Goal: Task Accomplishment & Management: Use online tool/utility

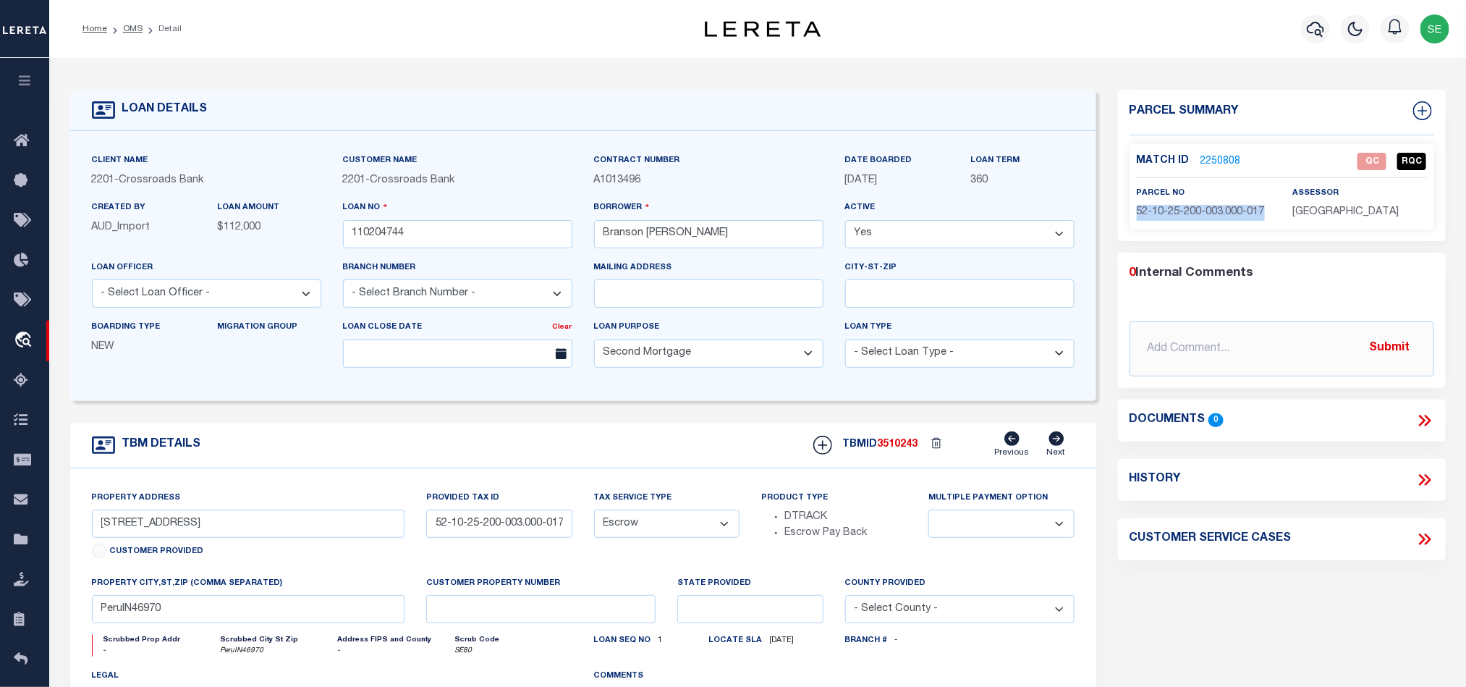
click at [1232, 157] on link "2250808" at bounding box center [1221, 161] width 41 height 15
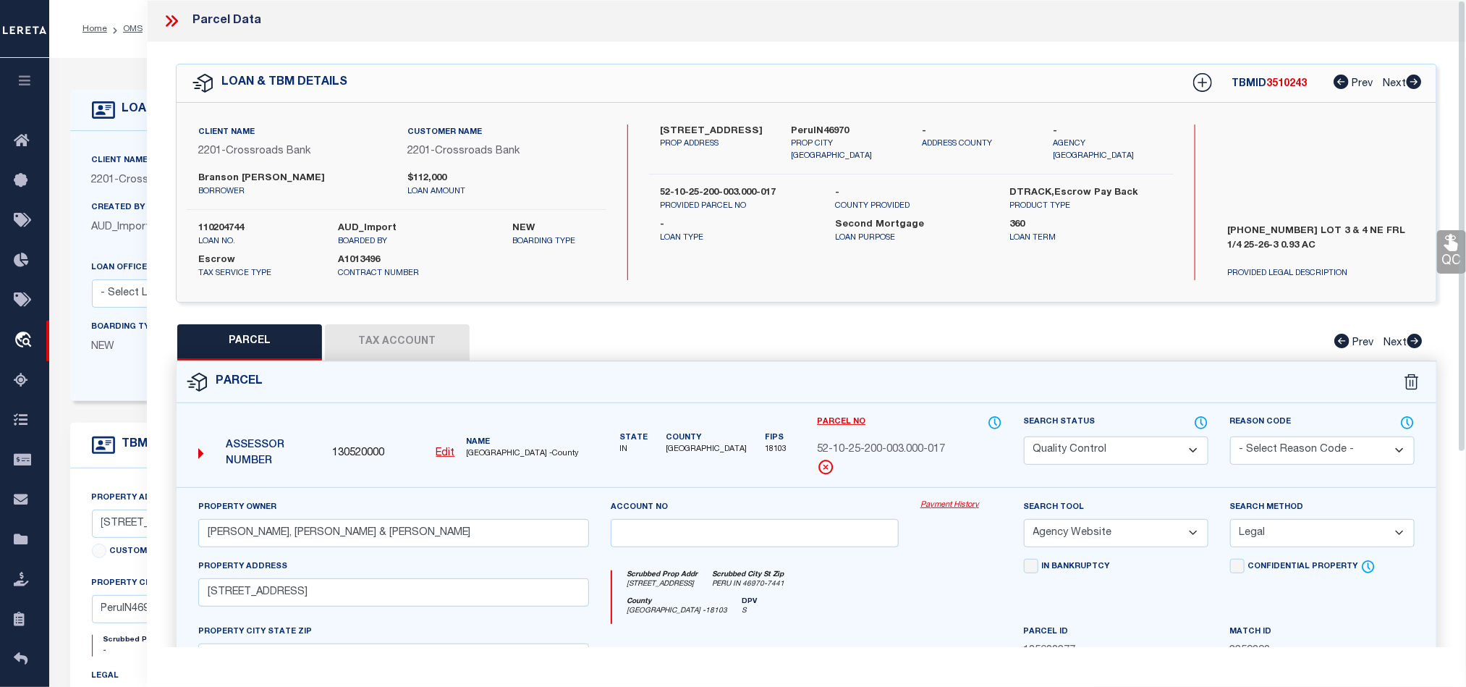
click at [1088, 439] on select "Automated Search Bad Parcel Complete Duplicate Parcel High Dollar Reporting In …" at bounding box center [1116, 450] width 185 height 28
click at [879, 563] on div "Scrubbed Prop Addr [STREET_ADDRESS] [GEOGRAPHIC_DATA] [GEOGRAPHIC_DATA] IN 4697…" at bounding box center [806, 591] width 412 height 65
click at [1449, 253] on link "QC" at bounding box center [1451, 251] width 29 height 43
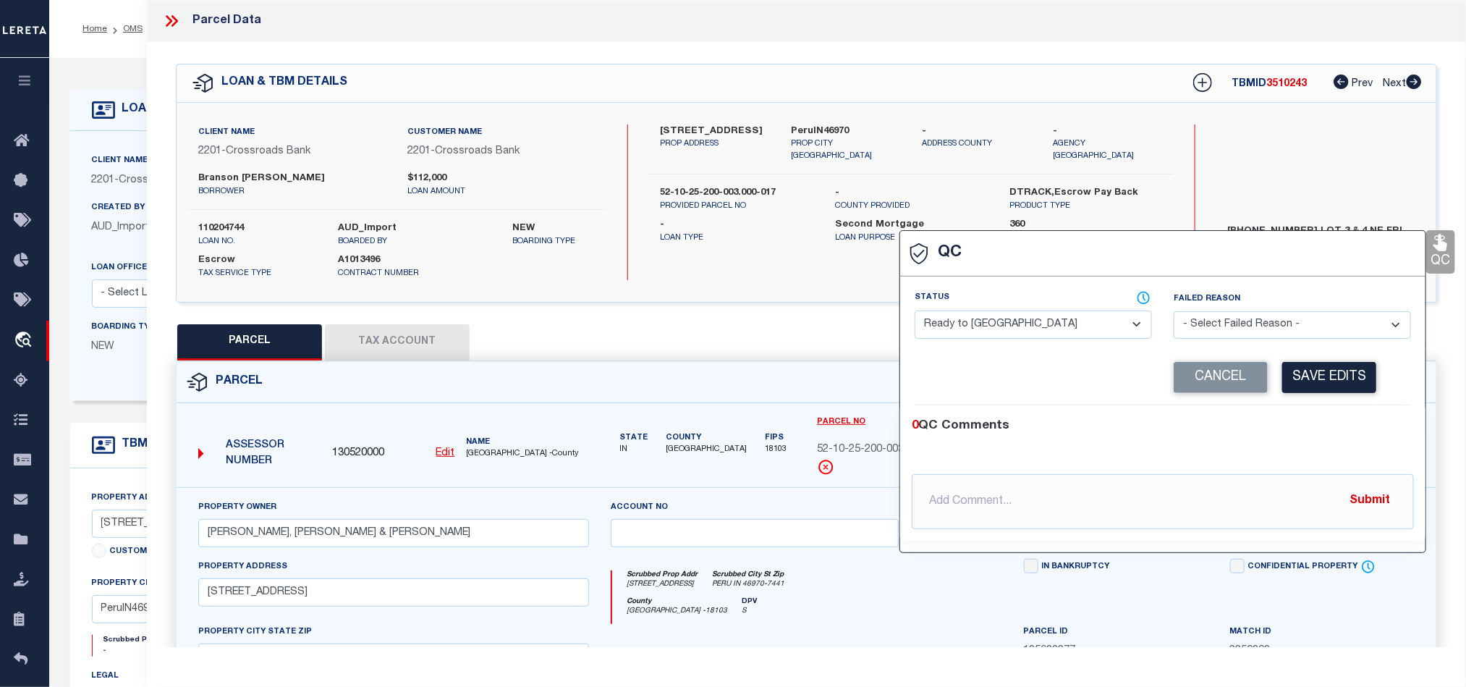
click at [1088, 324] on select "- Select Status - Ready to QC Correct Incorrect" at bounding box center [1033, 324] width 237 height 28
click at [1338, 420] on div "0 QC Comments" at bounding box center [1160, 426] width 496 height 19
click at [1338, 393] on button "Save Edits" at bounding box center [1329, 377] width 94 height 31
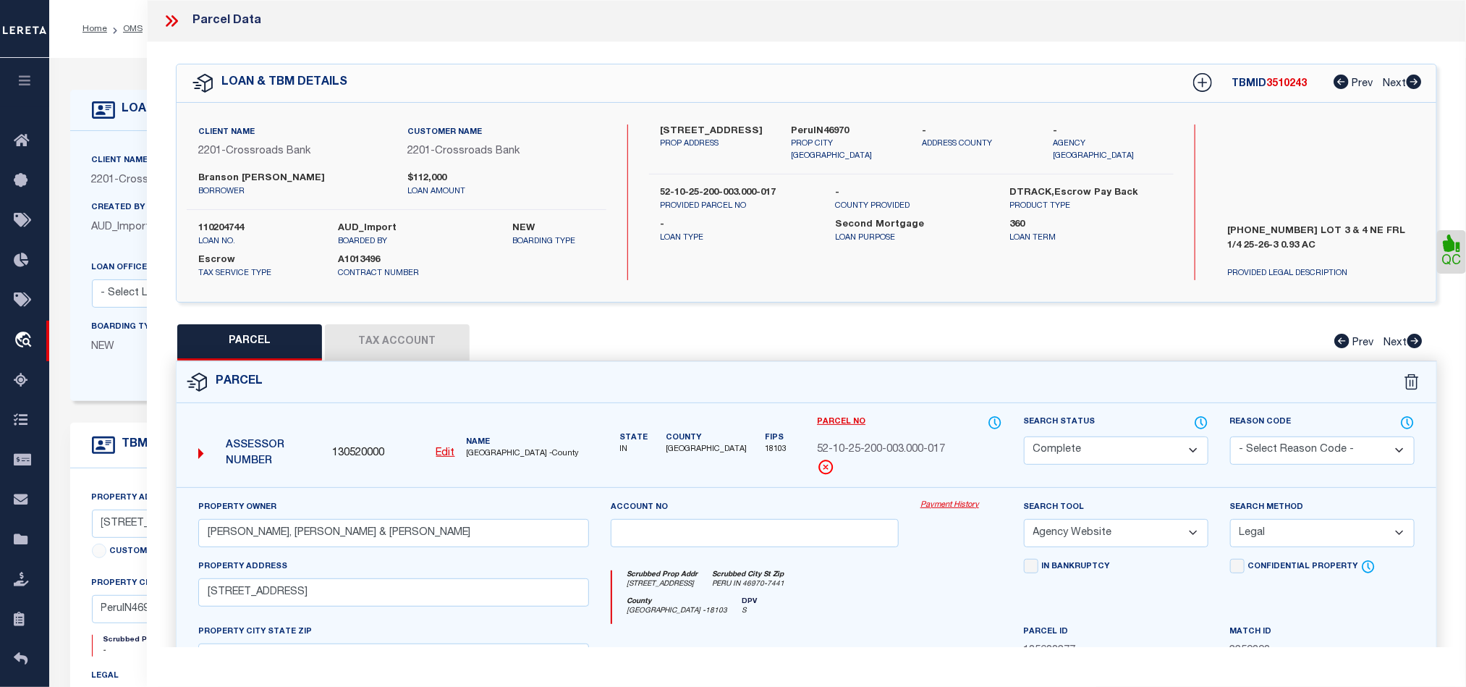
click at [418, 339] on button "Tax Account" at bounding box center [397, 342] width 145 height 36
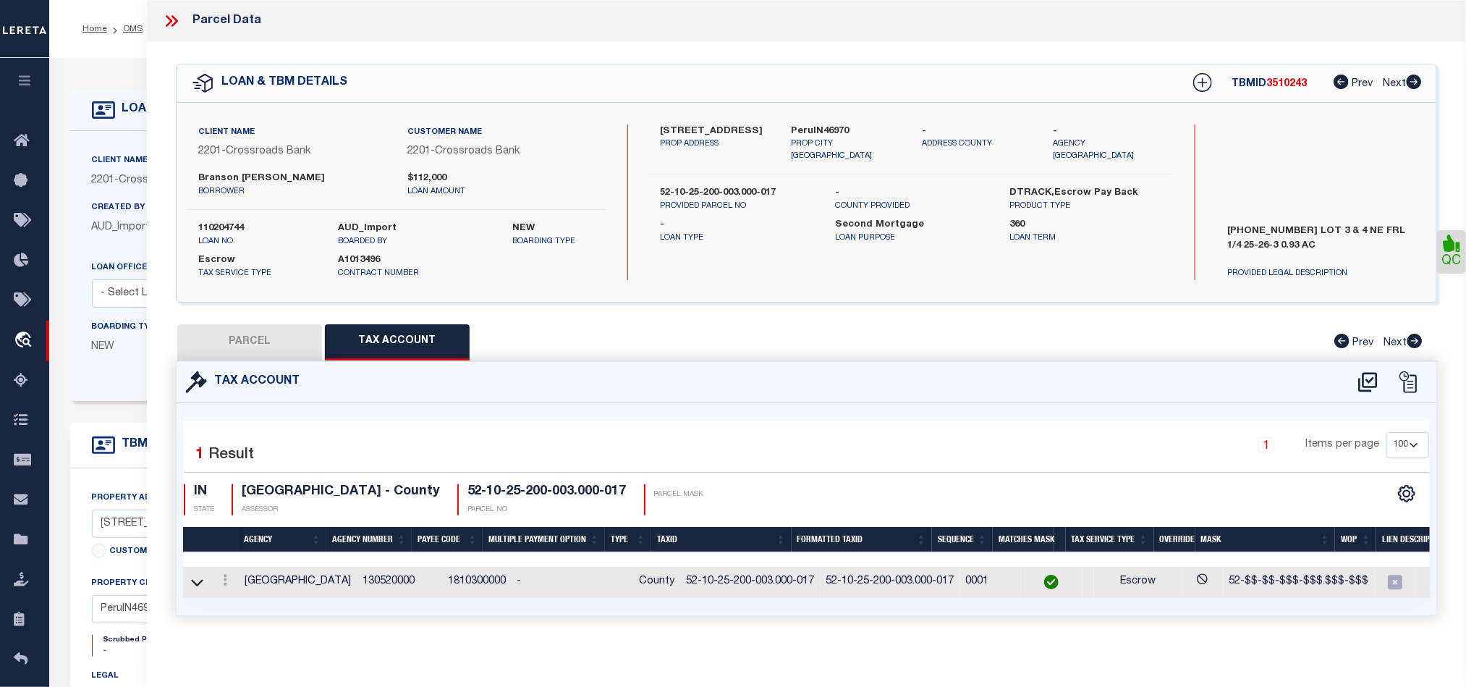
click at [250, 339] on button "PARCEL" at bounding box center [249, 342] width 145 height 36
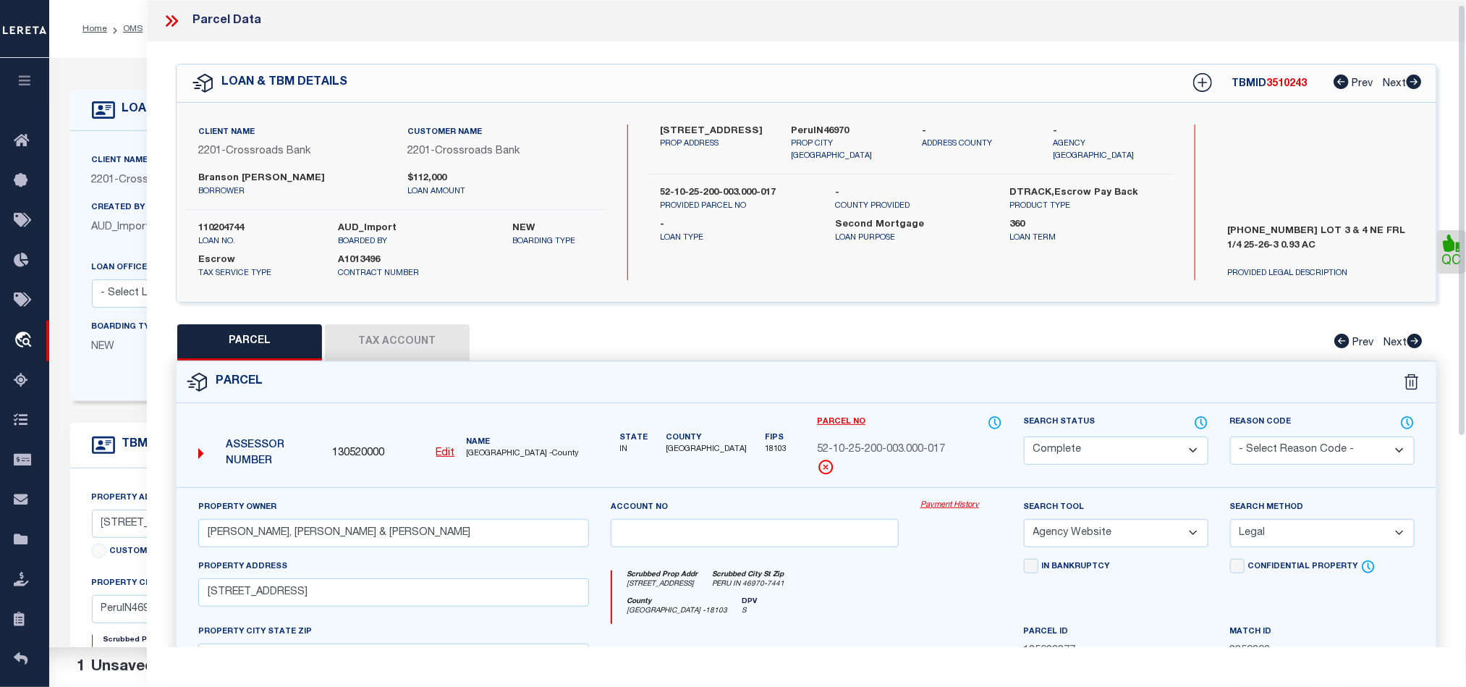
scroll to position [322, 0]
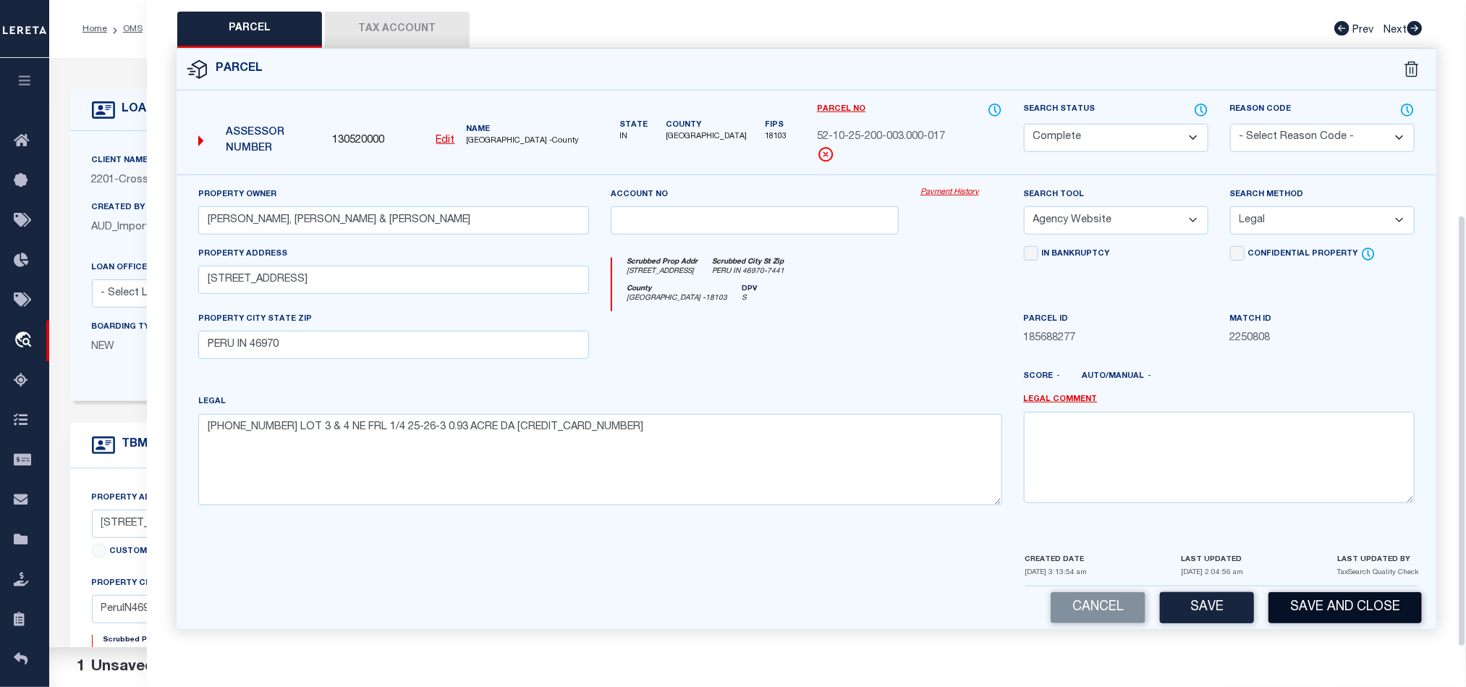
click at [1331, 606] on button "Save and Close" at bounding box center [1345, 607] width 153 height 31
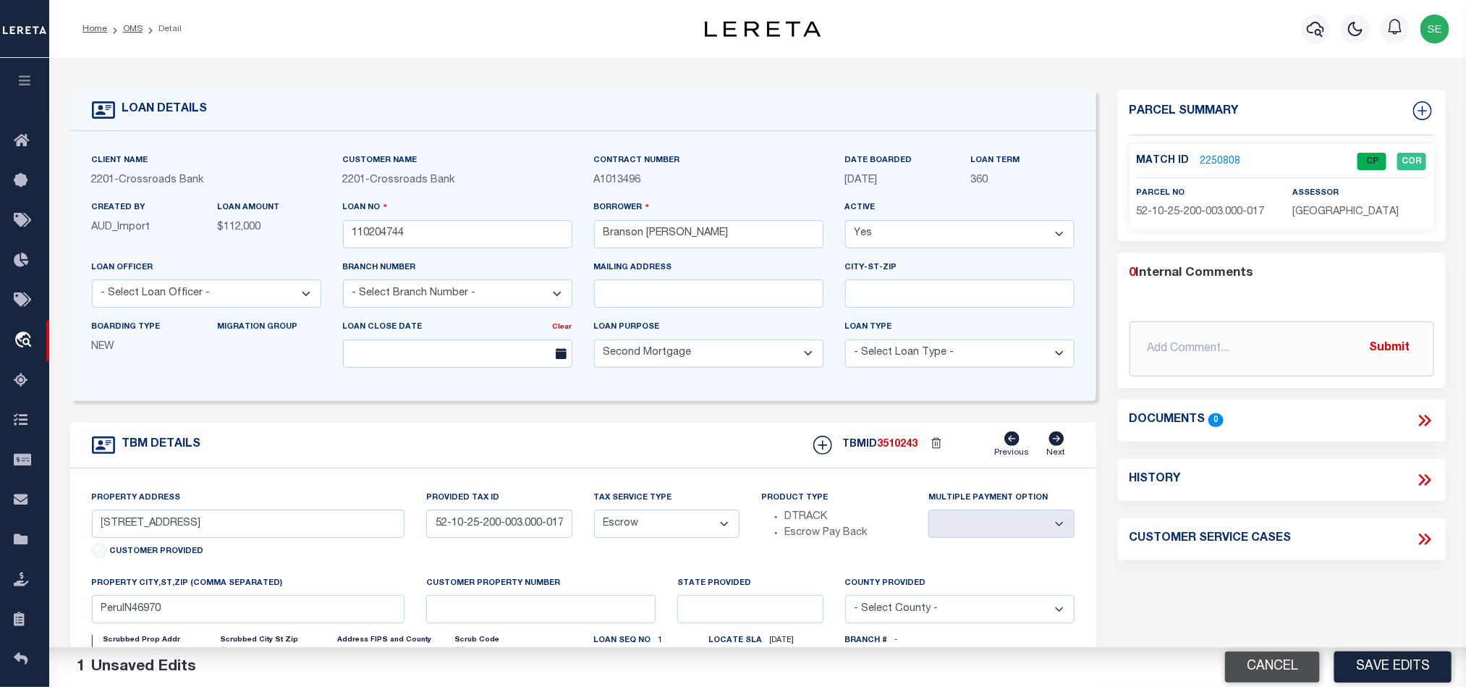
click at [1262, 663] on button "Cancel" at bounding box center [1272, 666] width 95 height 31
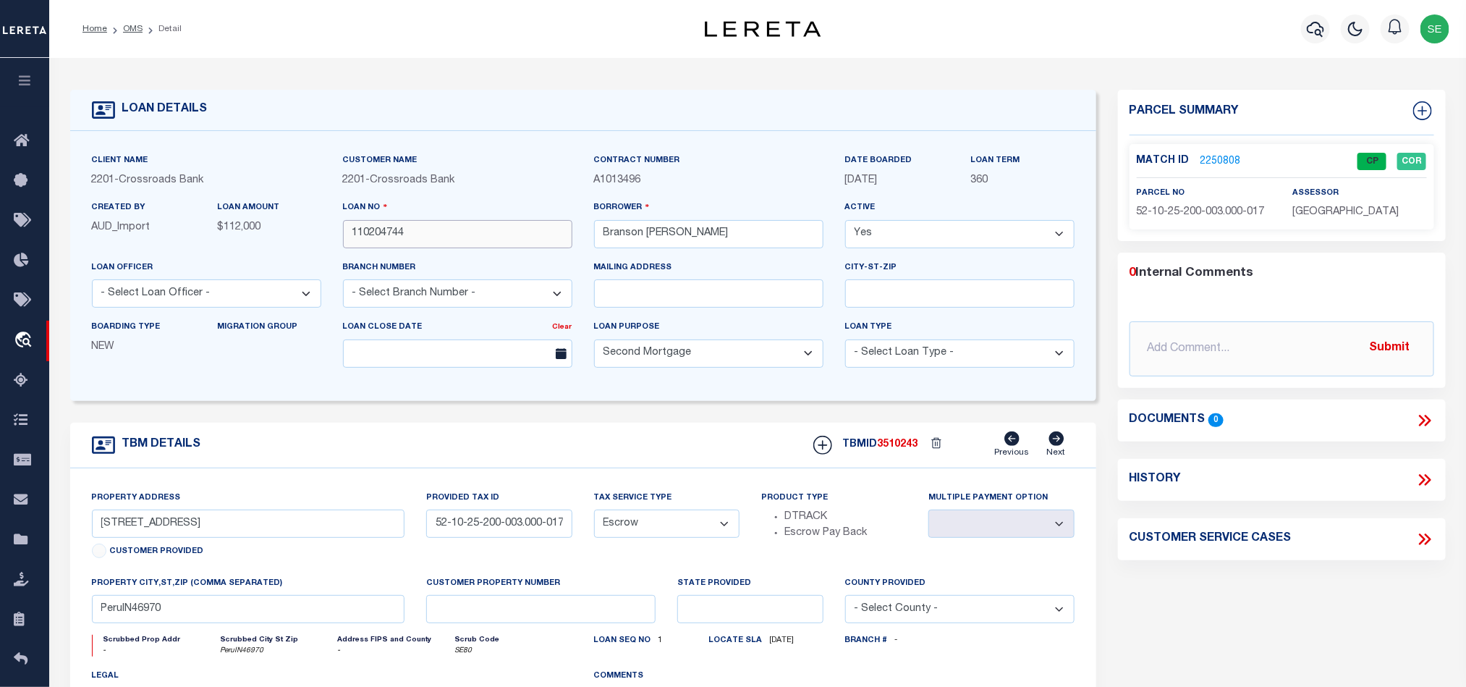
click at [426, 247] on input "110204744" at bounding box center [457, 234] width 229 height 28
click at [914, 449] on span "3510243" at bounding box center [898, 444] width 41 height 10
click at [1347, 207] on span "[GEOGRAPHIC_DATA]" at bounding box center [1345, 212] width 106 height 10
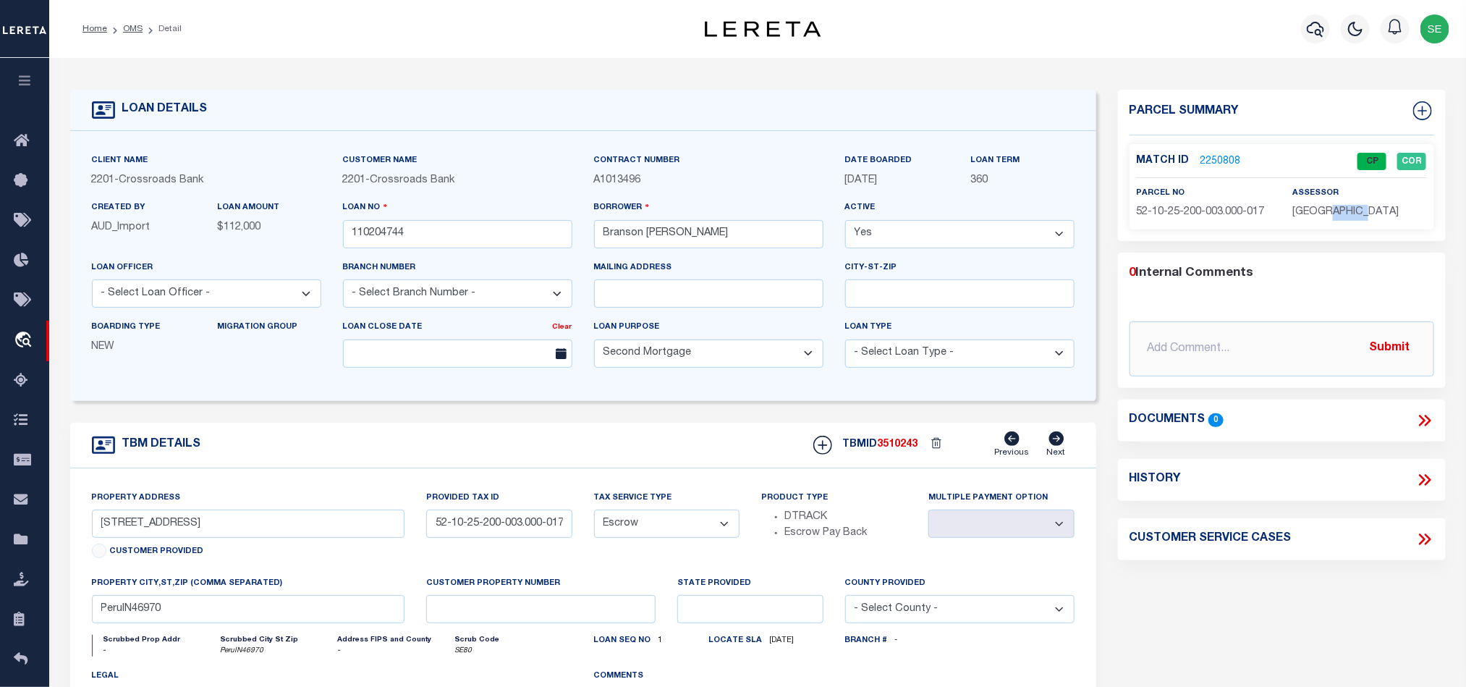
click at [1347, 207] on span "[GEOGRAPHIC_DATA]" at bounding box center [1345, 212] width 106 height 10
click at [1190, 216] on span "52-10-25-200-003.000-017" at bounding box center [1201, 212] width 128 height 10
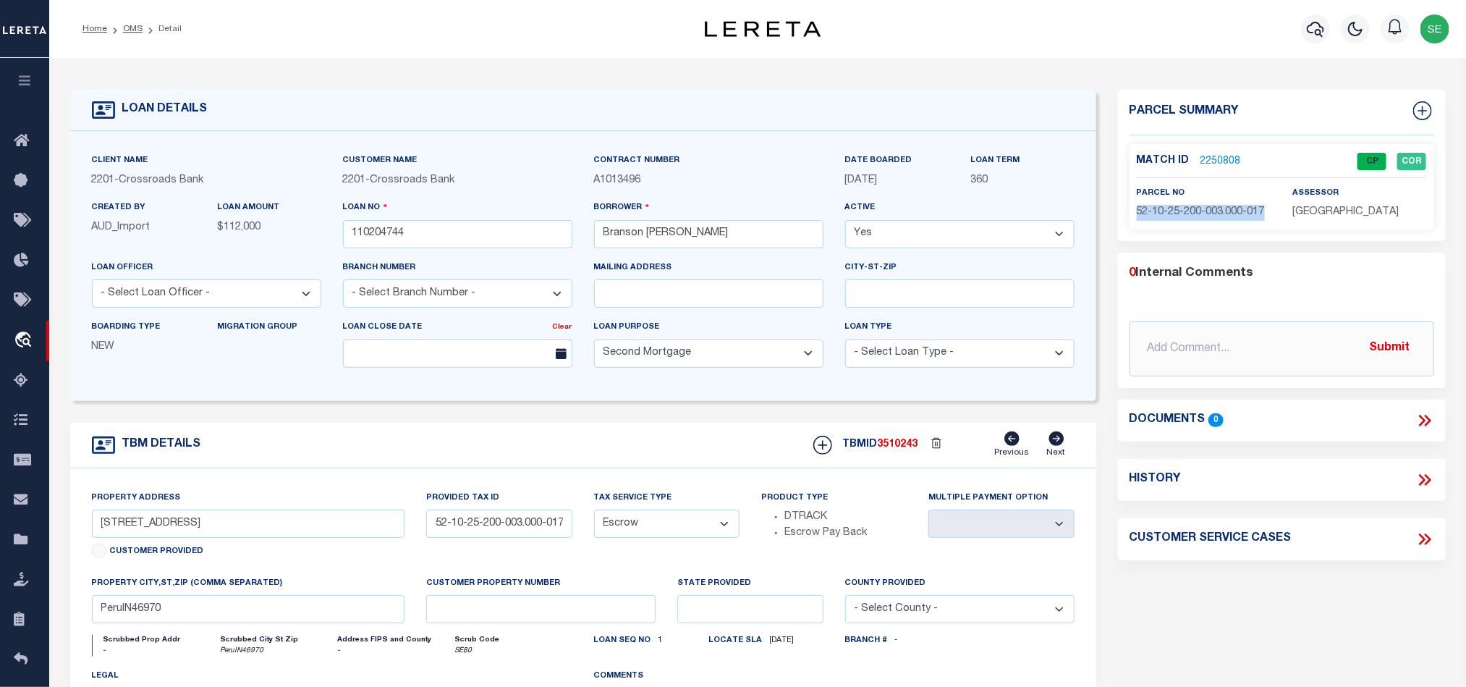
drag, startPoint x: 608, startPoint y: 467, endPoint x: 591, endPoint y: 396, distance: 72.8
click at [608, 467] on div "TBM DETAILS TBMID 3510243 Previous Next" at bounding box center [583, 446] width 1026 height 46
click at [133, 25] on link "OMS" at bounding box center [133, 29] width 20 height 9
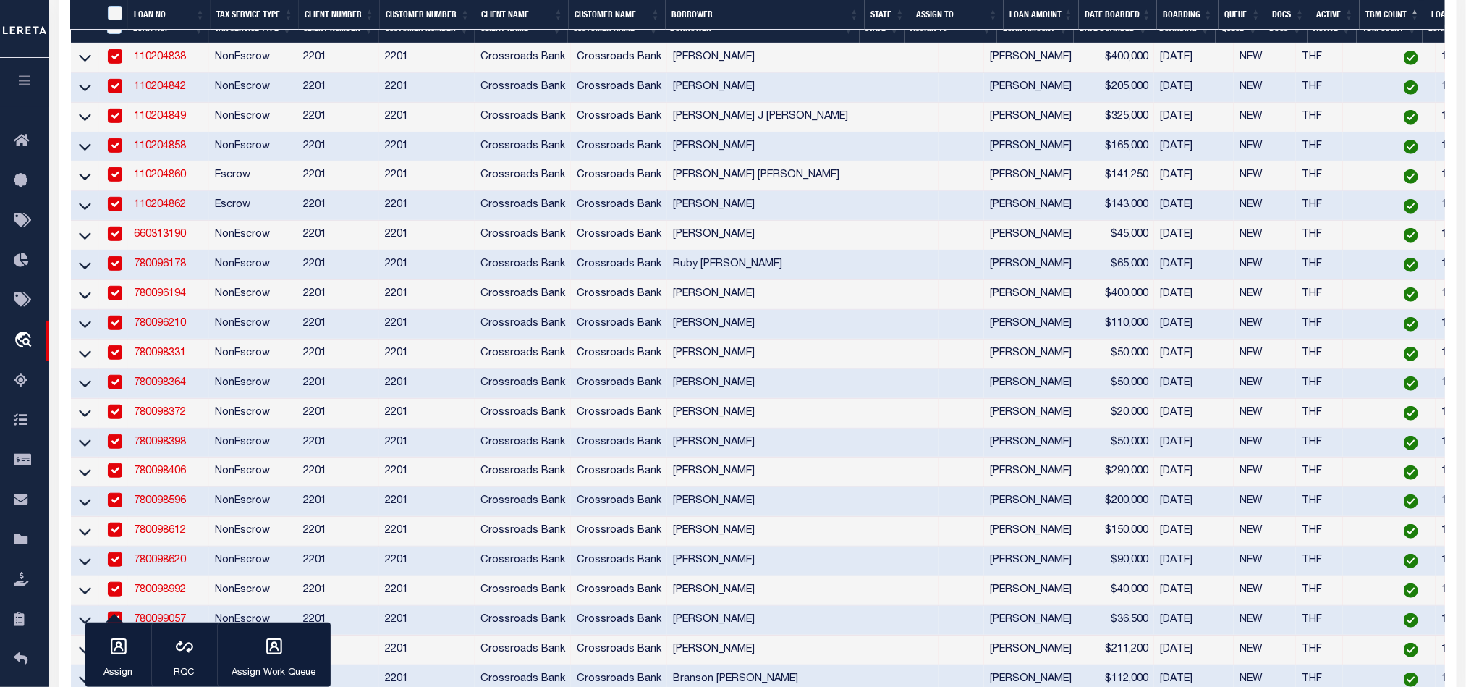
scroll to position [543, 0]
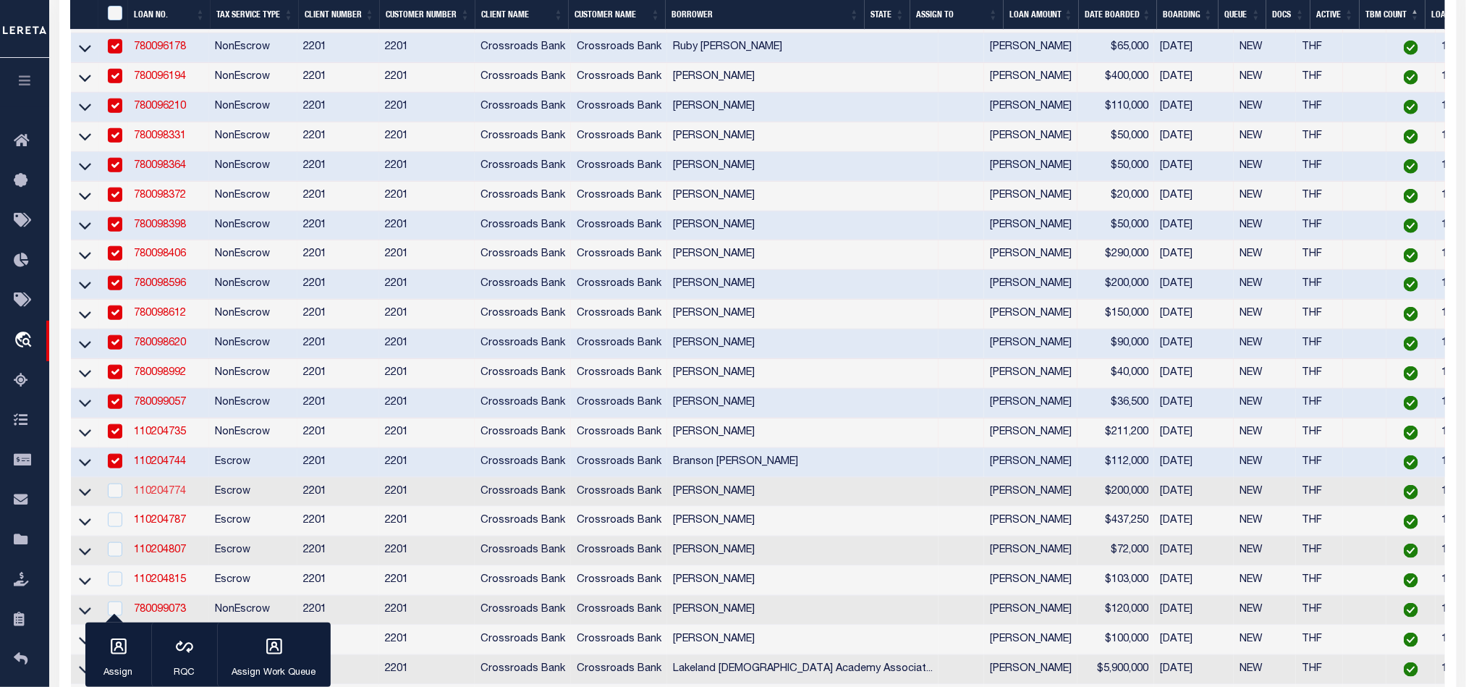
click at [161, 496] on link "110204774" at bounding box center [160, 491] width 52 height 10
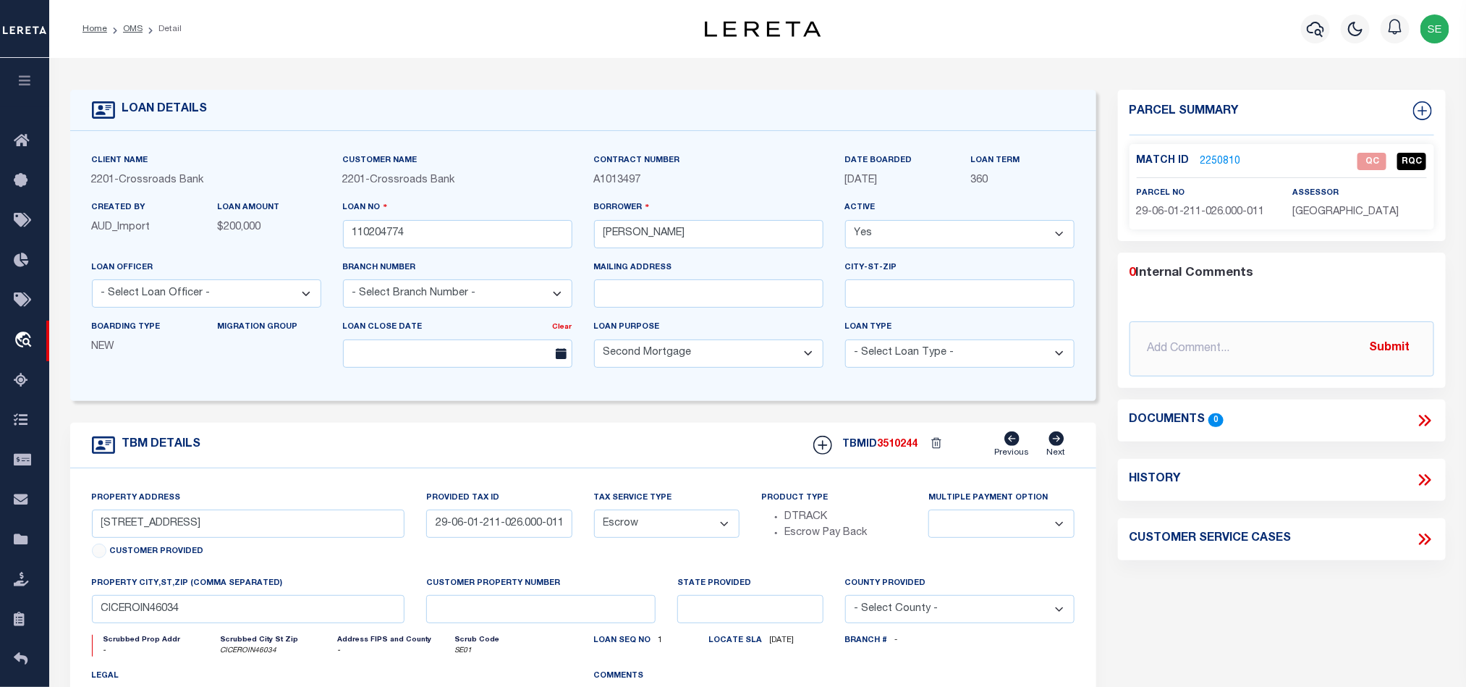
click at [1194, 211] on span "29-06-01-211-026.000-011" at bounding box center [1201, 212] width 128 height 10
click at [1216, 213] on span "29-06-01-211-026.000-011" at bounding box center [1201, 212] width 128 height 10
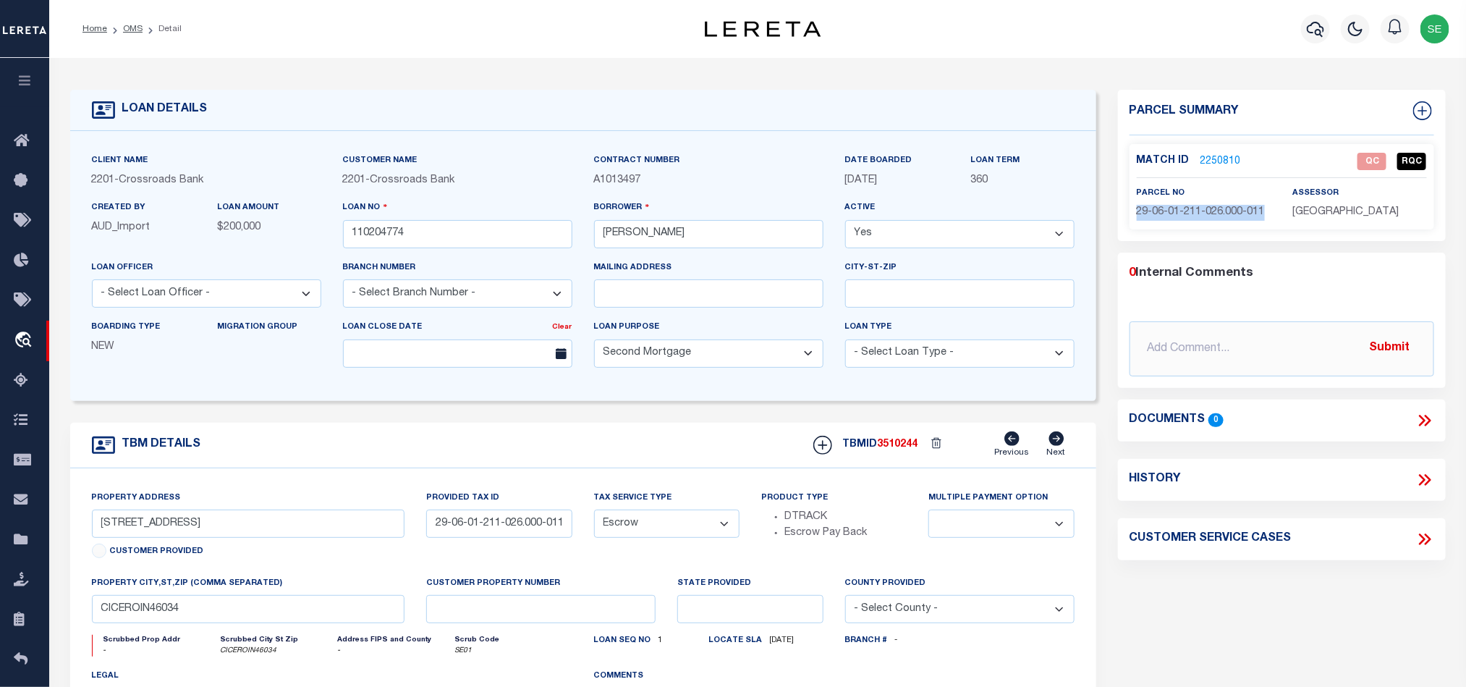
click at [1216, 213] on span "29-06-01-211-026.000-011" at bounding box center [1201, 212] width 128 height 10
click at [1209, 213] on span "29-06-01-211-026.000-011" at bounding box center [1201, 212] width 128 height 10
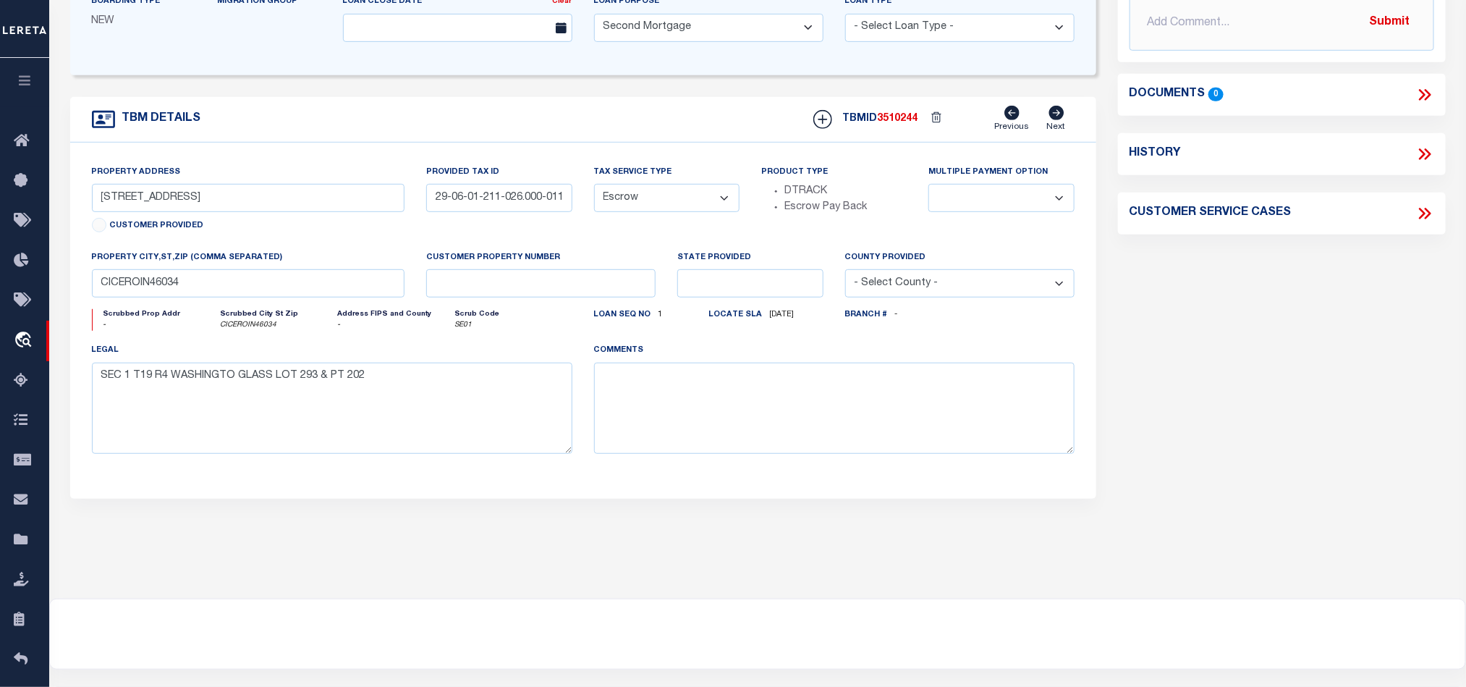
click at [1331, 367] on div "Parcel Summary Match ID 2250810 0" at bounding box center [1282, 159] width 350 height 791
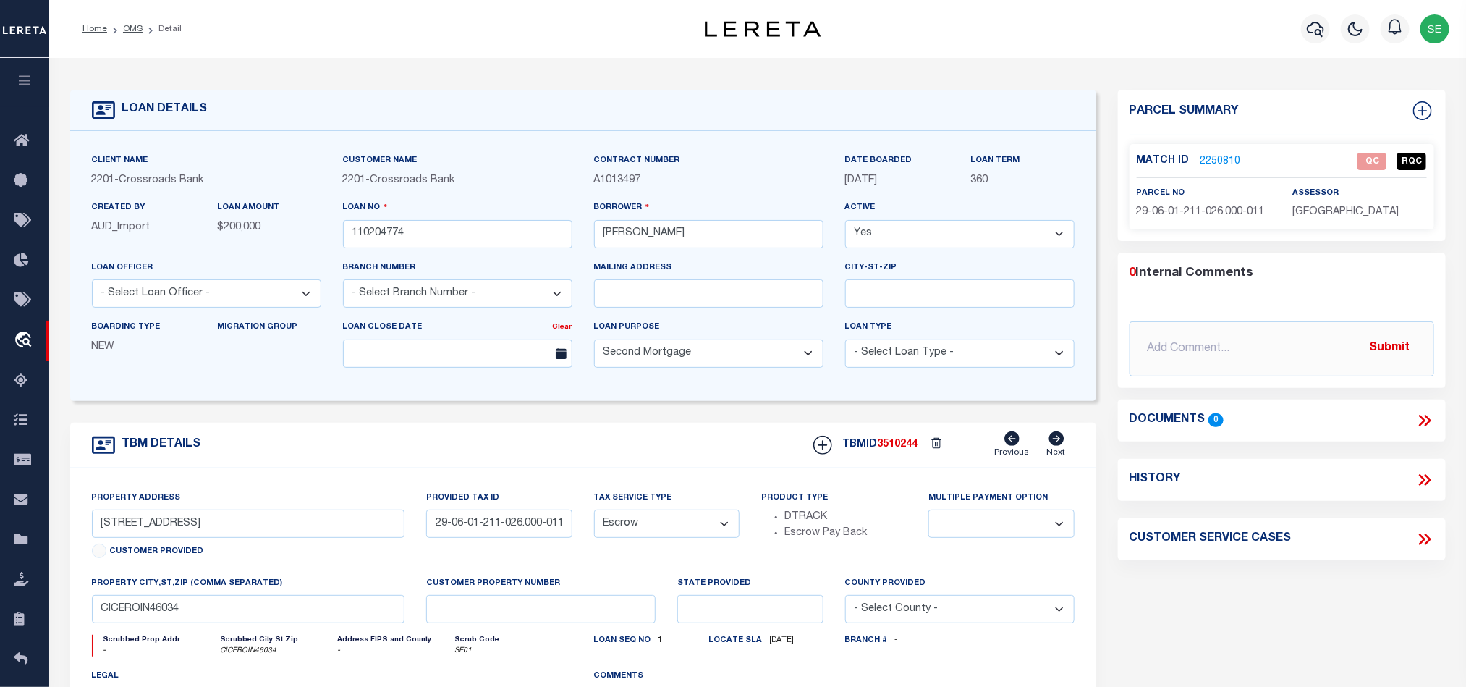
click at [1229, 161] on link "2250810" at bounding box center [1221, 161] width 41 height 15
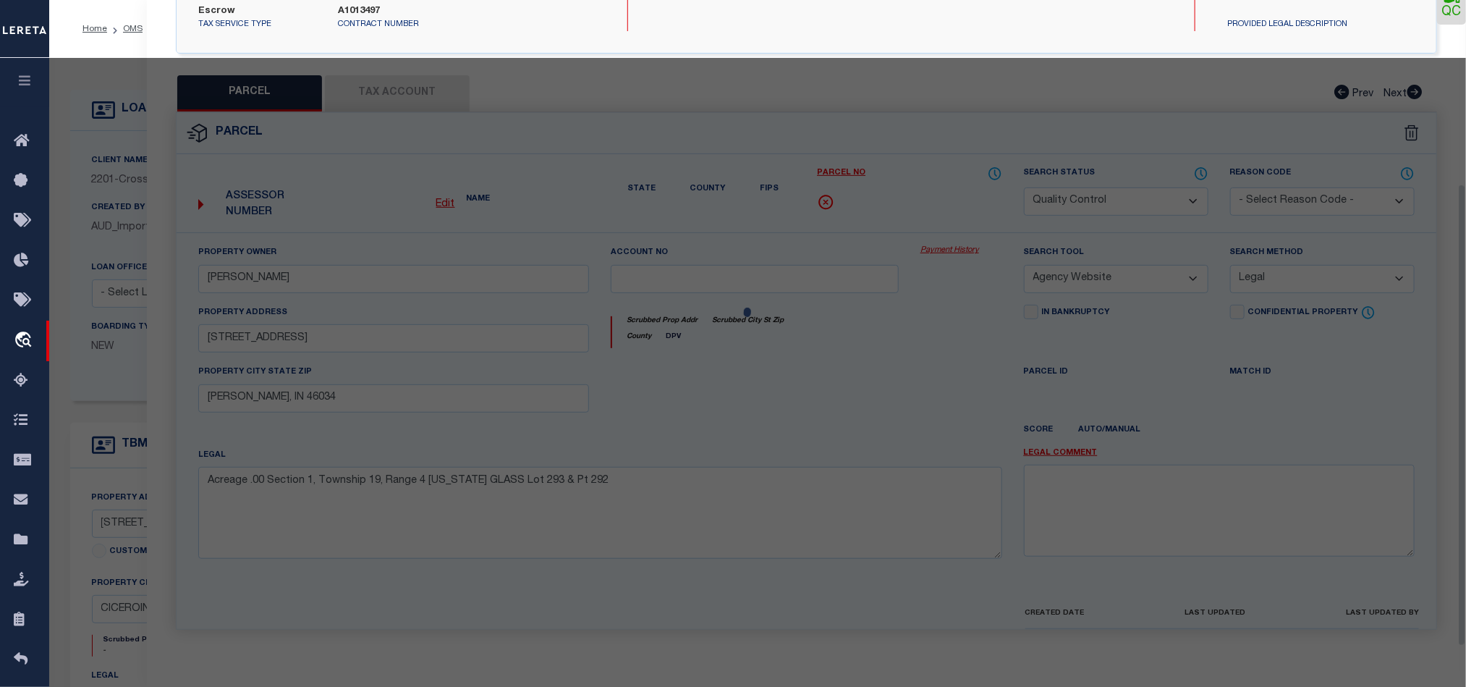
scroll to position [279, 0]
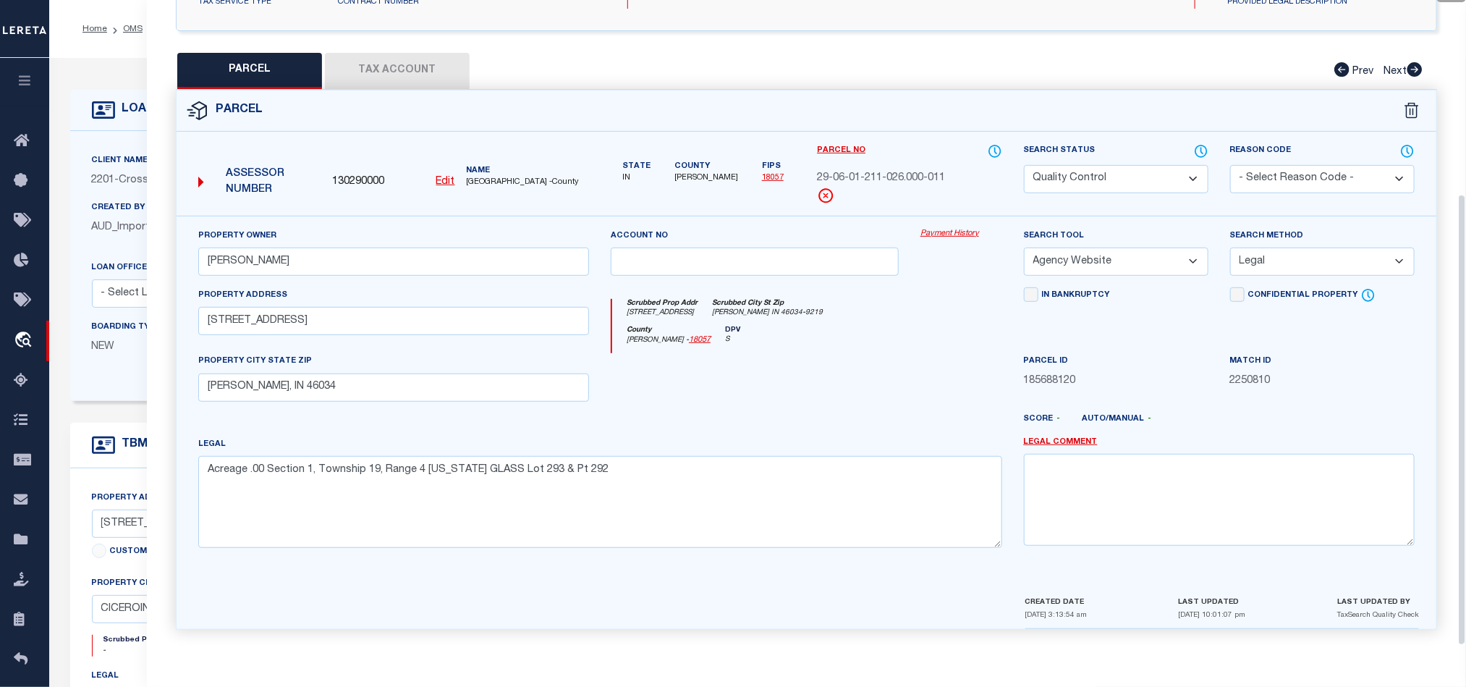
drag, startPoint x: 1097, startPoint y: 165, endPoint x: 1101, endPoint y: 185, distance: 19.9
click at [1097, 166] on select "Automated Search Bad Parcel Complete Duplicate Parcel High Dollar Reporting In …" at bounding box center [1116, 179] width 185 height 28
drag, startPoint x: 775, startPoint y: 382, endPoint x: 821, endPoint y: 382, distance: 45.6
click at [775, 385] on div at bounding box center [755, 382] width 310 height 59
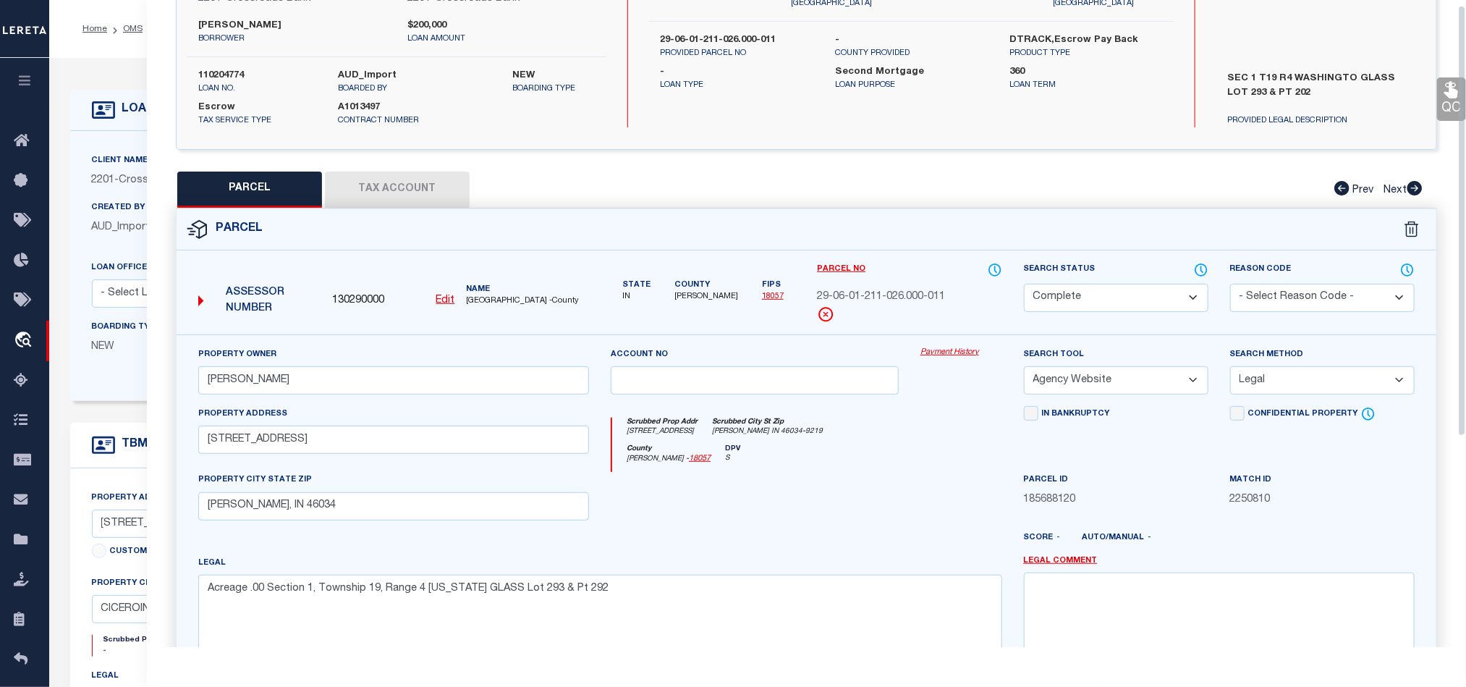
scroll to position [0, 0]
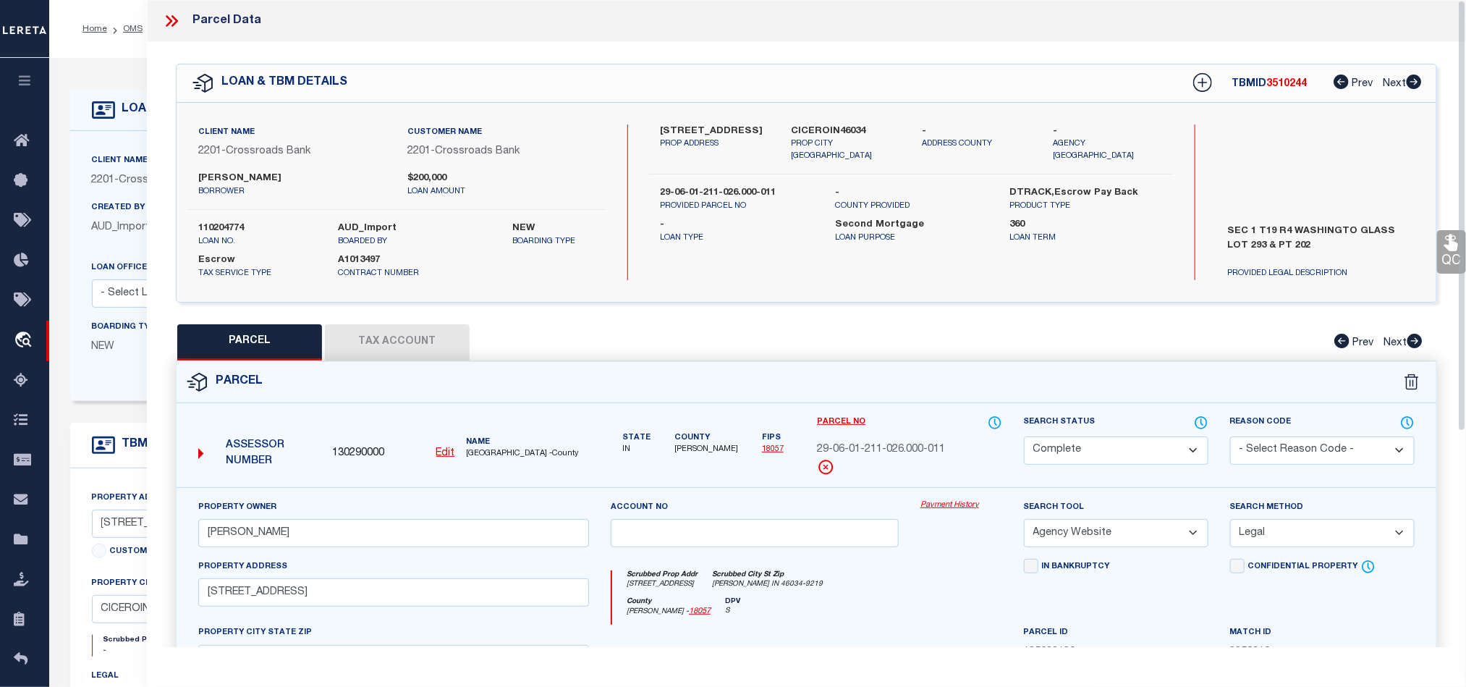
click at [1449, 255] on link "QC" at bounding box center [1451, 251] width 29 height 43
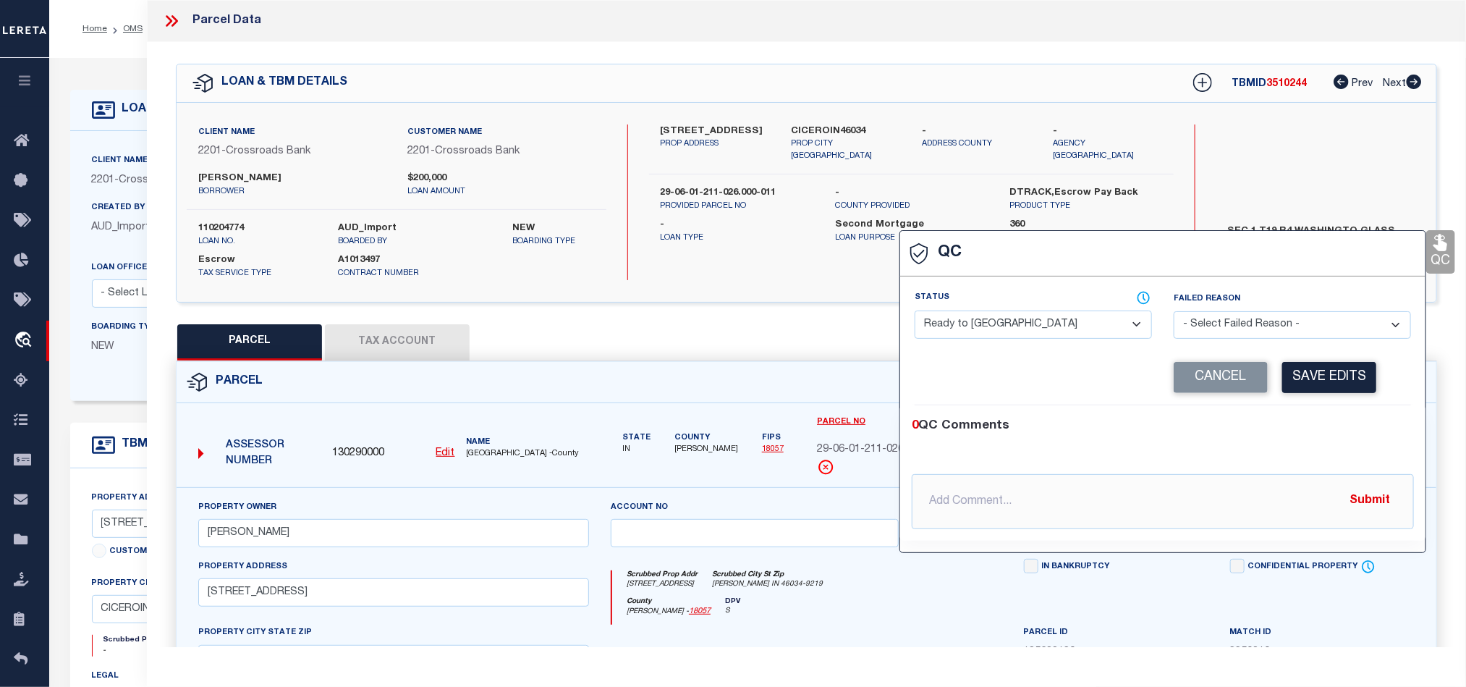
click at [958, 337] on select "- Select Status - Ready to QC Correct Incorrect" at bounding box center [1033, 324] width 237 height 28
click at [1339, 393] on button "Save Edits" at bounding box center [1329, 377] width 94 height 31
click at [1339, 382] on div "Cancel Saving..." at bounding box center [1286, 377] width 247 height 31
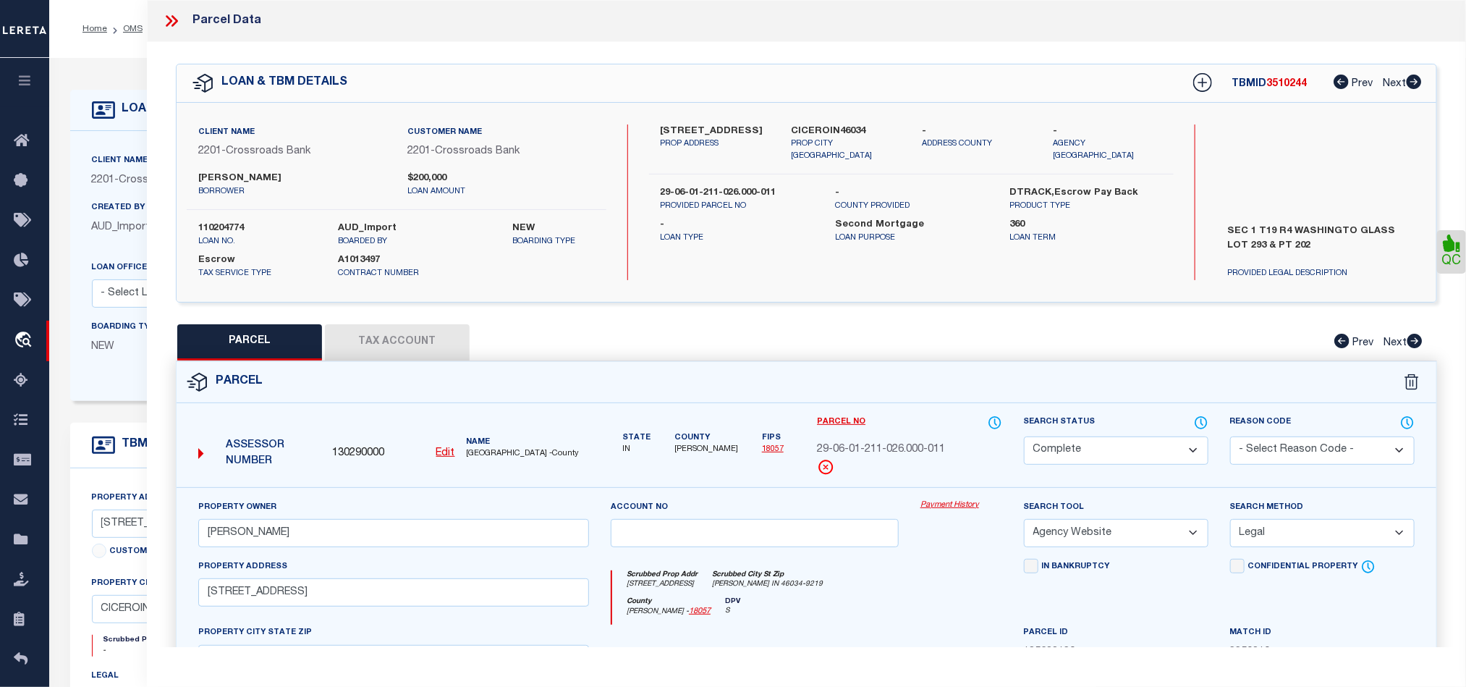
drag, startPoint x: 415, startPoint y: 318, endPoint x: 411, endPoint y: 328, distance: 10.8
click at [413, 318] on div "QC" at bounding box center [806, 501] width 1319 height 919
click at [411, 328] on button "Tax Account" at bounding box center [397, 342] width 145 height 36
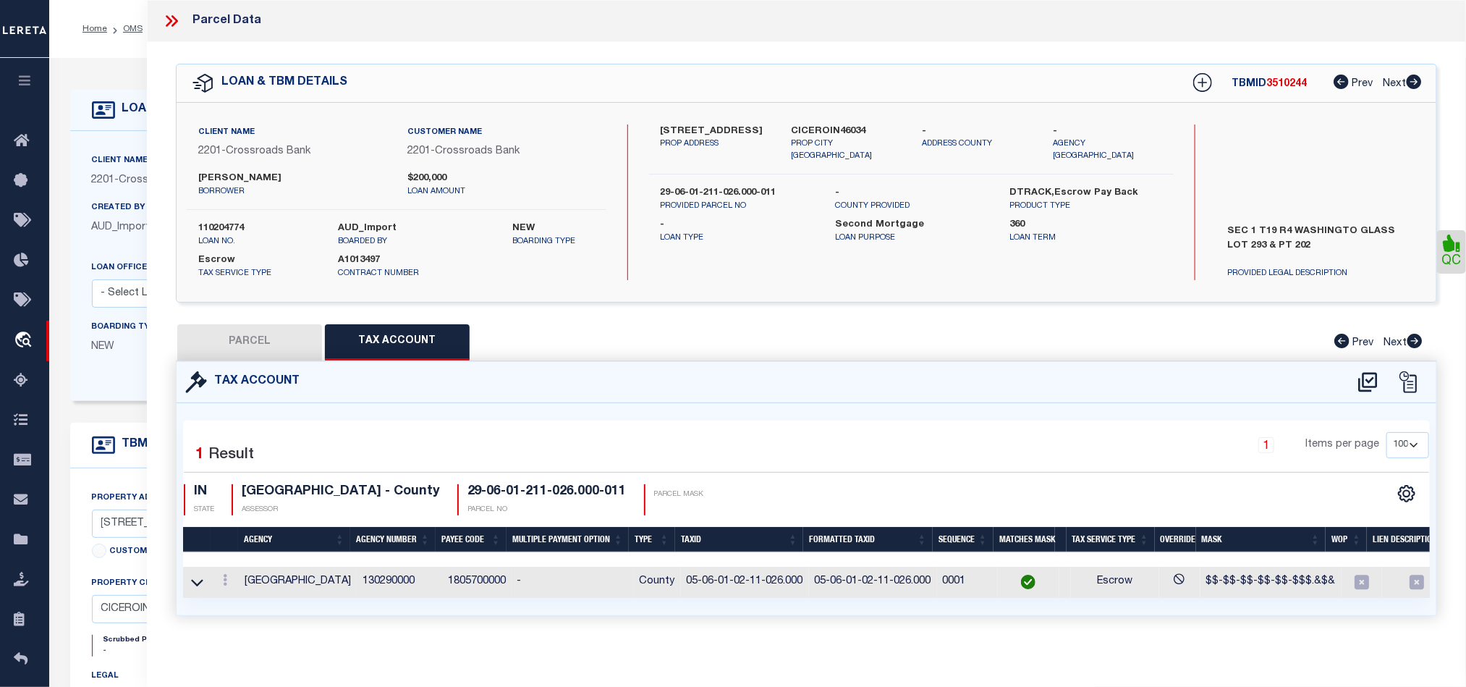
click at [246, 339] on button "PARCEL" at bounding box center [249, 342] width 145 height 36
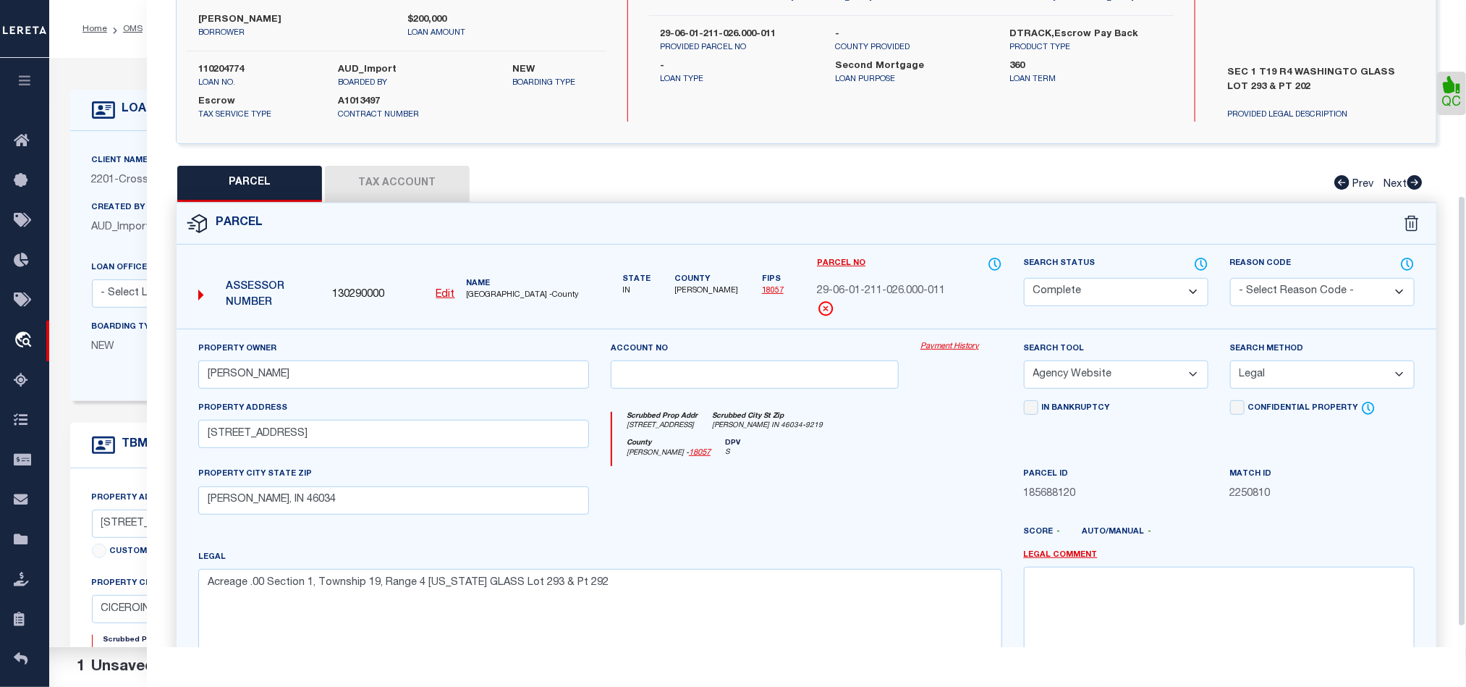
scroll to position [323, 0]
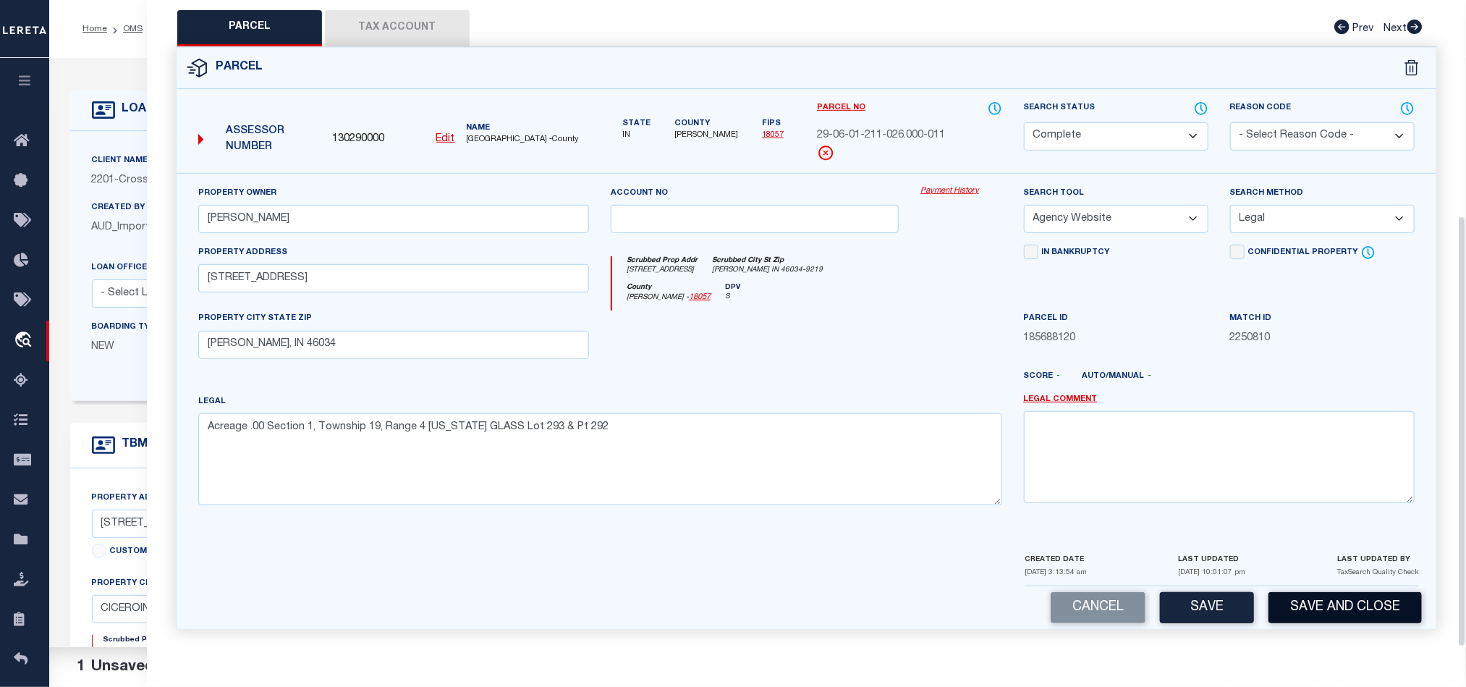
click at [1342, 596] on button "Save and Close" at bounding box center [1345, 607] width 153 height 31
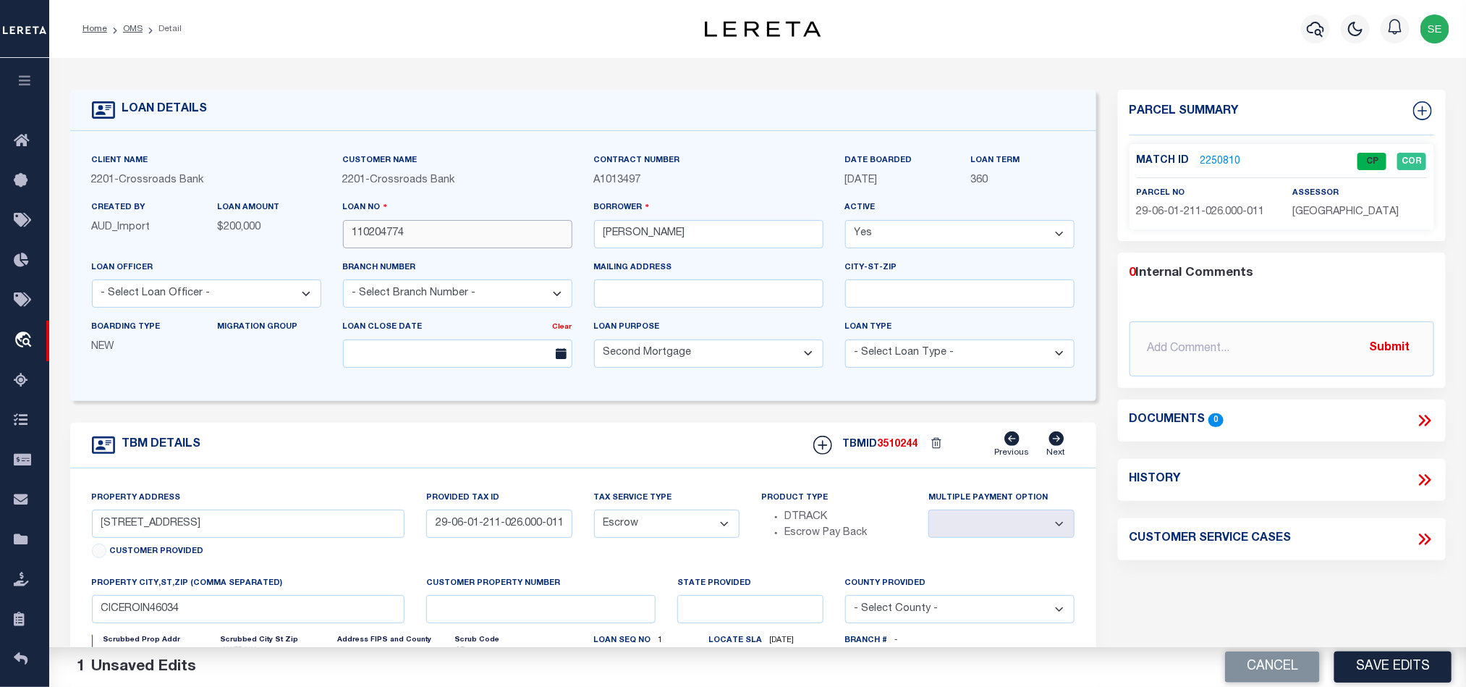
click at [475, 237] on input "110204774" at bounding box center [457, 234] width 229 height 28
click at [899, 449] on span "3510244" at bounding box center [898, 444] width 41 height 10
click at [1331, 216] on span "[GEOGRAPHIC_DATA]" at bounding box center [1345, 212] width 106 height 10
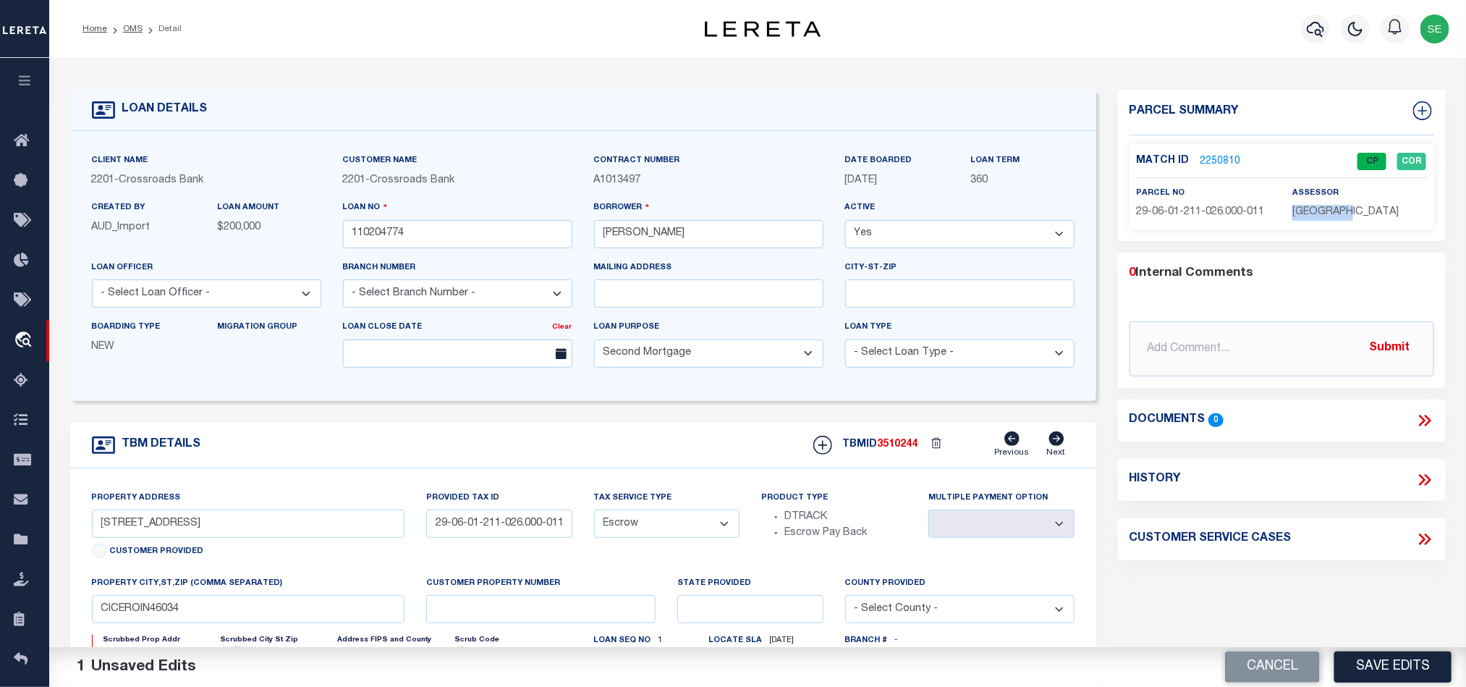
click at [1331, 216] on span "[GEOGRAPHIC_DATA]" at bounding box center [1345, 212] width 106 height 10
click at [1222, 215] on span "29-06-01-211-026.000-011" at bounding box center [1201, 212] width 128 height 10
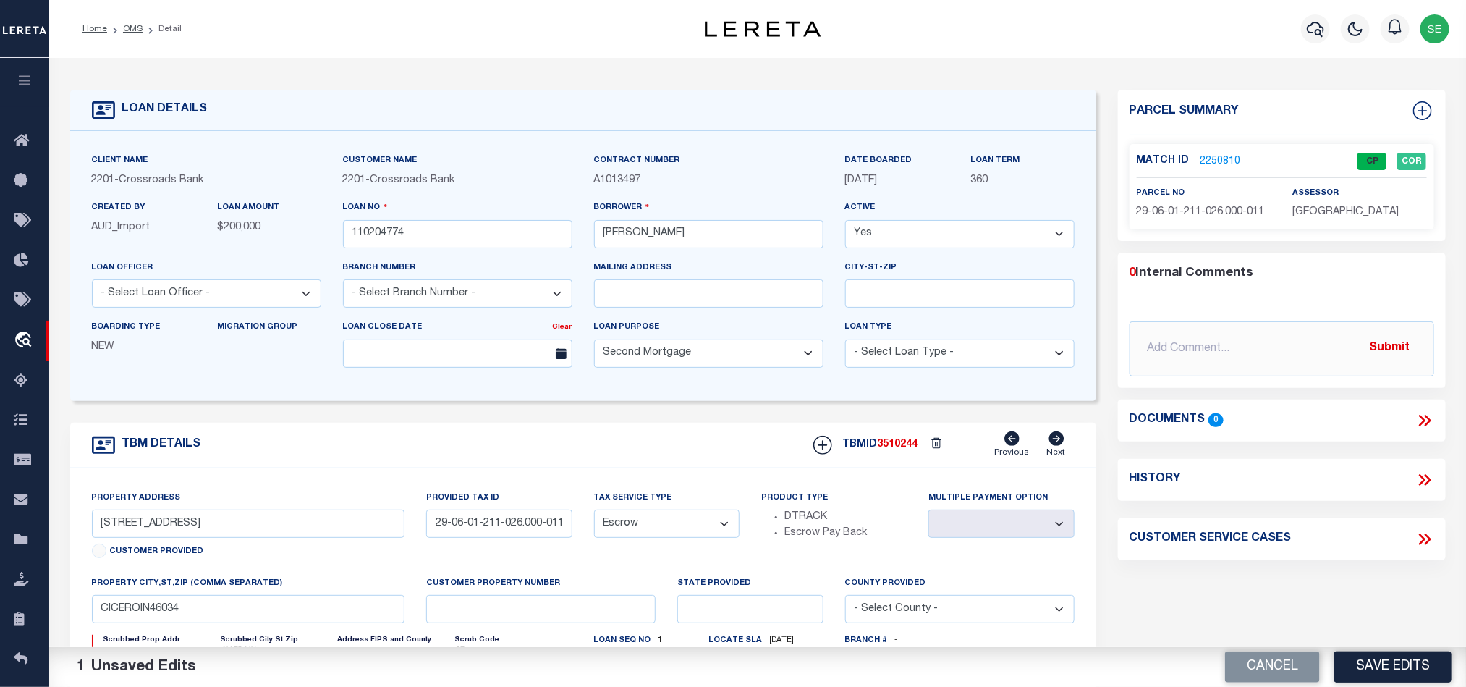
click at [648, 467] on div "TBM DETAILS TBMID 3510244 Previous Next" at bounding box center [583, 446] width 1026 height 46
drag, startPoint x: 139, startPoint y: 24, endPoint x: 508, endPoint y: 130, distance: 384.1
click at [139, 25] on link "OMS" at bounding box center [133, 29] width 20 height 9
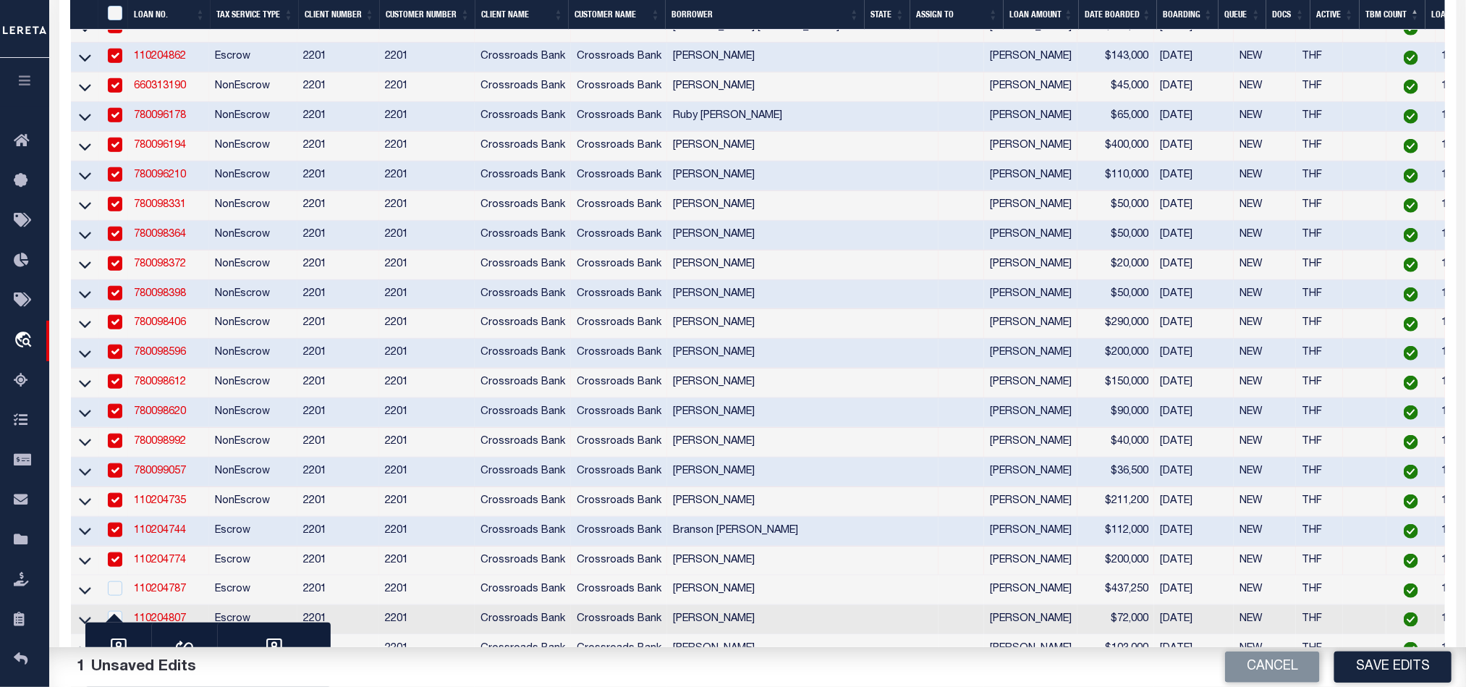
scroll to position [651, 0]
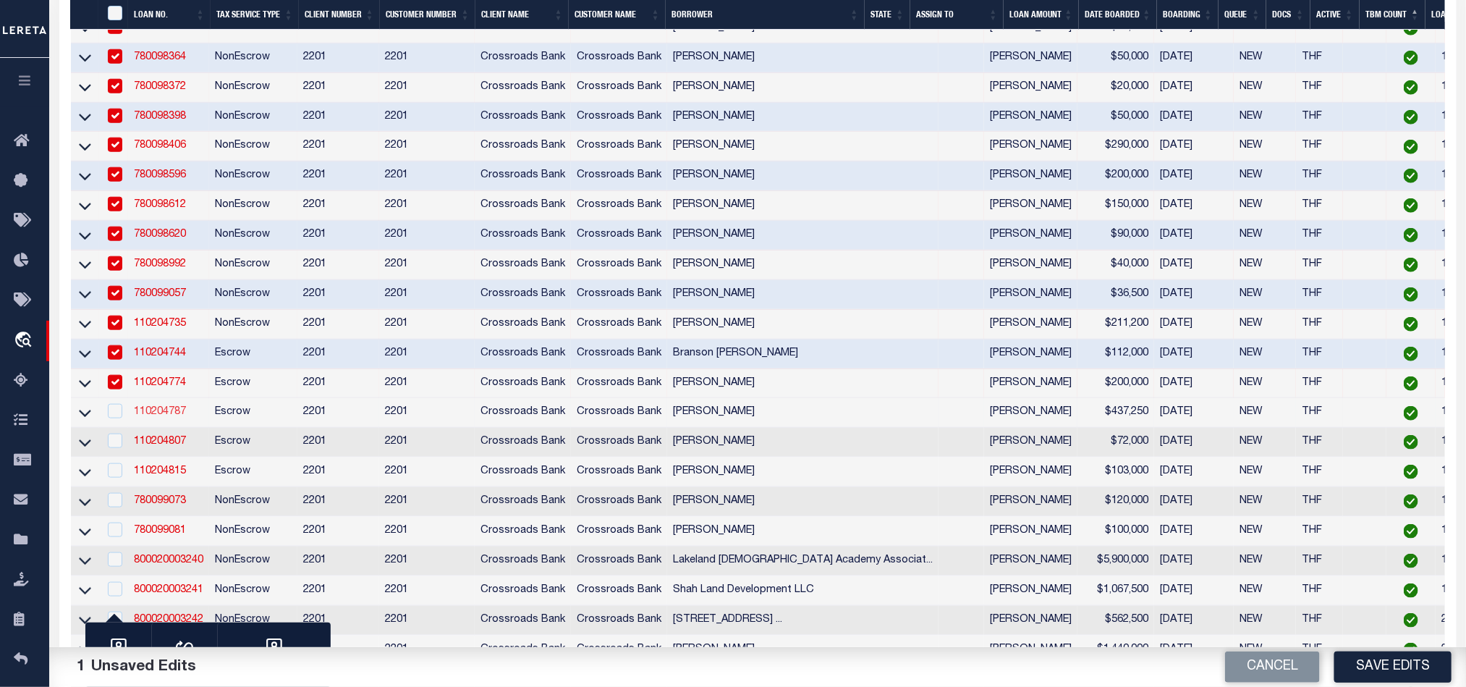
click at [155, 417] on link "110204787" at bounding box center [160, 412] width 52 height 10
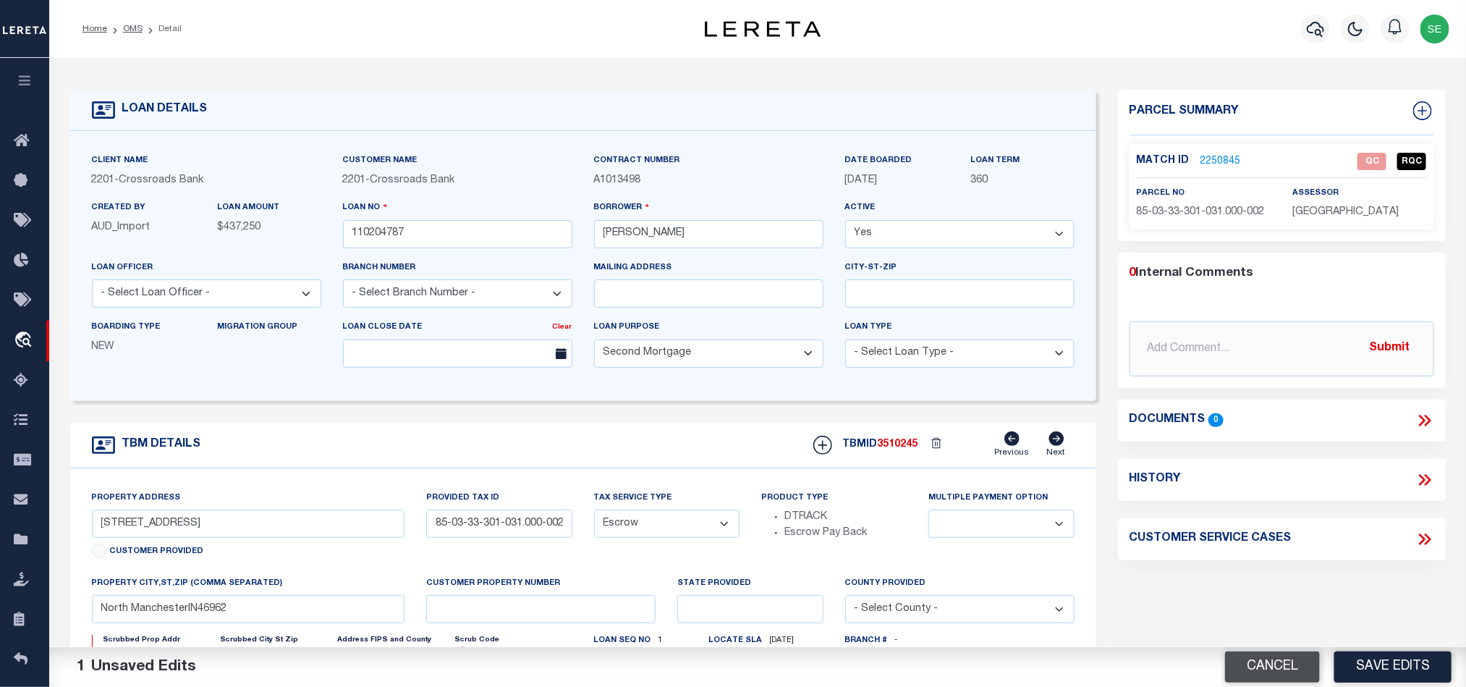
click at [1259, 667] on button "Cancel" at bounding box center [1272, 666] width 95 height 31
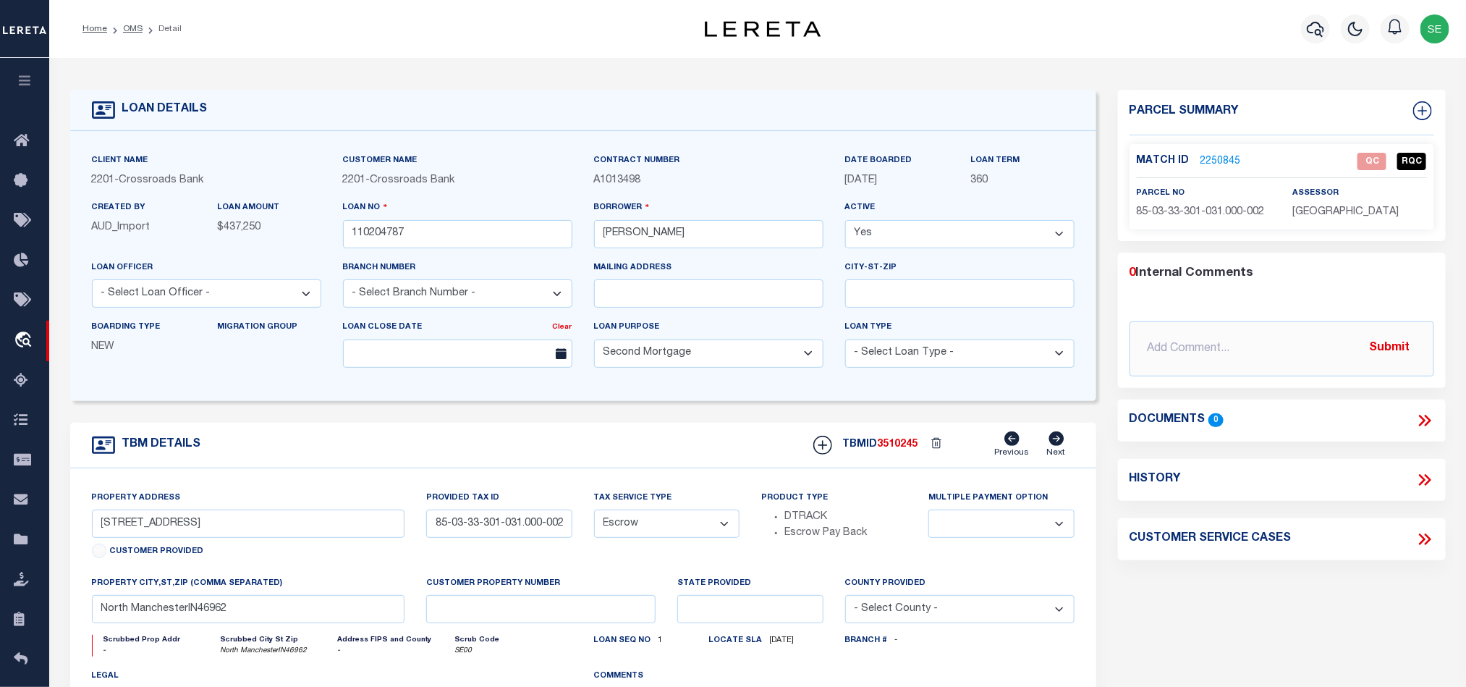
click at [1205, 209] on span "85-03-33-301-031.000-002" at bounding box center [1201, 212] width 128 height 10
click at [1229, 161] on link "2250845" at bounding box center [1221, 161] width 41 height 15
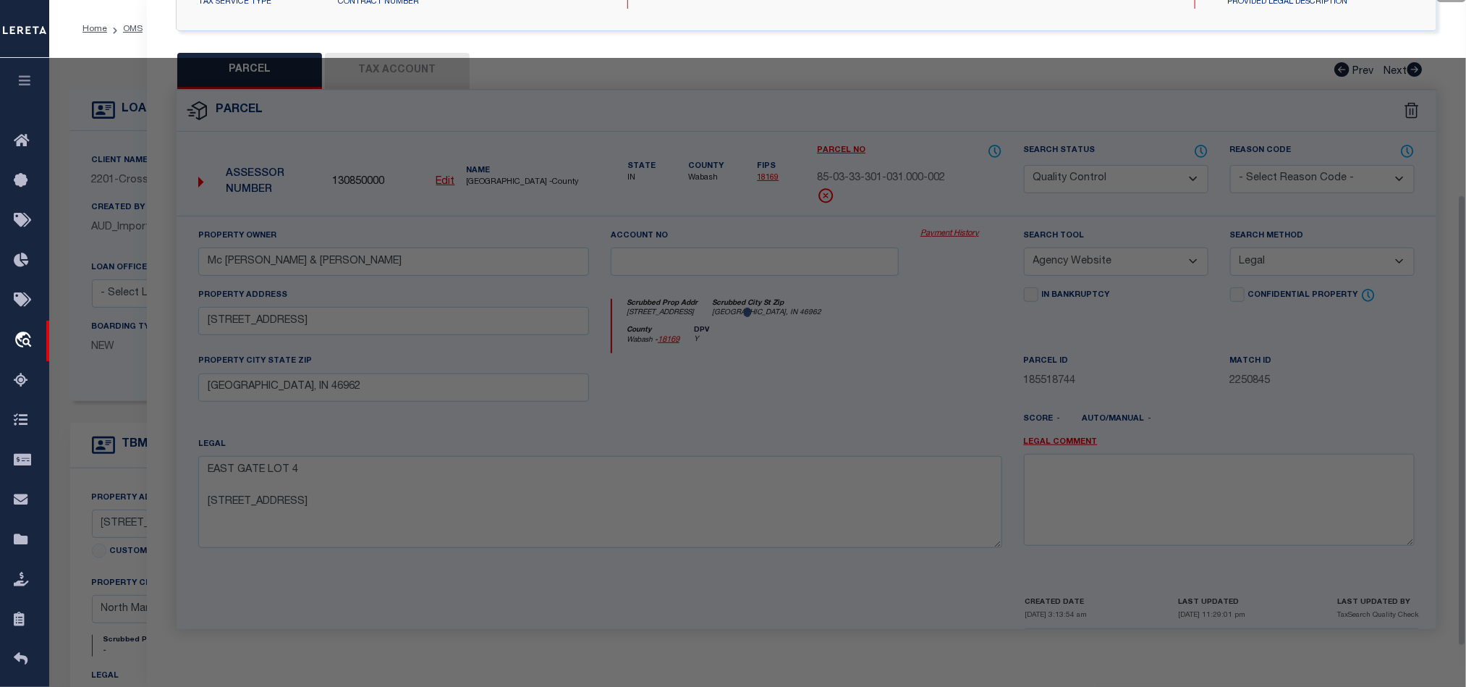
scroll to position [280, 0]
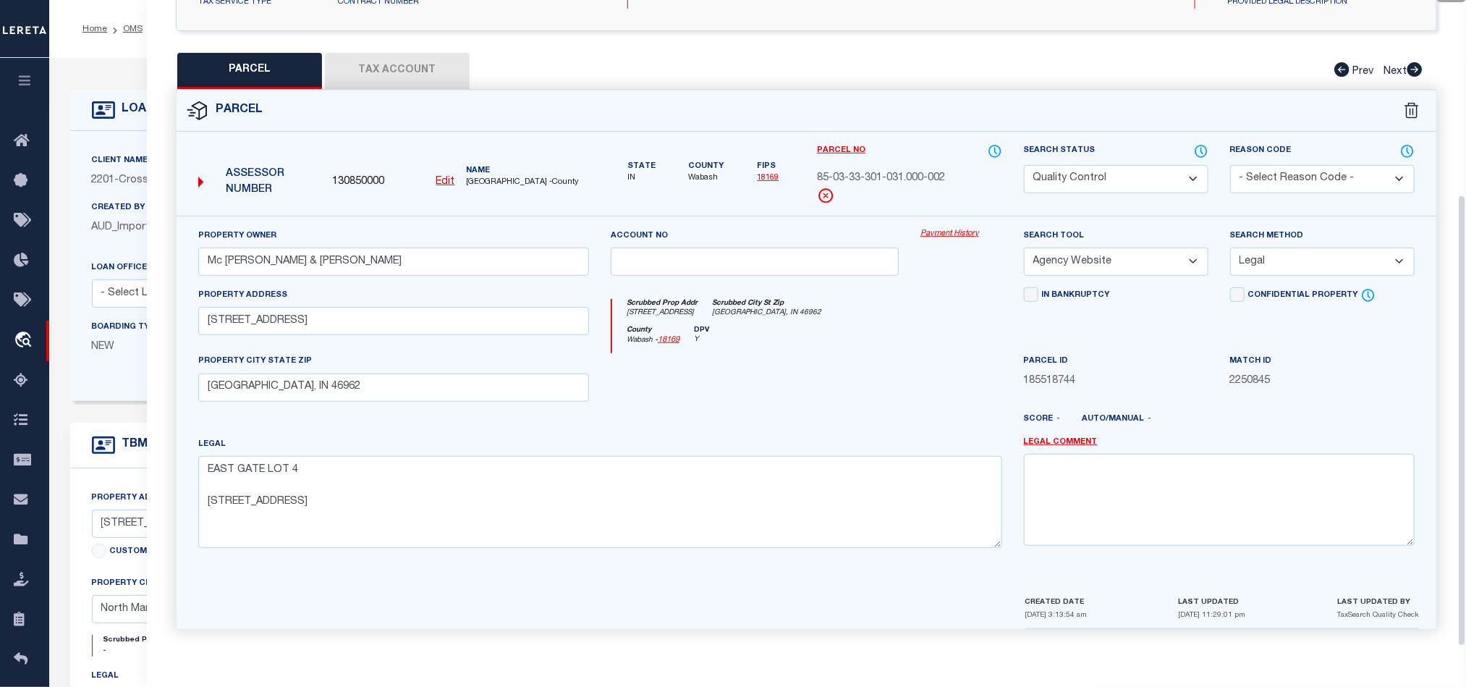
click at [840, 400] on div at bounding box center [755, 382] width 310 height 59
drag, startPoint x: 1112, startPoint y: 174, endPoint x: 1121, endPoint y: 174, distance: 8.7
click at [1112, 174] on select "Automated Search Bad Parcel Complete Duplicate Parcel High Dollar Reporting In …" at bounding box center [1116, 179] width 185 height 28
click at [890, 281] on div "Account no" at bounding box center [755, 257] width 310 height 59
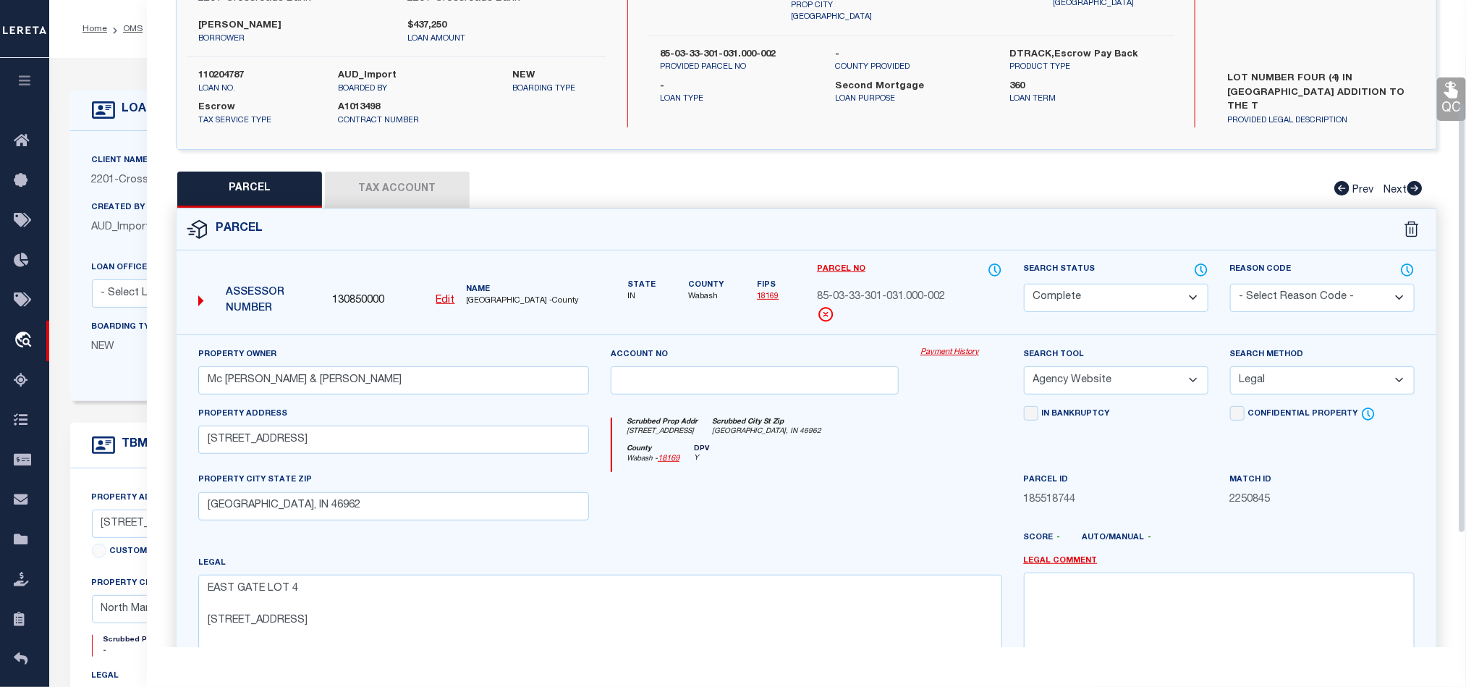
scroll to position [0, 0]
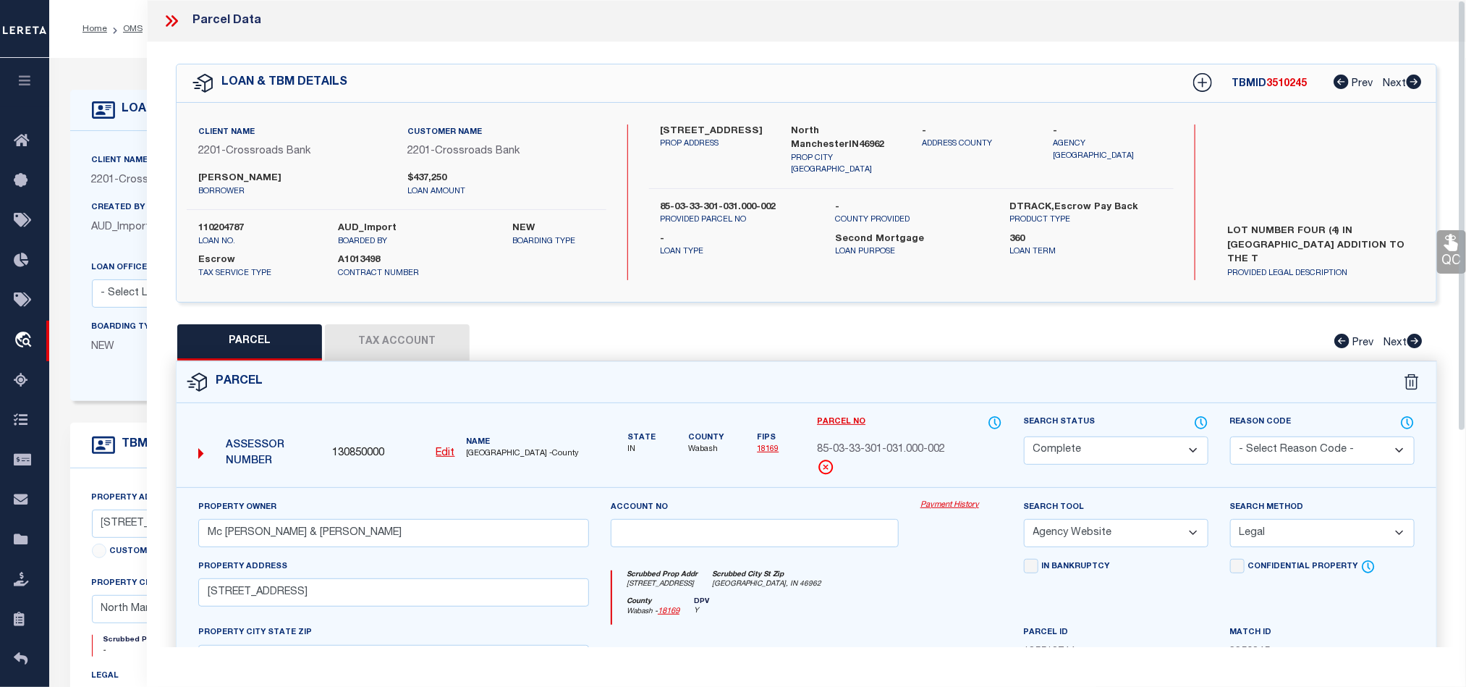
click at [1449, 247] on icon at bounding box center [1451, 242] width 14 height 17
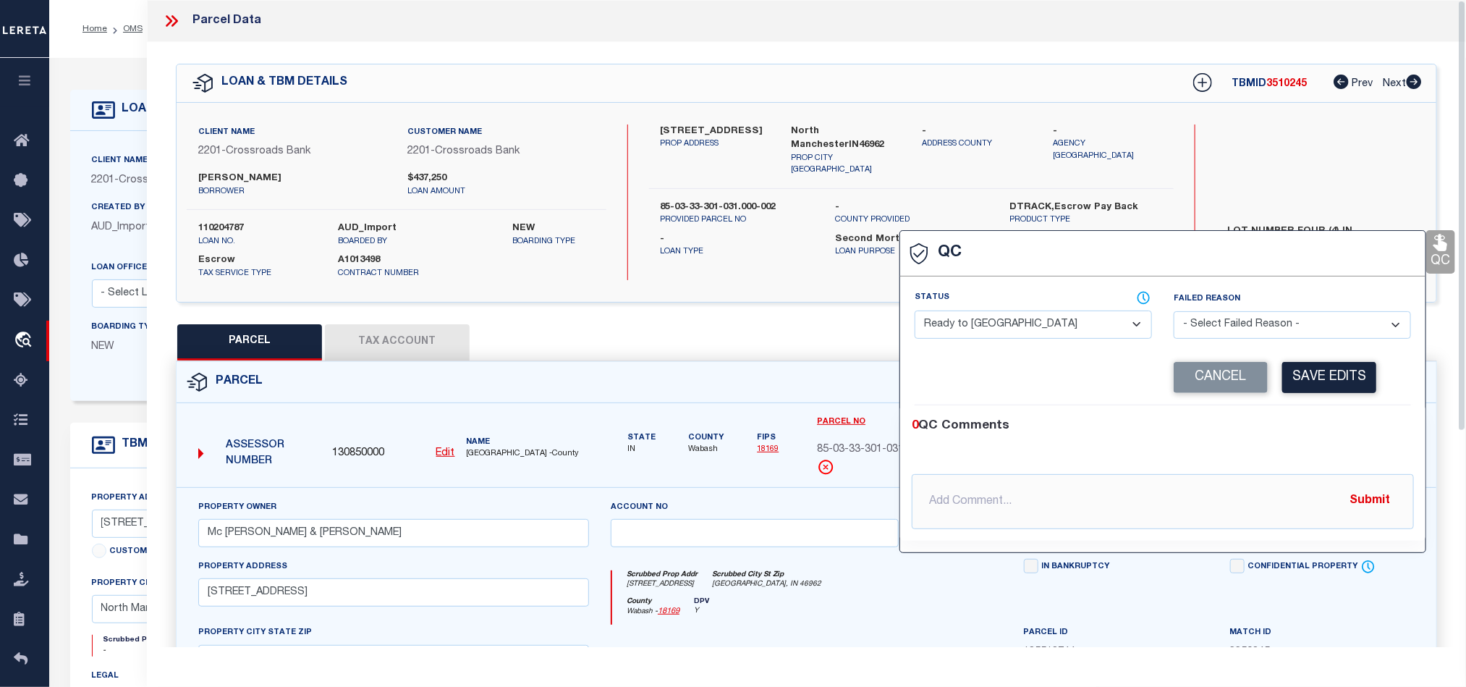
click at [962, 331] on select "- Select Status - Ready to QC Correct Incorrect" at bounding box center [1033, 324] width 237 height 28
click at [1294, 409] on div "0 QC Comments @[PERSON_NAME] @[PERSON_NAME] @[PERSON_NAME] @[PERSON_NAME] @[PER…" at bounding box center [1162, 472] width 525 height 135
click at [1331, 373] on button "Save Edits" at bounding box center [1329, 377] width 94 height 31
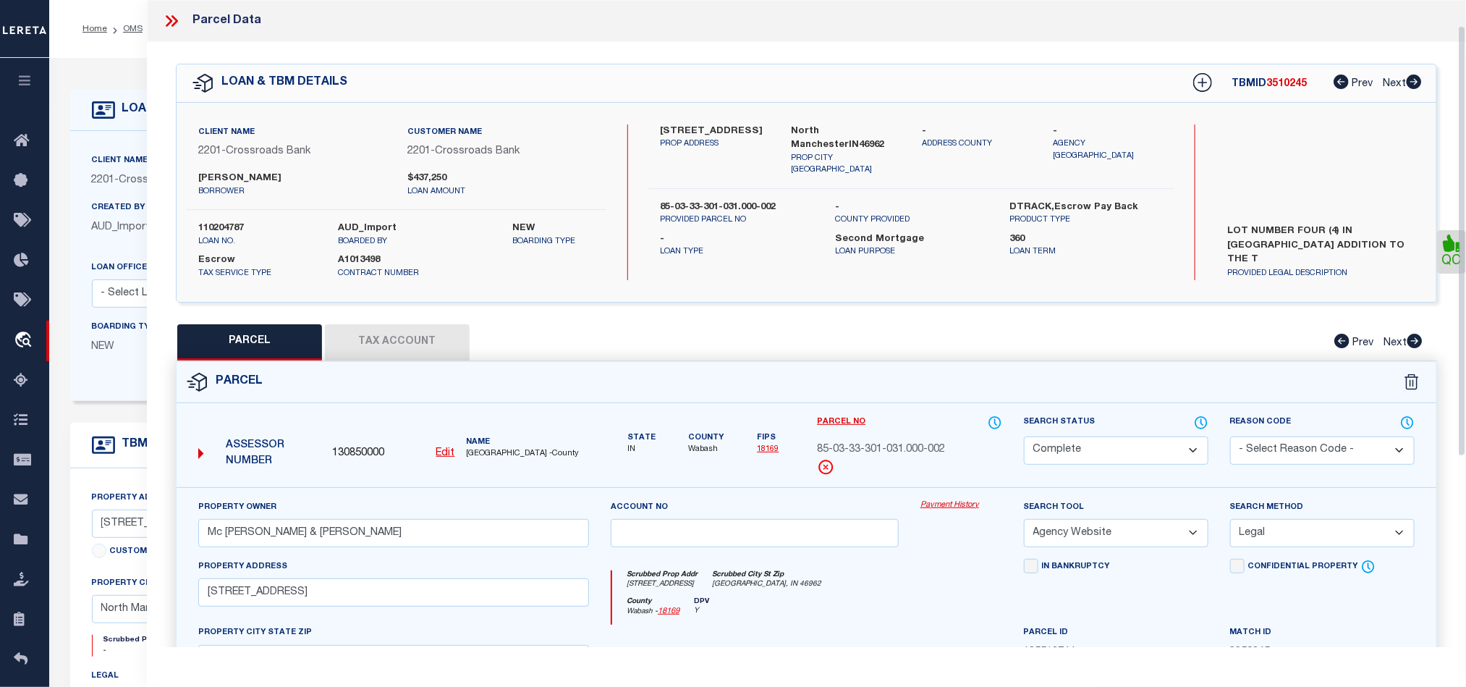
scroll to position [323, 0]
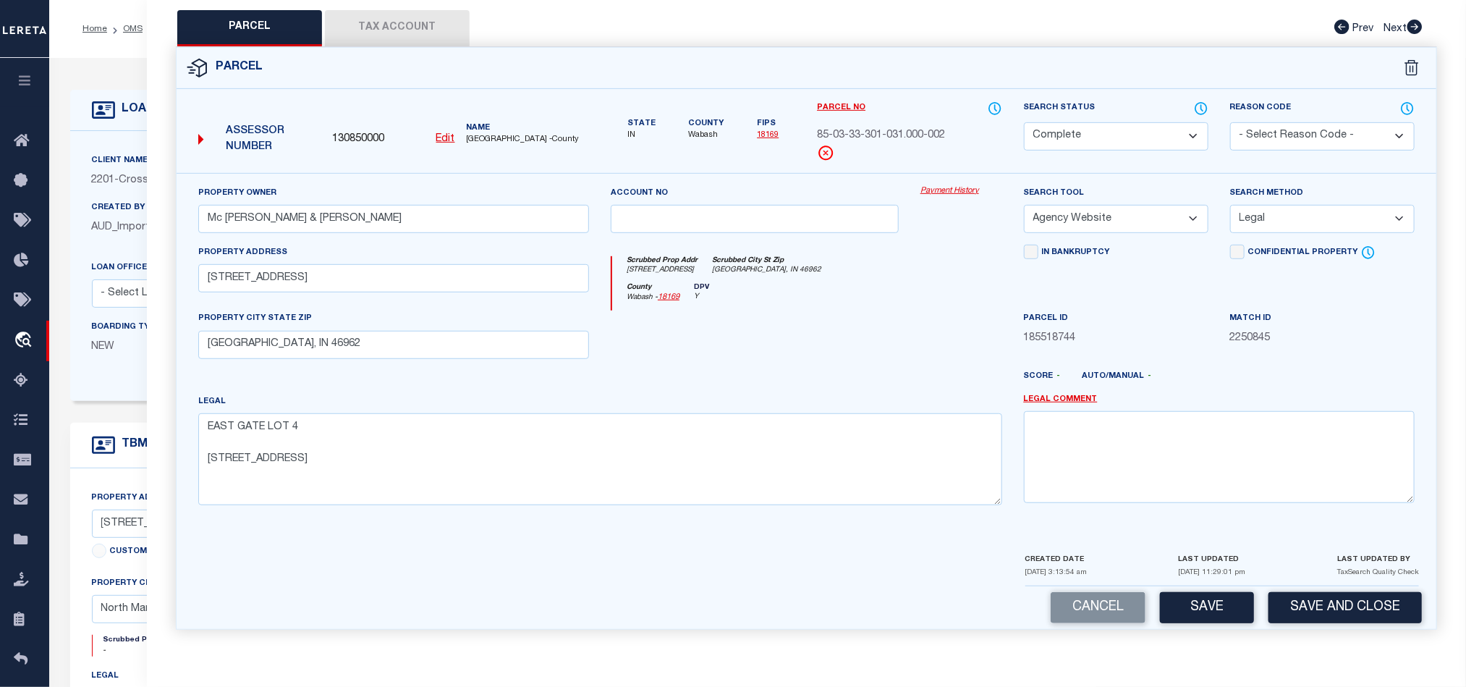
click at [404, 35] on button "Tax Account" at bounding box center [397, 28] width 145 height 36
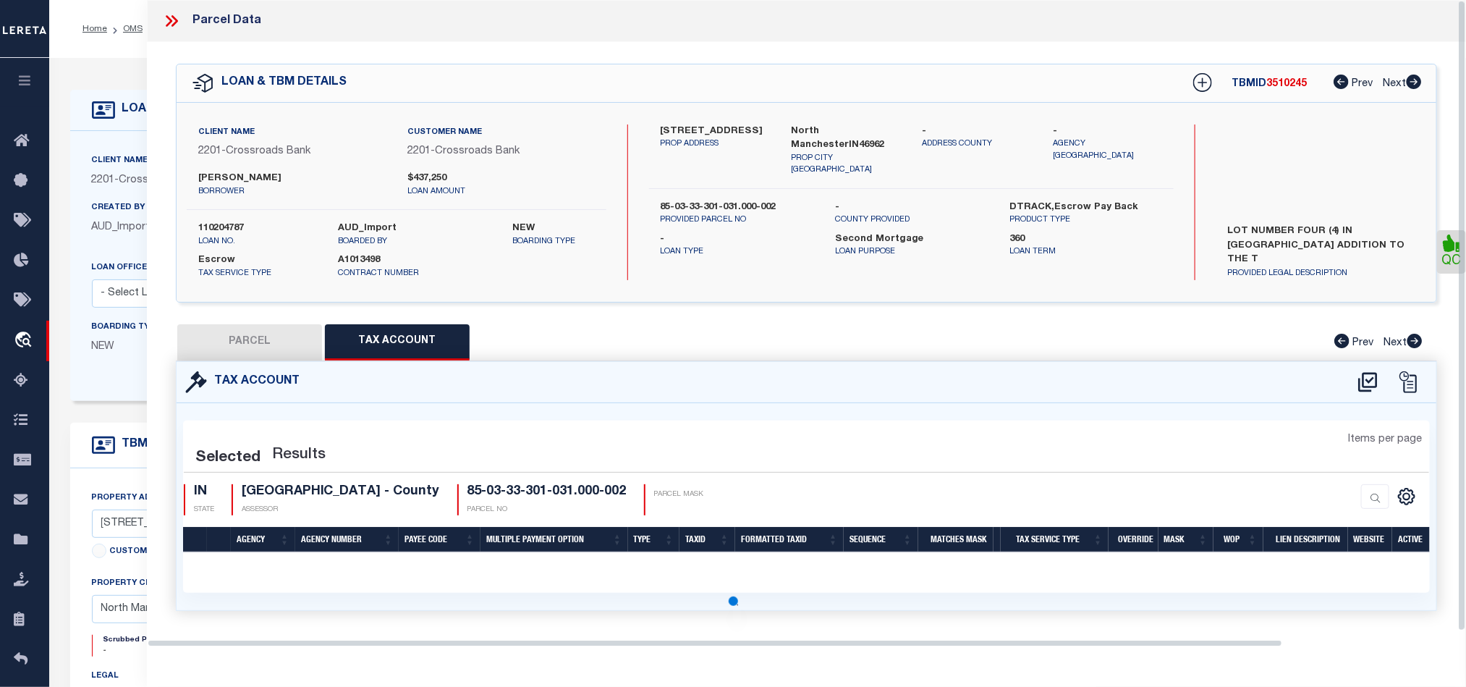
scroll to position [0, 0]
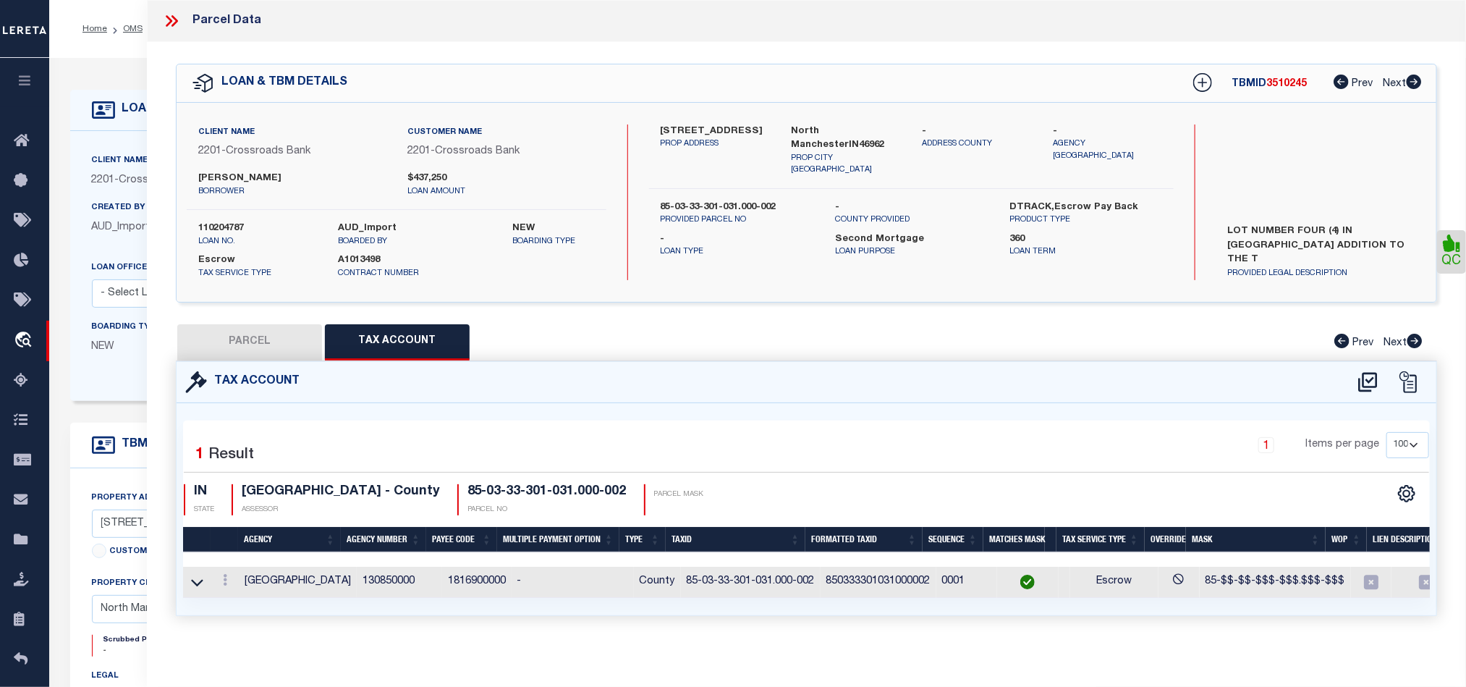
click at [268, 333] on button "PARCEL" at bounding box center [249, 342] width 145 height 36
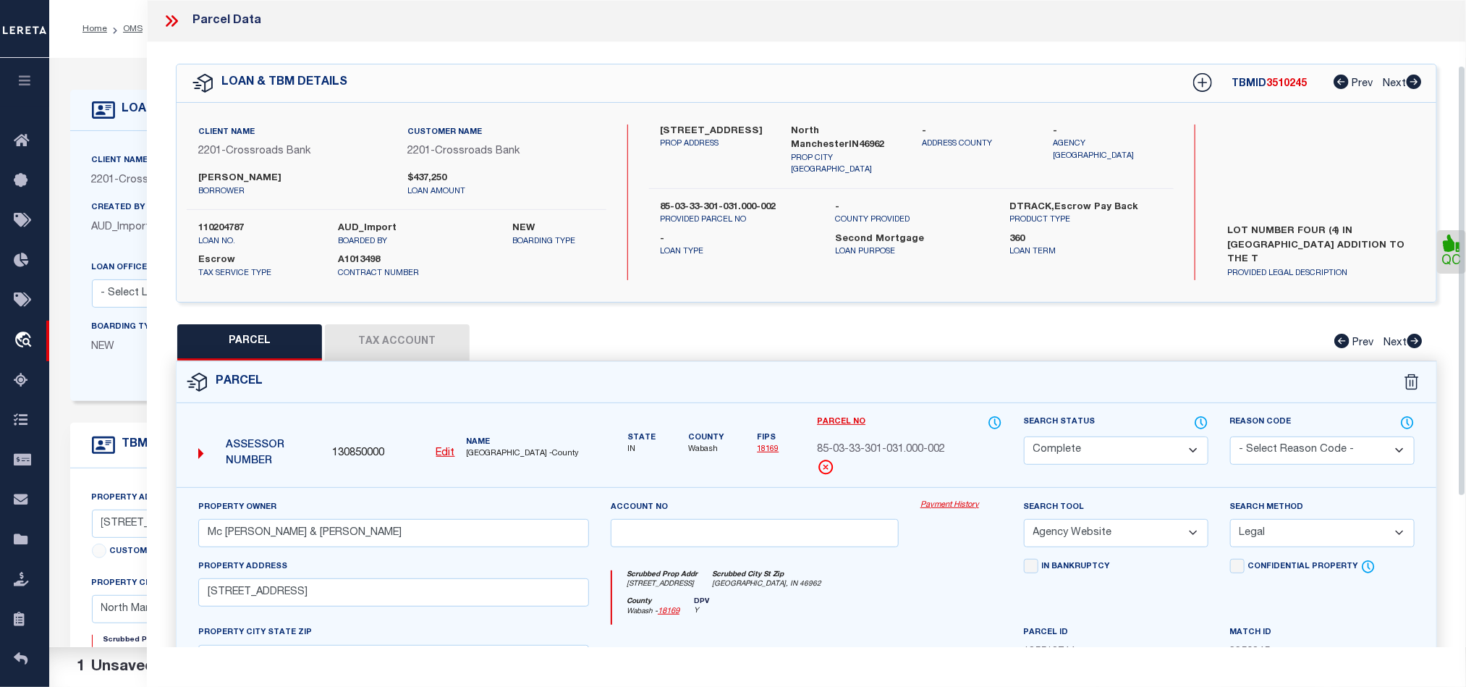
scroll to position [323, 0]
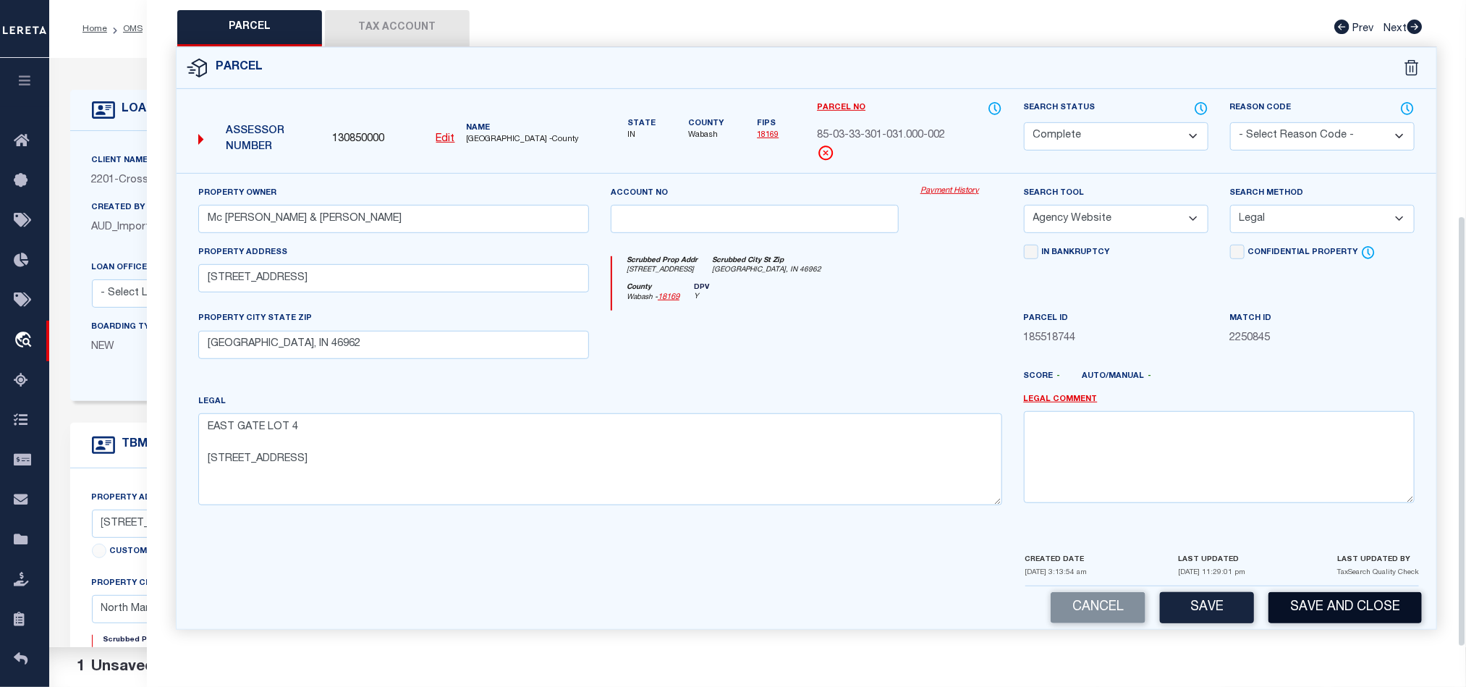
click at [1345, 606] on button "Save and Close" at bounding box center [1345, 607] width 153 height 31
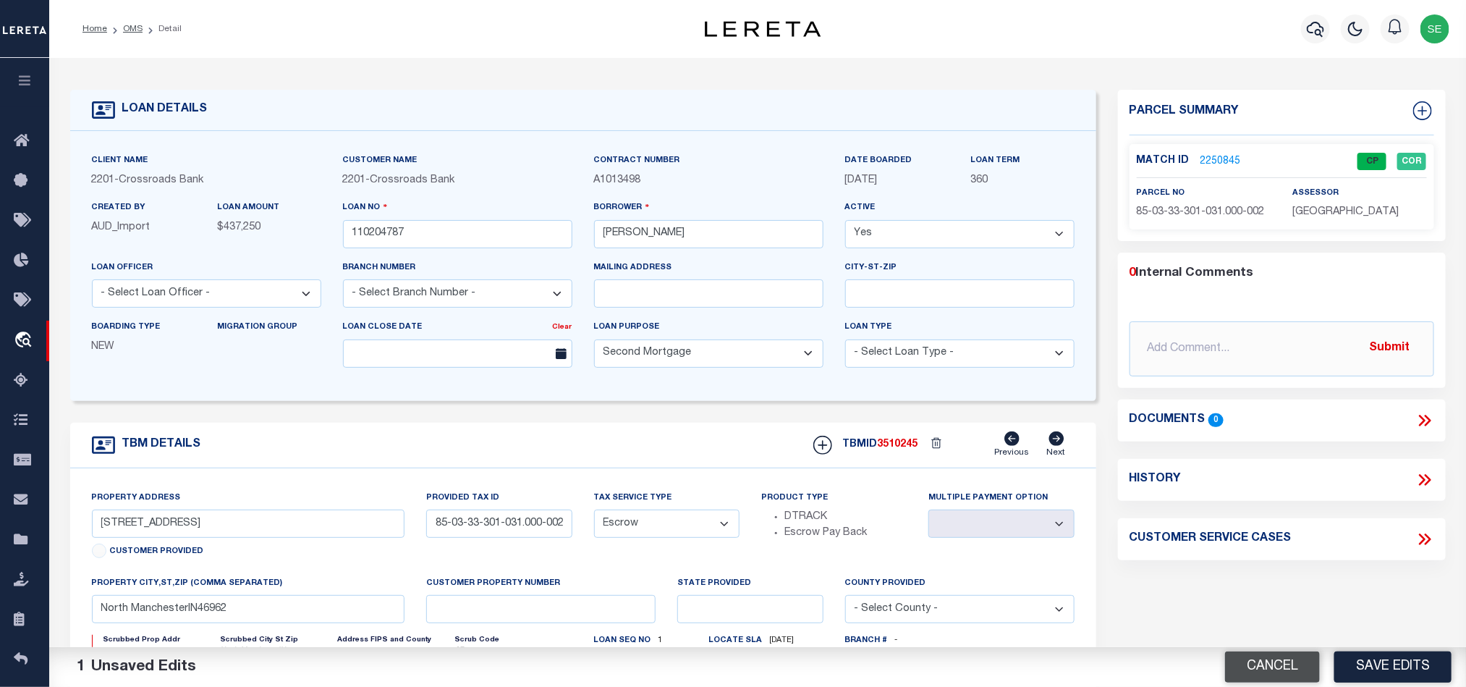
click at [1266, 677] on button "Cancel" at bounding box center [1272, 666] width 95 height 31
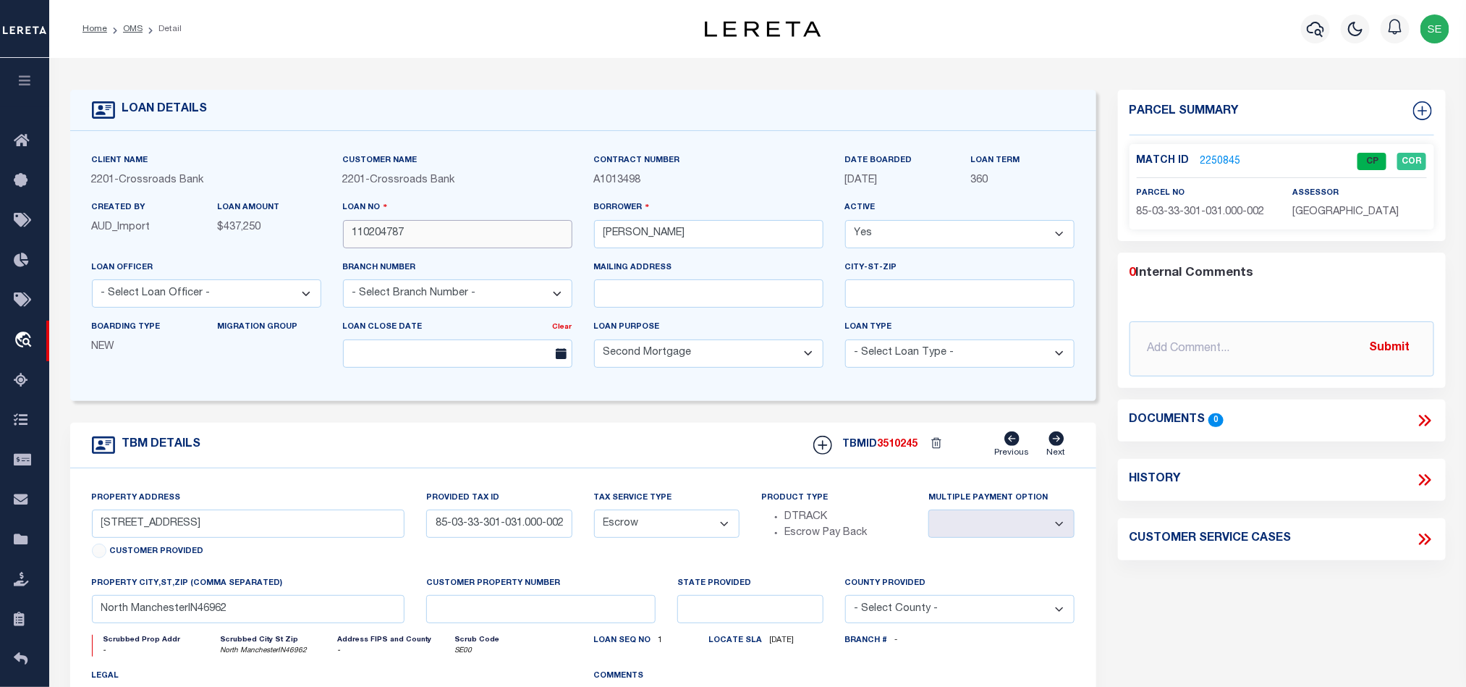
click at [461, 237] on input "110204787" at bounding box center [457, 234] width 229 height 28
click at [902, 449] on span "3510245" at bounding box center [898, 444] width 41 height 10
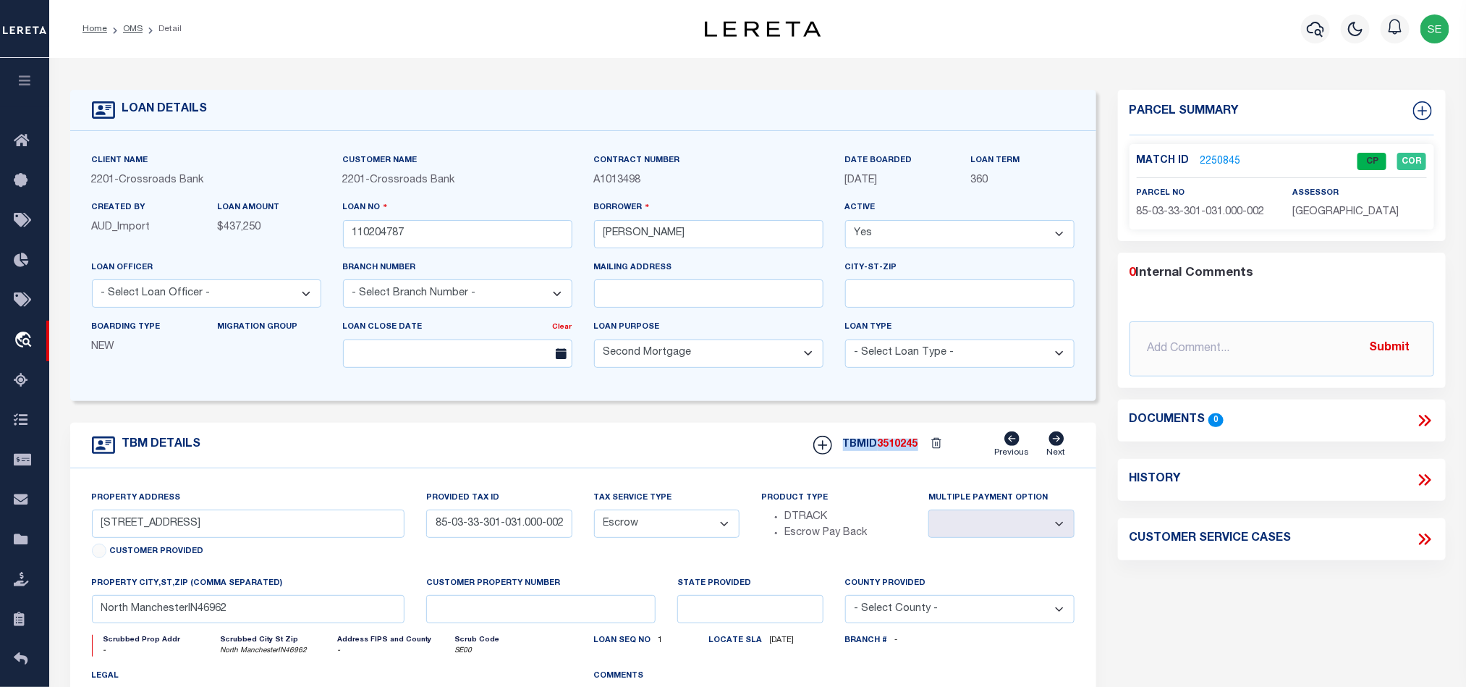
click at [902, 449] on span "3510245" at bounding box center [898, 444] width 41 height 10
click at [1349, 218] on p "[GEOGRAPHIC_DATA]" at bounding box center [1359, 213] width 134 height 16
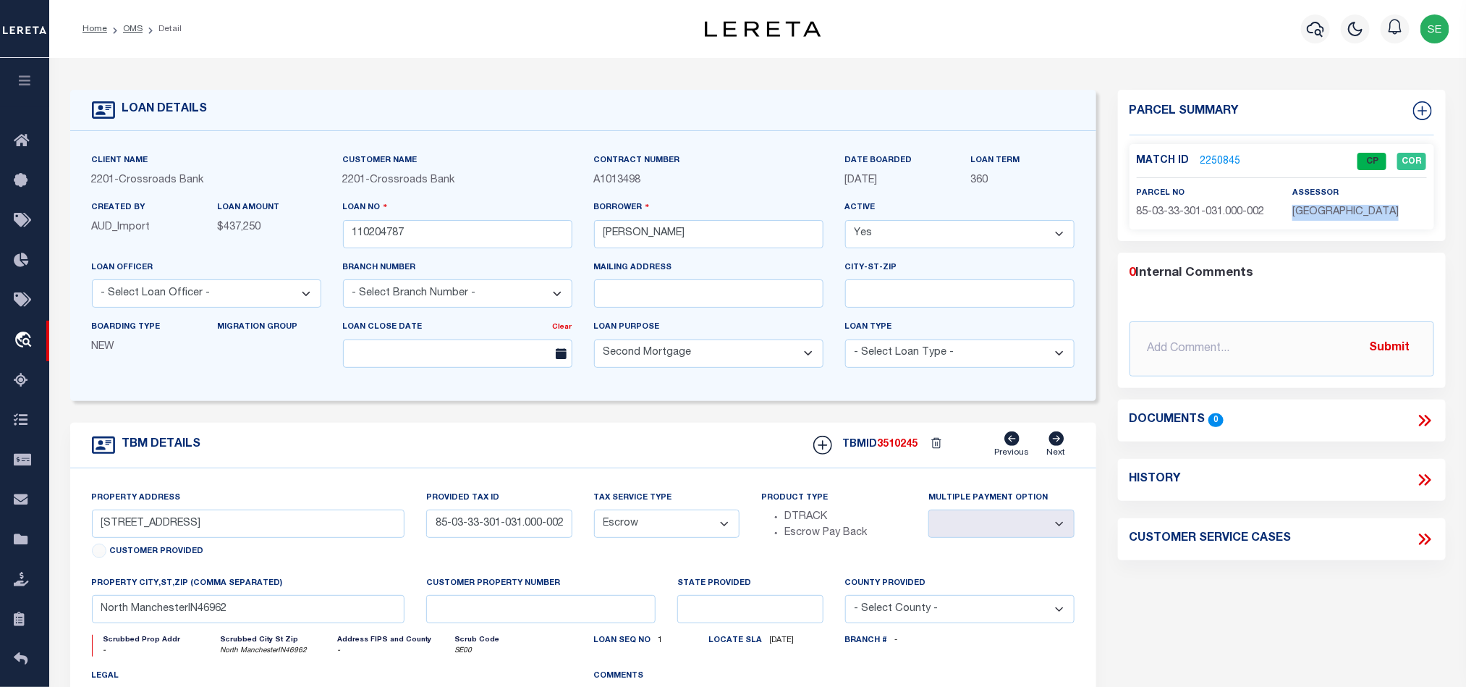
click at [1160, 207] on span "85-03-33-301-031.000-002" at bounding box center [1201, 212] width 128 height 10
drag, startPoint x: 593, startPoint y: 461, endPoint x: 606, endPoint y: 456, distance: 13.3
click at [593, 461] on div "TBM DETAILS TBMID 3510245 Previous Next" at bounding box center [583, 446] width 1026 height 46
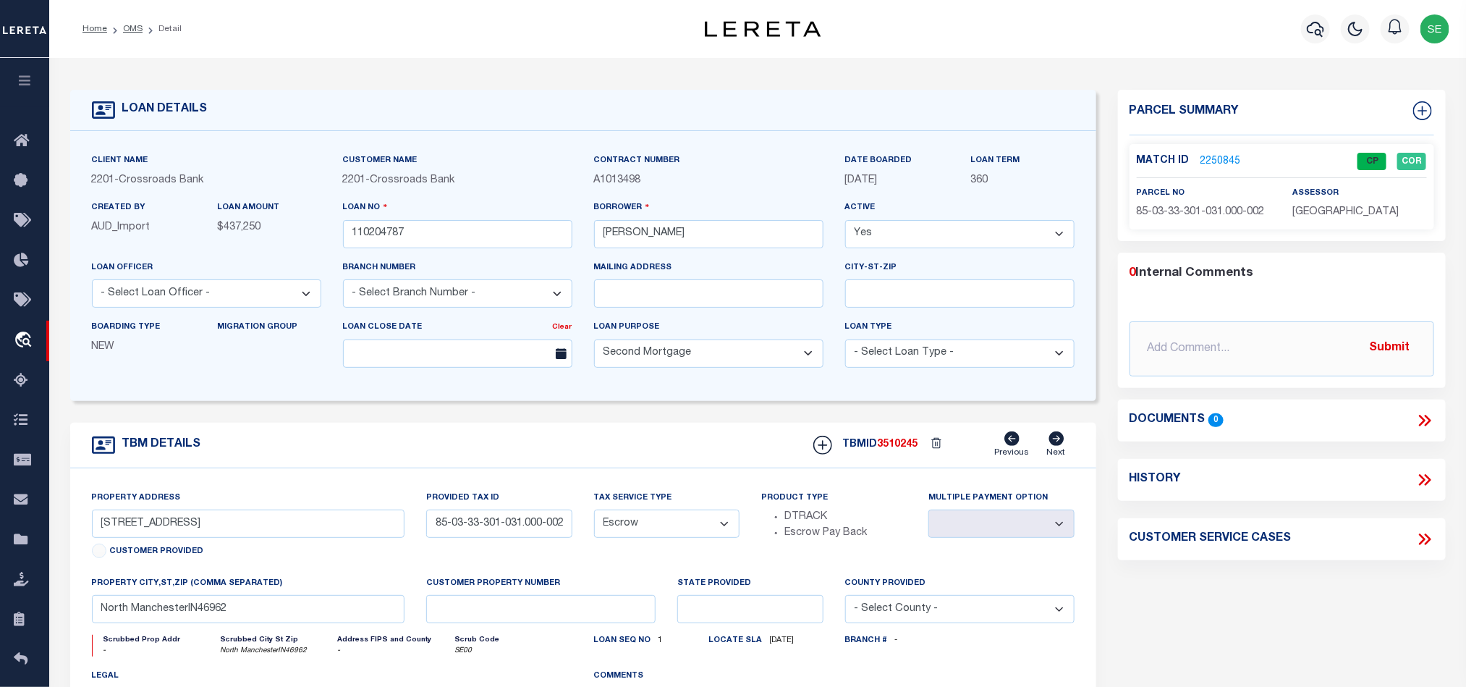
drag, startPoint x: 135, startPoint y: 28, endPoint x: 281, endPoint y: 72, distance: 151.8
click at [135, 28] on link "OMS" at bounding box center [133, 29] width 20 height 9
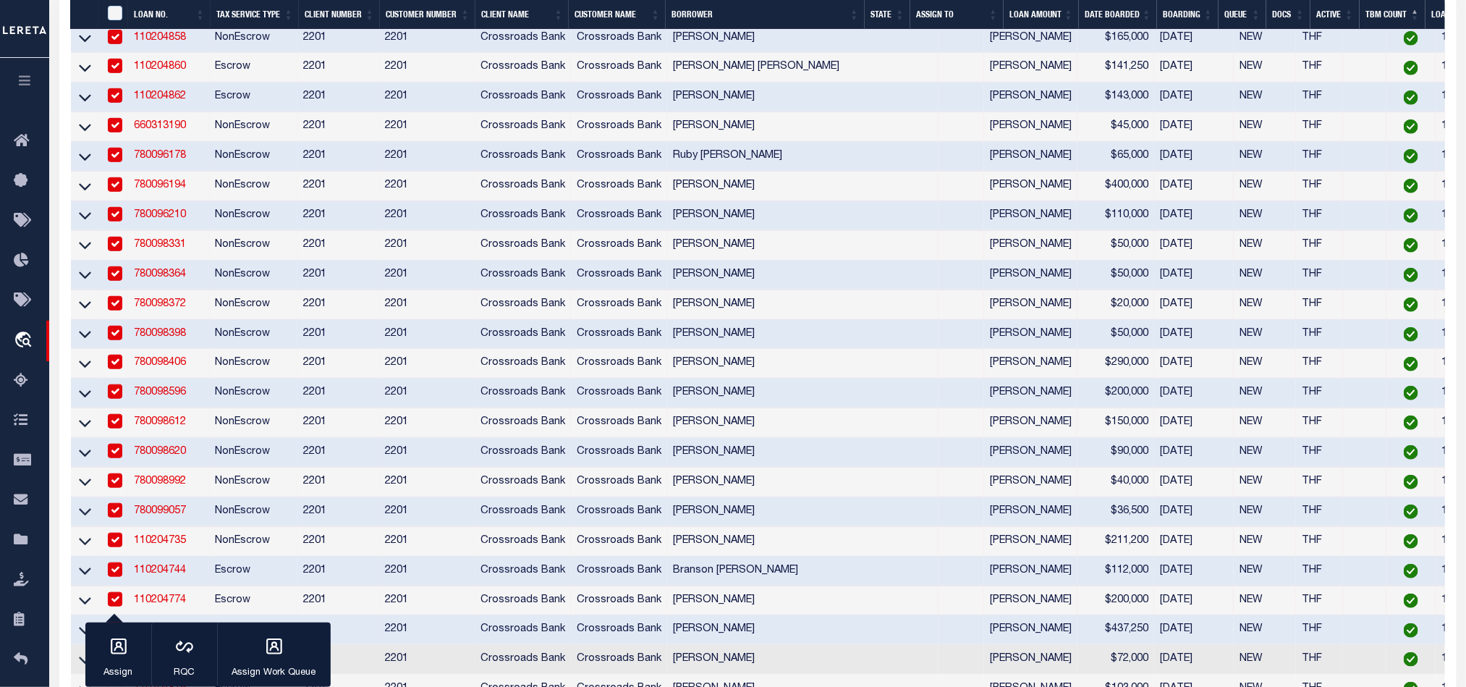
scroll to position [760, 0]
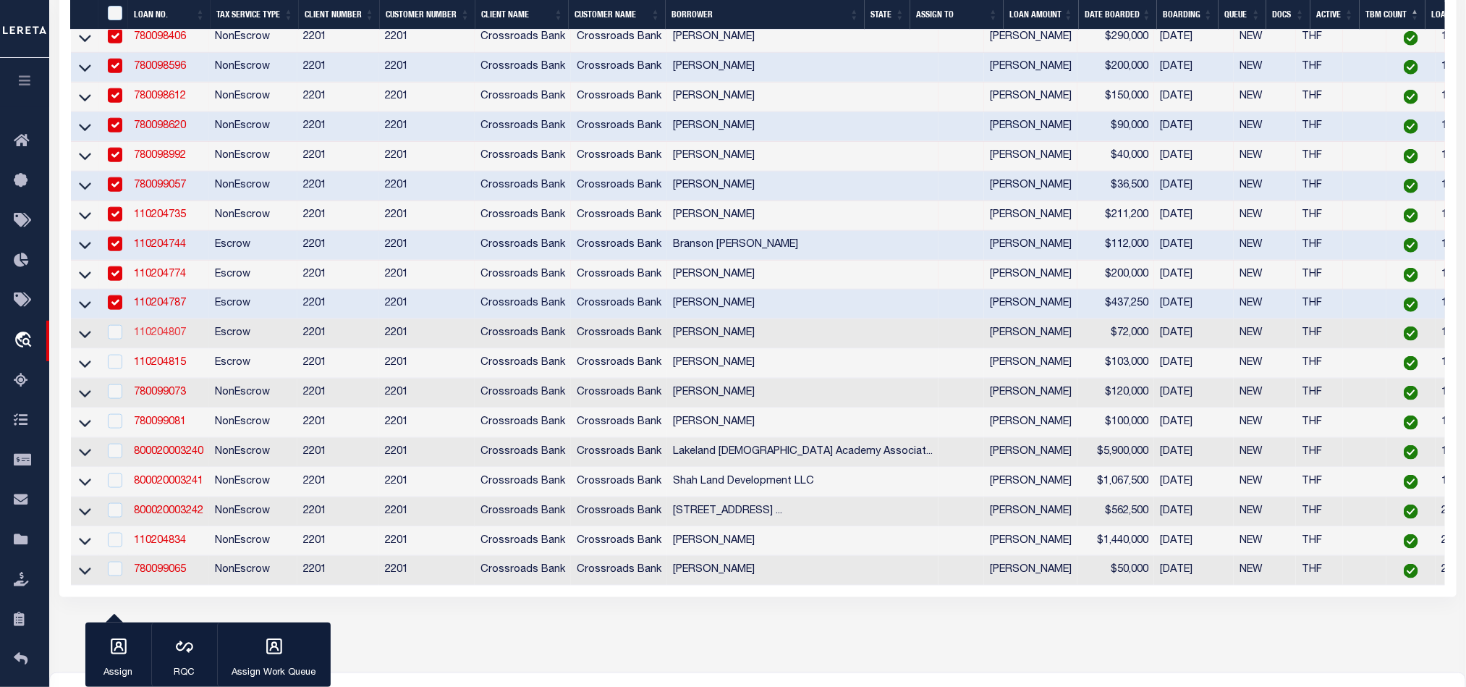
click at [151, 338] on link "110204807" at bounding box center [160, 333] width 52 height 10
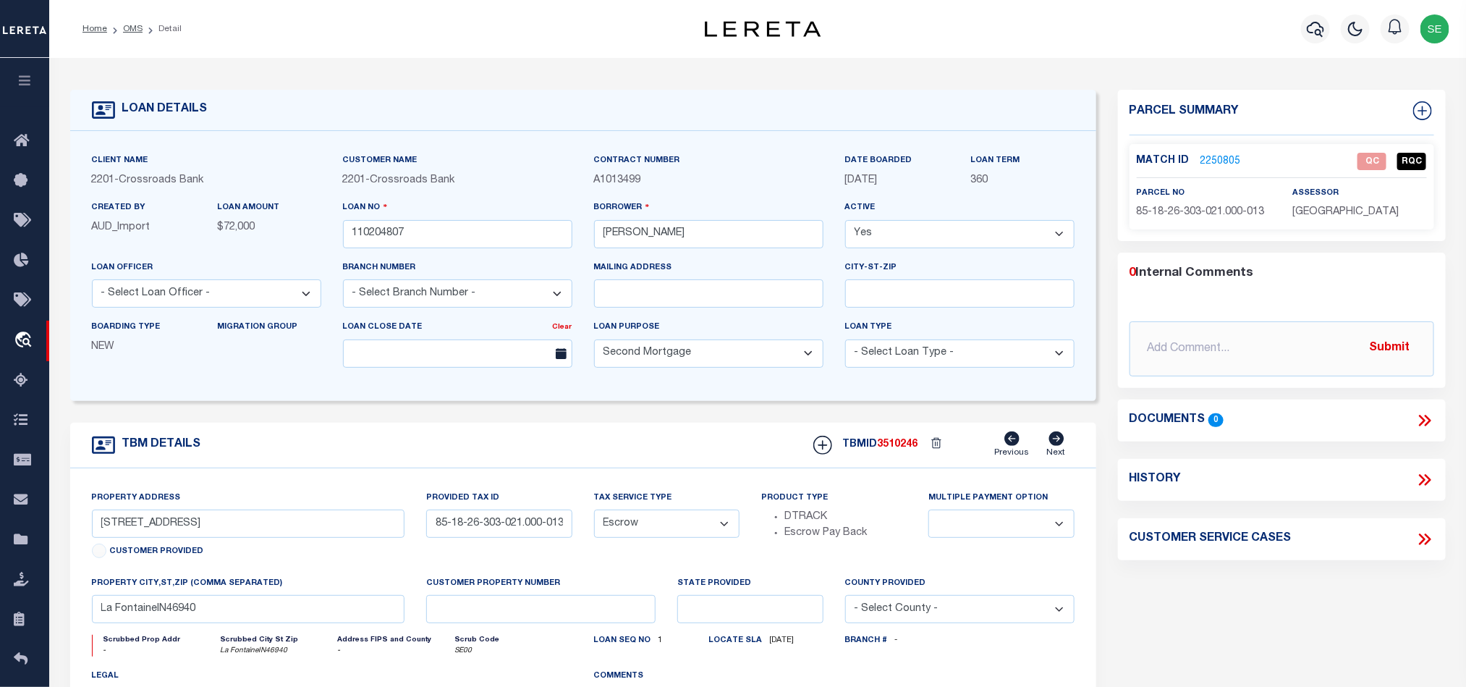
click at [1212, 209] on span "85-18-26-303-021.000-013" at bounding box center [1201, 212] width 128 height 10
click at [1212, 211] on span "85-18-26-303-021.000-013" at bounding box center [1201, 212] width 128 height 10
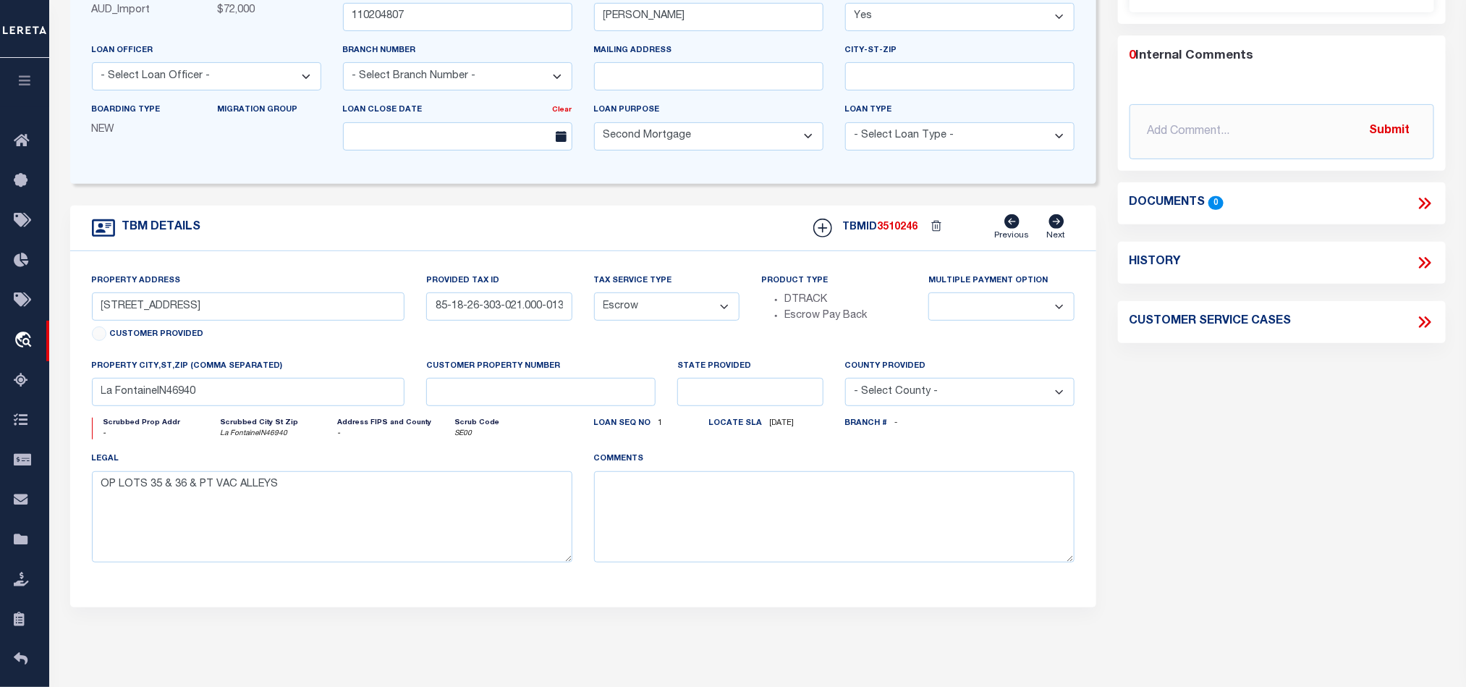
click at [1216, 456] on div "Parcel Summary Match ID 2250805 0" at bounding box center [1282, 268] width 350 height 791
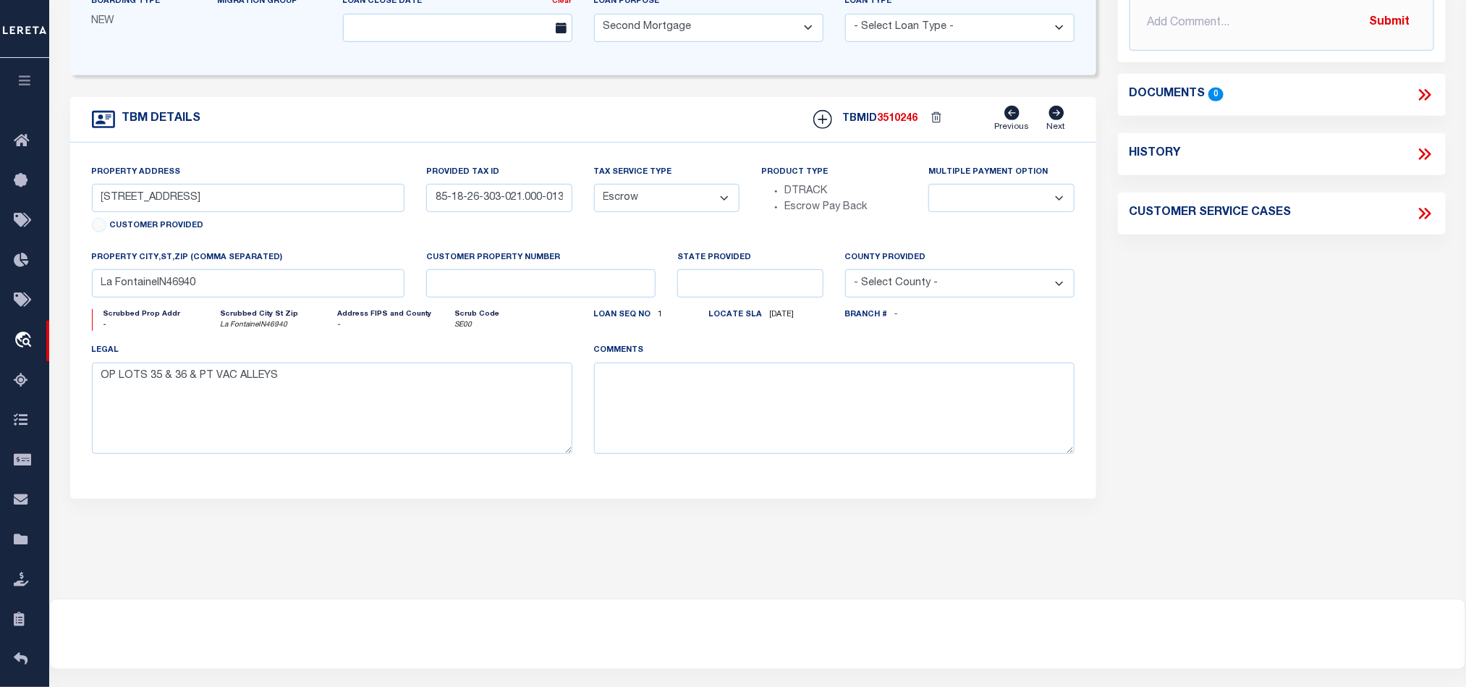
scroll to position [0, 0]
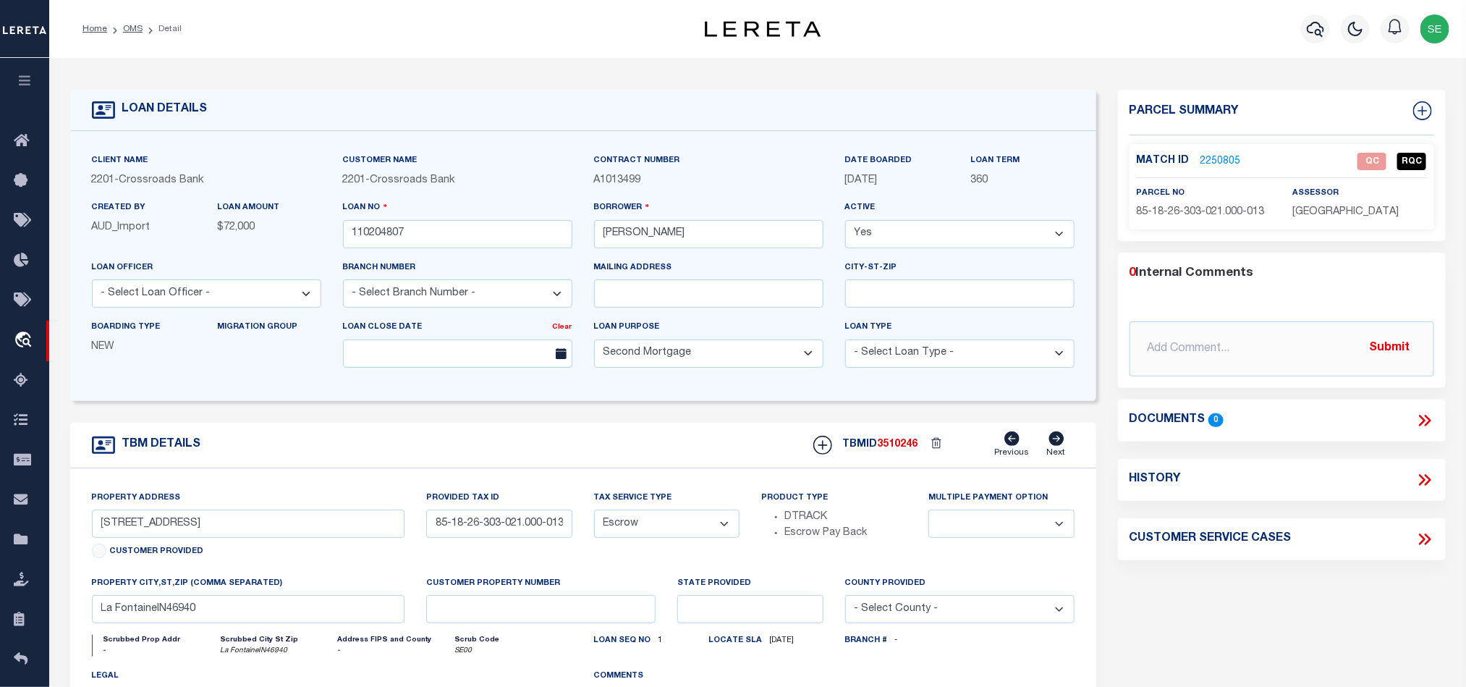
click at [1225, 167] on link "2250805" at bounding box center [1221, 161] width 41 height 15
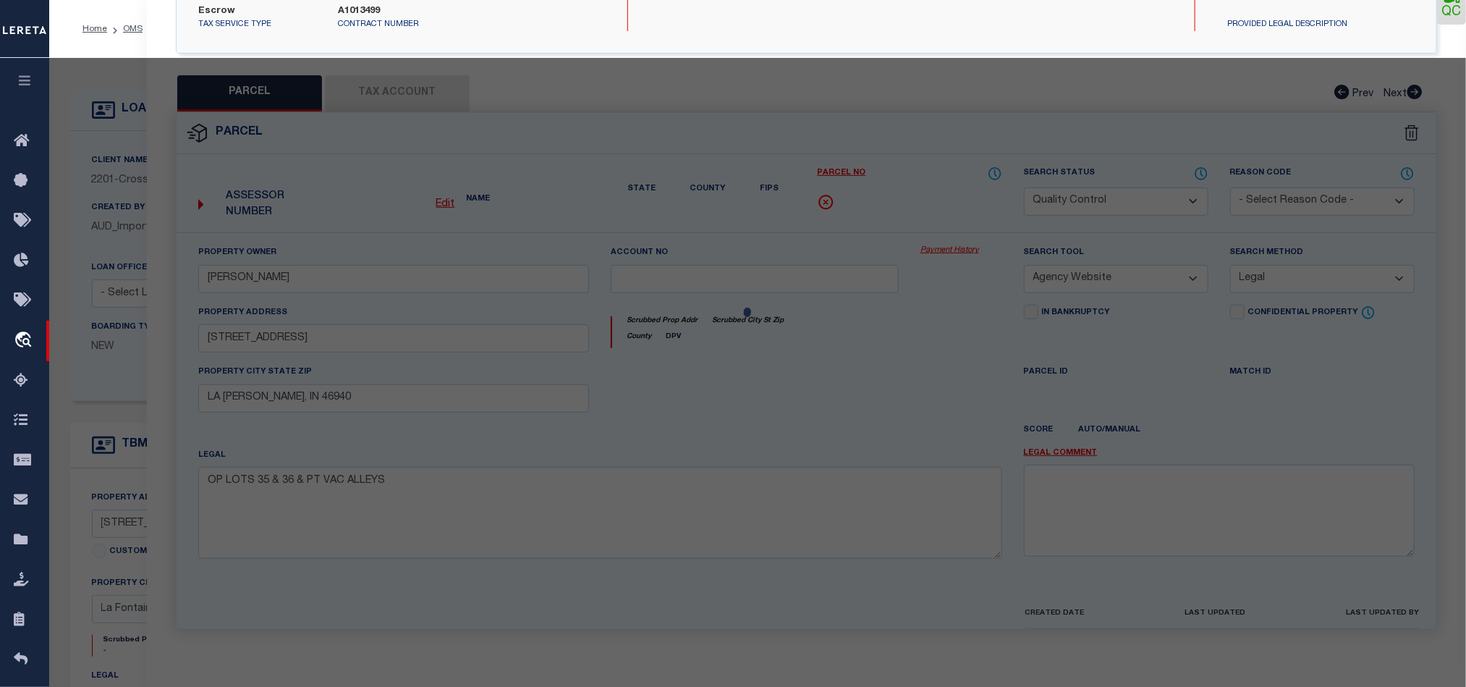
scroll to position [280, 0]
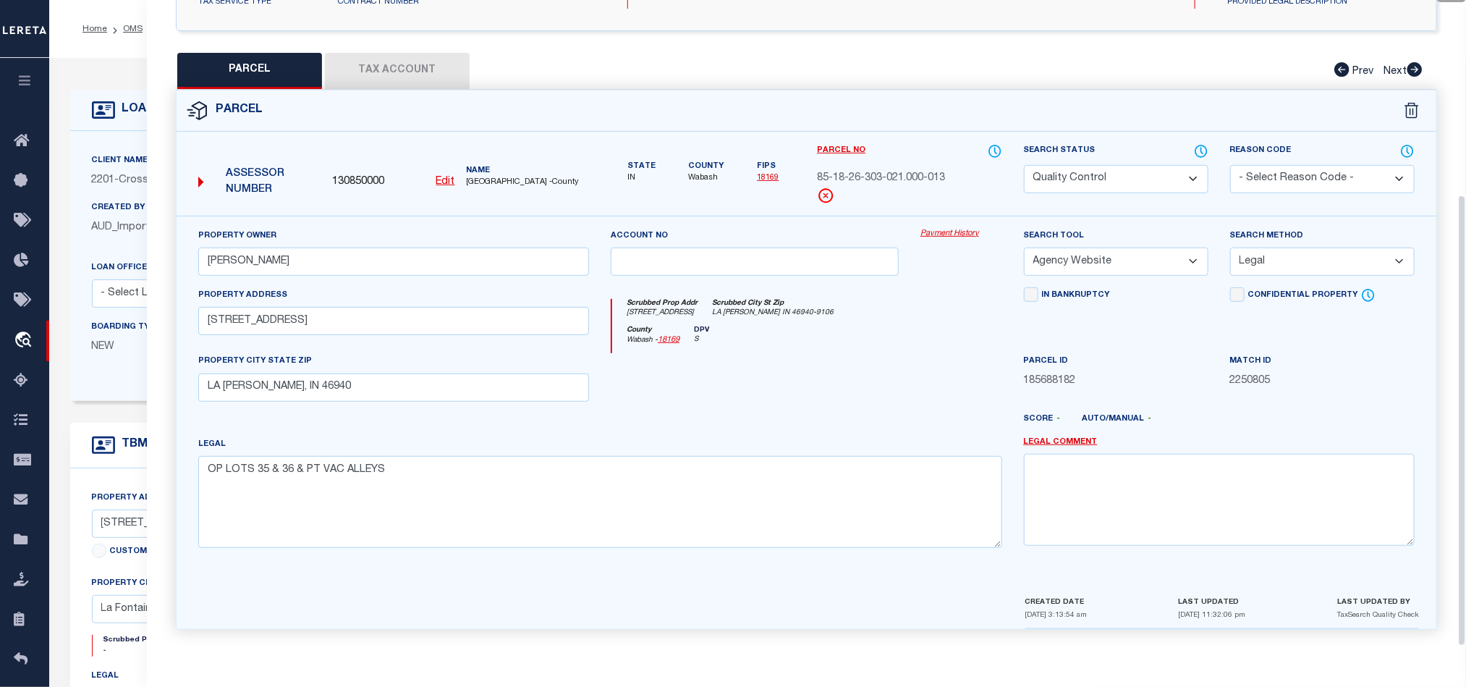
click at [825, 402] on div at bounding box center [755, 382] width 310 height 59
click at [407, 74] on button "Tax Account" at bounding box center [397, 71] width 145 height 36
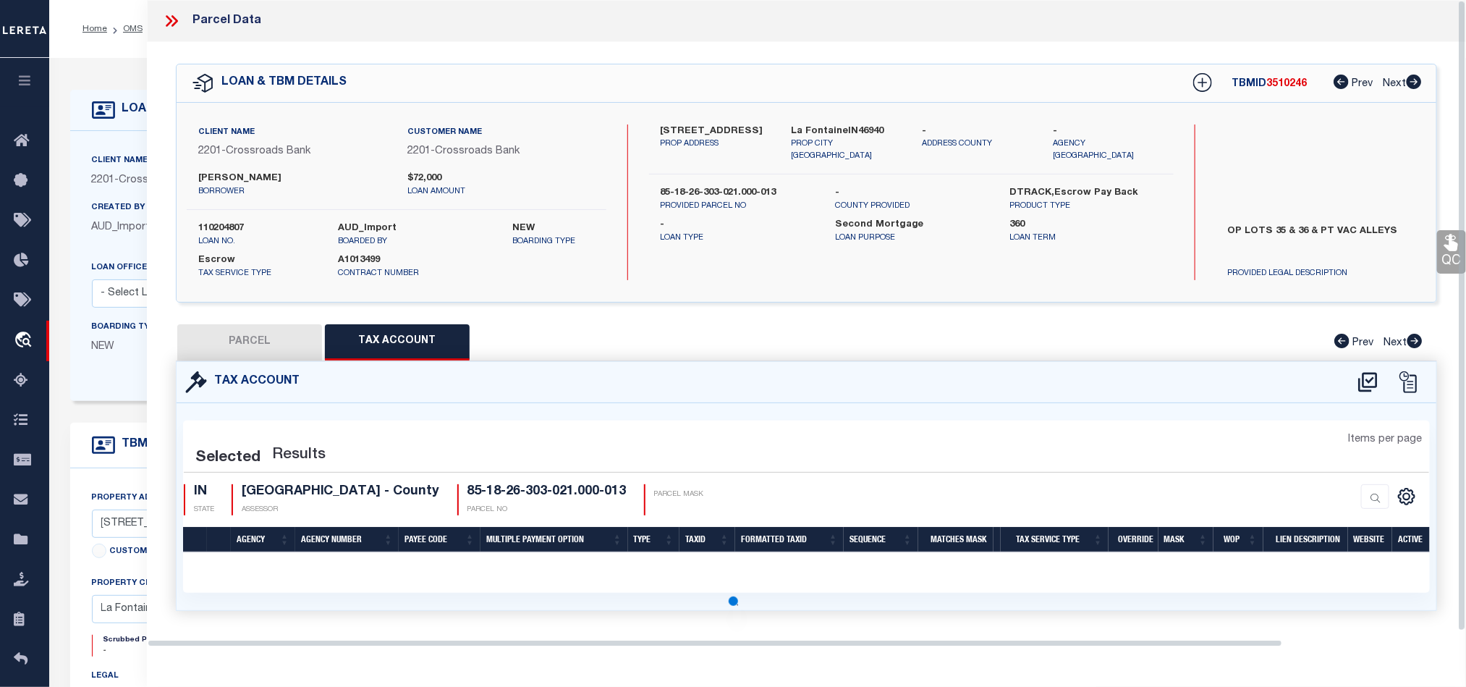
scroll to position [0, 0]
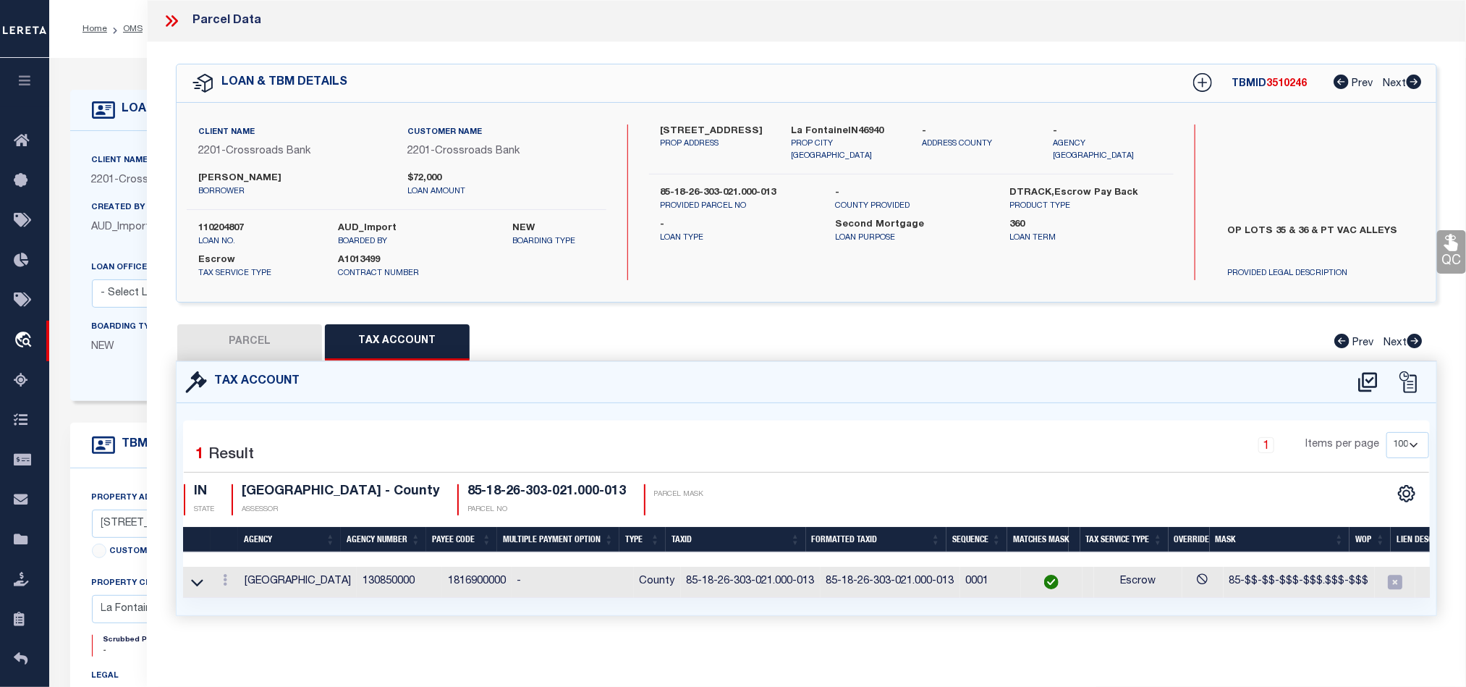
click at [270, 337] on button "PARCEL" at bounding box center [249, 342] width 145 height 36
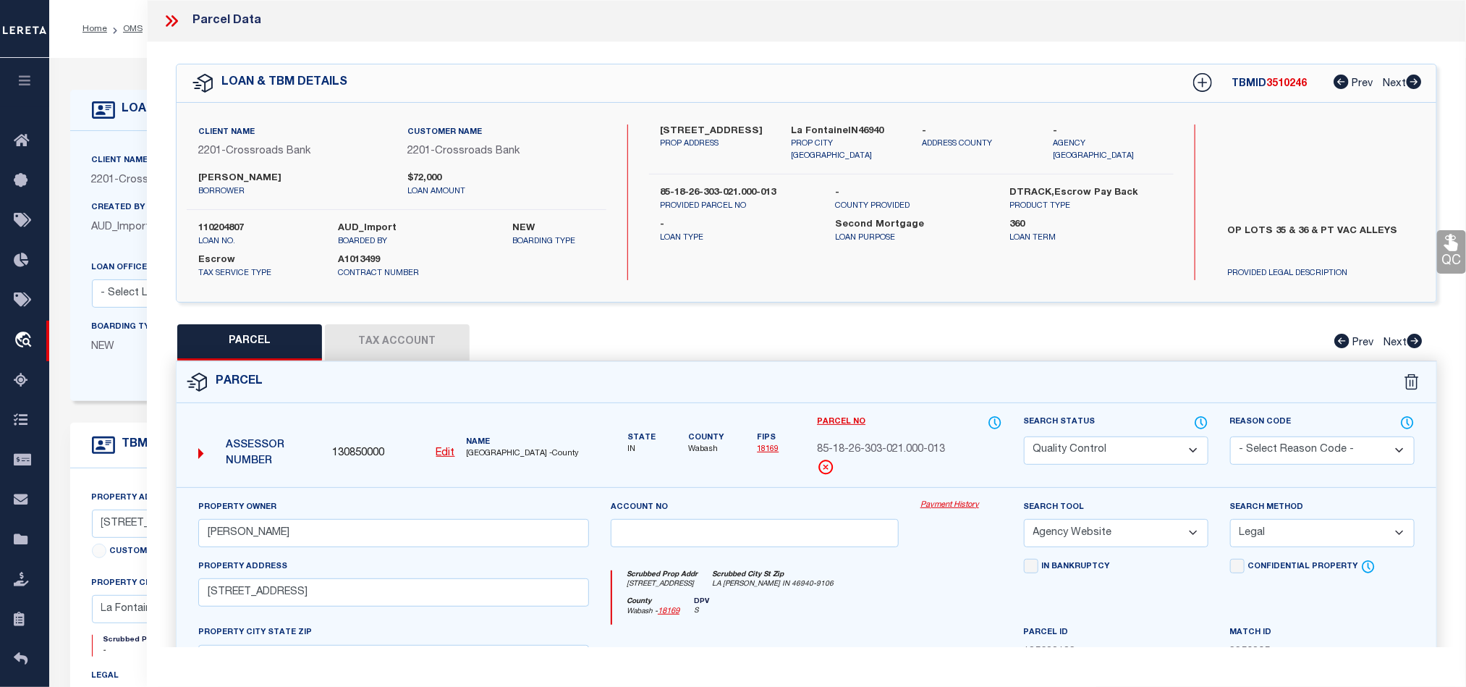
click at [1105, 441] on select "Automated Search Bad Parcel Complete Duplicate Parcel High Dollar Reporting In …" at bounding box center [1116, 450] width 185 height 28
click at [904, 580] on div "Scrubbed Prop Addr [STREET_ADDRESS] [GEOGRAPHIC_DATA][PERSON_NAME] IN 46940-9106" at bounding box center [806, 583] width 389 height 27
click at [1449, 244] on icon at bounding box center [1451, 242] width 19 height 19
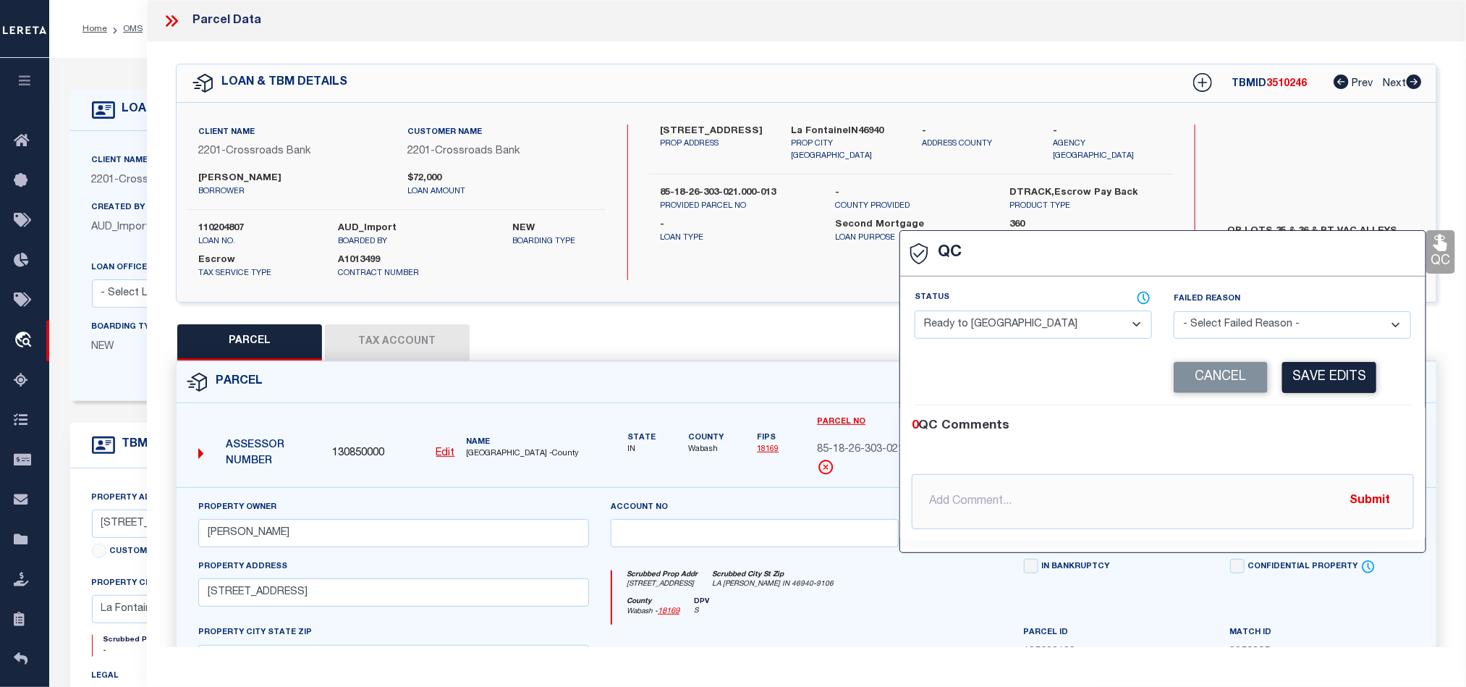
drag, startPoint x: 1046, startPoint y: 319, endPoint x: 1130, endPoint y: 337, distance: 85.2
click at [1046, 319] on select "- Select Status - Ready to QC Correct Incorrect" at bounding box center [1033, 324] width 237 height 28
click at [1326, 418] on div "0 QC Comments @[PERSON_NAME] @[PERSON_NAME] @[PERSON_NAME] @[PERSON_NAME] @[PER…" at bounding box center [1162, 472] width 525 height 135
click at [1320, 383] on button "Save Edits" at bounding box center [1329, 377] width 94 height 31
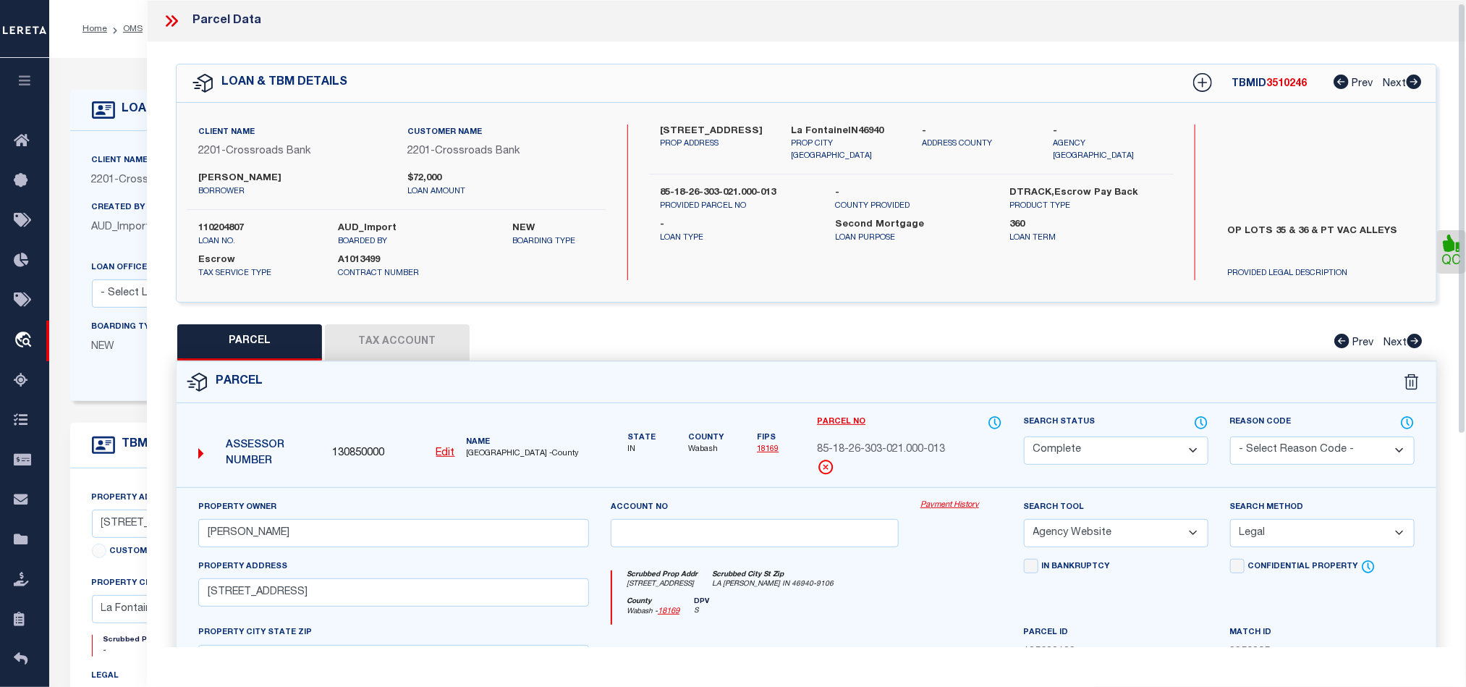
scroll to position [323, 0]
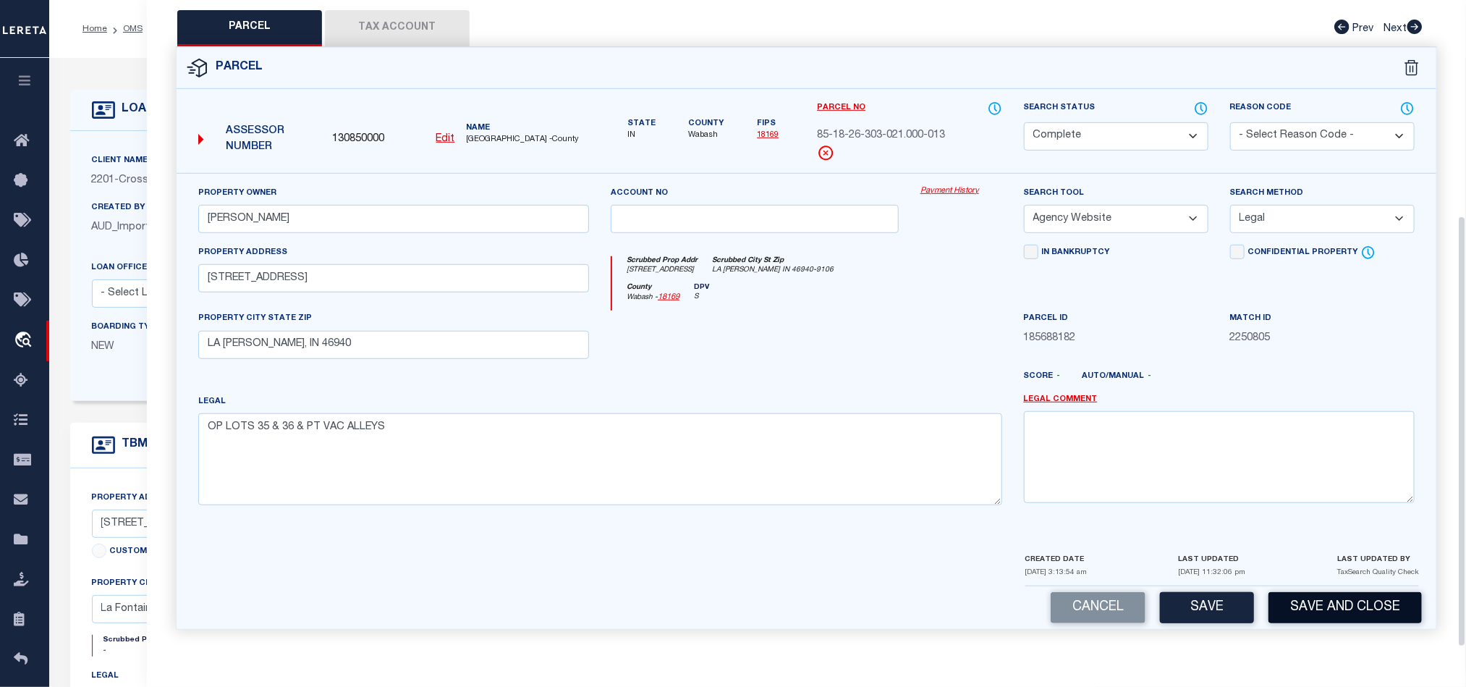
click at [1331, 600] on button "Save and Close" at bounding box center [1345, 607] width 153 height 31
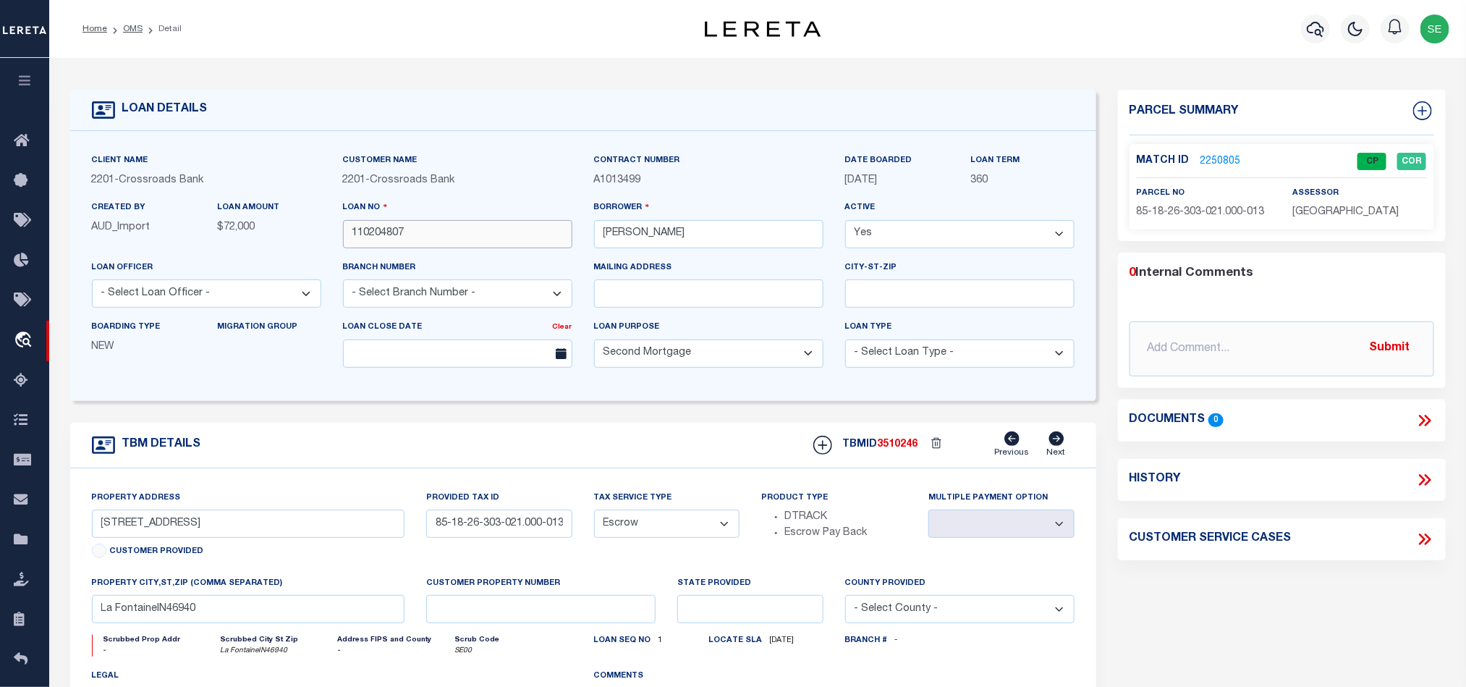
click at [495, 229] on input "110204807" at bounding box center [457, 234] width 229 height 28
click at [897, 449] on span "3510246" at bounding box center [898, 444] width 41 height 10
click at [1325, 211] on span "[GEOGRAPHIC_DATA]" at bounding box center [1345, 212] width 106 height 10
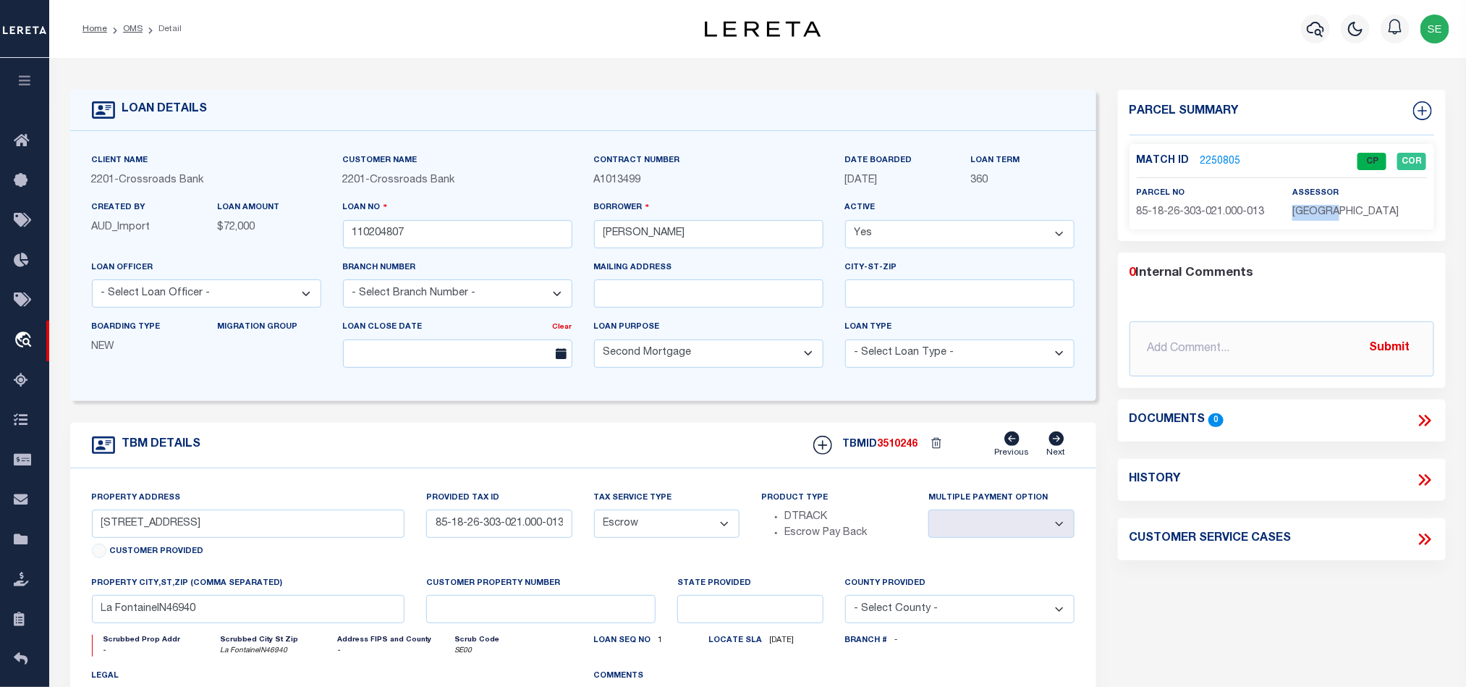
click at [1325, 211] on span "[GEOGRAPHIC_DATA]" at bounding box center [1345, 212] width 106 height 10
click at [1184, 207] on span "85-18-26-303-021.000-013" at bounding box center [1201, 212] width 128 height 10
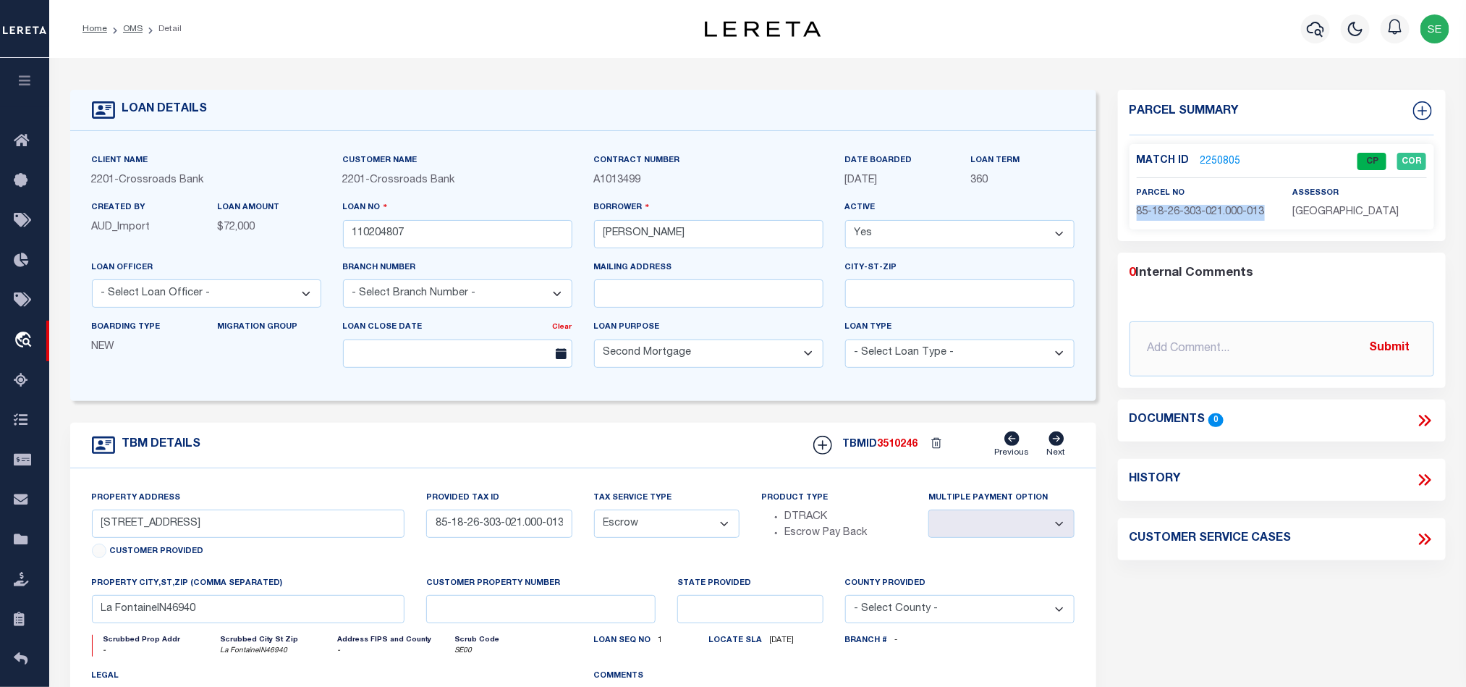
click at [597, 443] on div "TBM DETAILS TBMID 3510246 Previous Next" at bounding box center [583, 446] width 1026 height 46
click at [123, 33] on link "OMS" at bounding box center [133, 29] width 20 height 9
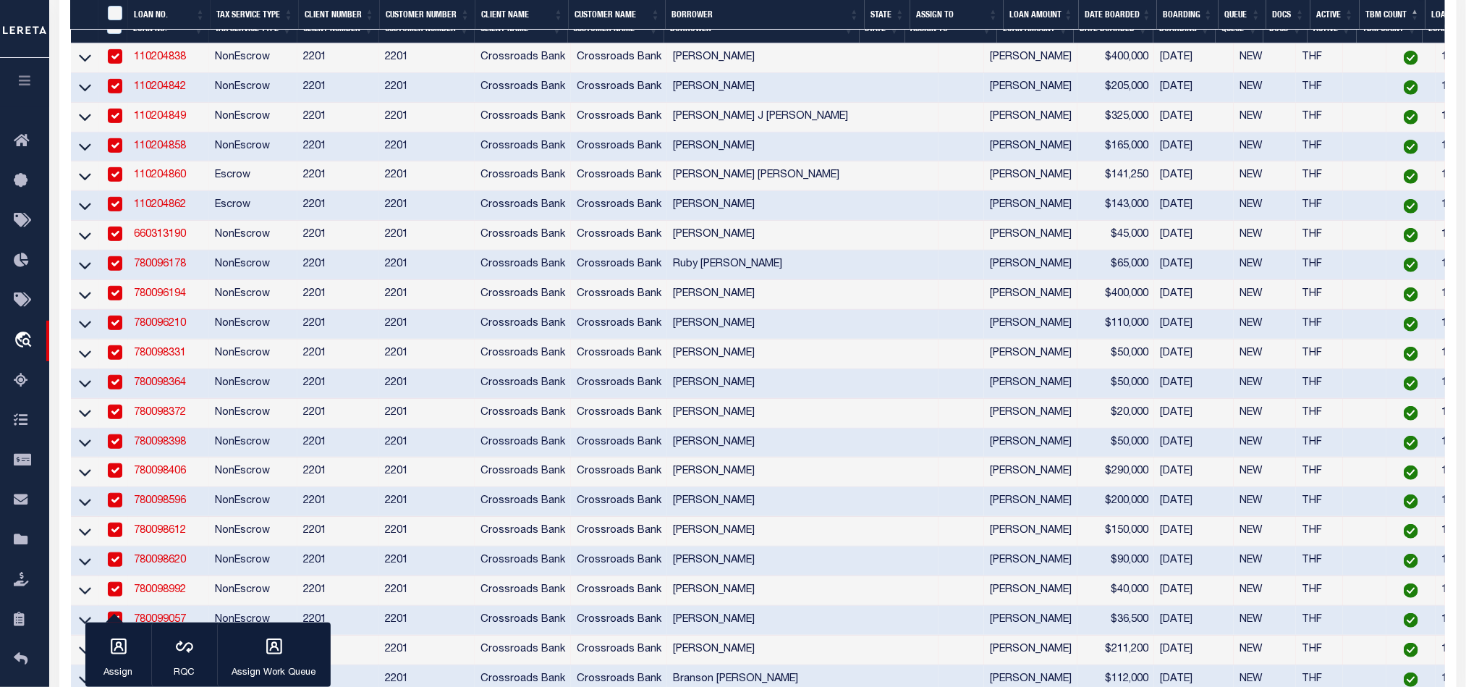
scroll to position [760, 0]
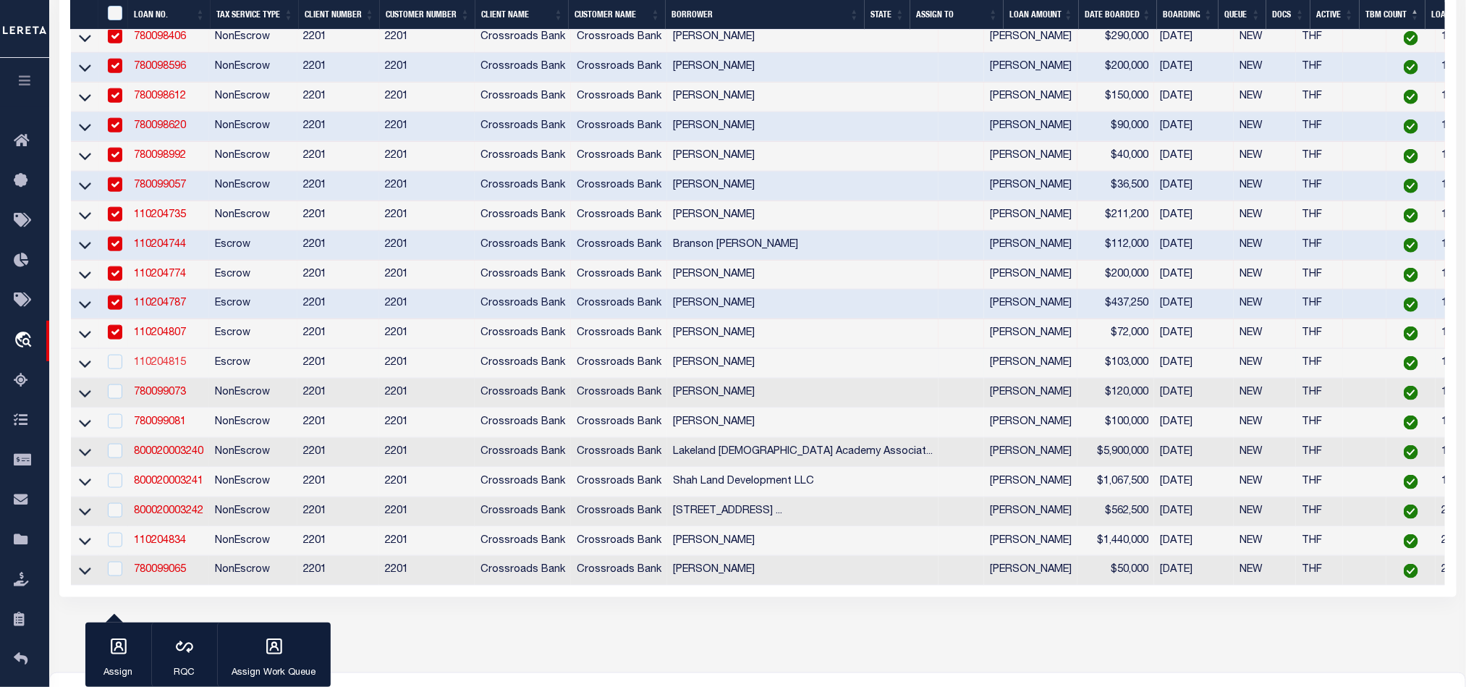
click at [158, 368] on link "110204815" at bounding box center [160, 362] width 52 height 10
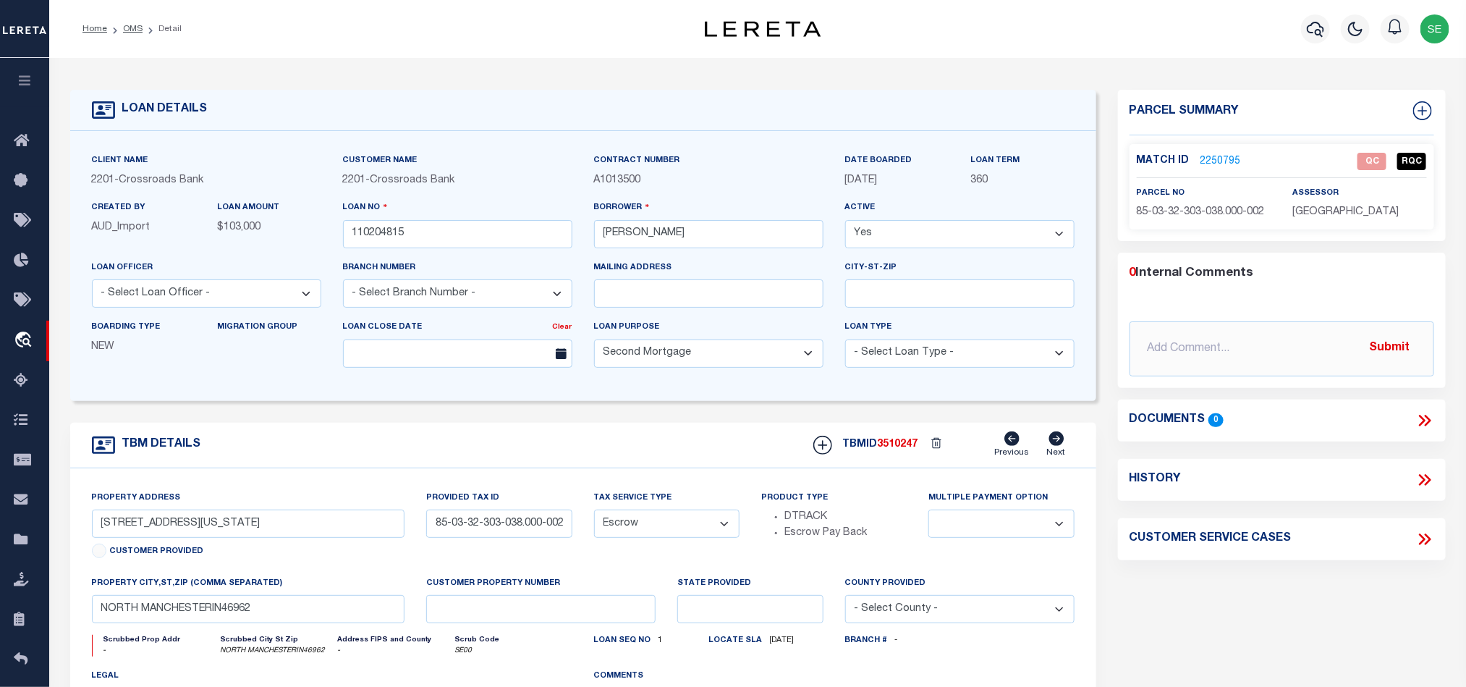
click at [1214, 207] on span "85-03-32-303-038.000-002" at bounding box center [1201, 212] width 128 height 10
click at [1210, 161] on link "2250795" at bounding box center [1221, 161] width 41 height 15
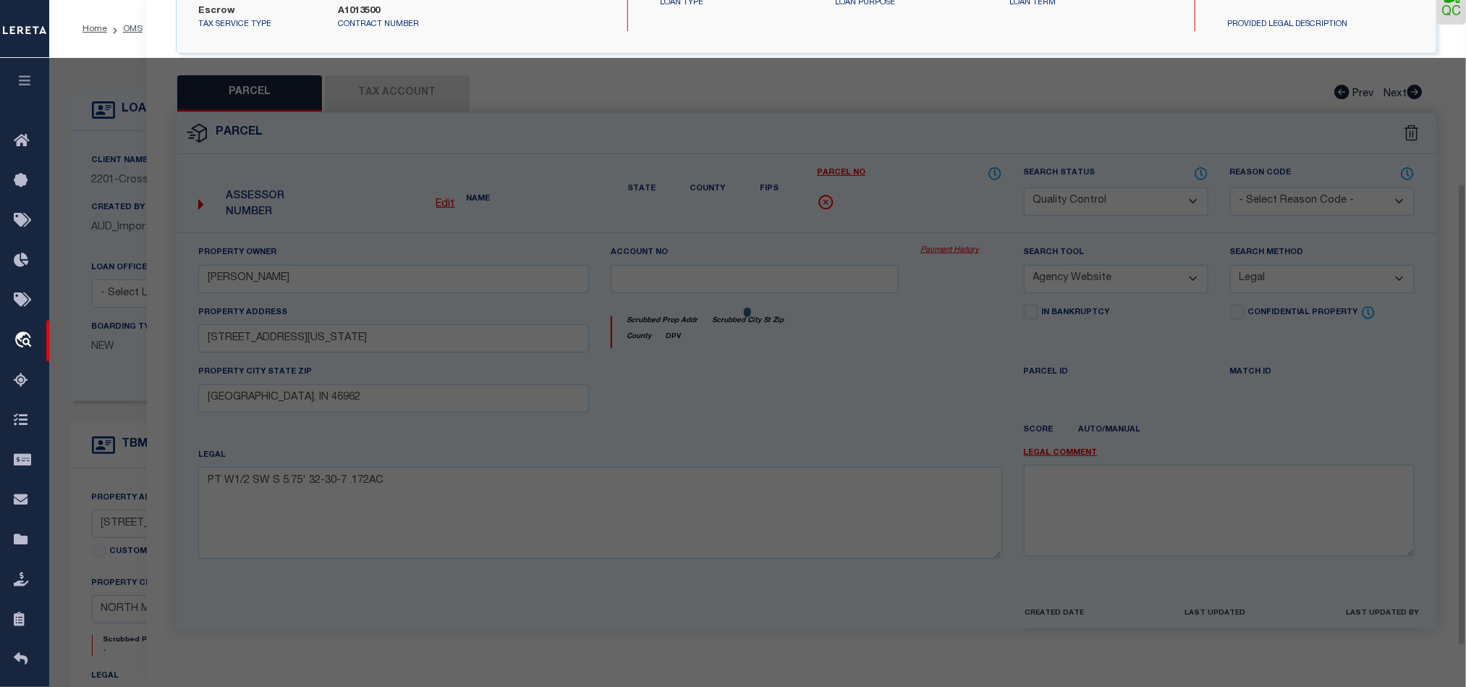
scroll to position [280, 0]
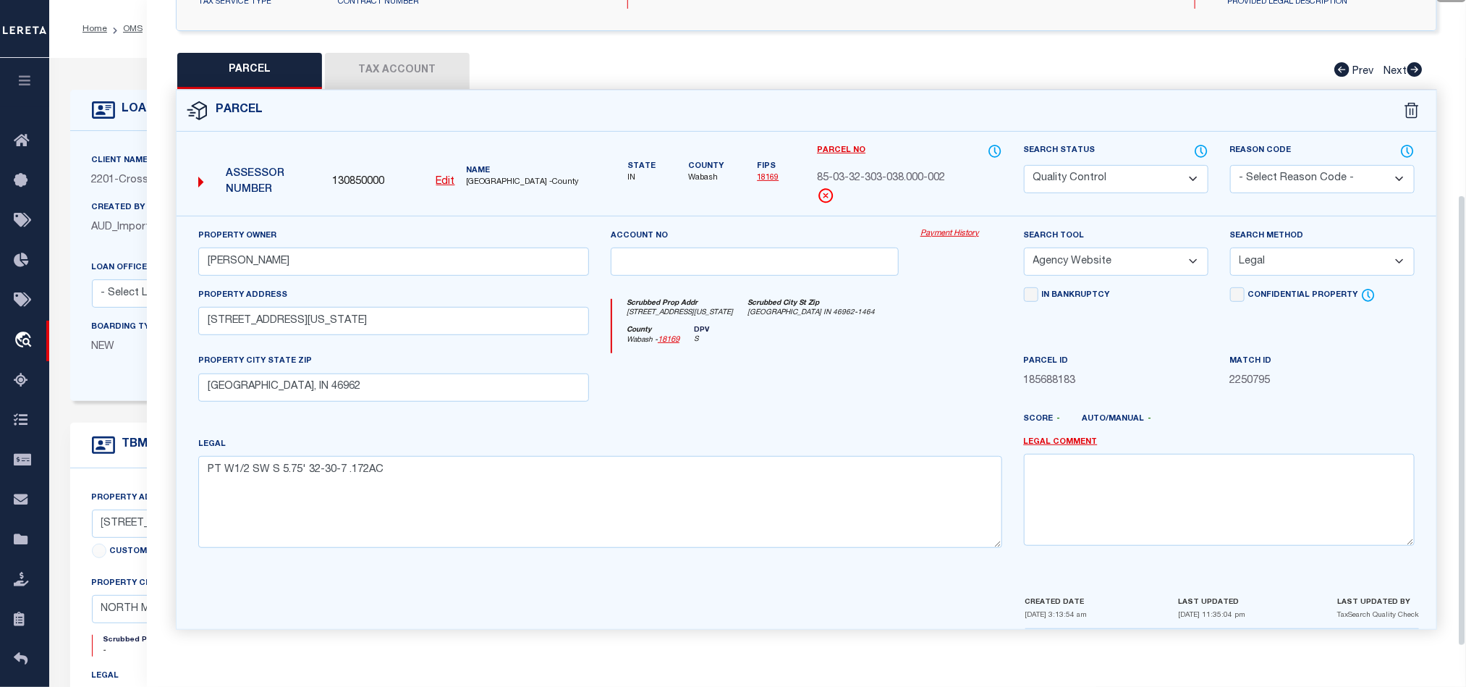
click at [778, 394] on div at bounding box center [755, 382] width 310 height 59
click at [359, 59] on button "Tax Account" at bounding box center [397, 71] width 145 height 36
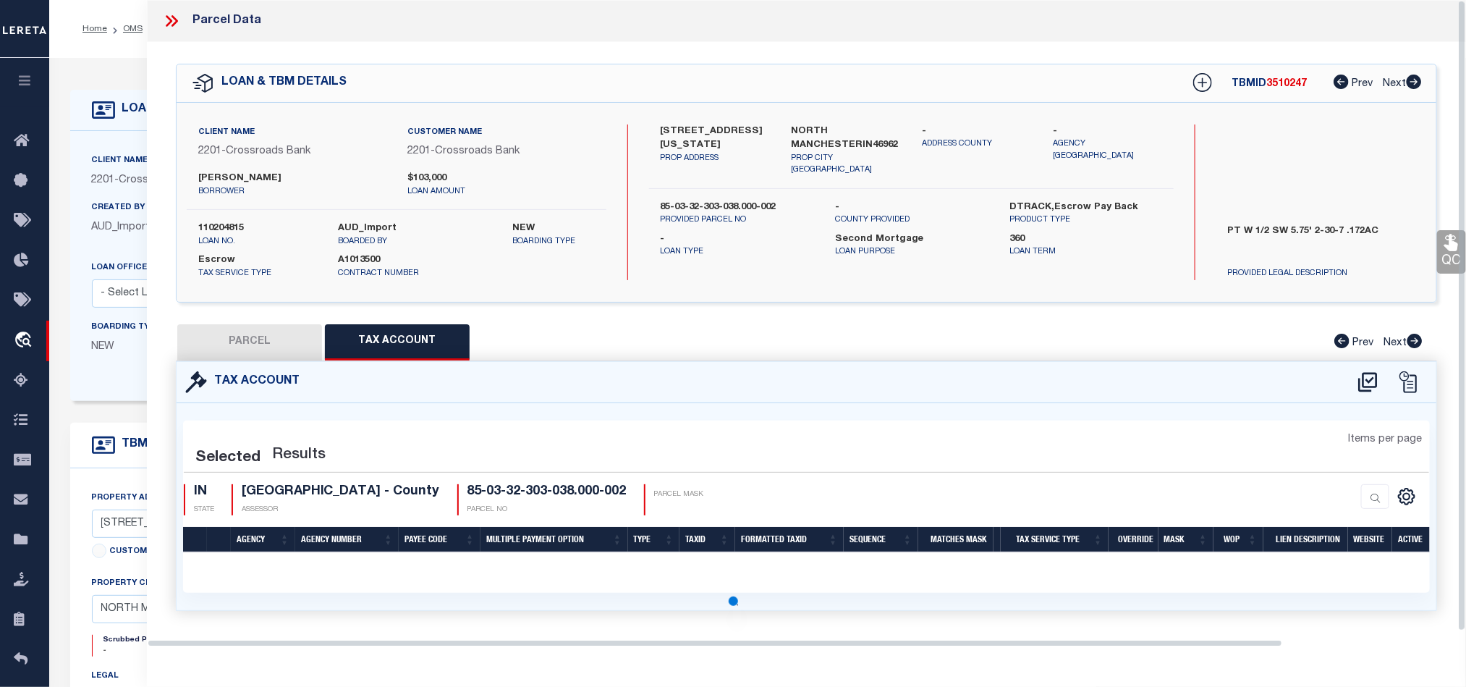
scroll to position [0, 0]
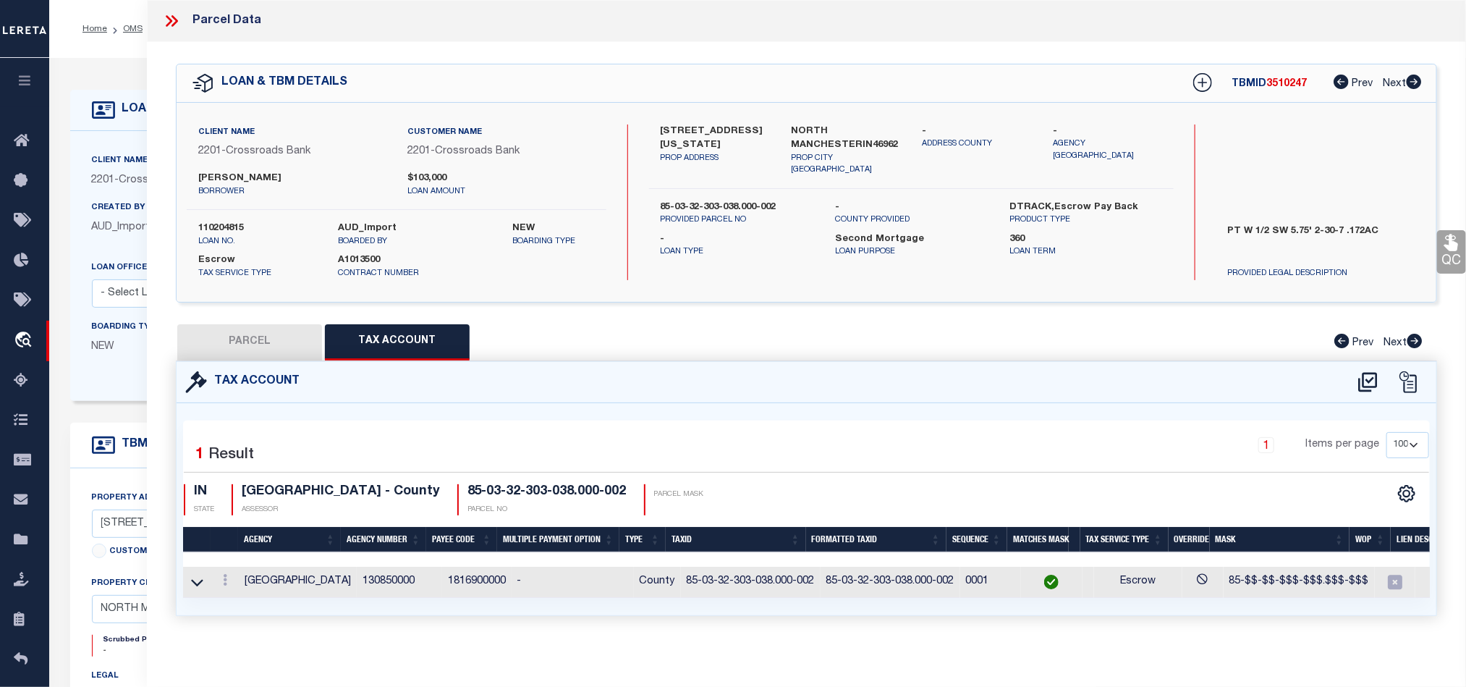
click at [250, 343] on button "PARCEL" at bounding box center [249, 342] width 145 height 36
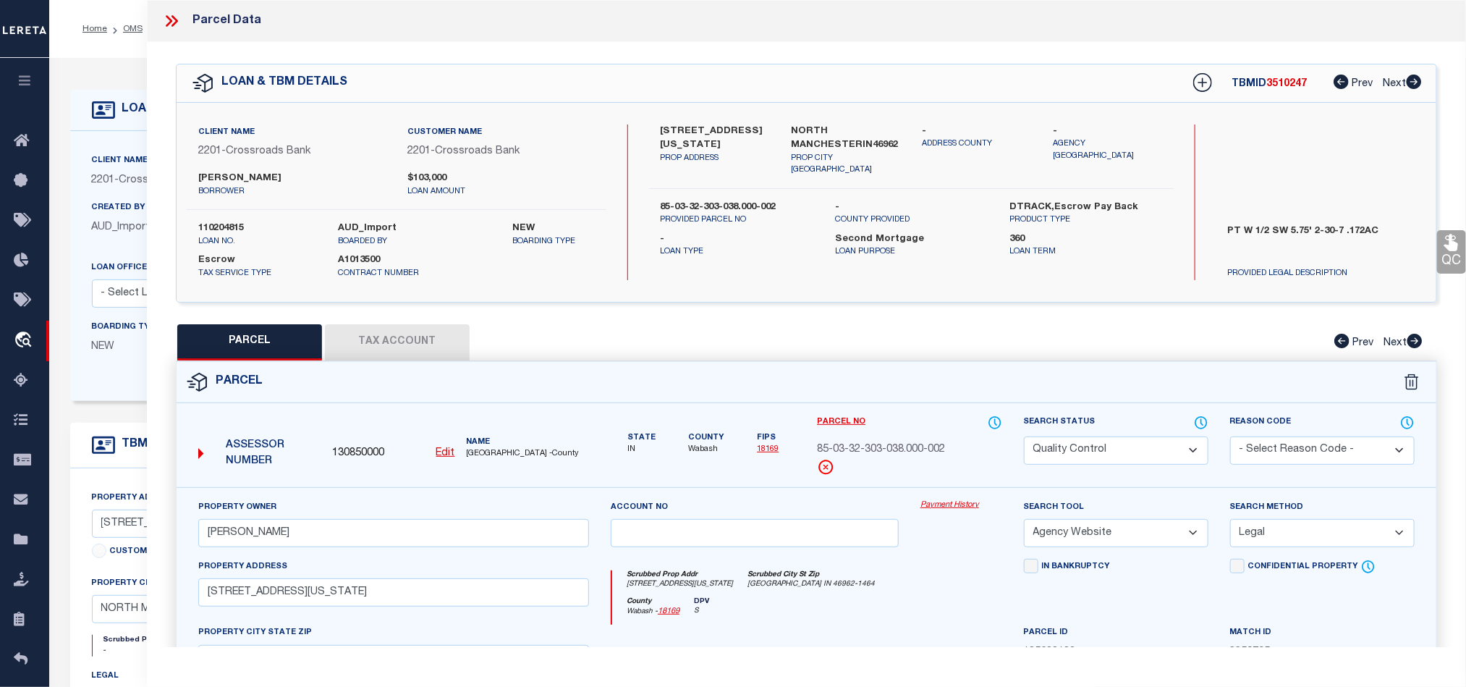
drag, startPoint x: 1164, startPoint y: 446, endPoint x: 923, endPoint y: 554, distance: 263.6
click at [1164, 446] on select "Automated Search Bad Parcel Complete Duplicate Parcel High Dollar Reporting In …" at bounding box center [1116, 450] width 185 height 28
click at [738, 630] on div at bounding box center [755, 653] width 310 height 59
click at [1442, 252] on icon at bounding box center [1451, 242] width 19 height 19
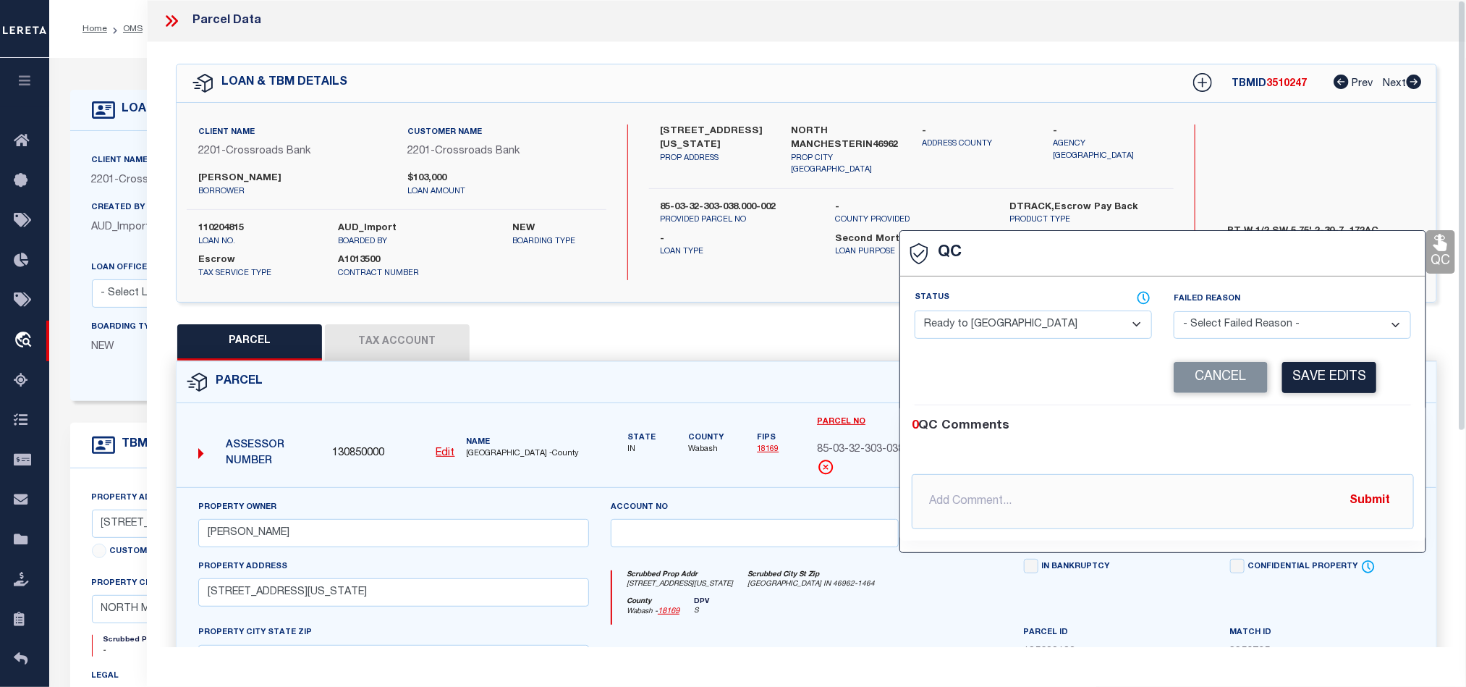
click at [969, 343] on div "Status - Select Status - Ready to QC Correct Incorrect" at bounding box center [1033, 320] width 259 height 59
click at [1053, 323] on select "- Select Status - Ready to QC Correct Incorrect" at bounding box center [1033, 324] width 237 height 28
click at [1339, 454] on div "0 QC Comments @[PERSON_NAME] @[PERSON_NAME] @[PERSON_NAME] @[PERSON_NAME] @[PER…" at bounding box center [1162, 473] width 525 height 112
click at [1333, 389] on button "Save Edits" at bounding box center [1329, 377] width 94 height 31
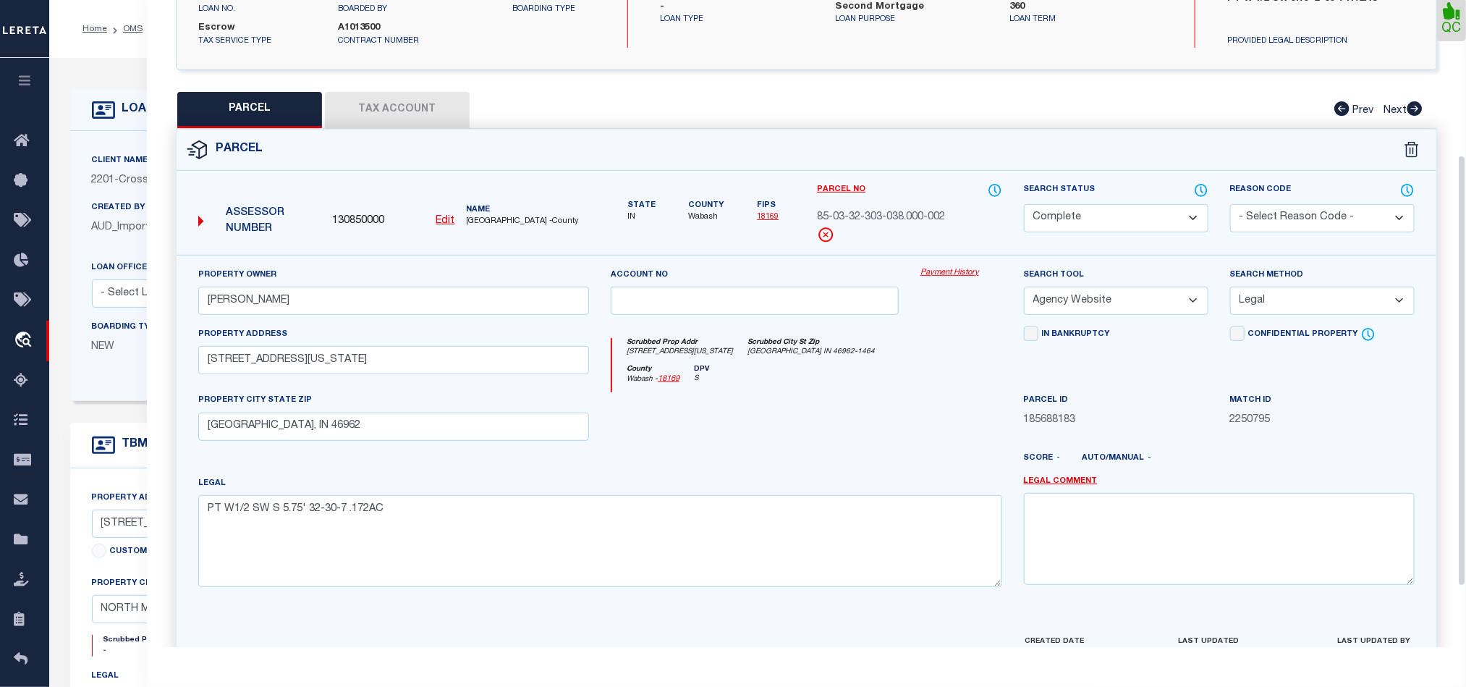
scroll to position [323, 0]
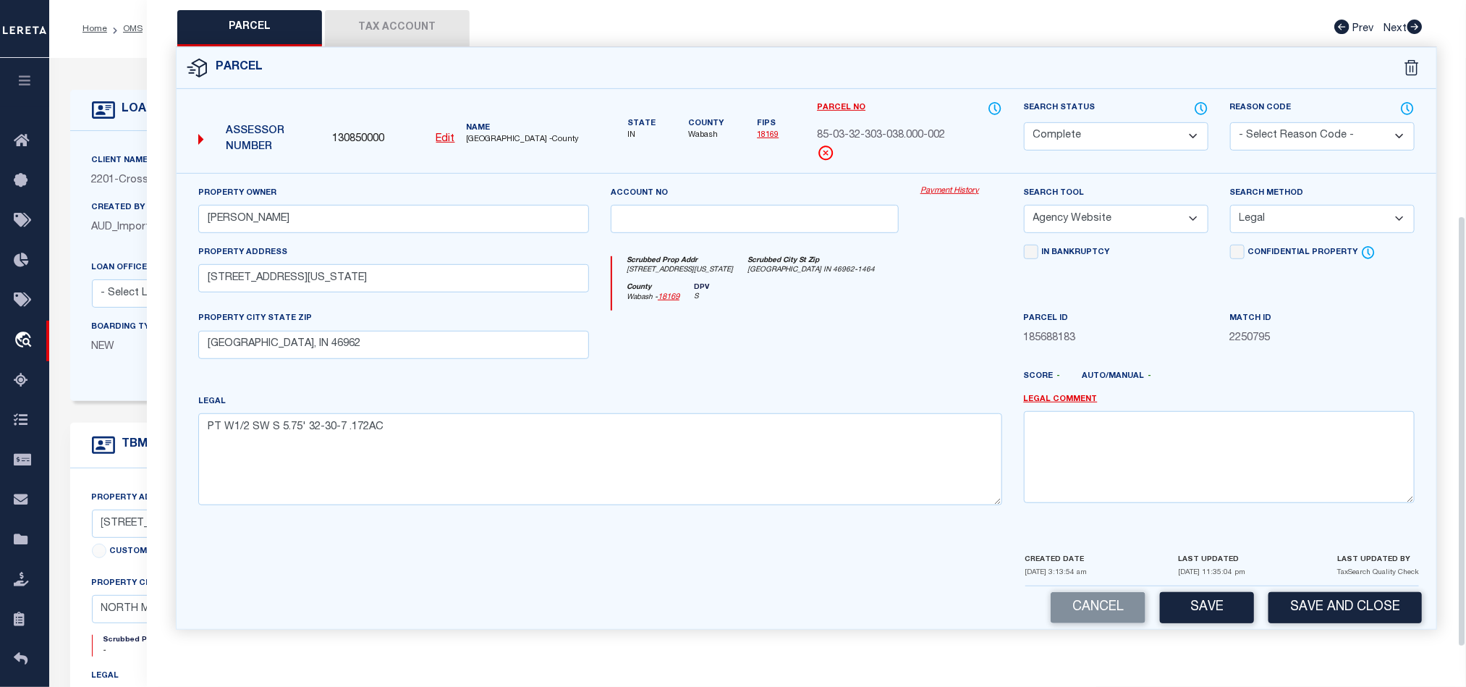
click at [1374, 589] on div "Cancel Save Save and Close" at bounding box center [807, 607] width 1260 height 43
click at [1371, 599] on button "Save and Close" at bounding box center [1345, 607] width 153 height 31
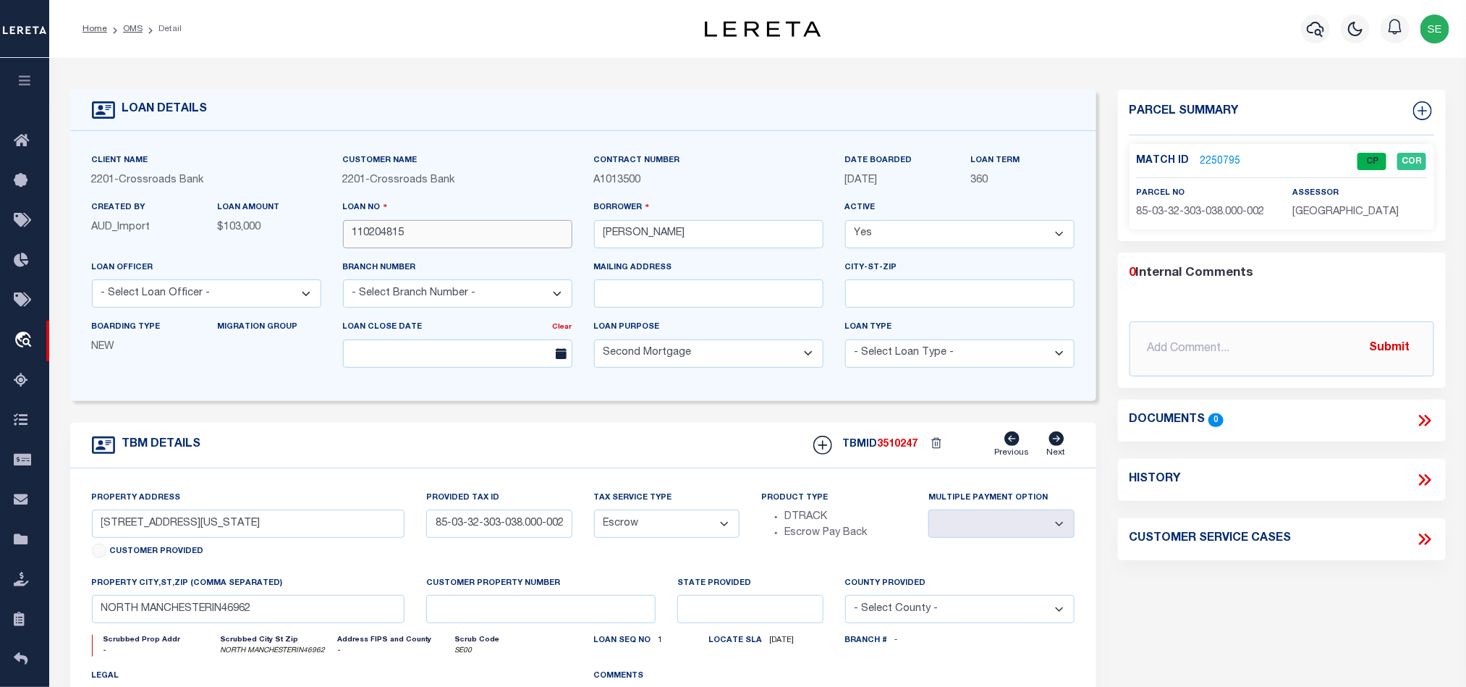
click at [457, 237] on input "110204815" at bounding box center [457, 234] width 229 height 28
click at [892, 444] on div "TBMID 3510247 Previous Next" at bounding box center [939, 444] width 272 height 27
click at [1366, 209] on span "[GEOGRAPHIC_DATA]" at bounding box center [1345, 212] width 106 height 10
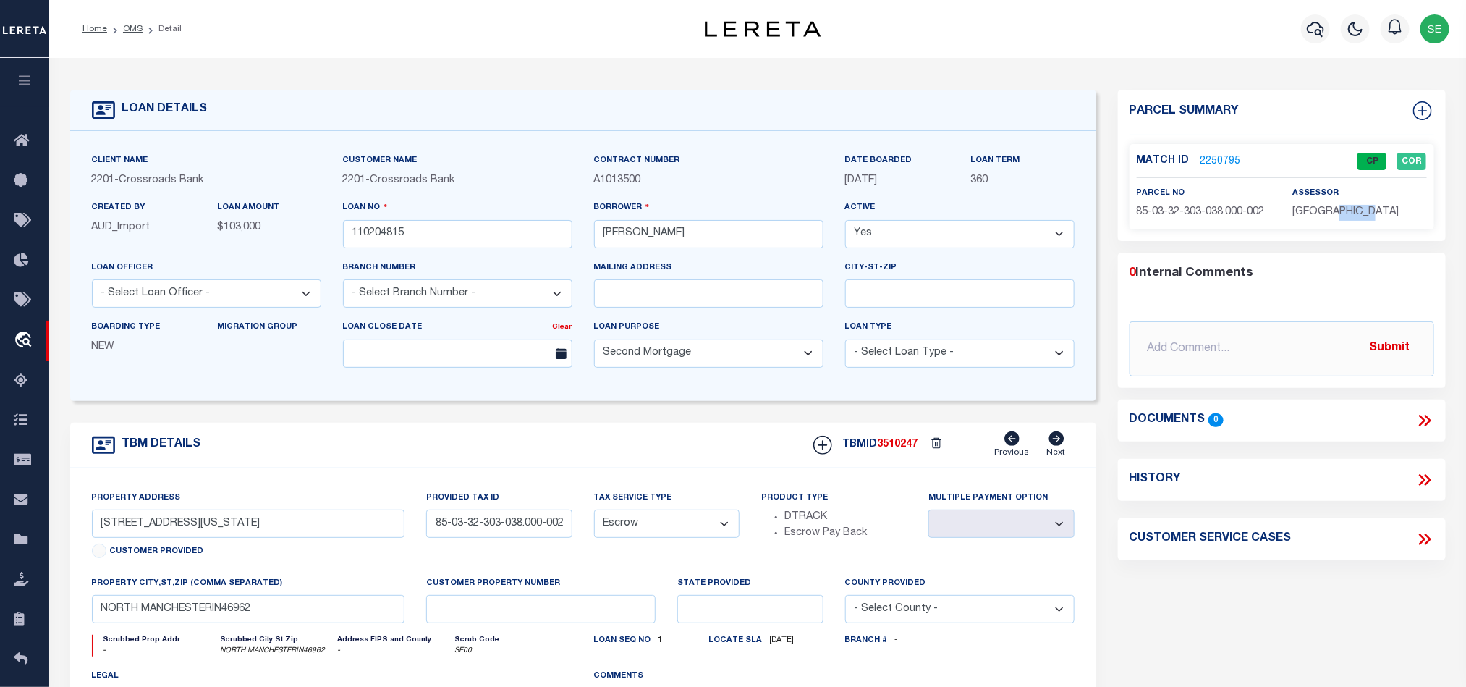
click at [1366, 209] on span "[GEOGRAPHIC_DATA]" at bounding box center [1345, 212] width 106 height 10
click at [1192, 216] on span "85-03-32-303-038.000-002" at bounding box center [1201, 212] width 128 height 10
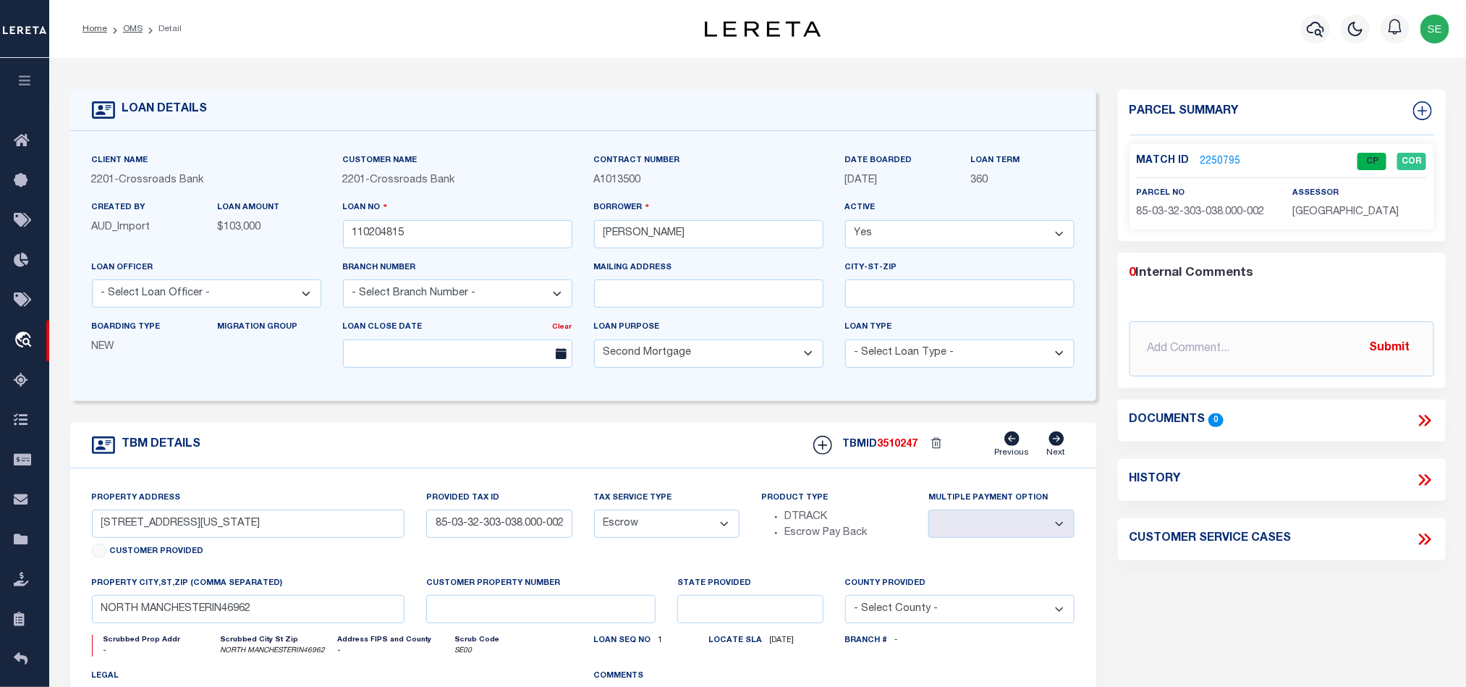
drag, startPoint x: 641, startPoint y: 459, endPoint x: 648, endPoint y: 431, distance: 29.0
click at [641, 459] on div "TBM DETAILS TBMID 3510247 Previous Next" at bounding box center [583, 446] width 1026 height 46
click at [124, 28] on link "OMS" at bounding box center [133, 29] width 20 height 9
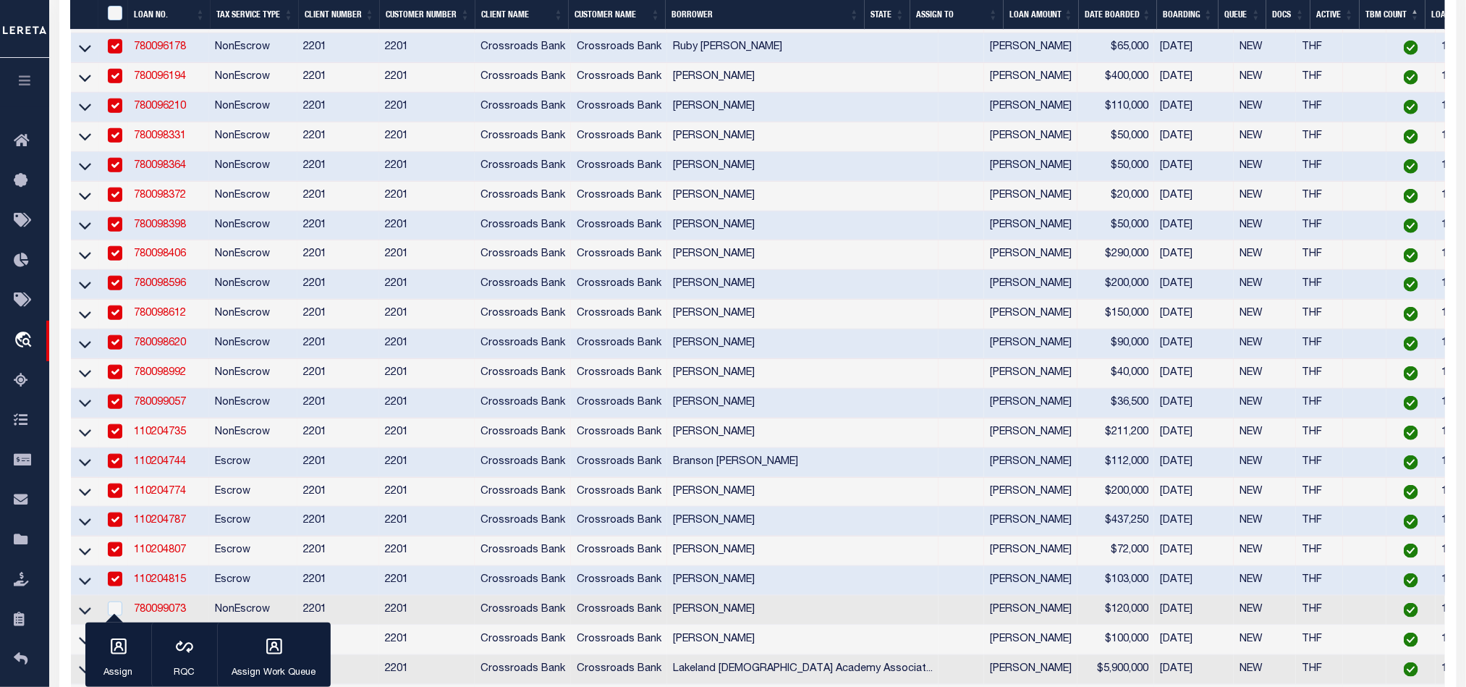
scroll to position [868, 0]
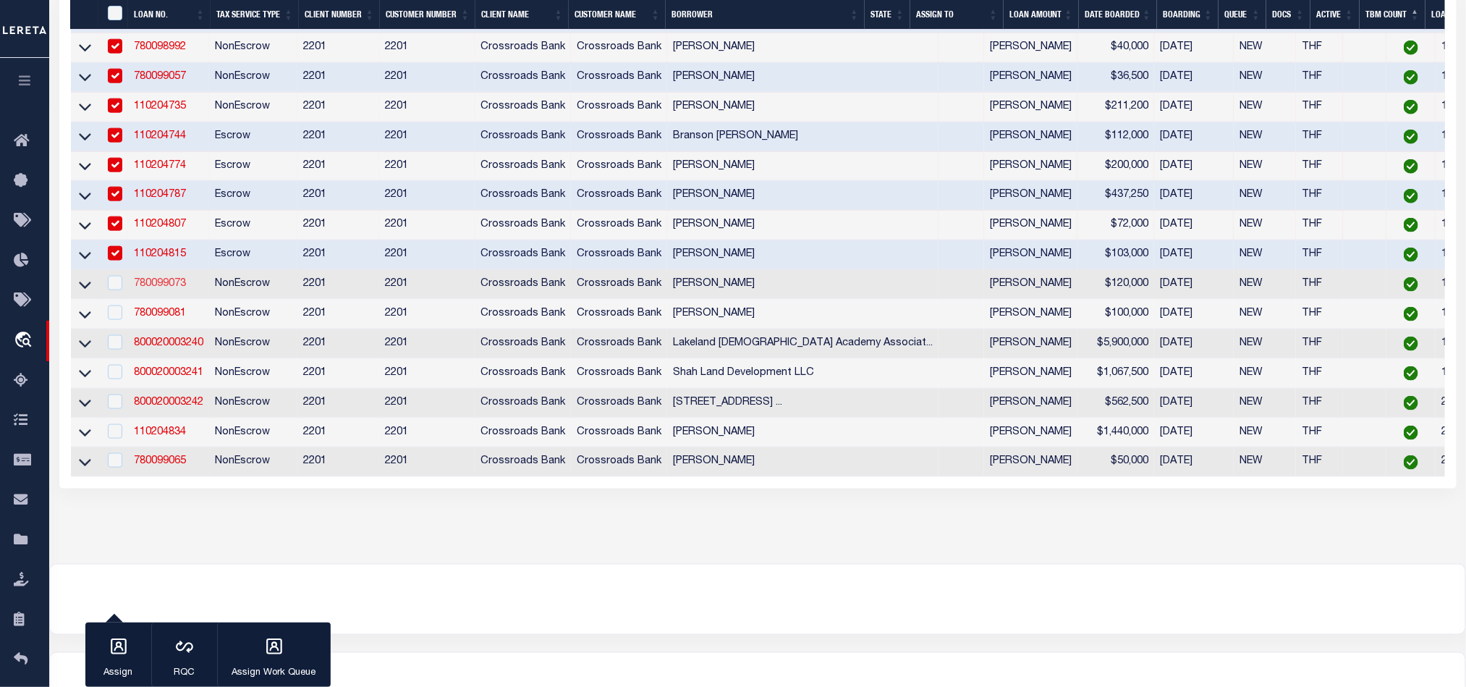
click at [152, 289] on link "780099073" at bounding box center [160, 284] width 52 height 10
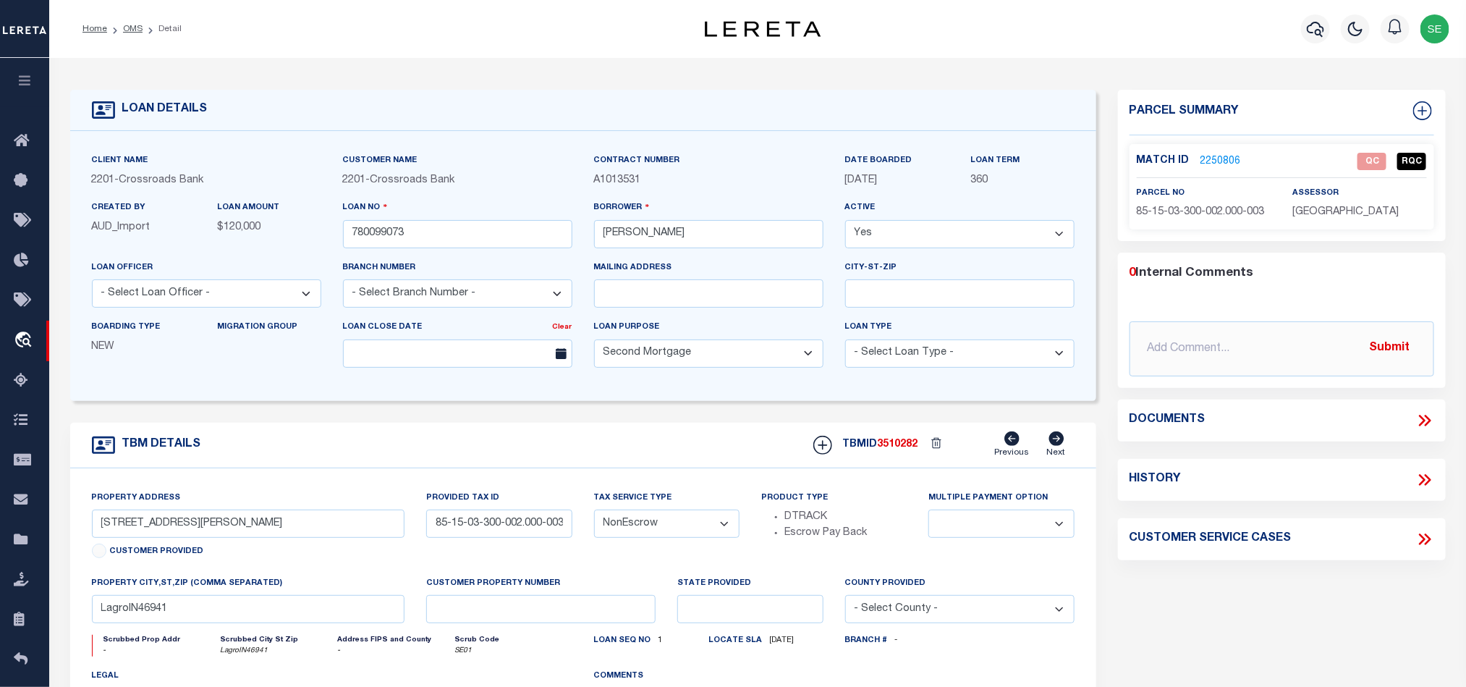
click at [1210, 207] on span "85-15-03-300-002.000-003" at bounding box center [1201, 212] width 128 height 10
click at [1238, 585] on div "Parcel Summary Match ID 2250806 0" at bounding box center [1282, 485] width 350 height 791
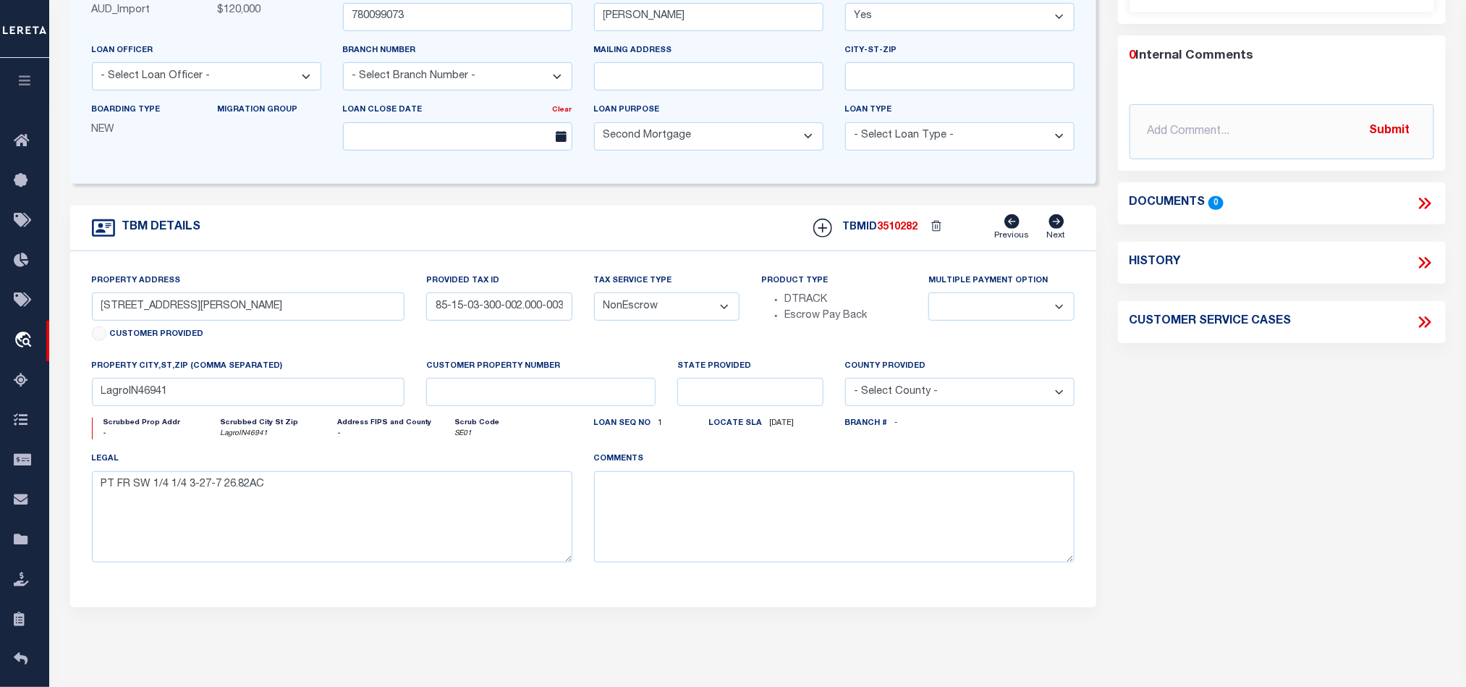
click at [1247, 445] on div "Parcel Summary Match ID 2250806 0" at bounding box center [1282, 268] width 350 height 791
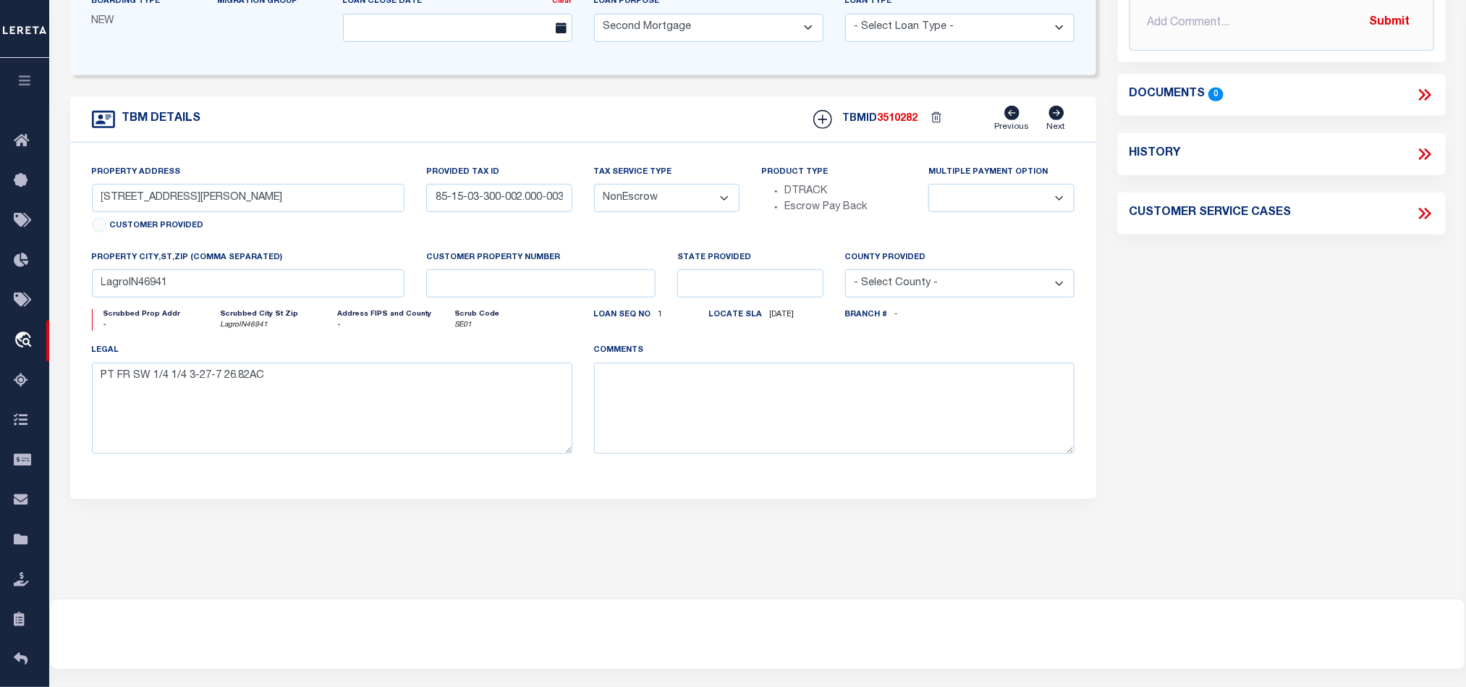
scroll to position [0, 0]
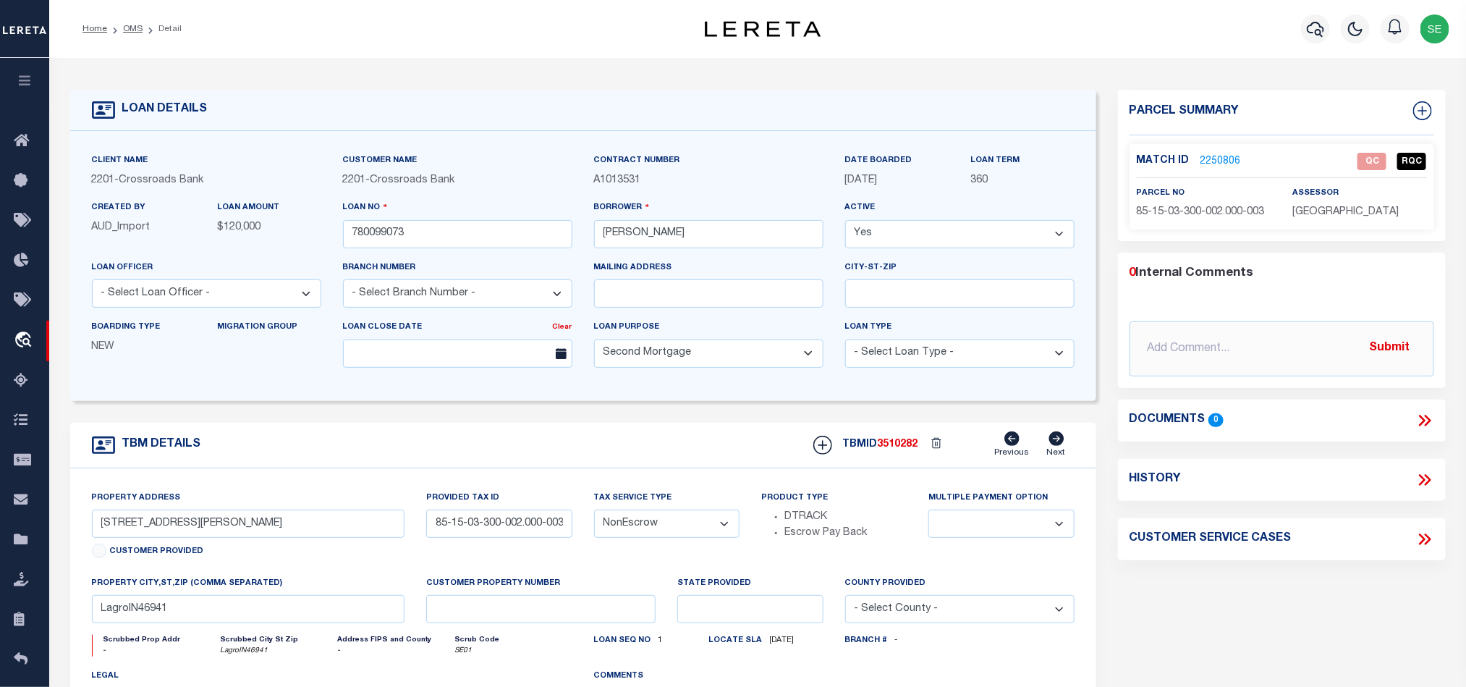
click at [1216, 164] on link "2250806" at bounding box center [1221, 161] width 41 height 15
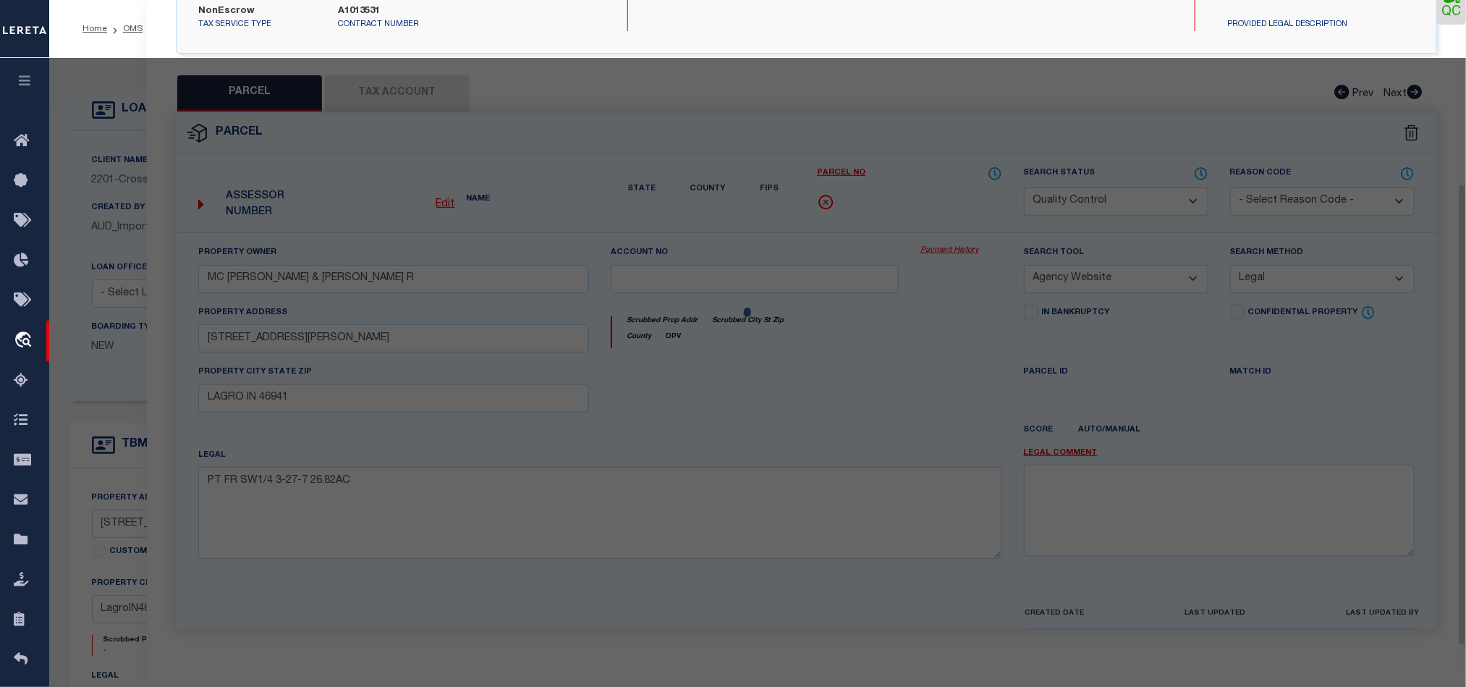
scroll to position [280, 0]
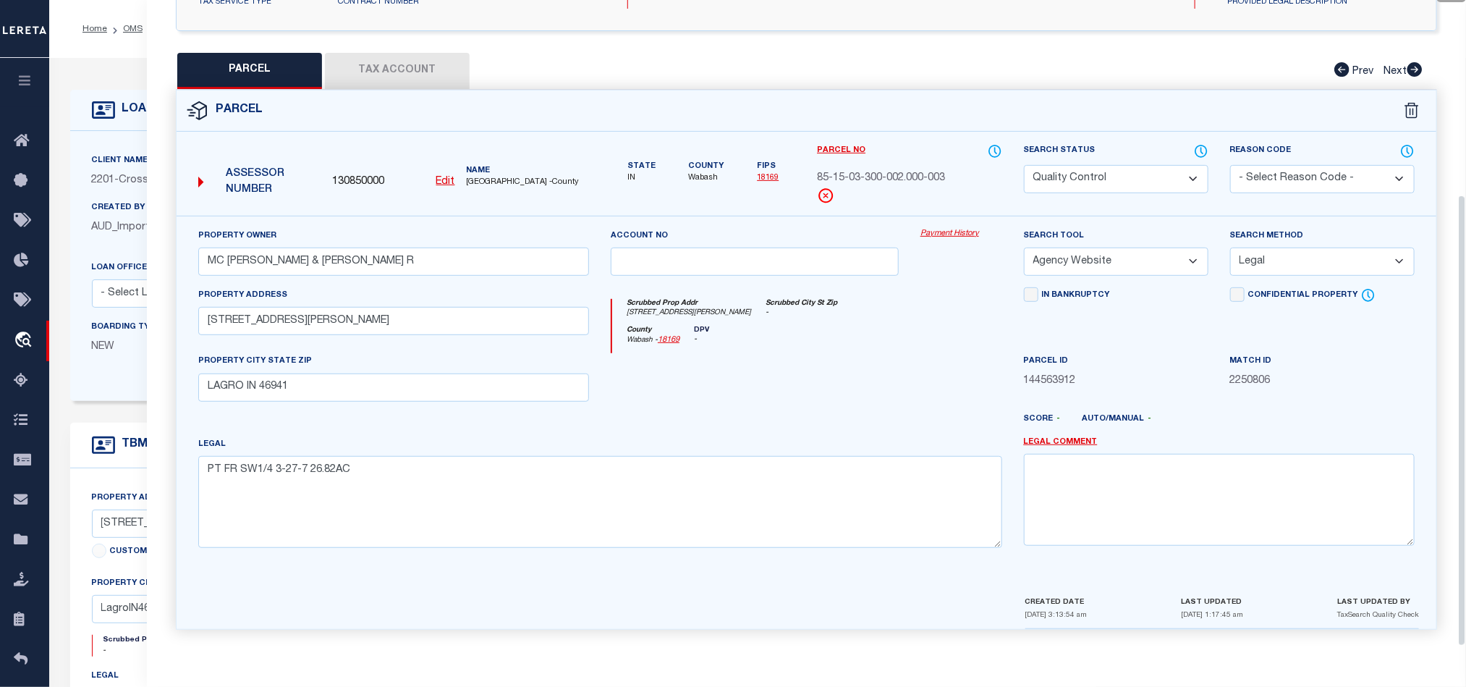
click at [800, 381] on div at bounding box center [755, 382] width 310 height 59
click at [382, 37] on div "QC QC QC" at bounding box center [806, 209] width 1319 height 876
drag, startPoint x: 385, startPoint y: 54, endPoint x: 428, endPoint y: 69, distance: 46.0
click at [386, 55] on button "Tax Account" at bounding box center [397, 71] width 145 height 36
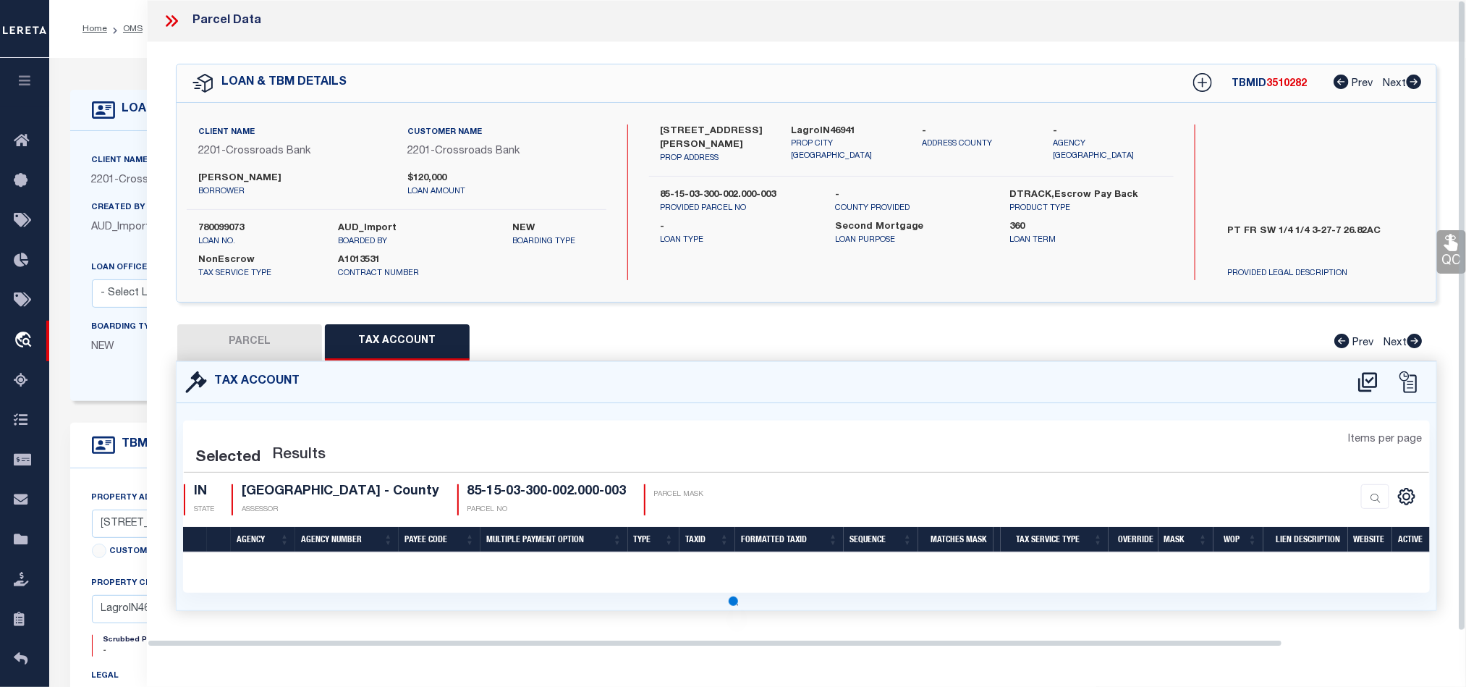
scroll to position [0, 0]
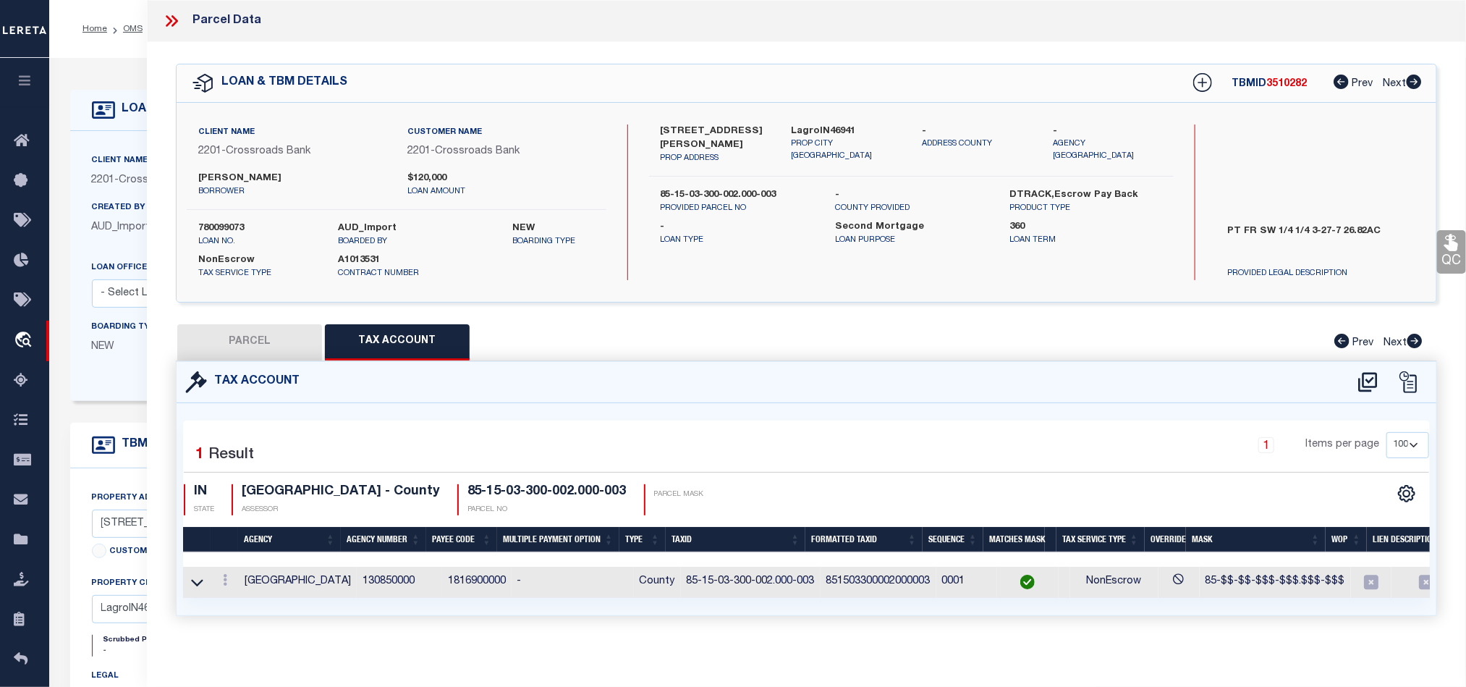
click at [268, 336] on button "PARCEL" at bounding box center [249, 342] width 145 height 36
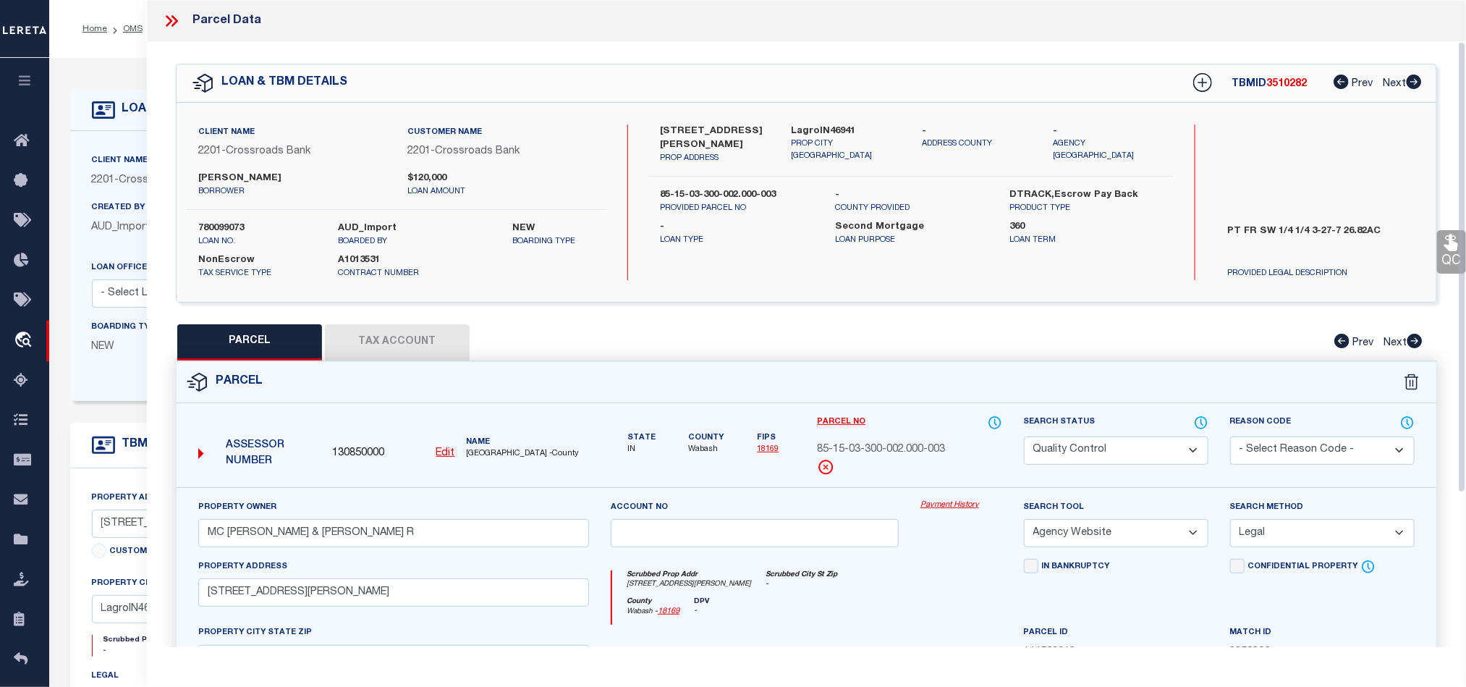
scroll to position [280, 0]
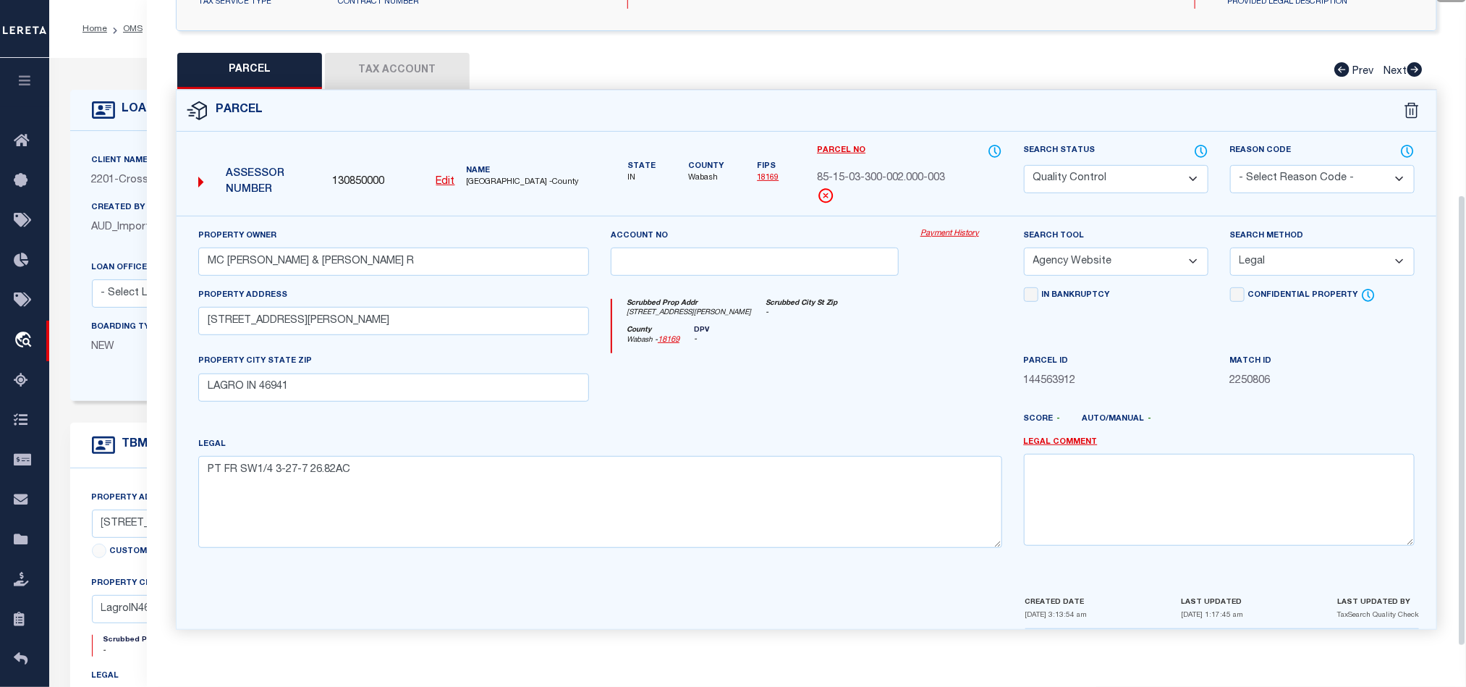
click at [793, 428] on div at bounding box center [858, 424] width 310 height 23
click at [1119, 177] on select "Automated Search Bad Parcel Complete Duplicate Parcel High Dollar Reporting In …" at bounding box center [1116, 179] width 185 height 28
click at [873, 326] on div "County [GEOGRAPHIC_DATA] - 18169 DPV -" at bounding box center [806, 340] width 389 height 28
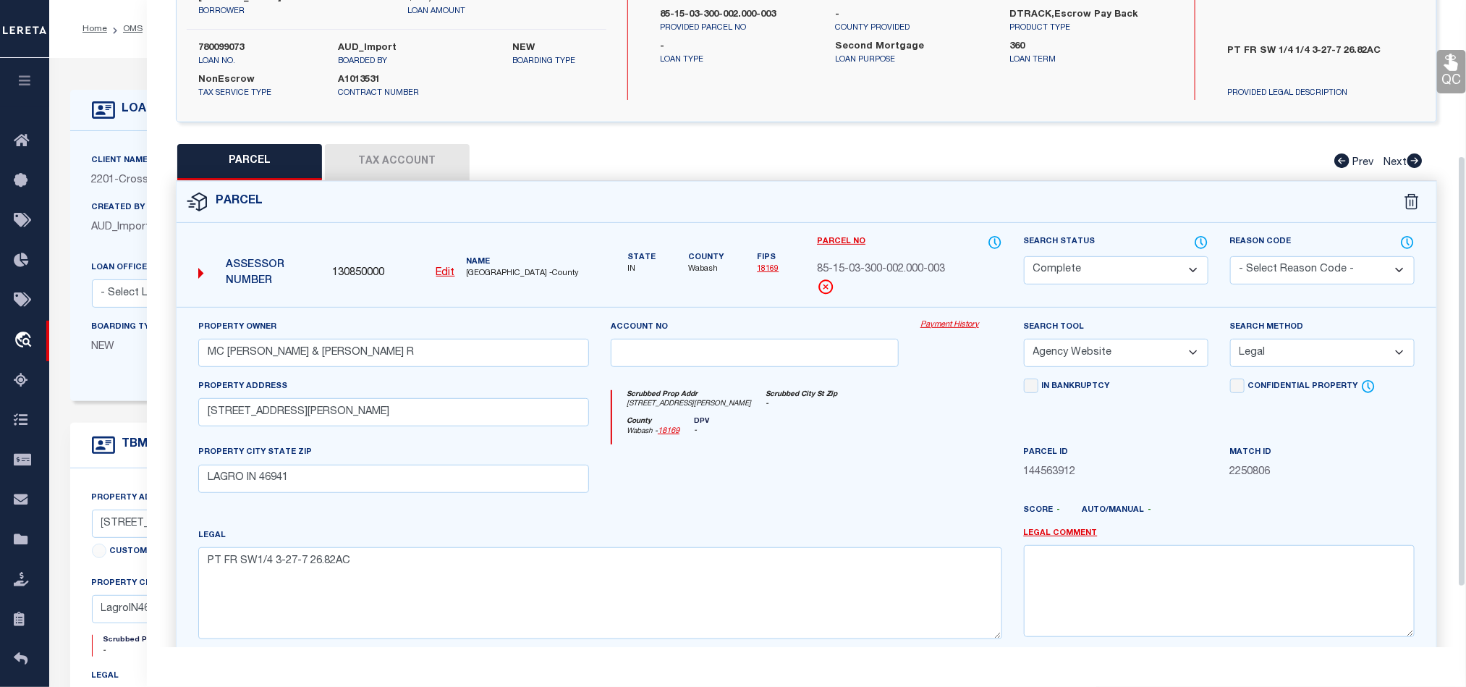
scroll to position [63, 0]
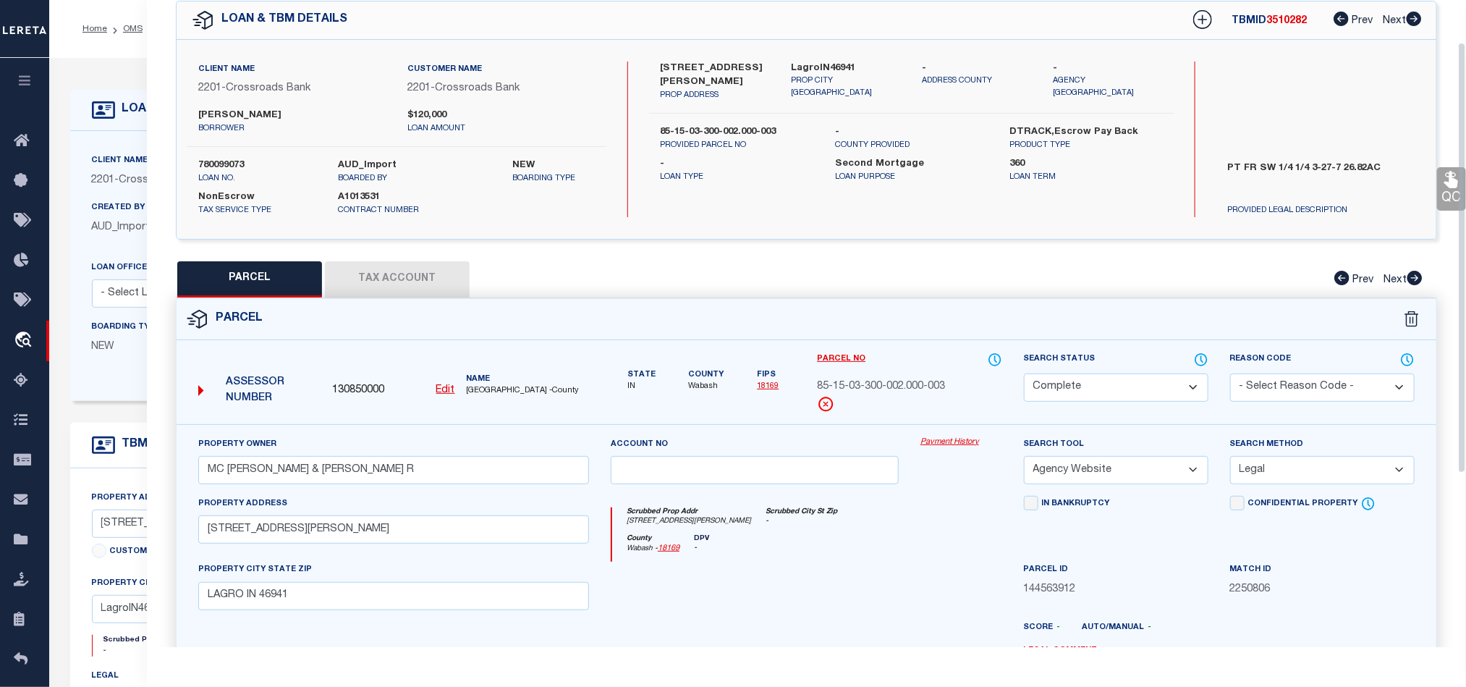
click at [1450, 178] on icon at bounding box center [1451, 180] width 14 height 17
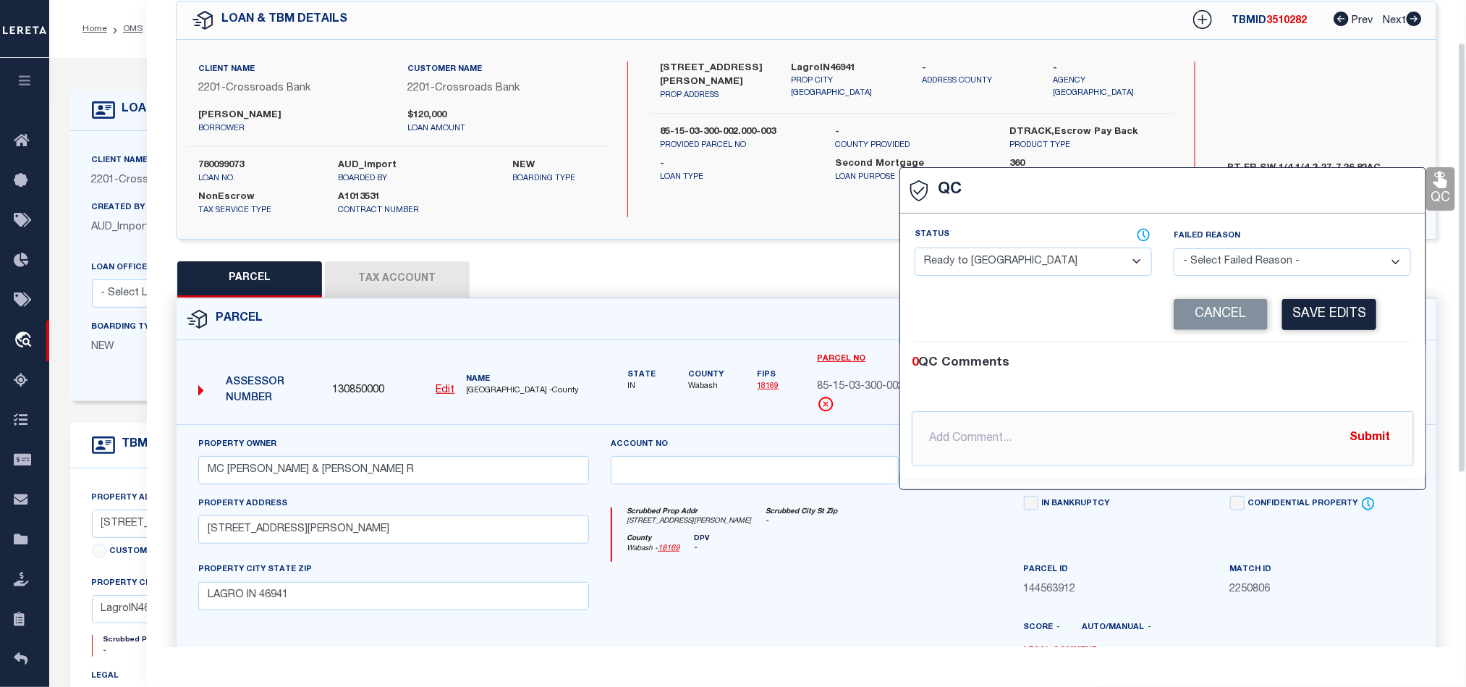
click at [988, 274] on select "- Select Status - Ready to QC Correct Incorrect" at bounding box center [1033, 261] width 237 height 28
click at [1286, 365] on div "0 QC Comments" at bounding box center [1160, 363] width 496 height 19
click at [1309, 317] on button "Save Edits" at bounding box center [1329, 314] width 94 height 31
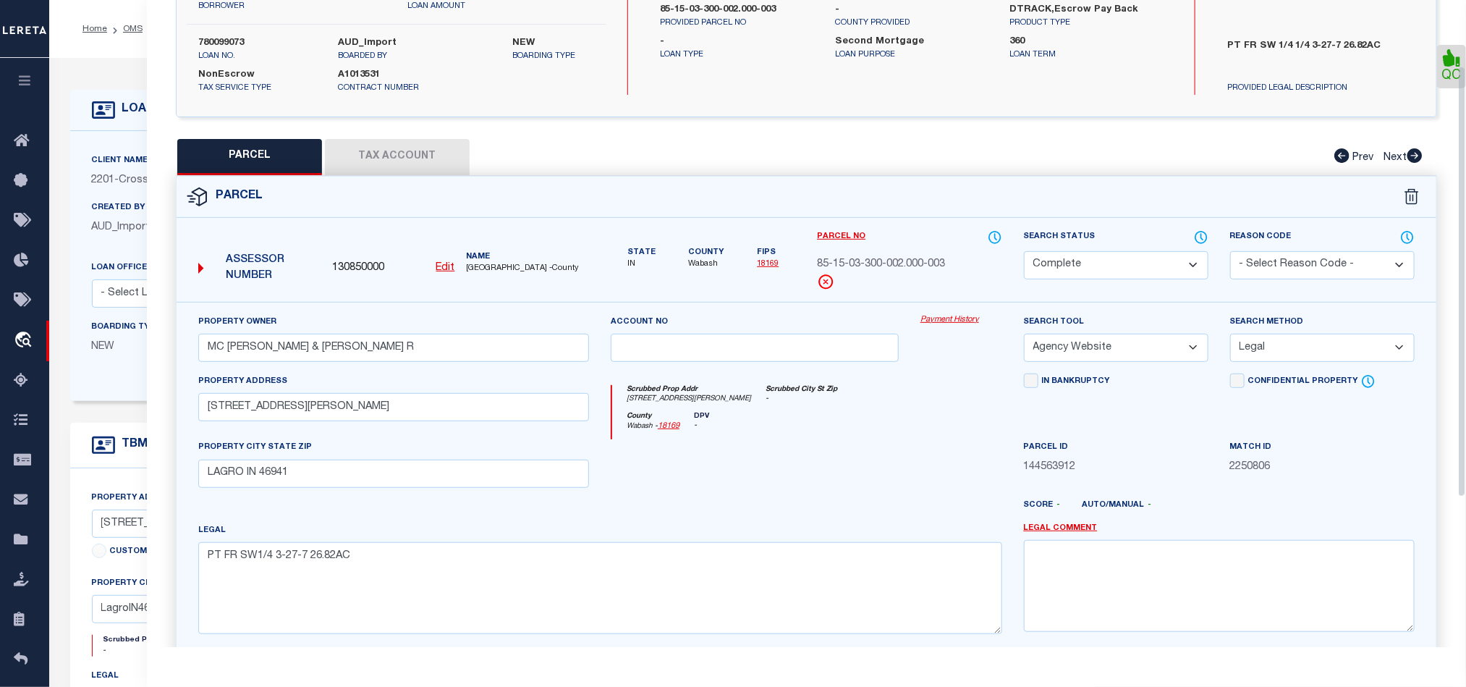
scroll to position [323, 0]
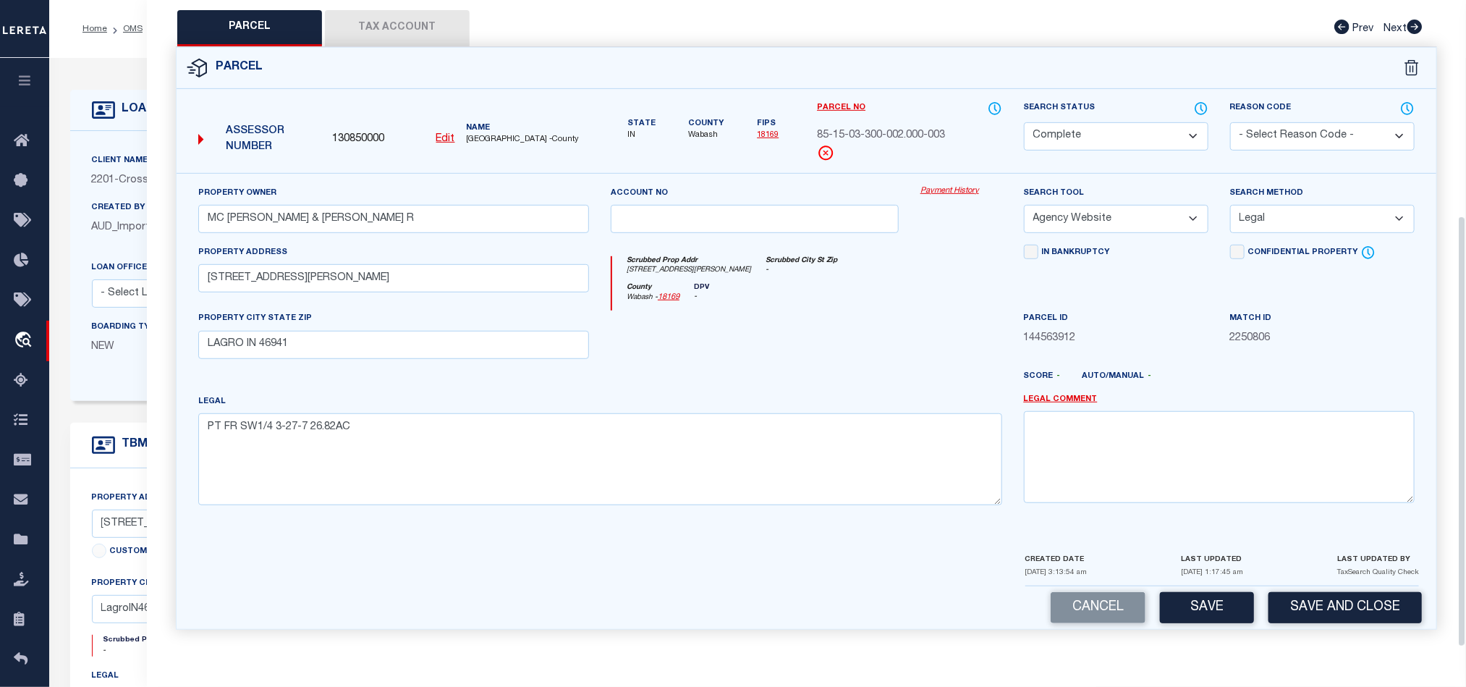
click at [1305, 632] on div "Parcel 130850000 Edit" at bounding box center [806, 347] width 1283 height 600
click at [1331, 617] on button "Save and Close" at bounding box center [1345, 607] width 153 height 31
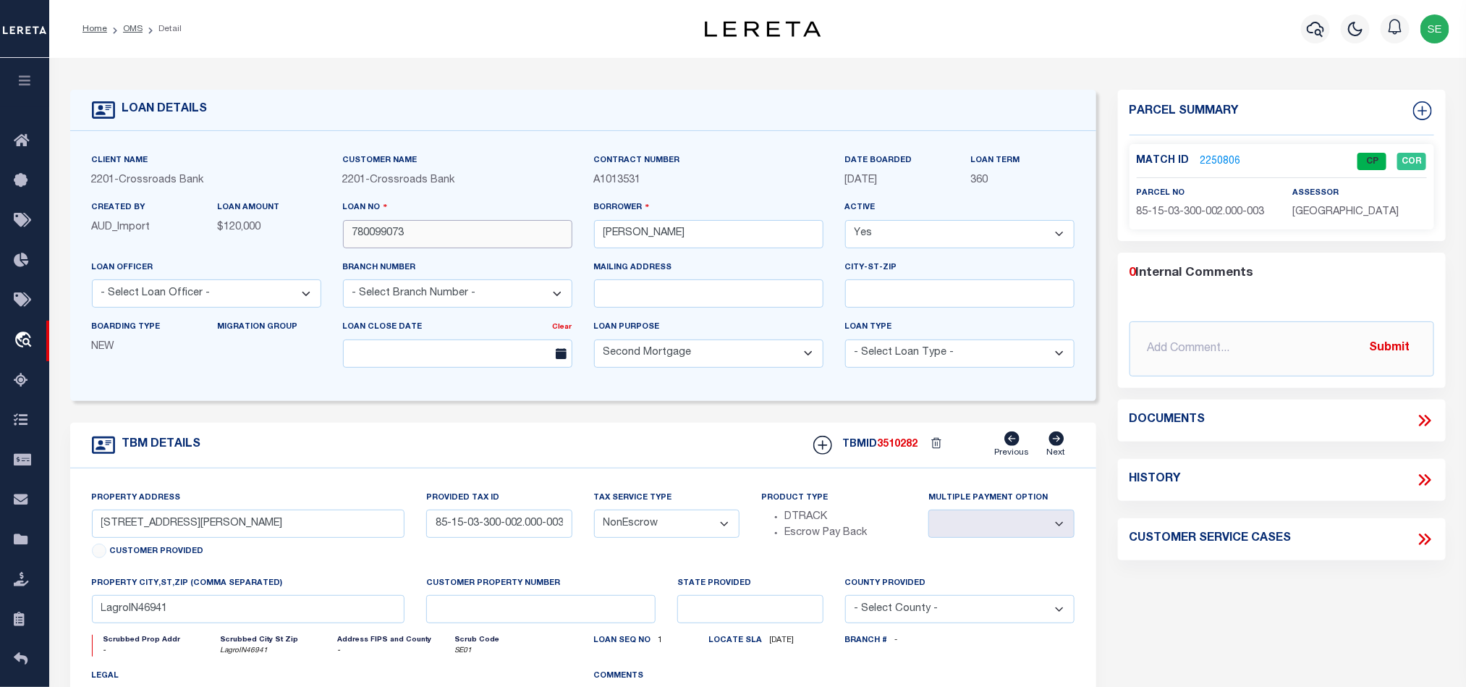
click at [459, 235] on input "780099073" at bounding box center [457, 234] width 229 height 28
click at [899, 444] on div "TBMID 3510282 Previous Next" at bounding box center [939, 444] width 272 height 27
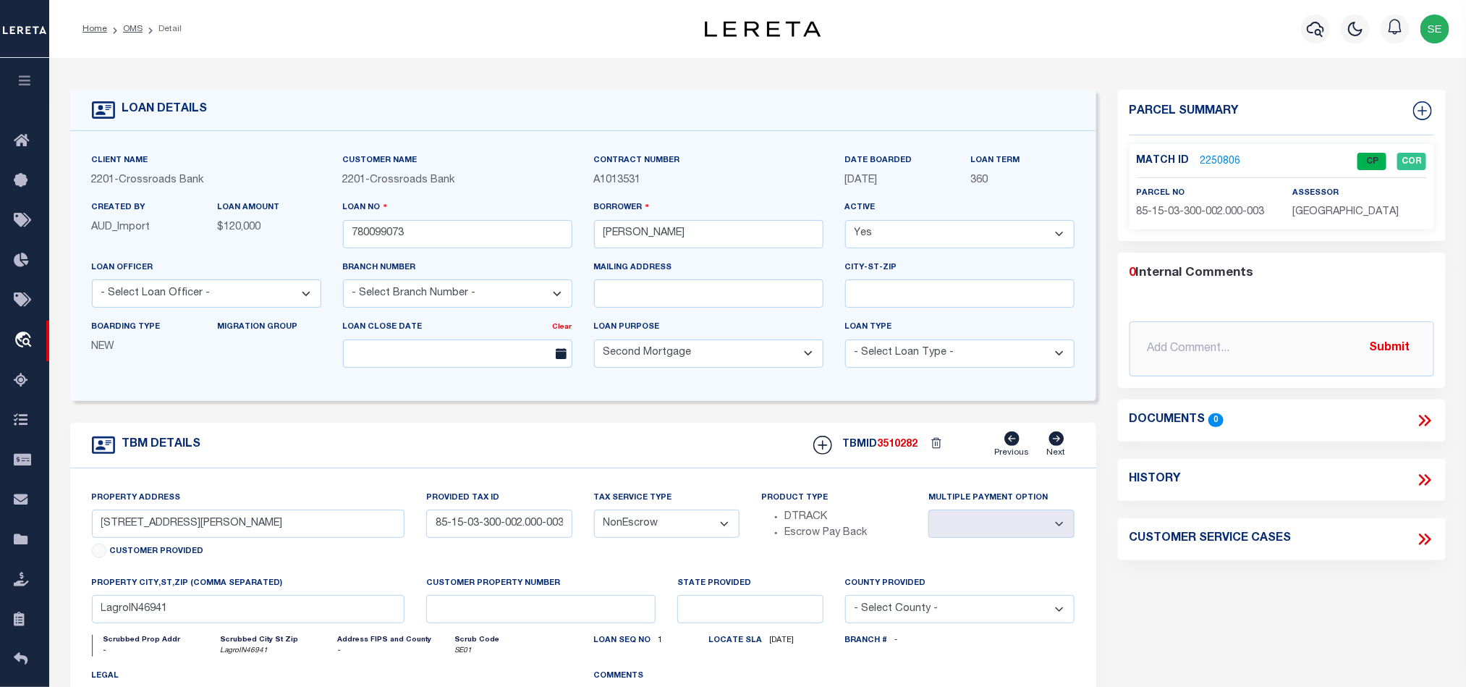
click at [1353, 217] on span "[GEOGRAPHIC_DATA]" at bounding box center [1345, 212] width 106 height 10
click at [1218, 208] on span "85-15-03-300-002.000-003" at bounding box center [1201, 212] width 128 height 10
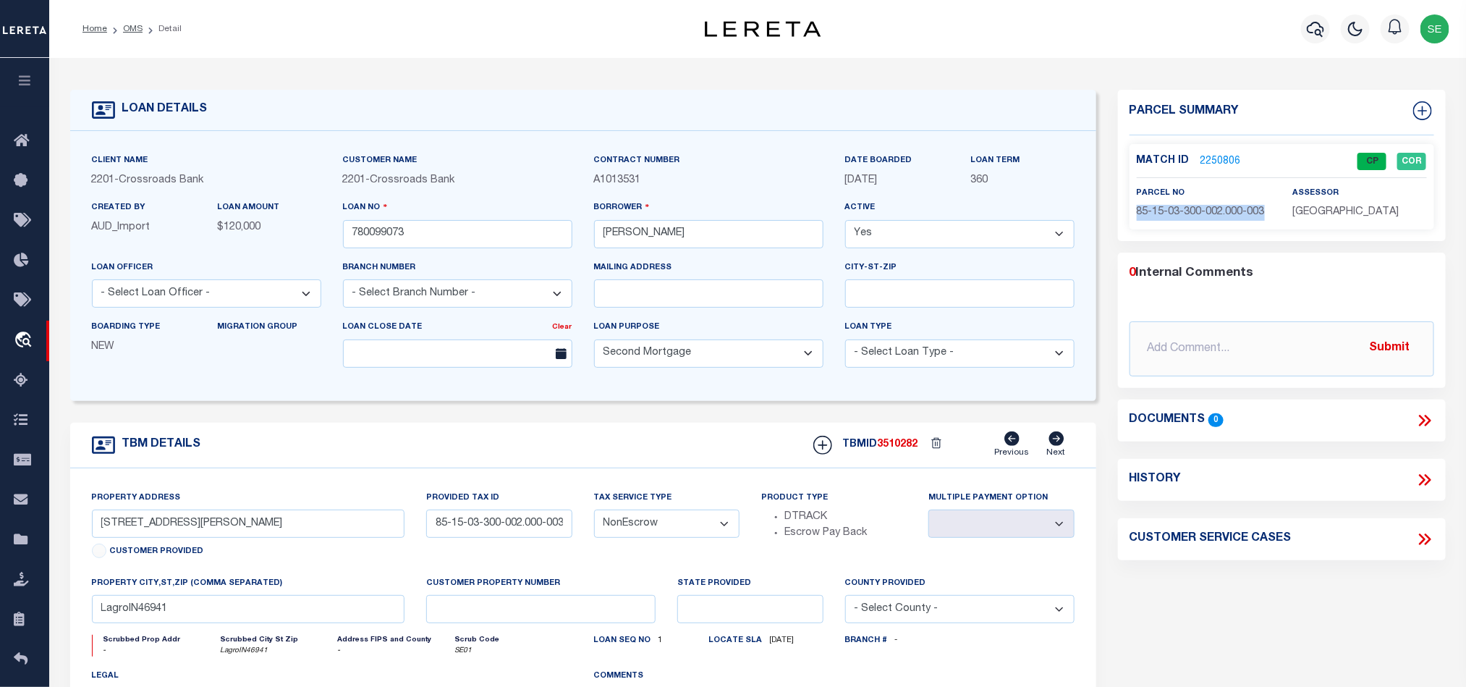
click at [1218, 208] on span "85-15-03-300-002.000-003" at bounding box center [1201, 212] width 128 height 10
click at [669, 436] on div "TBM DETAILS TBMID 3510282 Previous Next" at bounding box center [583, 446] width 1026 height 46
click at [658, 434] on div "TBM DETAILS TBMID 3510282 Previous Next" at bounding box center [583, 446] width 1026 height 46
drag, startPoint x: 1256, startPoint y: 639, endPoint x: 1248, endPoint y: 606, distance: 34.1
click at [1253, 640] on div "Parcel Summary Match ID 2250806 0" at bounding box center [1282, 485] width 350 height 791
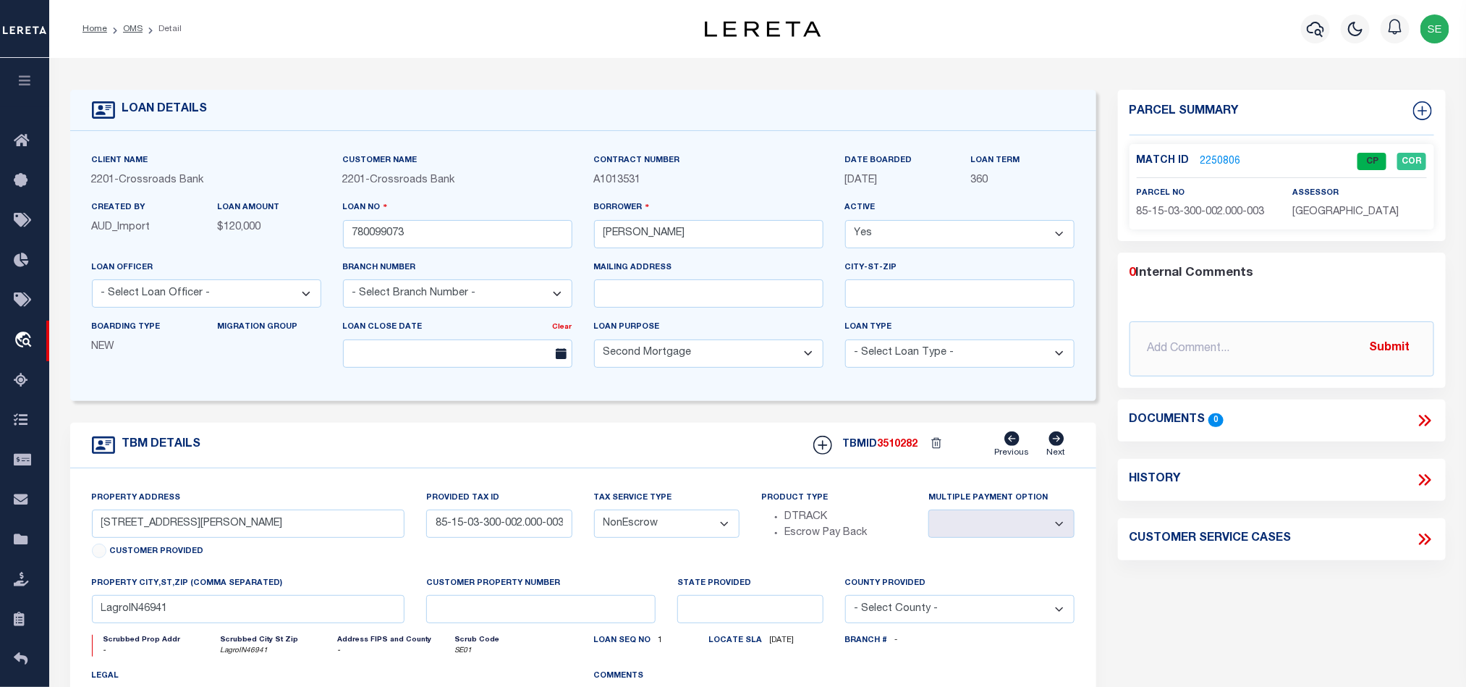
click at [1277, 577] on div "Parcel Summary Match ID 2250806 0" at bounding box center [1282, 485] width 350 height 791
click at [630, 461] on div "TBM DETAILS TBMID 3510282 Previous Next" at bounding box center [583, 446] width 1026 height 46
click at [140, 28] on link "OMS" at bounding box center [133, 29] width 20 height 9
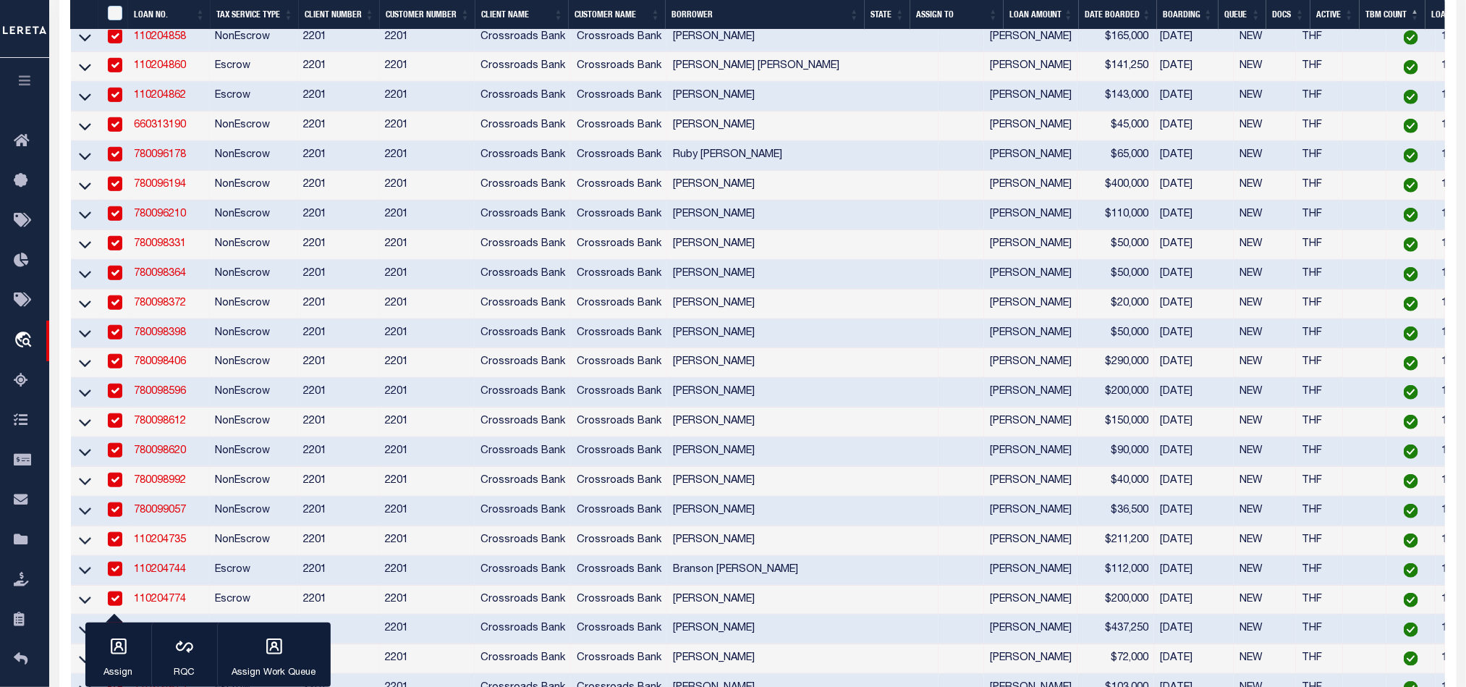
scroll to position [760, 0]
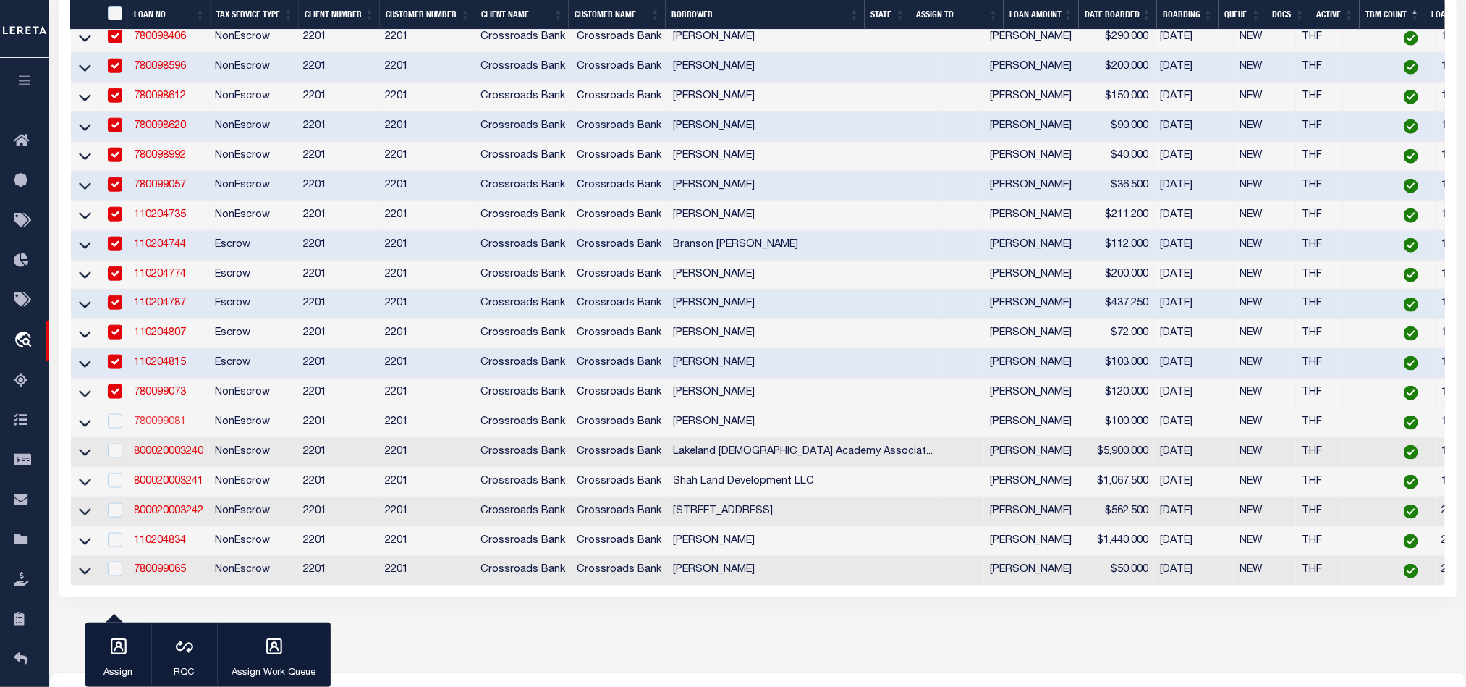
click at [155, 427] on link "780099081" at bounding box center [160, 422] width 52 height 10
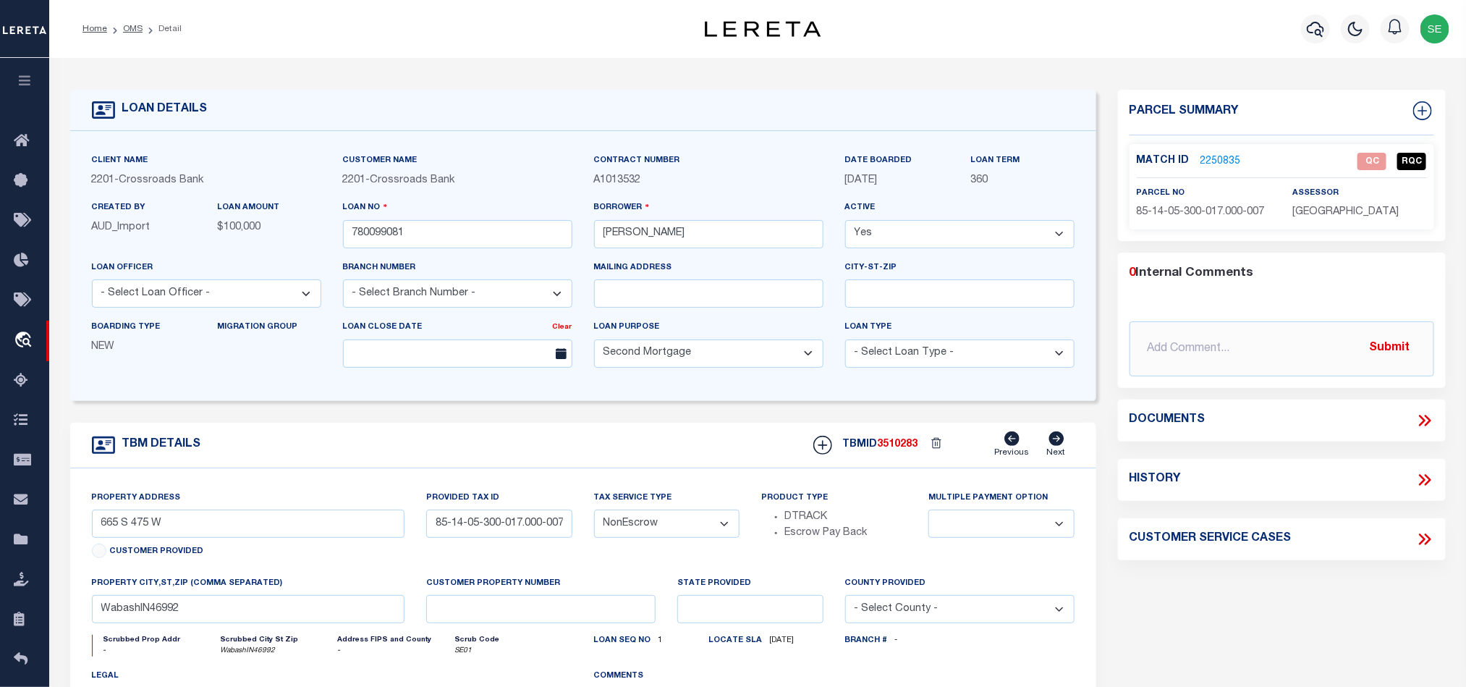
click at [1218, 211] on span "85-14-05-300-017.000-007" at bounding box center [1201, 212] width 128 height 10
click at [1219, 208] on span "85-14-05-300-017.000-007" at bounding box center [1201, 212] width 128 height 10
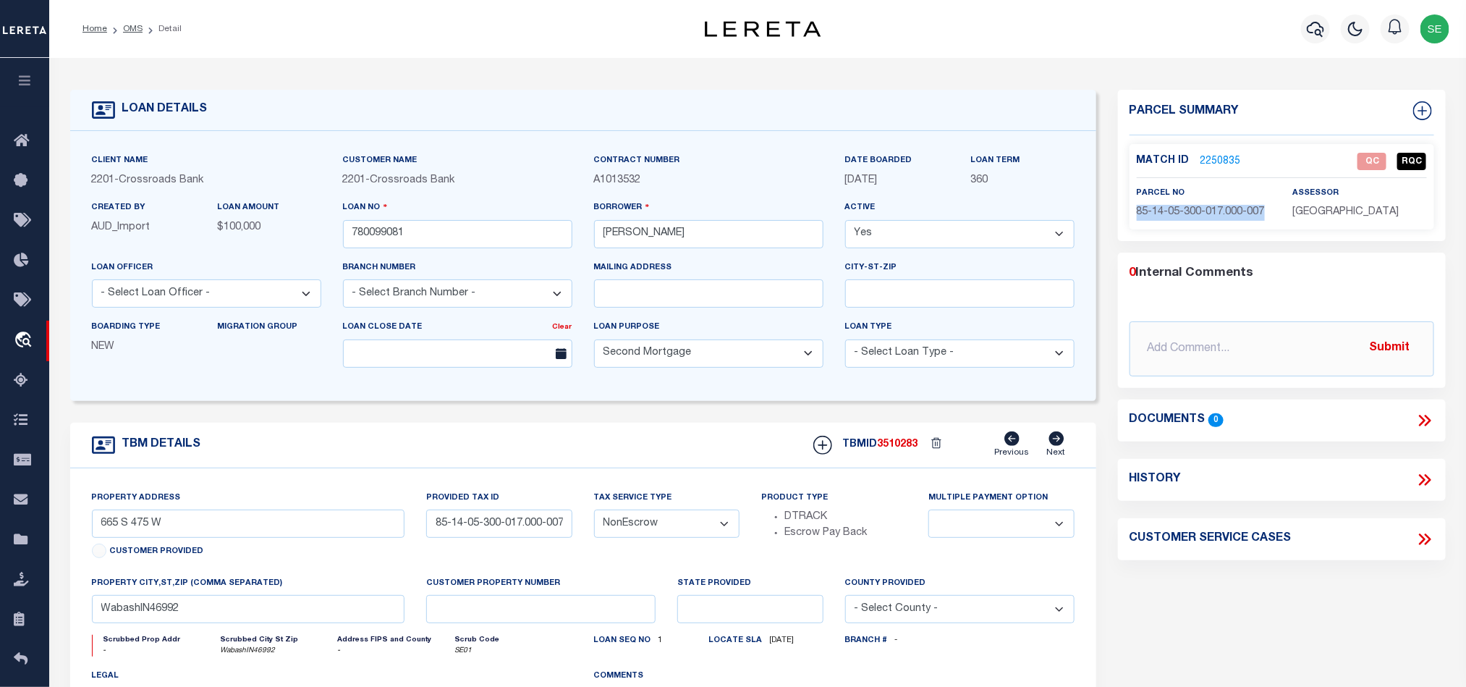
click at [1219, 208] on span "85-14-05-300-017.000-007" at bounding box center [1201, 212] width 128 height 10
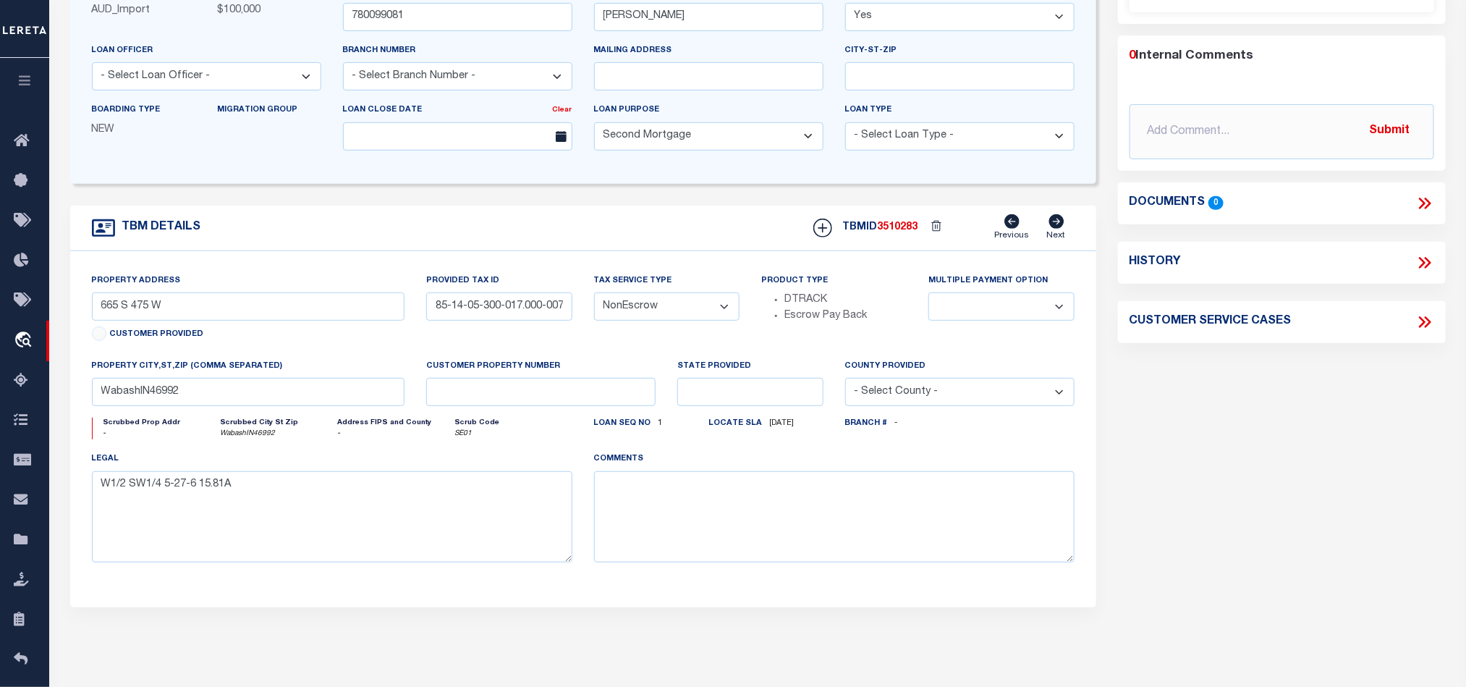
click at [1199, 426] on div "Parcel Summary Match ID 2250835 0" at bounding box center [1282, 268] width 350 height 791
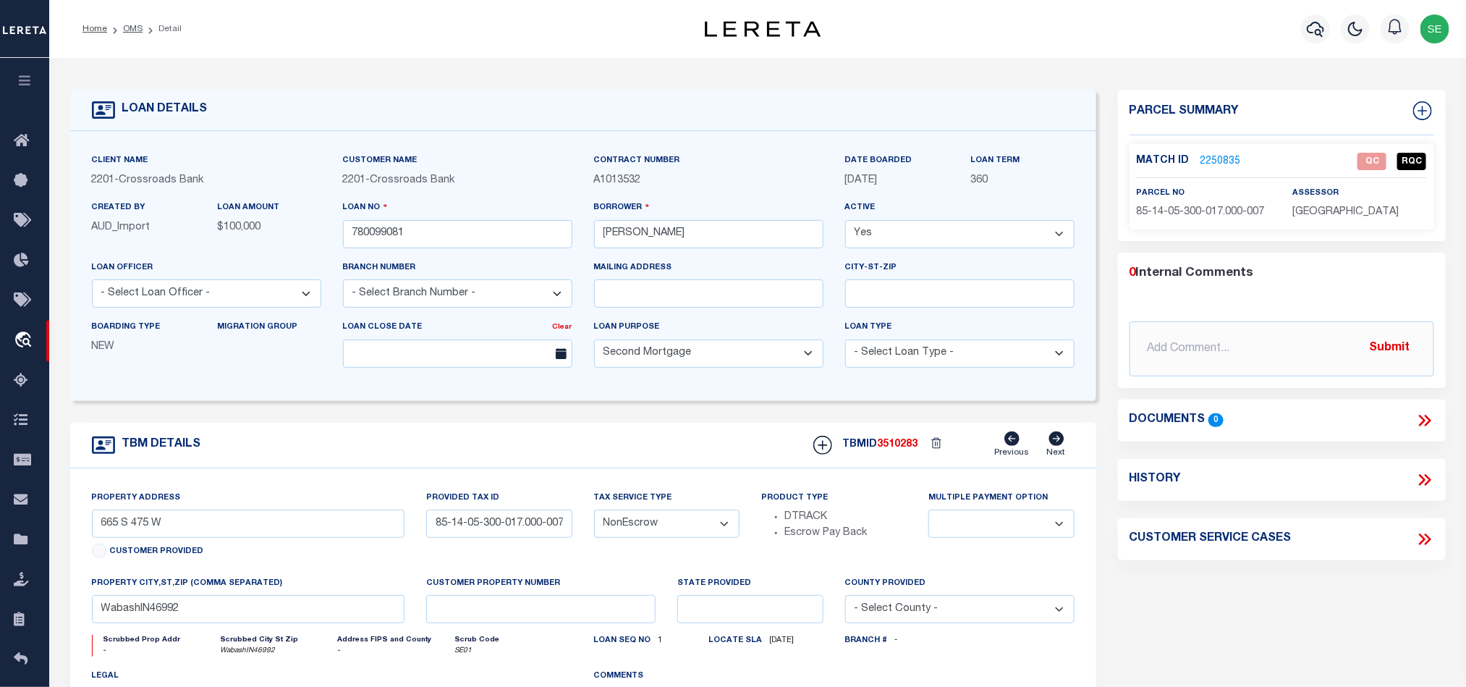
click at [1211, 154] on link "2250835" at bounding box center [1221, 161] width 41 height 15
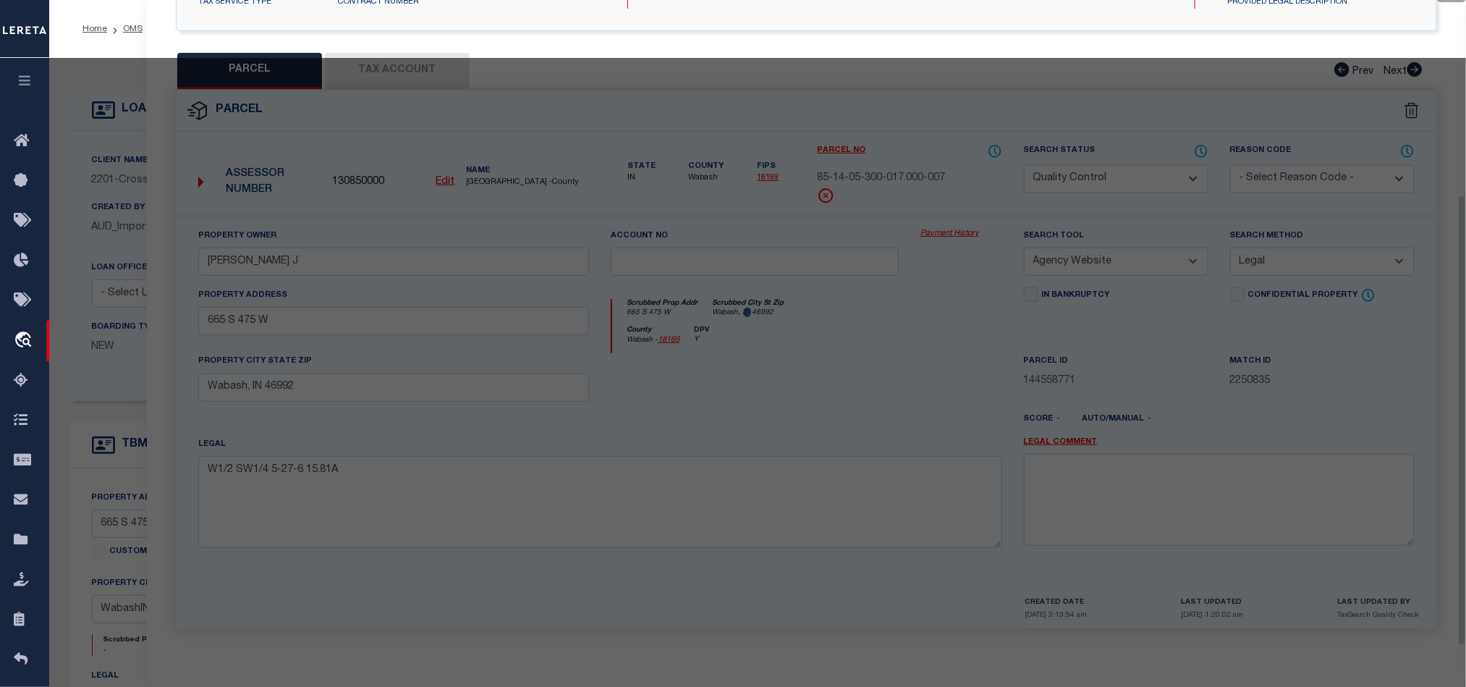
scroll to position [280, 0]
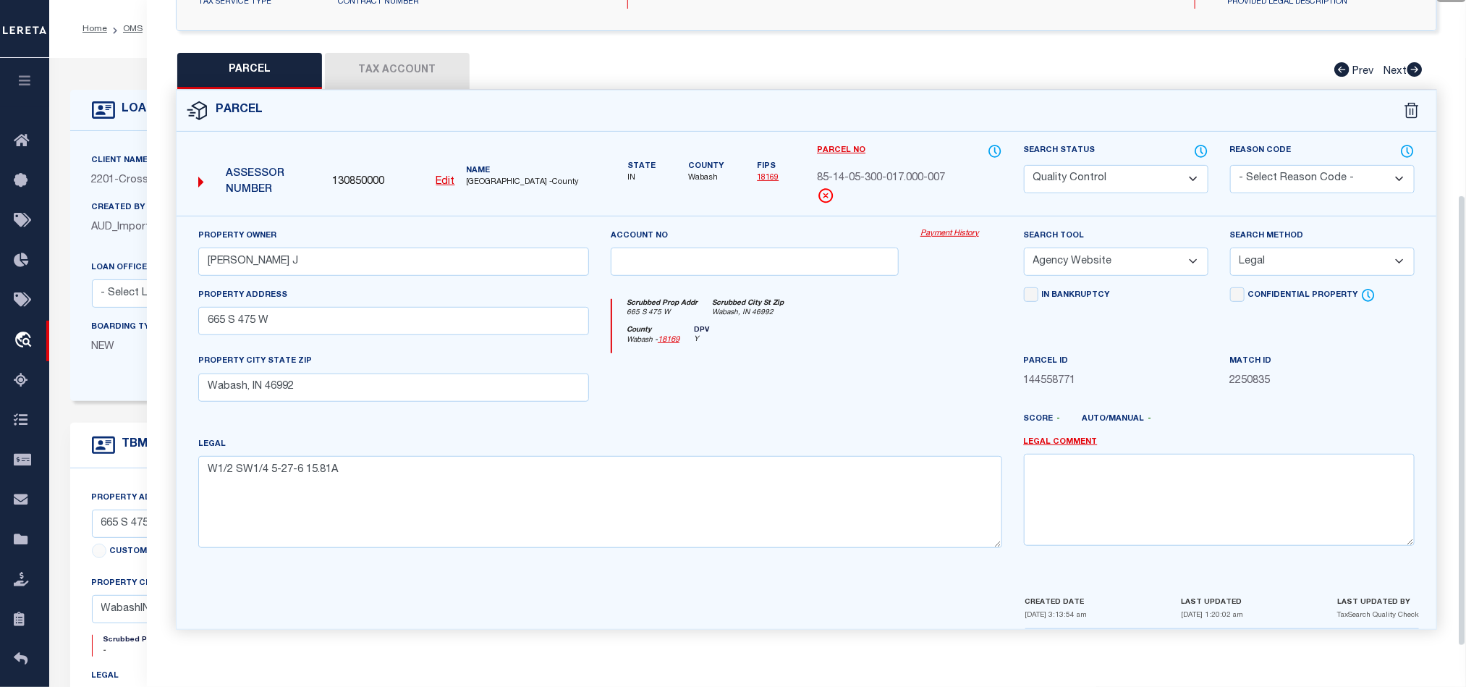
click at [817, 361] on div at bounding box center [755, 382] width 310 height 59
click at [386, 53] on button "Tax Account" at bounding box center [397, 71] width 145 height 36
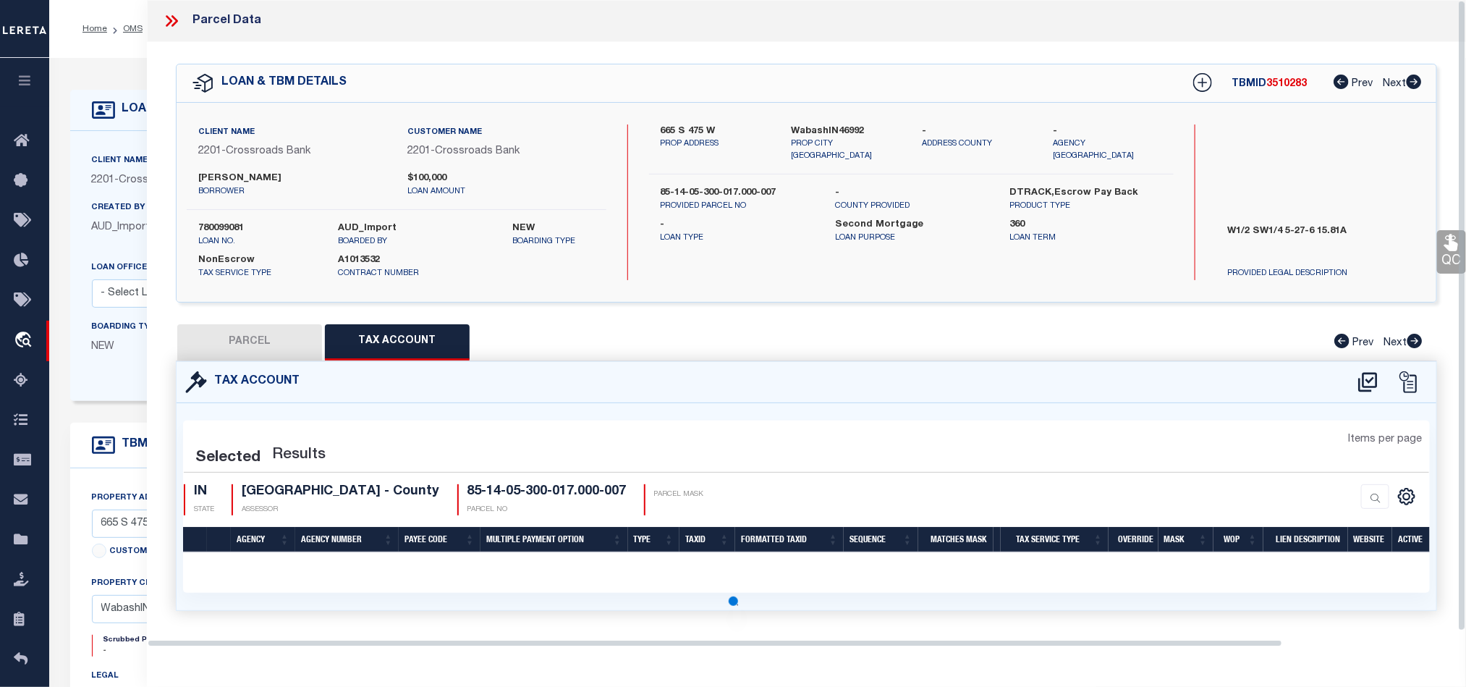
scroll to position [0, 0]
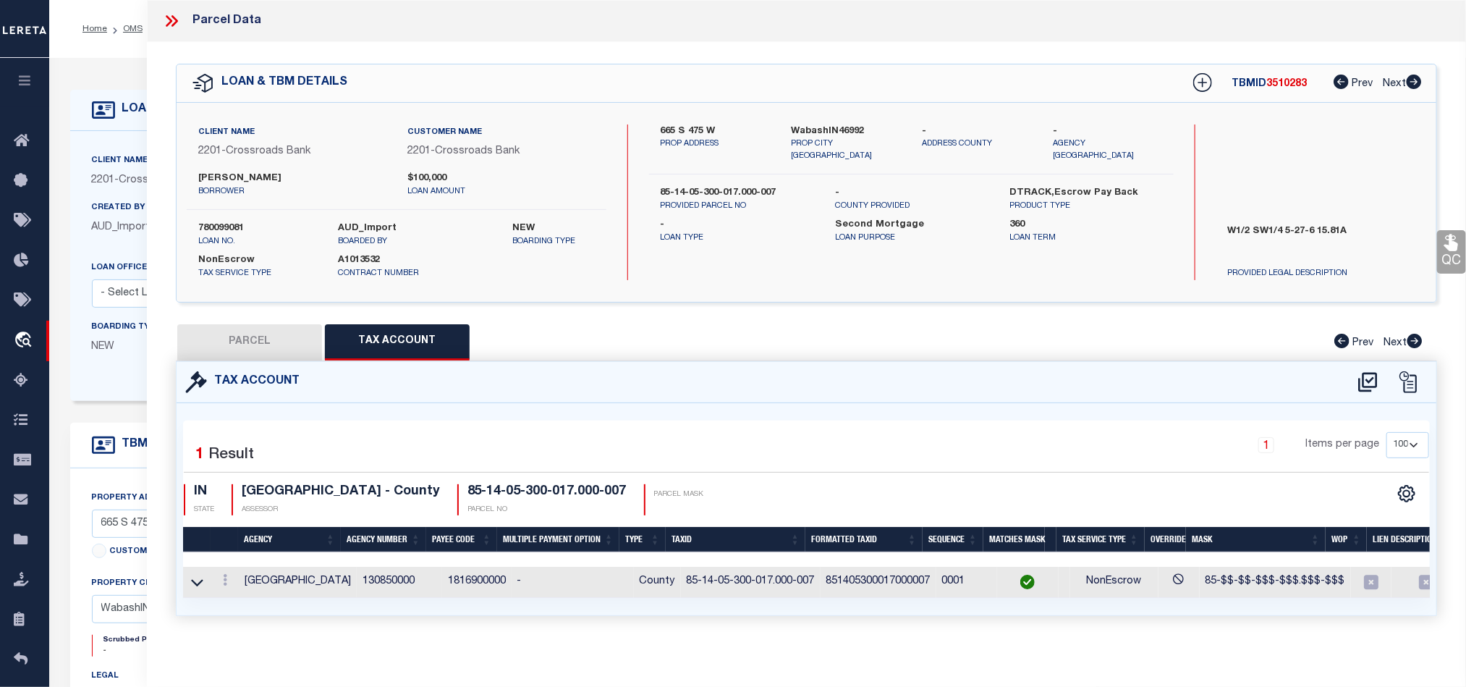
click at [263, 341] on button "PARCEL" at bounding box center [249, 342] width 145 height 36
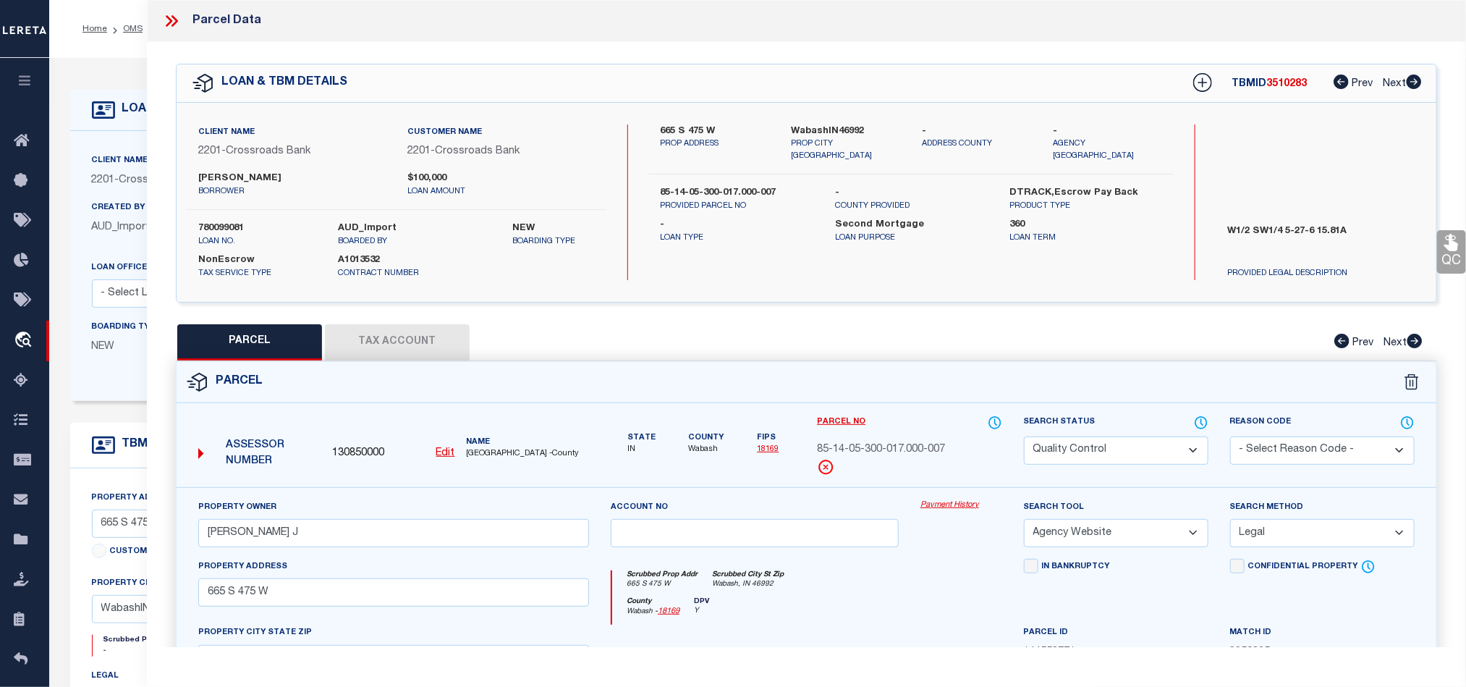
click at [1083, 465] on select "Automated Search Bad Parcel Complete Duplicate Parcel High Dollar Reporting In …" at bounding box center [1116, 450] width 185 height 28
drag, startPoint x: 928, startPoint y: 546, endPoint x: 958, endPoint y: 541, distance: 30.8
click at [928, 546] on div "Payment History" at bounding box center [961, 528] width 103 height 59
click at [1457, 258] on link "QC" at bounding box center [1451, 251] width 29 height 43
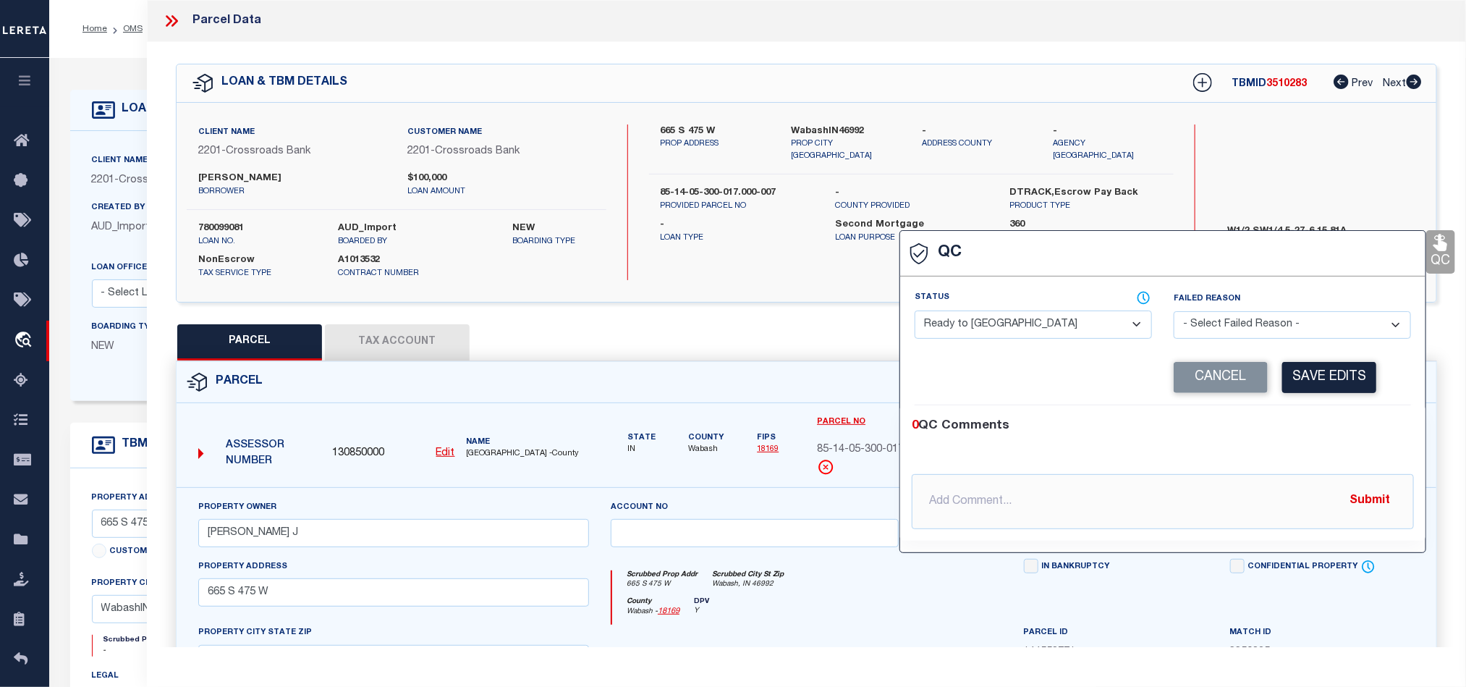
drag, startPoint x: 1021, startPoint y: 326, endPoint x: 1029, endPoint y: 331, distance: 9.4
click at [1021, 326] on select "- Select Status - Ready to QC Correct Incorrect" at bounding box center [1033, 324] width 237 height 28
click at [1342, 431] on div "0 QC Comments" at bounding box center [1160, 426] width 496 height 19
click at [1340, 391] on button "Save Edits" at bounding box center [1329, 377] width 94 height 31
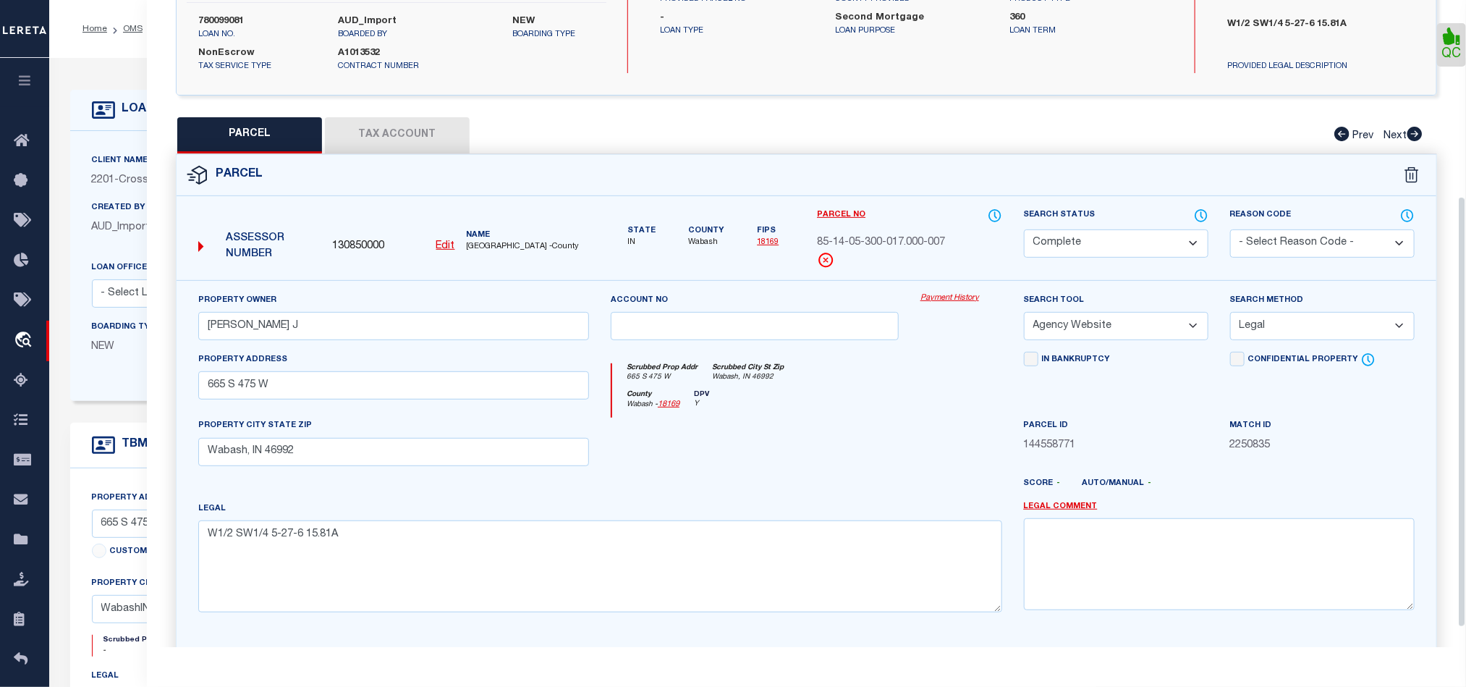
scroll to position [323, 0]
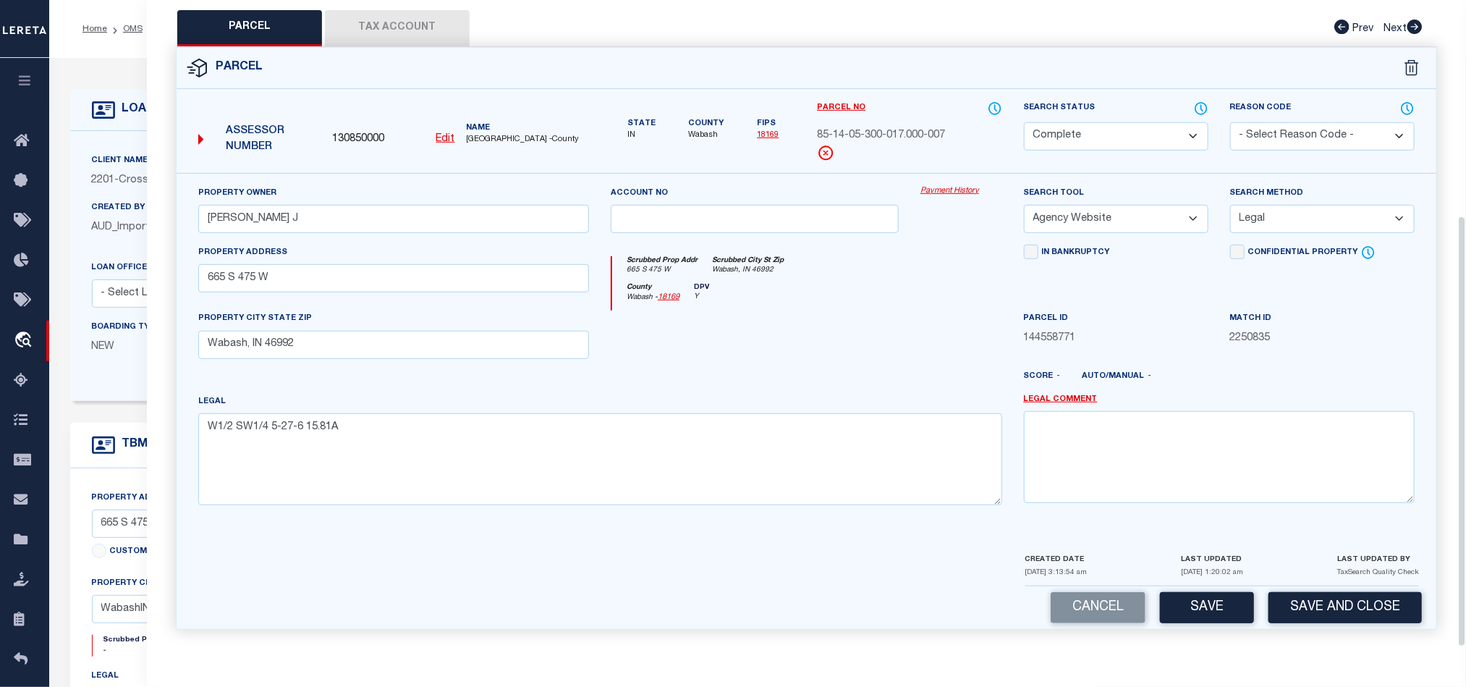
click at [1355, 604] on button "Save and Close" at bounding box center [1345, 607] width 153 height 31
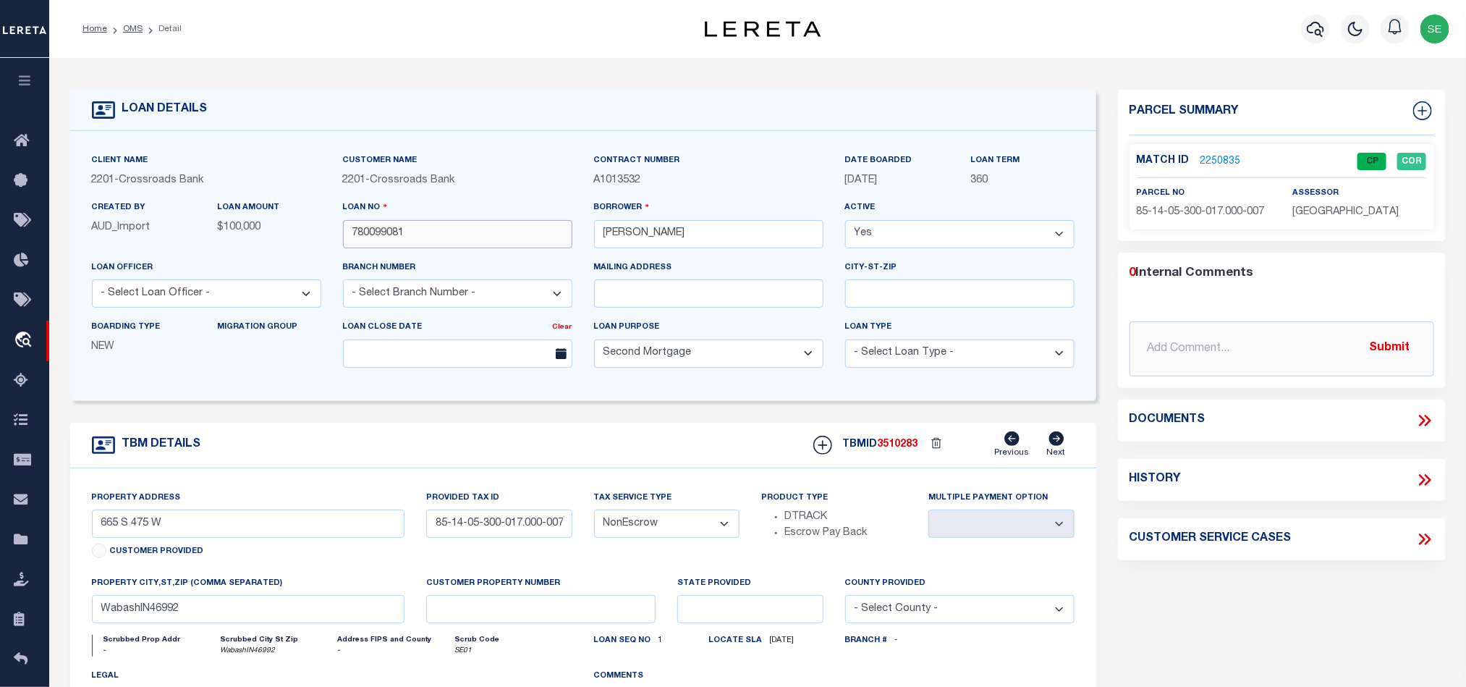
click at [443, 240] on input "780099081" at bounding box center [457, 234] width 229 height 28
click at [902, 441] on div "TBMID 3510283 Previous Next" at bounding box center [939, 444] width 272 height 27
click at [1318, 224] on div "Match ID 2250835 CP COR parcel no assessor" at bounding box center [1282, 186] width 305 height 85
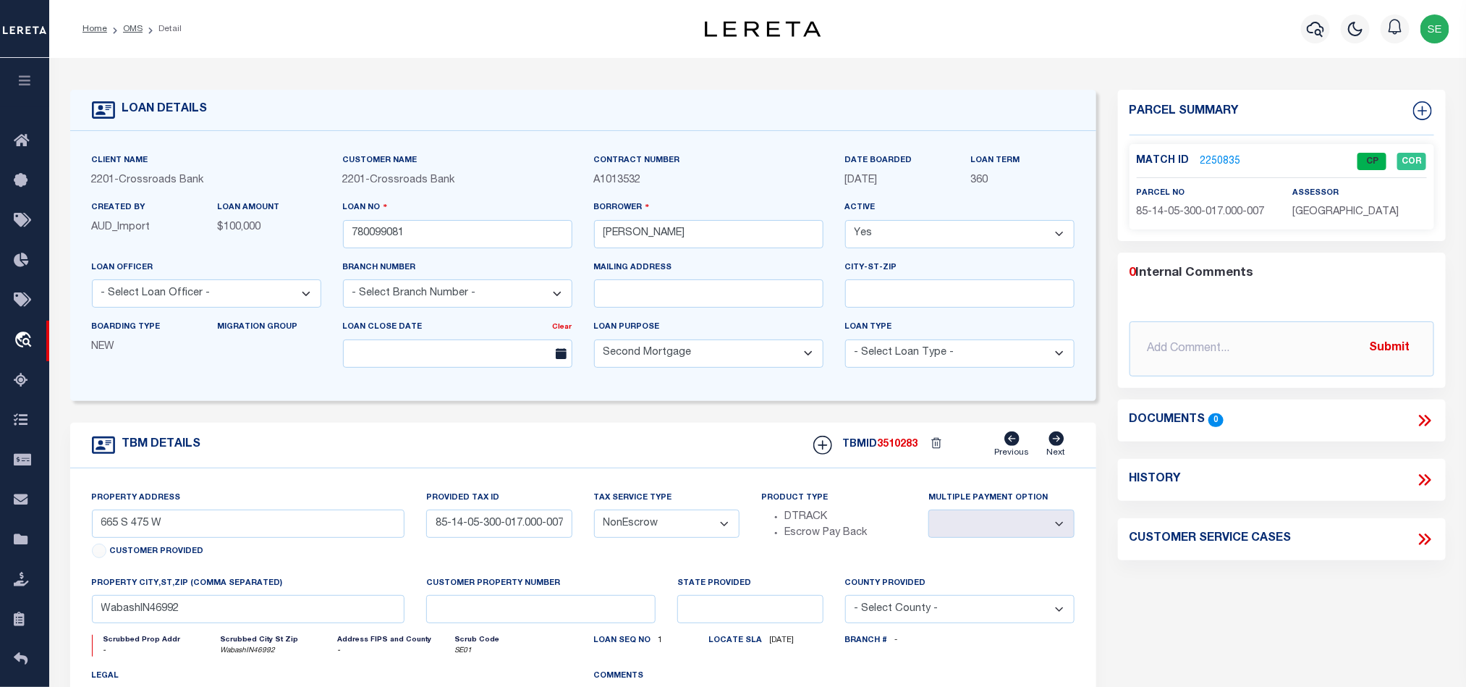
click at [1318, 217] on span "[GEOGRAPHIC_DATA]" at bounding box center [1345, 212] width 106 height 10
click at [1205, 220] on p "85-14-05-300-017.000-007" at bounding box center [1204, 213] width 134 height 16
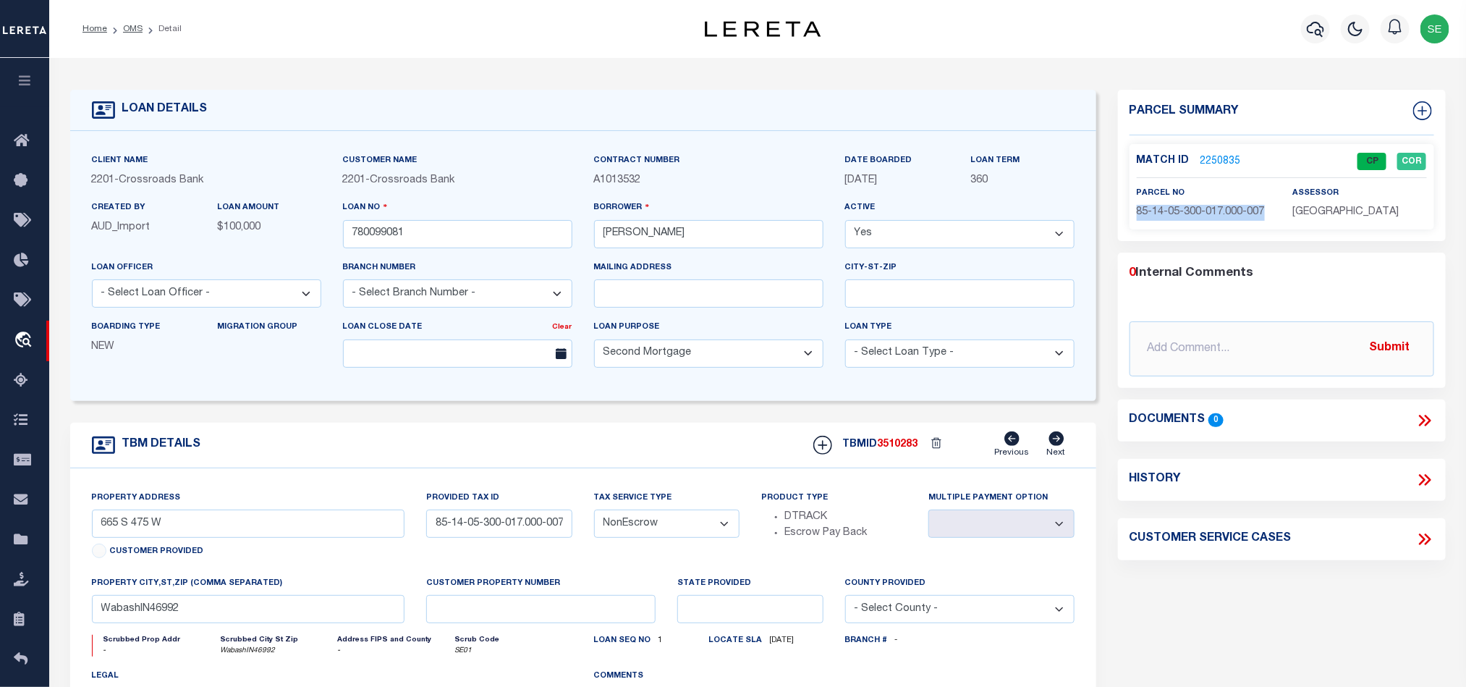
click at [1205, 220] on p "85-14-05-300-017.000-007" at bounding box center [1204, 213] width 134 height 16
click at [741, 457] on div "TBM DETAILS TBMID 3510283 Previous Next" at bounding box center [583, 446] width 1026 height 46
drag, startPoint x: 135, startPoint y: 26, endPoint x: 504, endPoint y: 61, distance: 370.0
click at [135, 26] on link "OMS" at bounding box center [133, 29] width 20 height 9
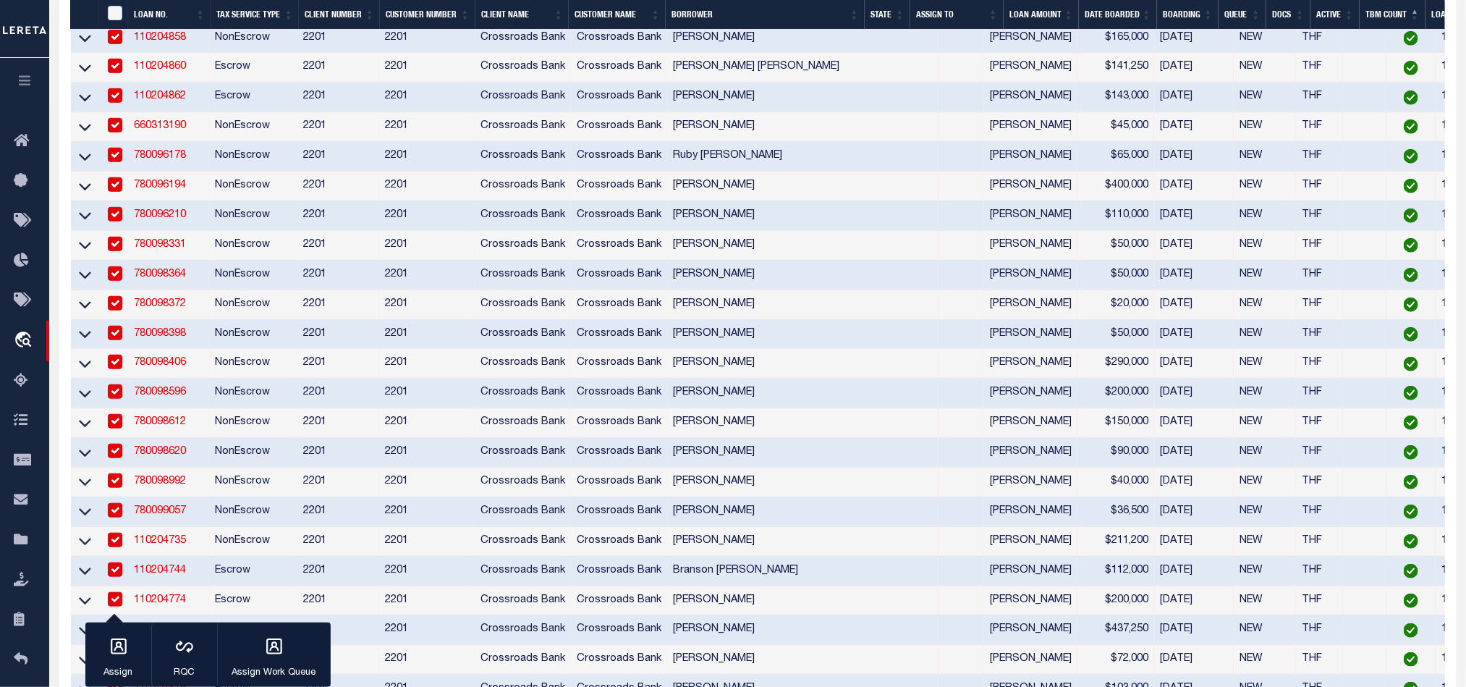
scroll to position [868, 0]
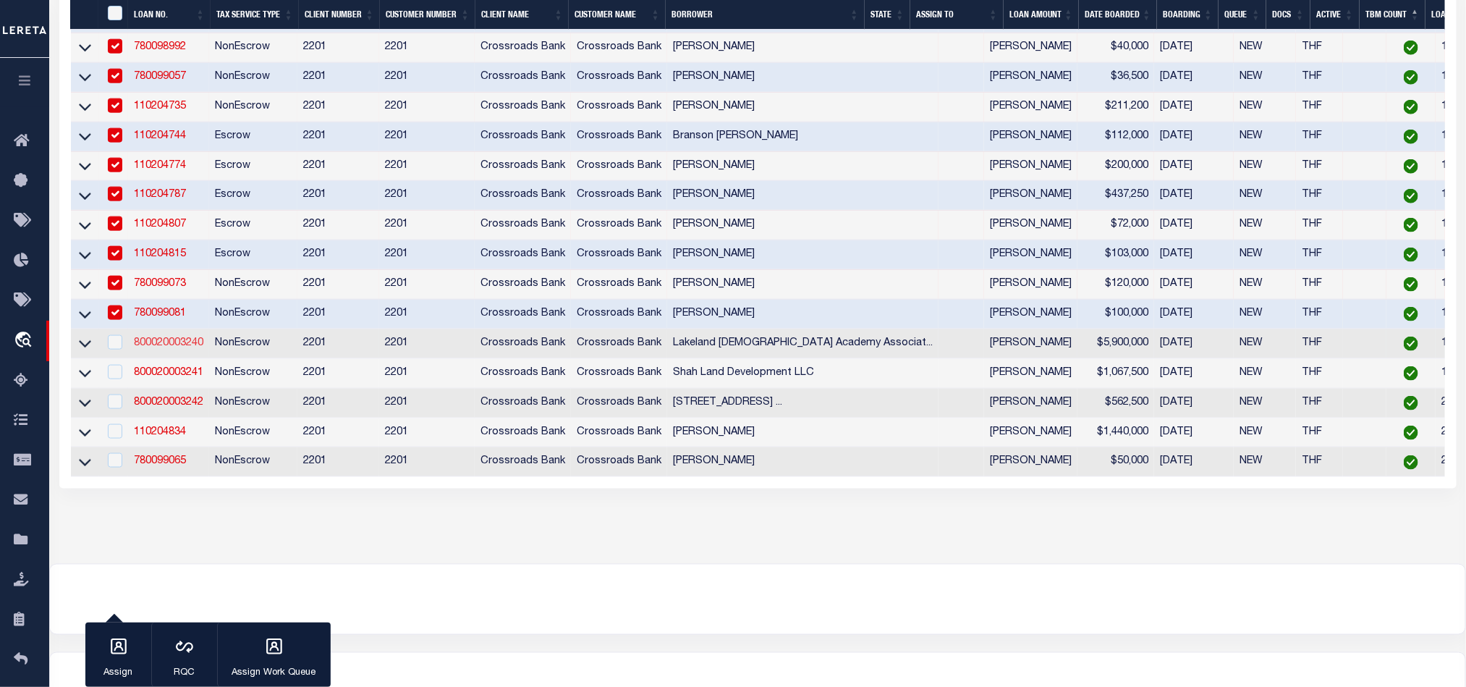
click at [174, 348] on link "800020003240" at bounding box center [168, 343] width 69 height 10
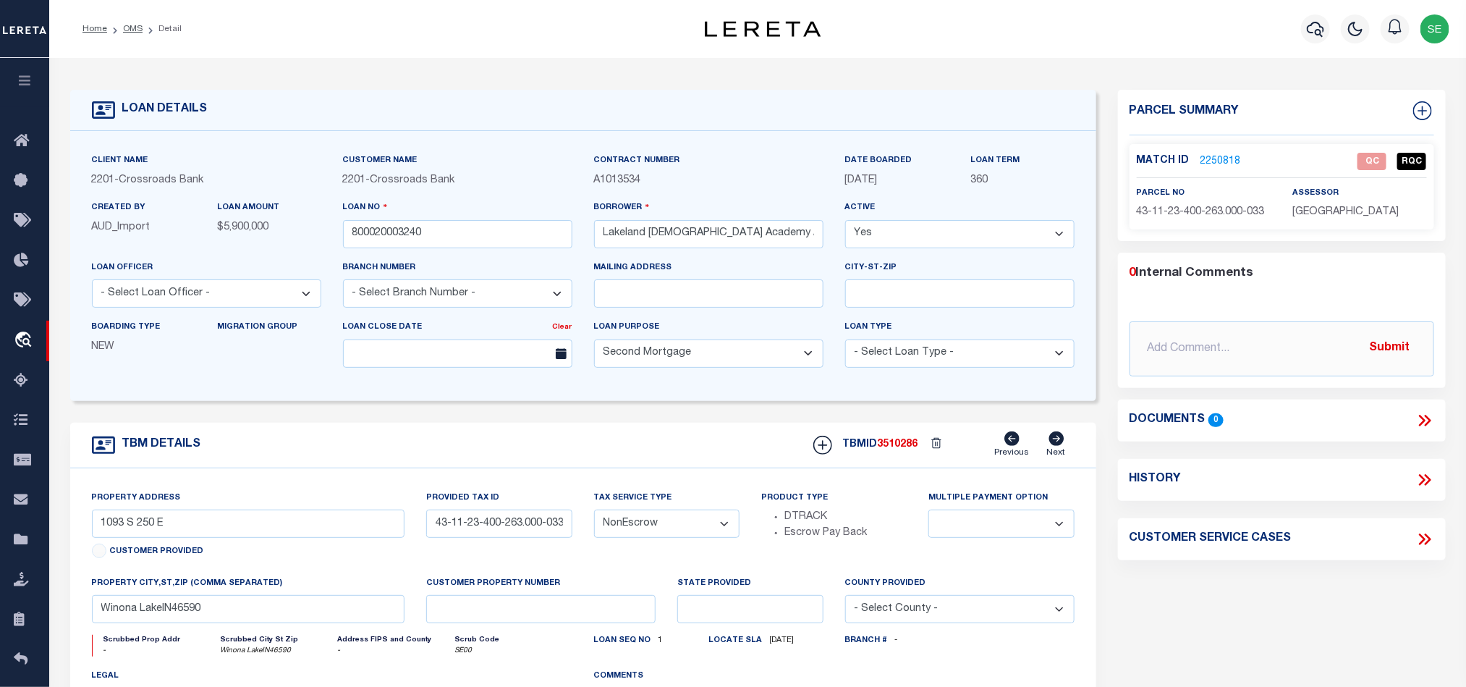
click at [1208, 217] on span "43-11-23-400-263.000-033" at bounding box center [1201, 212] width 128 height 10
click at [1220, 208] on span "43-11-23-400-263.000-033" at bounding box center [1201, 212] width 128 height 10
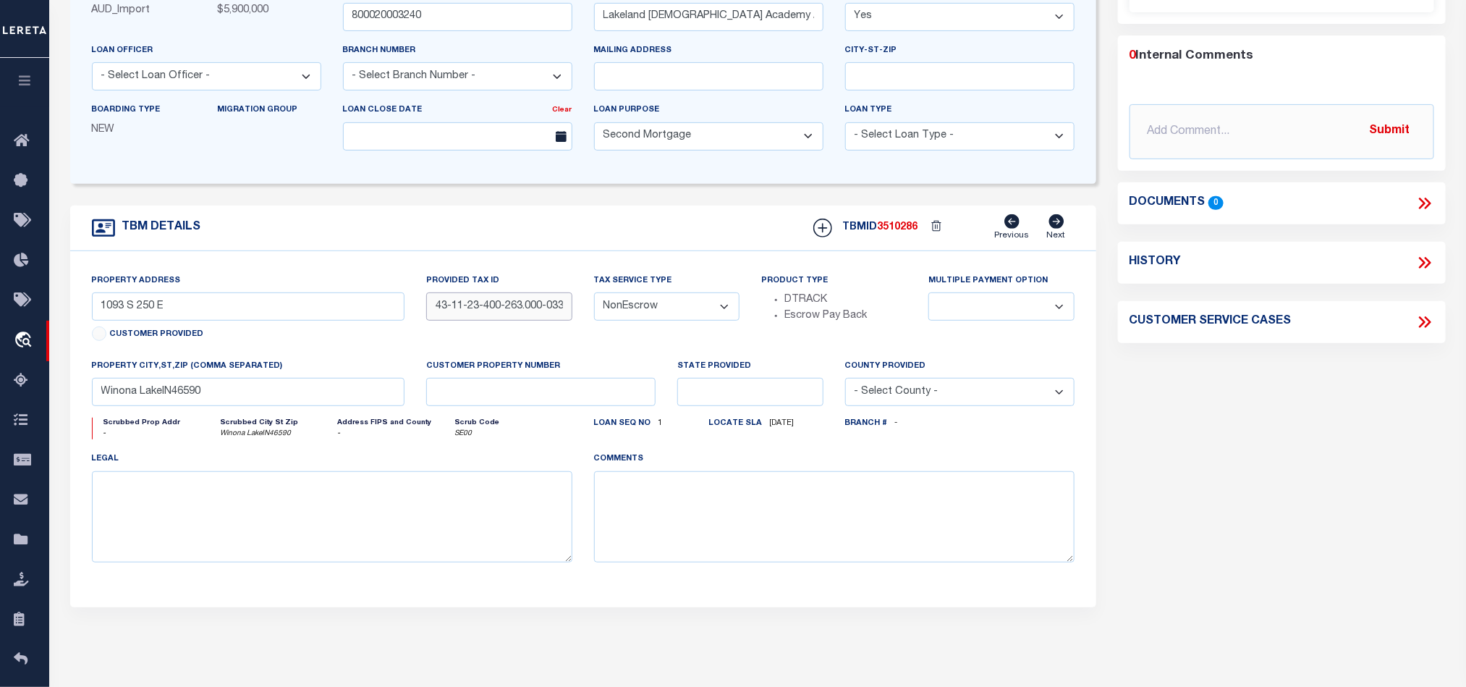
scroll to position [0, 3]
drag, startPoint x: 493, startPoint y: 318, endPoint x: 663, endPoint y: 318, distance: 170.1
click at [663, 318] on div "Property Address 1093 S 250 E Customer Provided Provided Tax ID 43-11-23-400-26…" at bounding box center [583, 429] width 1004 height 313
click at [498, 317] on input "43-11-23-400-263.000-033" at bounding box center [498, 306] width 145 height 28
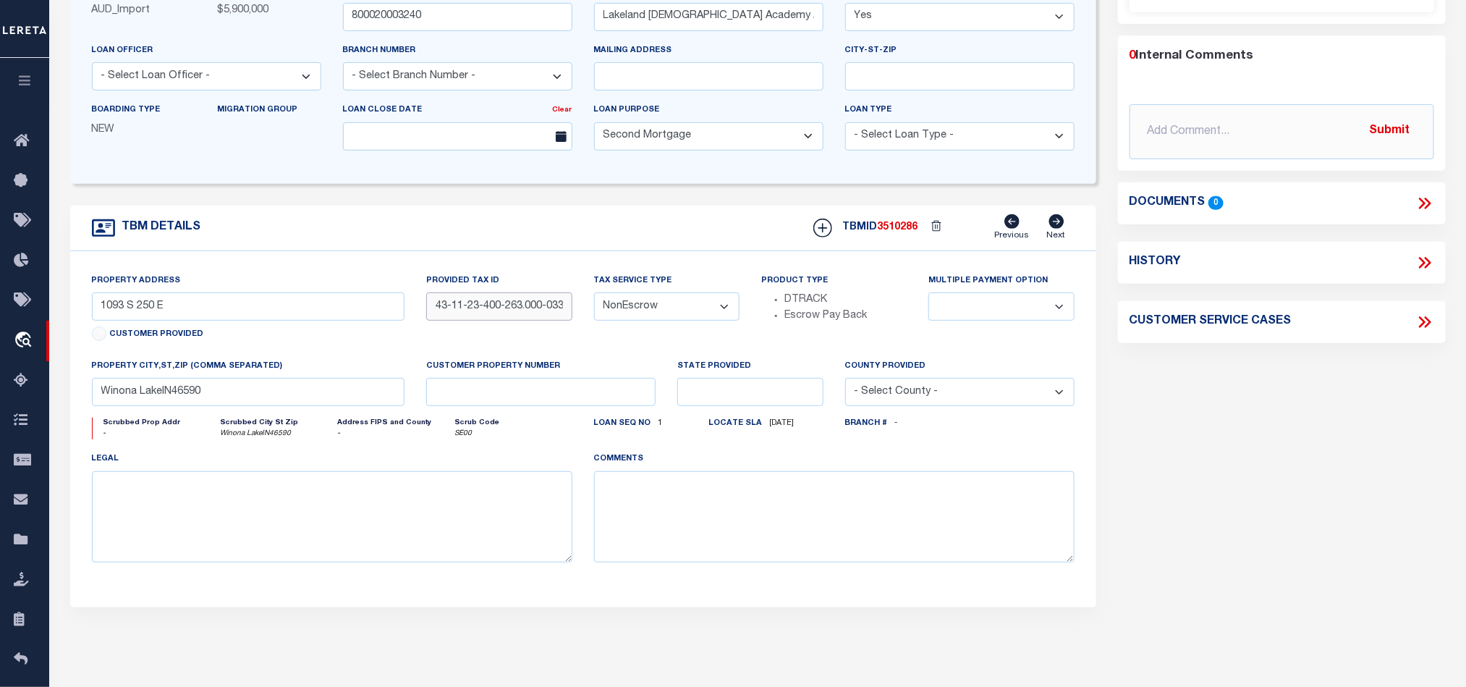
drag, startPoint x: 491, startPoint y: 308, endPoint x: 383, endPoint y: 322, distance: 108.7
click at [383, 322] on div "Property Address 1093 S 250 E Customer Provided Provided Tax ID 43-11-23-400-26…" at bounding box center [583, 429] width 1004 height 313
click at [1153, 409] on div "Parcel Summary Match ID 2250818 0" at bounding box center [1282, 268] width 350 height 791
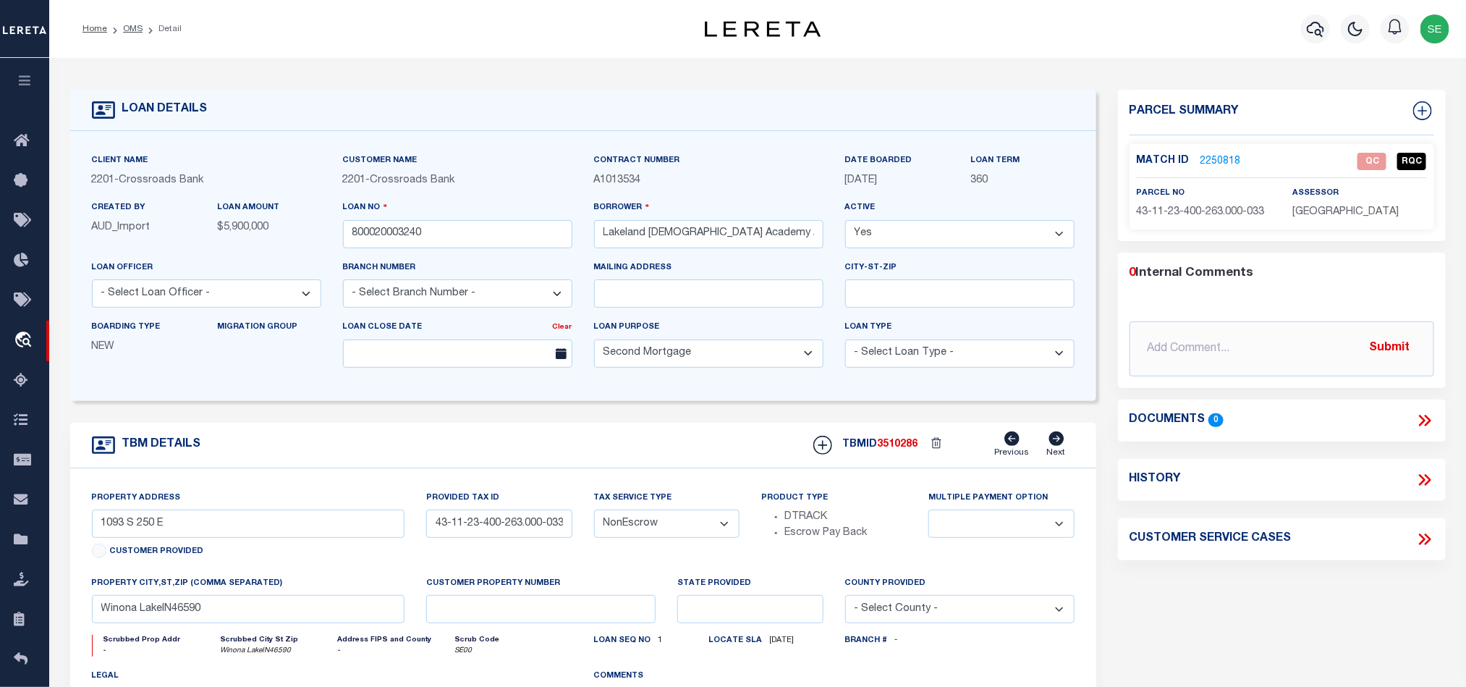
click at [1422, 425] on icon at bounding box center [1424, 420] width 19 height 19
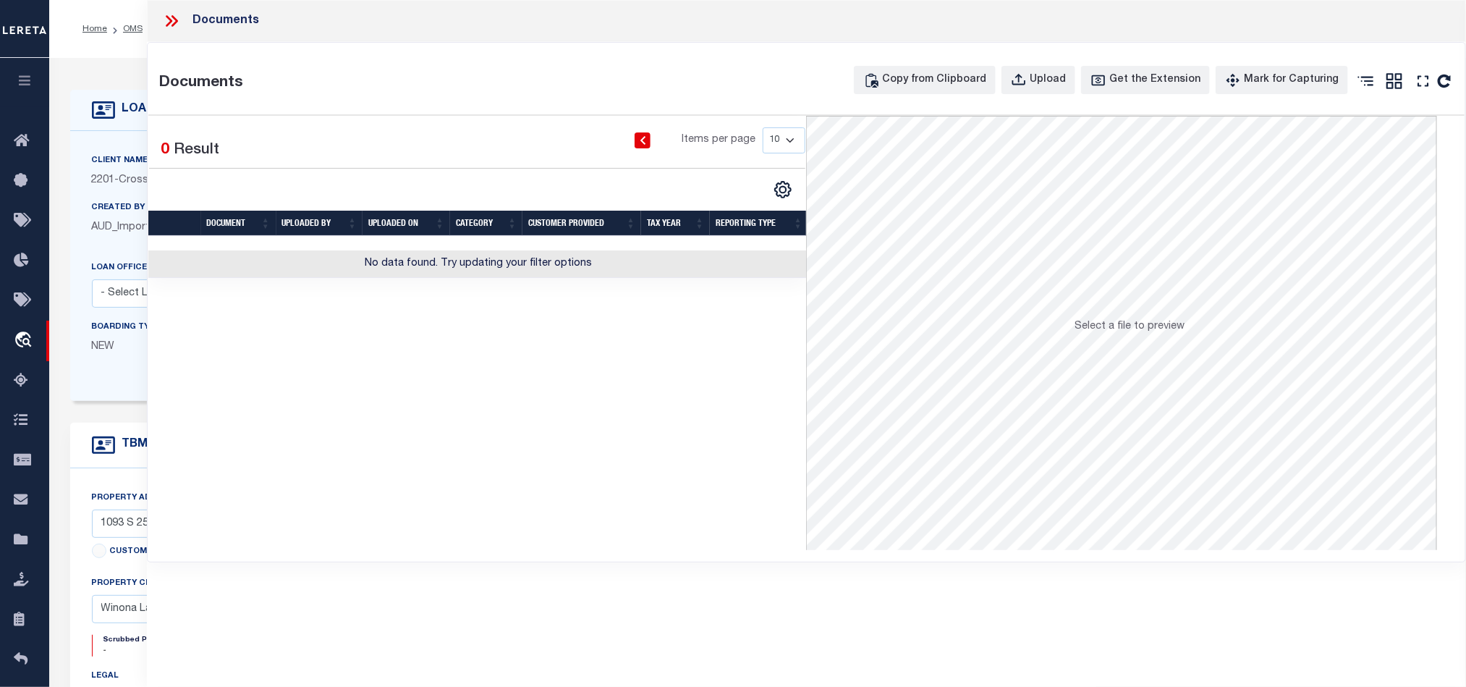
click at [174, 22] on icon at bounding box center [171, 21] width 19 height 19
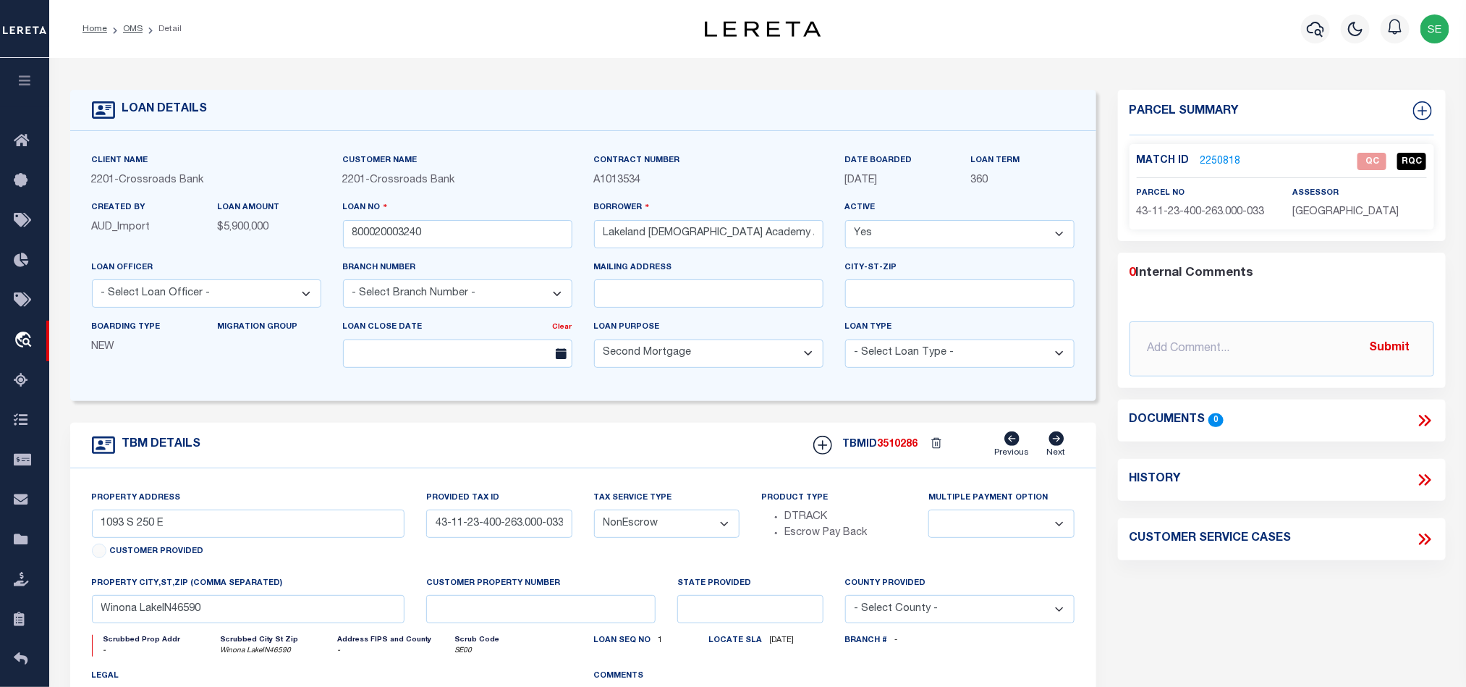
click at [1218, 159] on link "2250818" at bounding box center [1221, 161] width 41 height 15
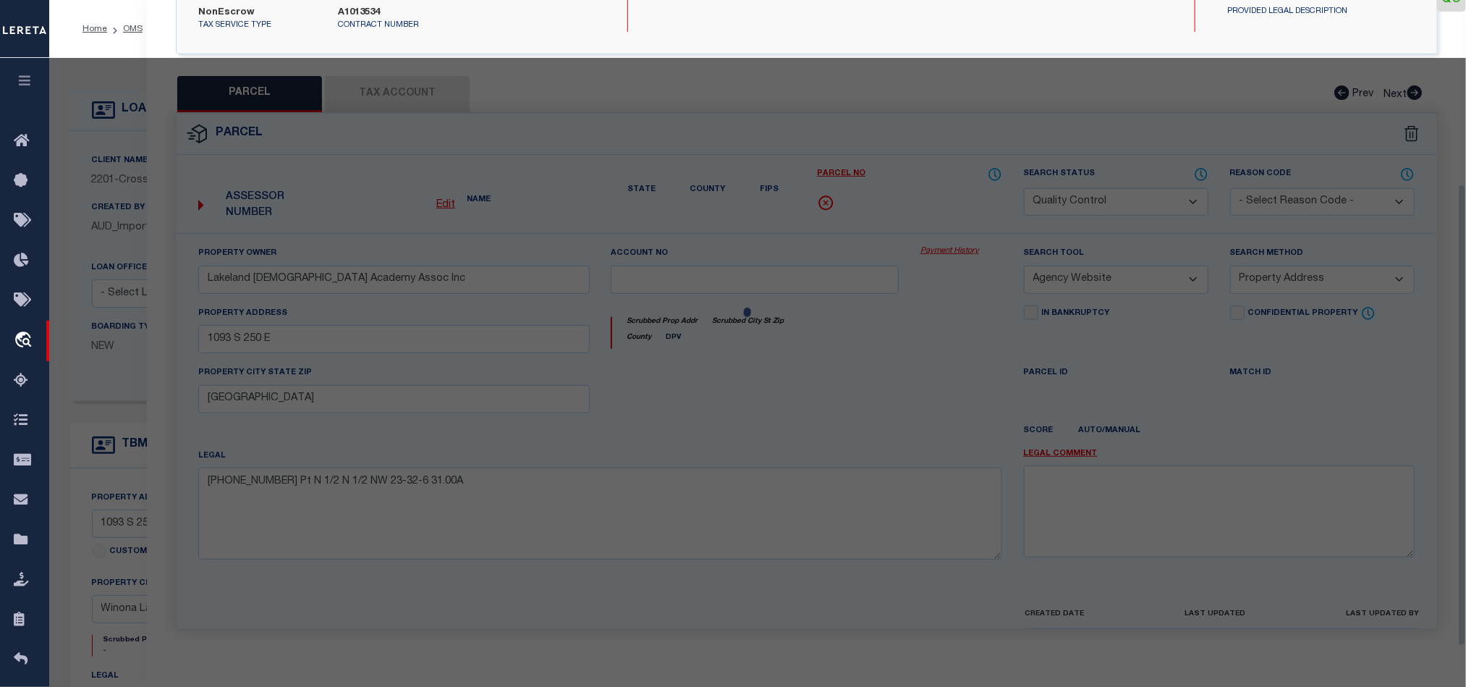
scroll to position [280, 0]
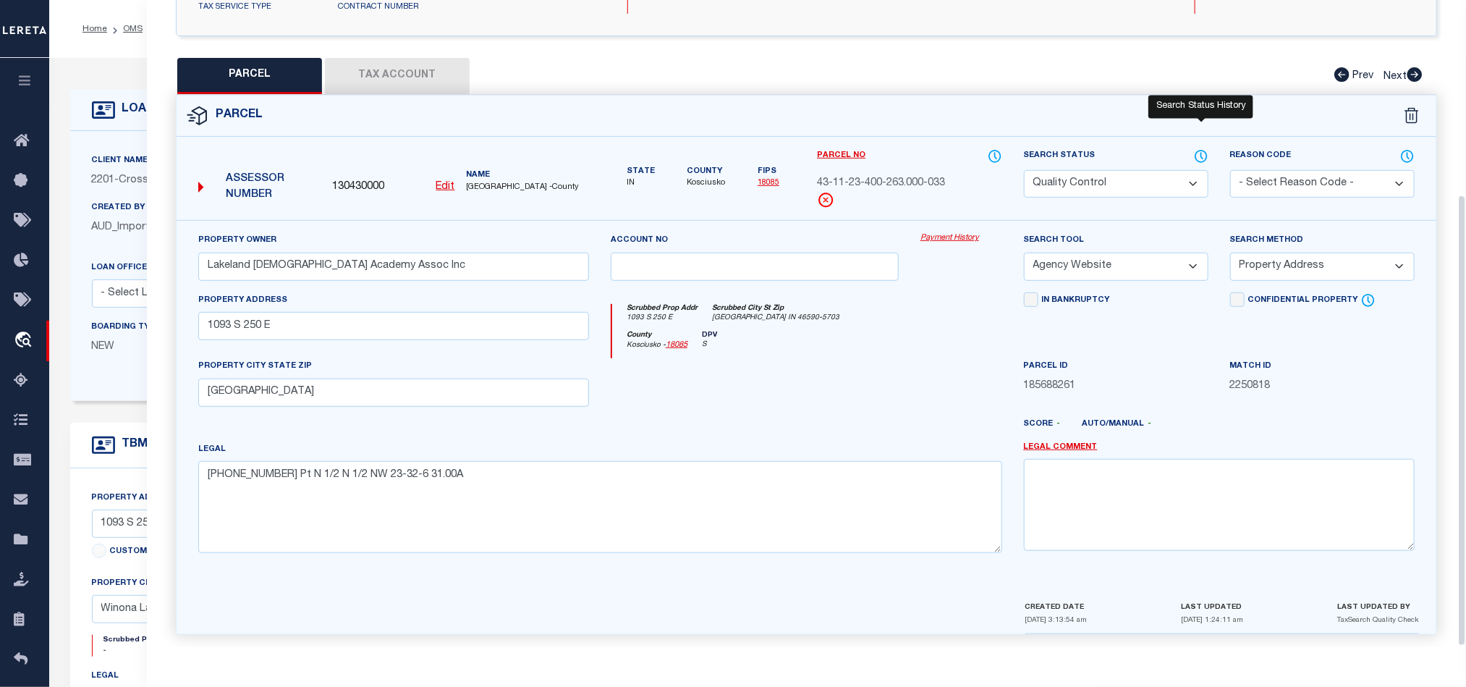
click at [1205, 148] on icon at bounding box center [1201, 156] width 14 height 16
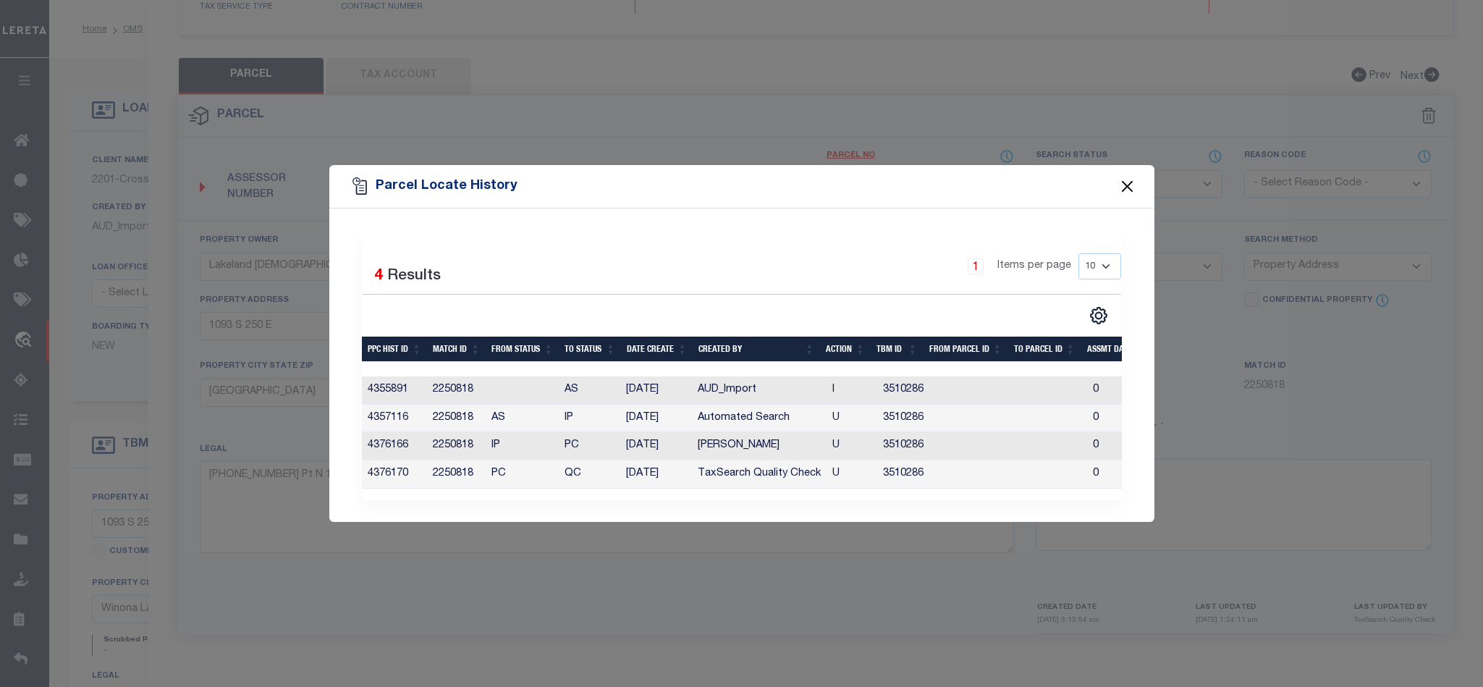
click at [1127, 179] on button "Close" at bounding box center [1126, 186] width 19 height 19
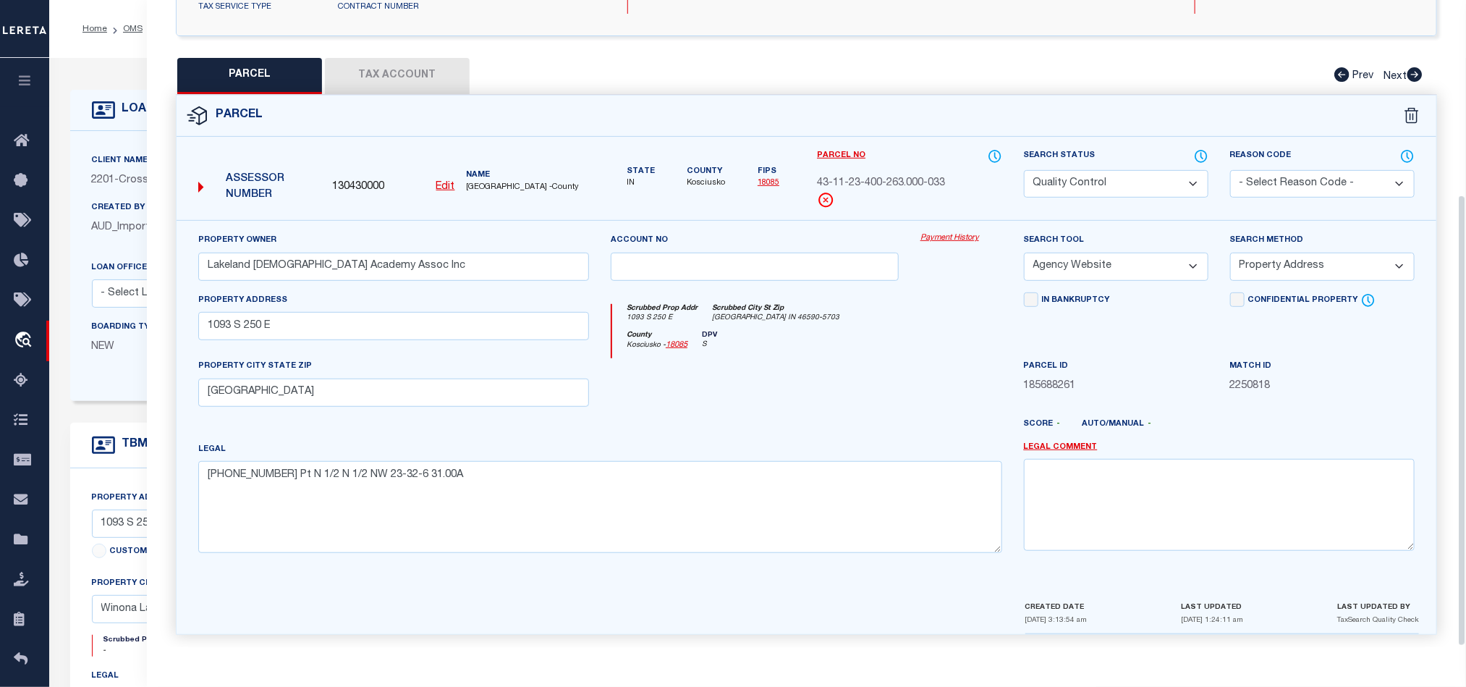
click at [404, 75] on button "Tax Account" at bounding box center [397, 76] width 145 height 36
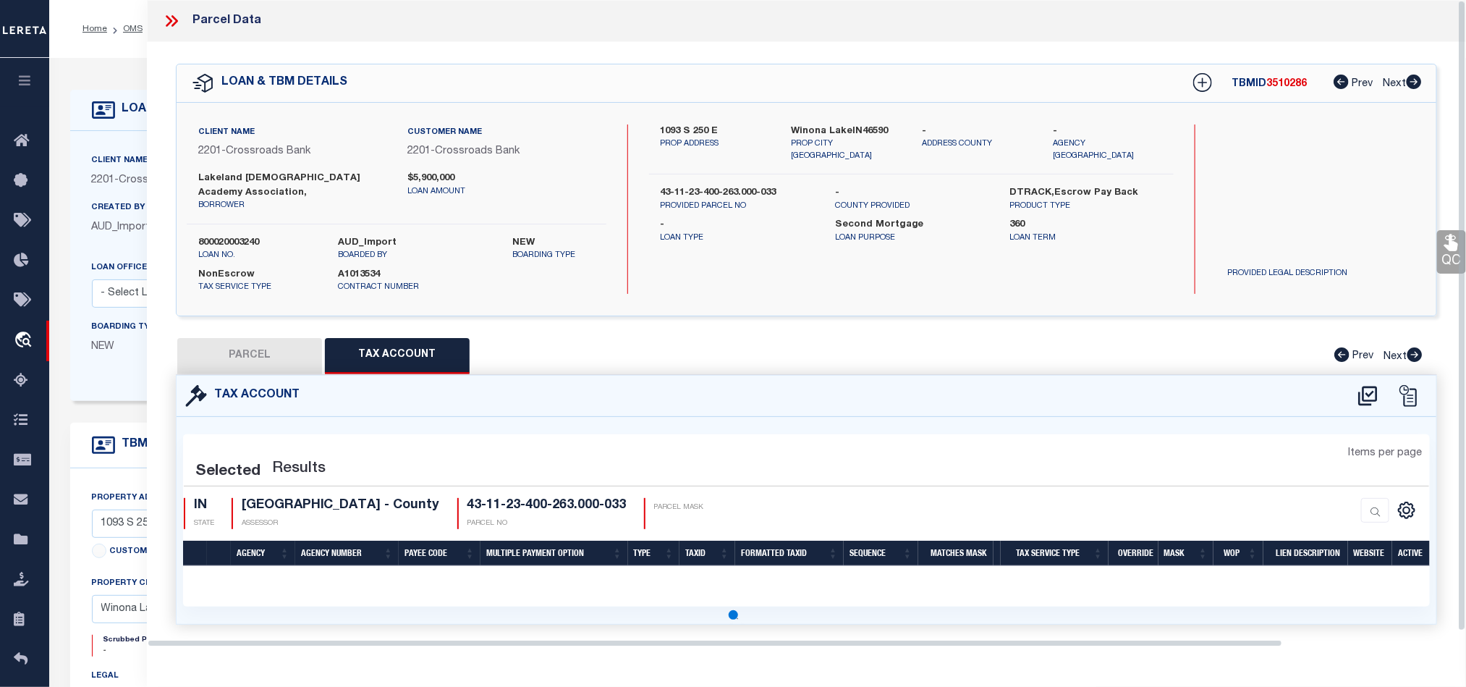
scroll to position [0, 0]
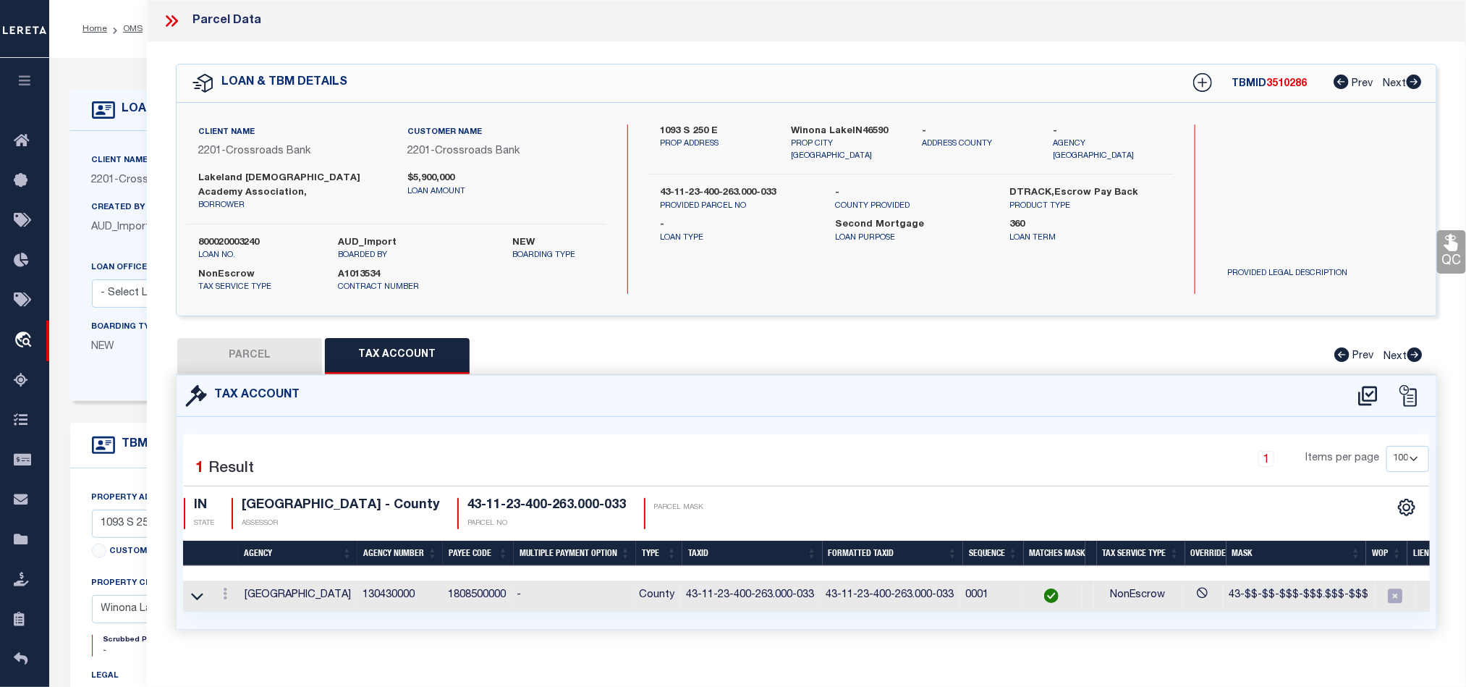
click at [266, 339] on button "PARCEL" at bounding box center [249, 356] width 145 height 36
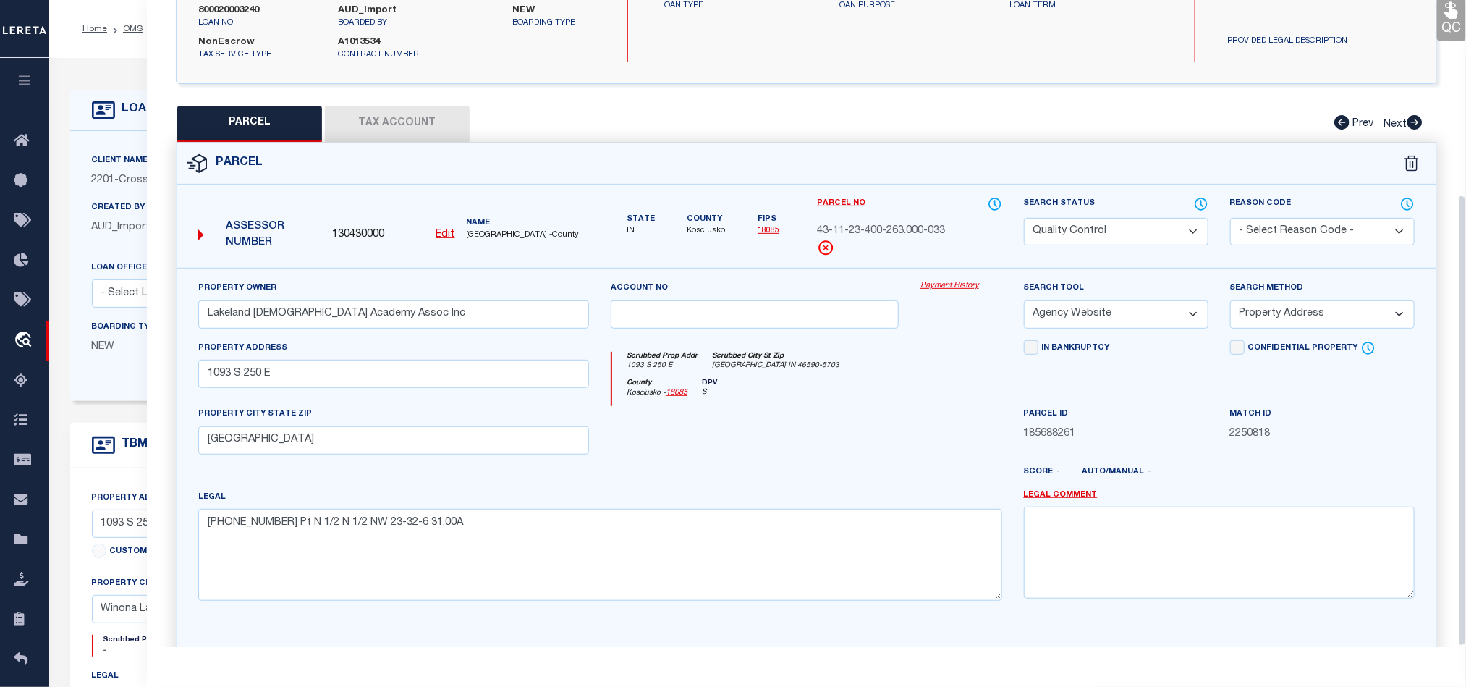
scroll to position [280, 0]
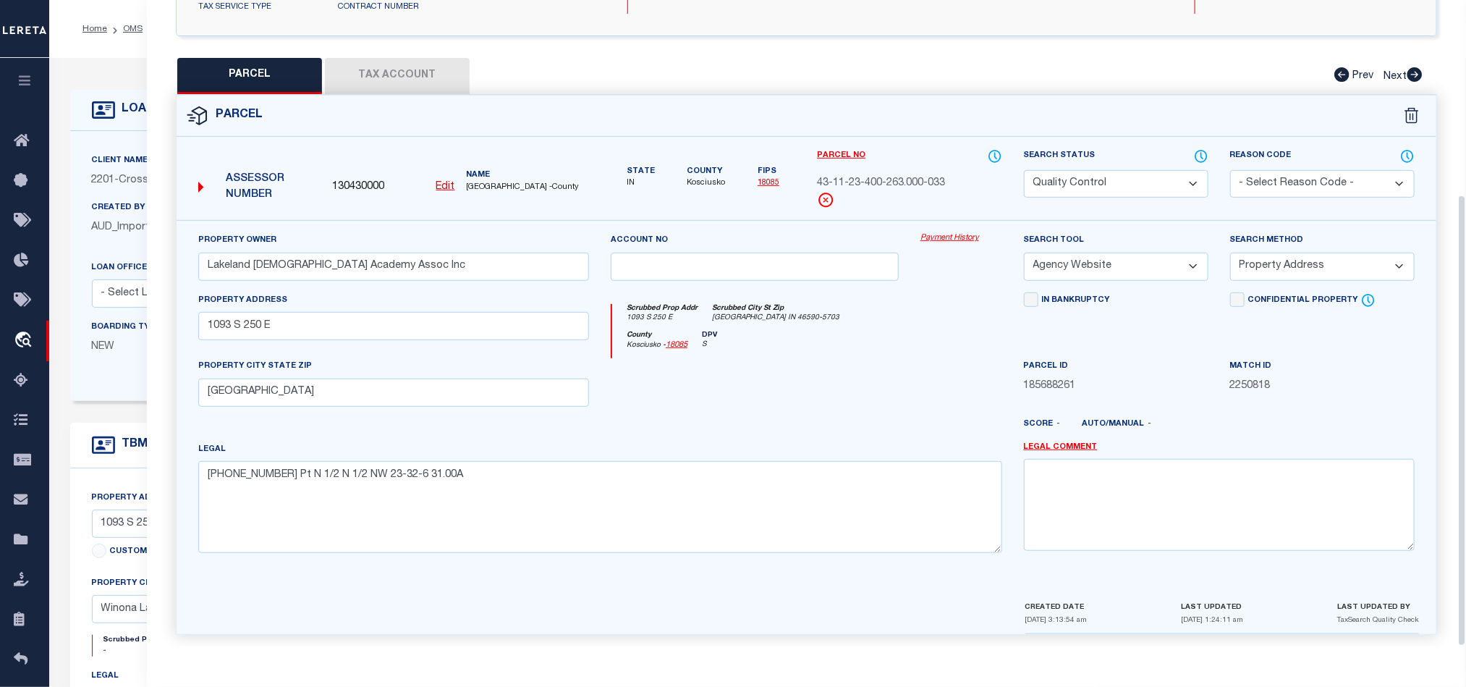
click at [871, 408] on div at bounding box center [755, 387] width 310 height 59
drag, startPoint x: 1290, startPoint y: 255, endPoint x: 1286, endPoint y: 271, distance: 17.0
click at [1290, 255] on select "-- Select Search Method -- Property Address Legal Liability Info Provided" at bounding box center [1322, 267] width 185 height 28
click at [1230, 253] on select "-- Select Search Method -- Property Address Legal Liability Info Provided" at bounding box center [1322, 267] width 185 height 28
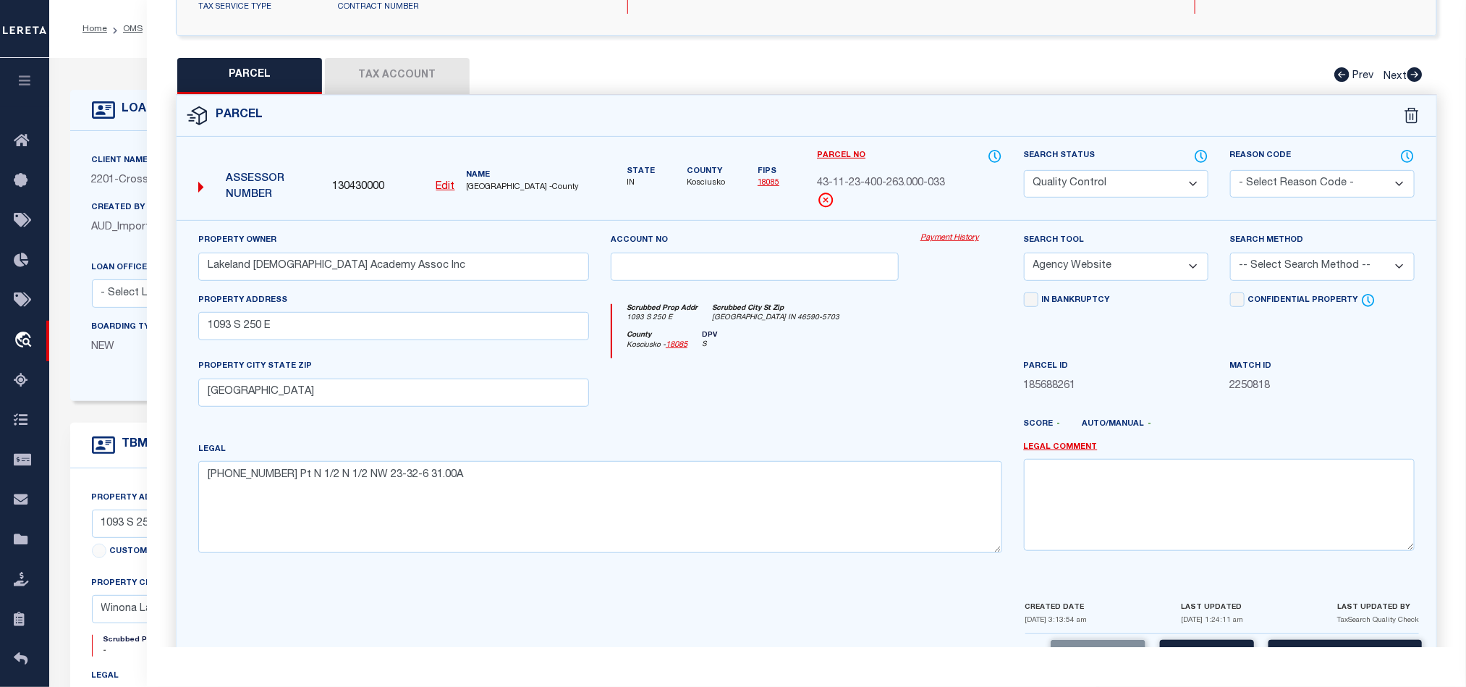
click at [1121, 272] on div "Search Tool -- Select Search Tool -- 3rd Party Website Agency File Agency Websi…" at bounding box center [1116, 261] width 206 height 59
click at [1104, 274] on div "Search Tool -- Select Search Tool -- 3rd Party Website Agency File Agency Websi…" at bounding box center [1116, 261] width 206 height 59
click at [1114, 261] on select "-- Select Search Tool -- 3rd Party Website Agency File Agency Website ATLS CNV-…" at bounding box center [1116, 267] width 185 height 28
click at [1024, 253] on select "-- Select Search Tool -- 3rd Party Website Agency File Agency Website ATLS CNV-…" at bounding box center [1116, 267] width 185 height 28
drag, startPoint x: 949, startPoint y: 322, endPoint x: 1044, endPoint y: 276, distance: 106.2
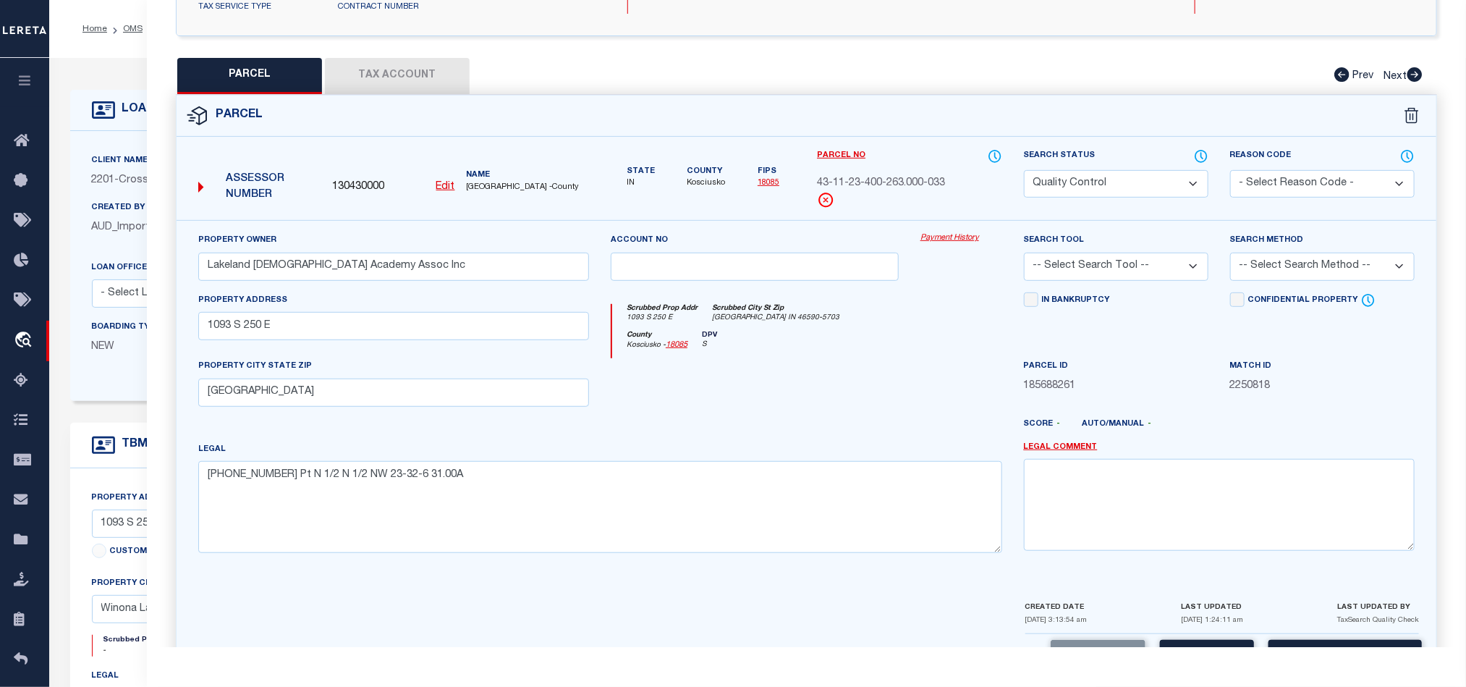
click at [947, 331] on div "County Kosciusko - 18085 DPV S" at bounding box center [806, 345] width 389 height 28
drag, startPoint x: 1146, startPoint y: 174, endPoint x: 1136, endPoint y: 176, distance: 10.2
click at [1146, 174] on select "Automated Search Bad Parcel Complete Duplicate Parcel High Dollar Reporting In …" at bounding box center [1116, 184] width 185 height 28
click at [1024, 170] on select "Automated Search Bad Parcel Complete Duplicate Parcel High Dollar Reporting In …" at bounding box center [1116, 184] width 185 height 28
click at [876, 360] on div at bounding box center [755, 387] width 310 height 59
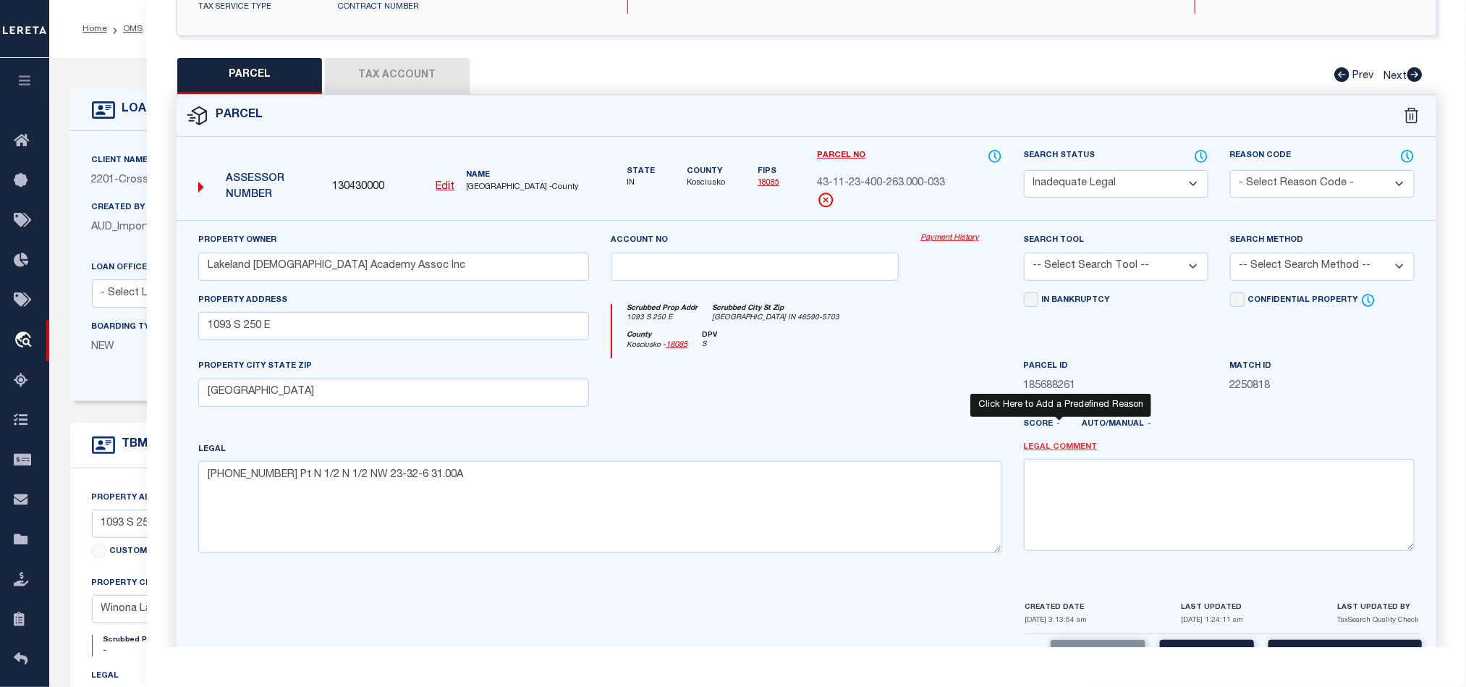
click at [1055, 445] on link "Legal Comment" at bounding box center [1061, 447] width 74 height 12
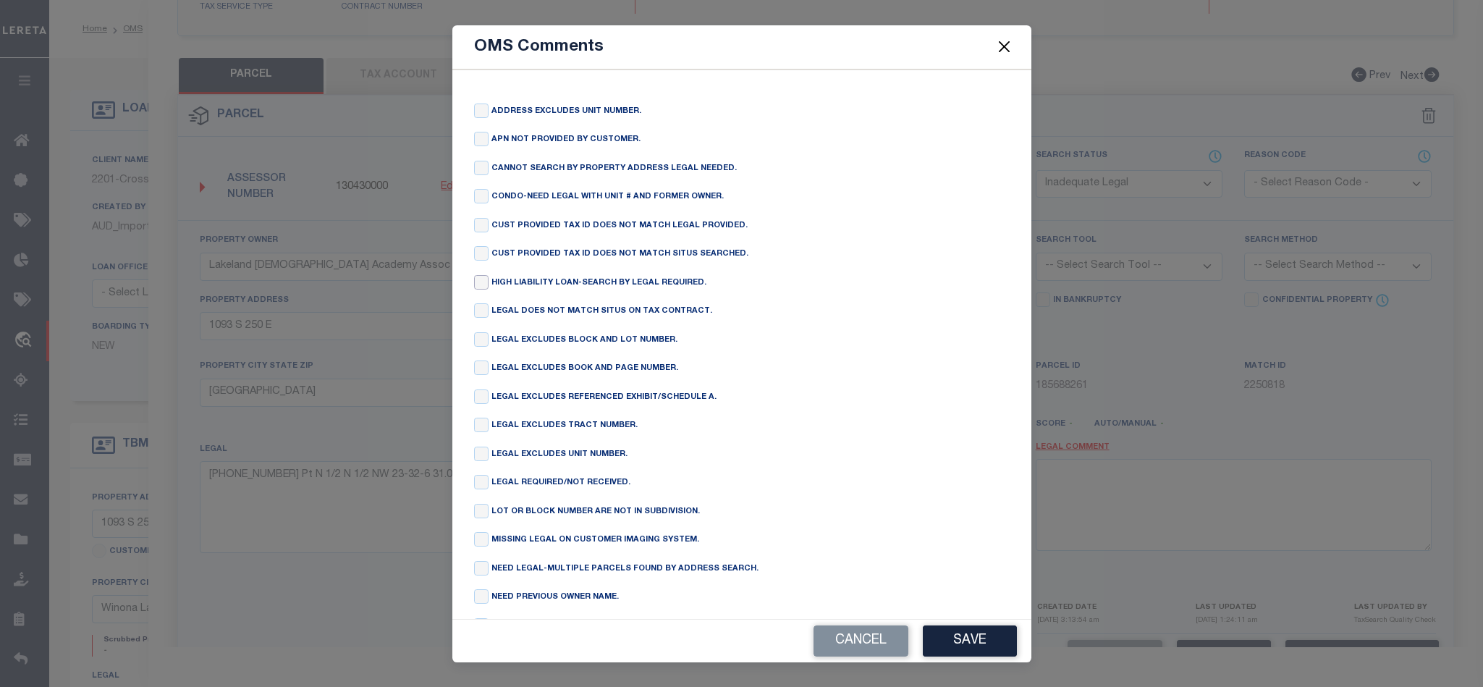
click at [480, 289] on input "checkbox" at bounding box center [481, 282] width 14 height 14
click at [973, 634] on button "Save" at bounding box center [970, 640] width 94 height 31
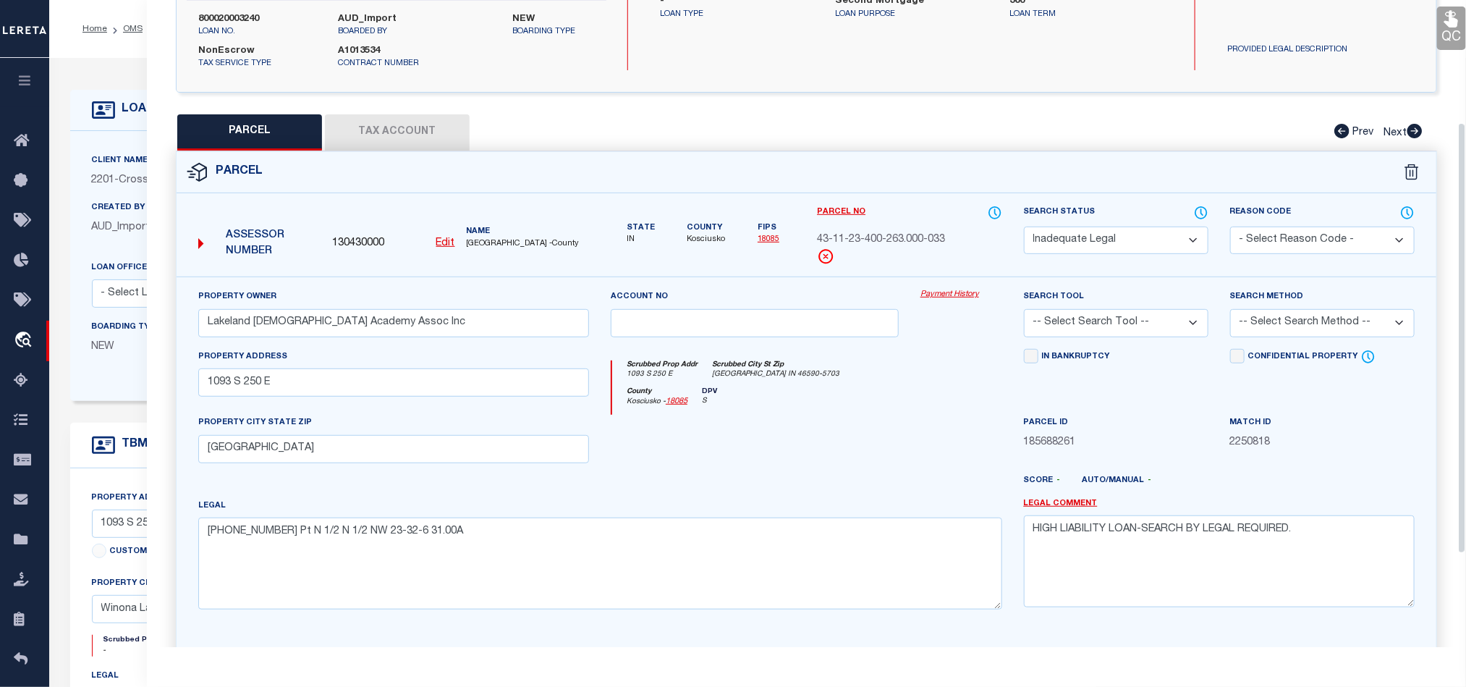
scroll to position [172, 0]
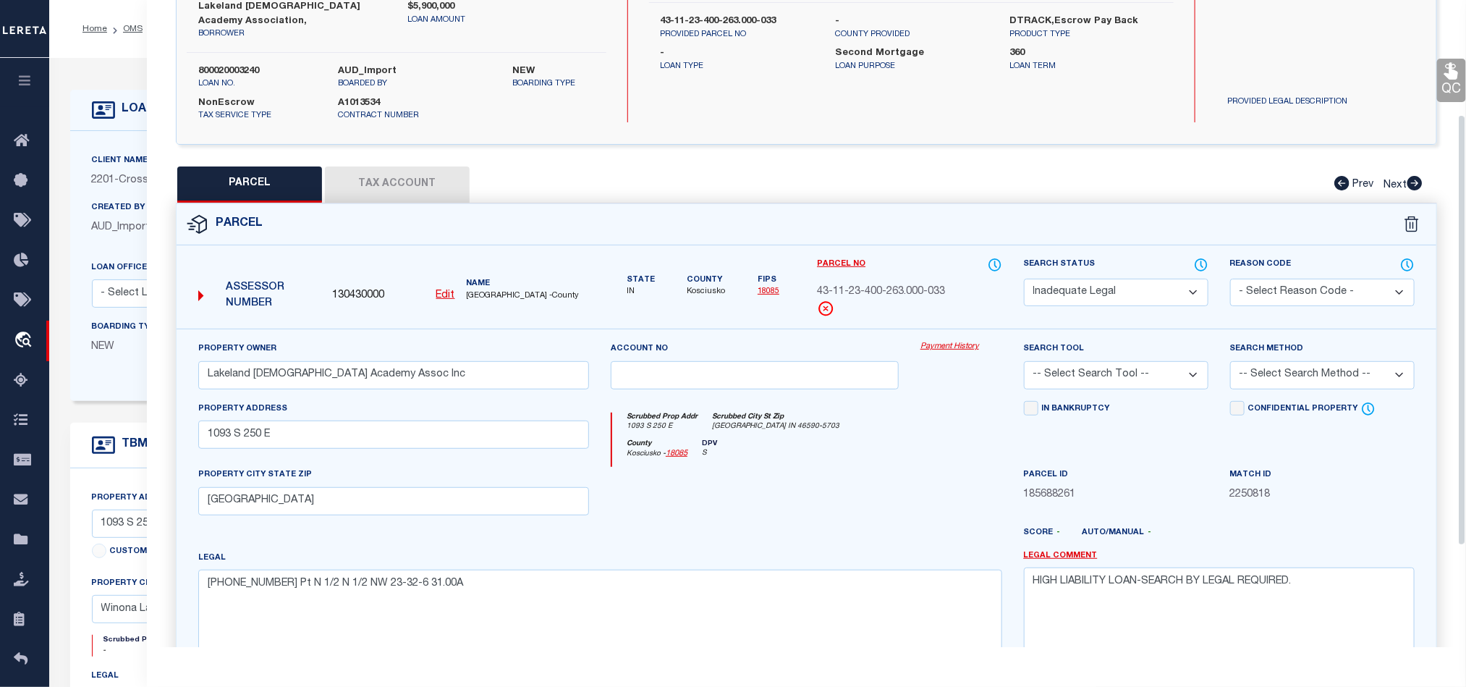
click at [1450, 77] on icon at bounding box center [1451, 71] width 14 height 17
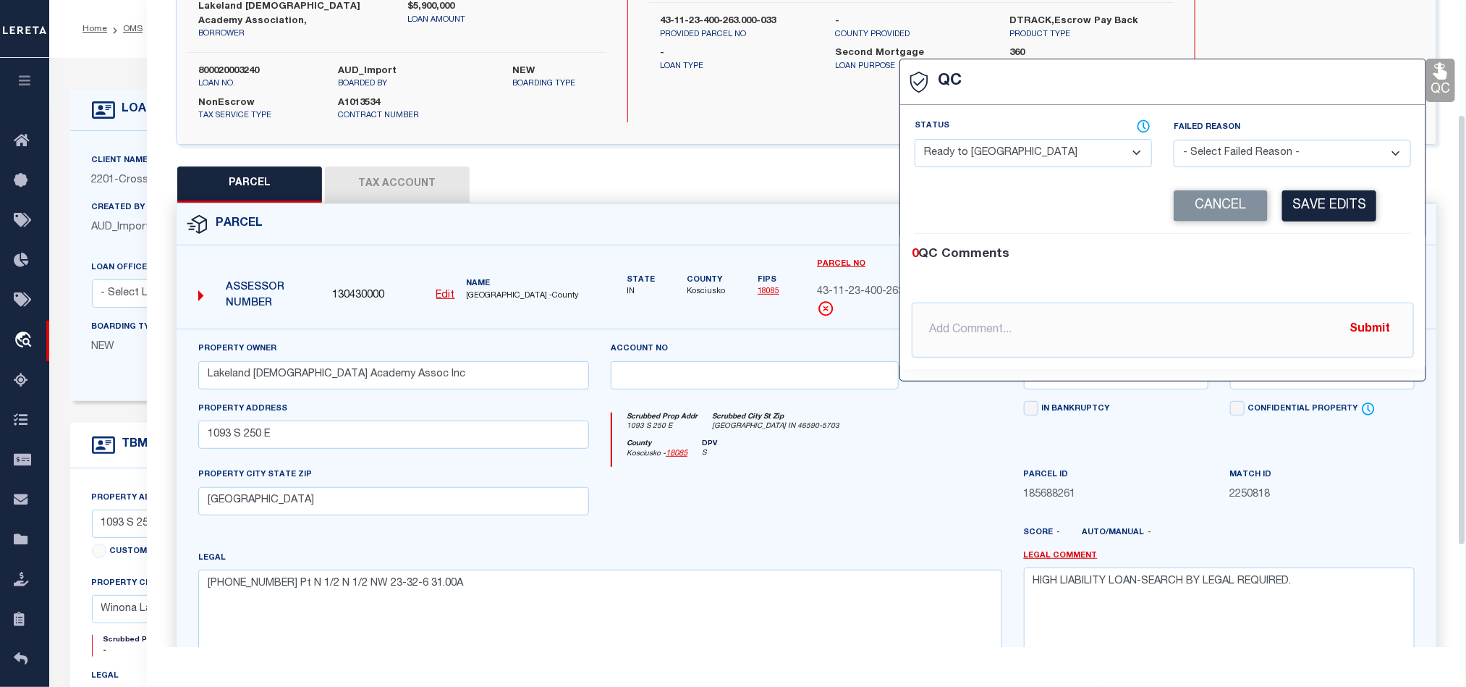
click at [1059, 161] on select "- Select Status - Ready to QC Correct Incorrect" at bounding box center [1033, 153] width 237 height 28
click at [915, 140] on select "- Select Status - Ready to QC Correct Incorrect" at bounding box center [1033, 153] width 237 height 28
click at [1015, 161] on select "- Select Status - Ready to QC Correct Incorrect" at bounding box center [1033, 153] width 237 height 28
click at [915, 140] on select "- Select Status - Ready to QC Correct Incorrect" at bounding box center [1033, 153] width 237 height 28
click at [1259, 158] on select "- Select Failed Reason - Additional Parcel Located Confidential Property Double…" at bounding box center [1292, 154] width 237 height 28
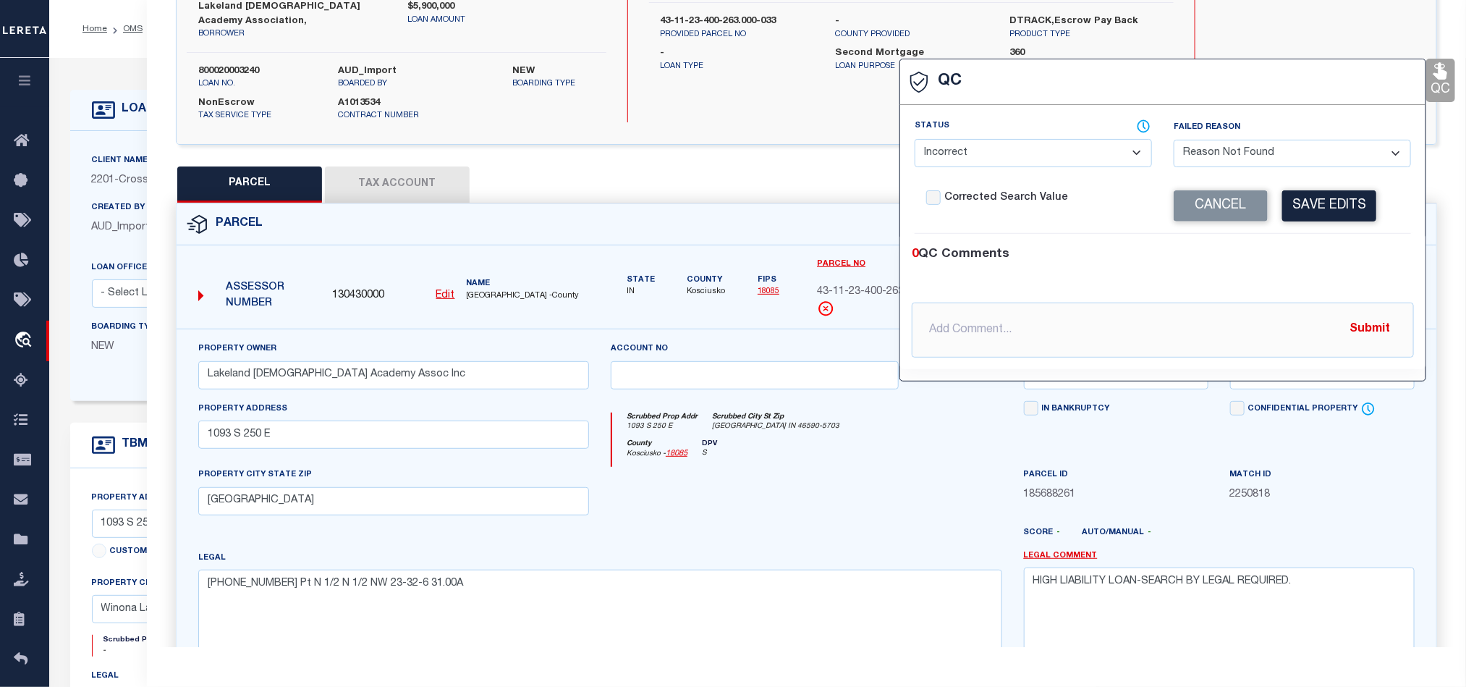
click at [1174, 141] on select "- Select Failed Reason - Additional Parcel Located Confidential Property Double…" at bounding box center [1292, 154] width 237 height 28
click at [1335, 202] on button "Save Edits" at bounding box center [1329, 205] width 94 height 31
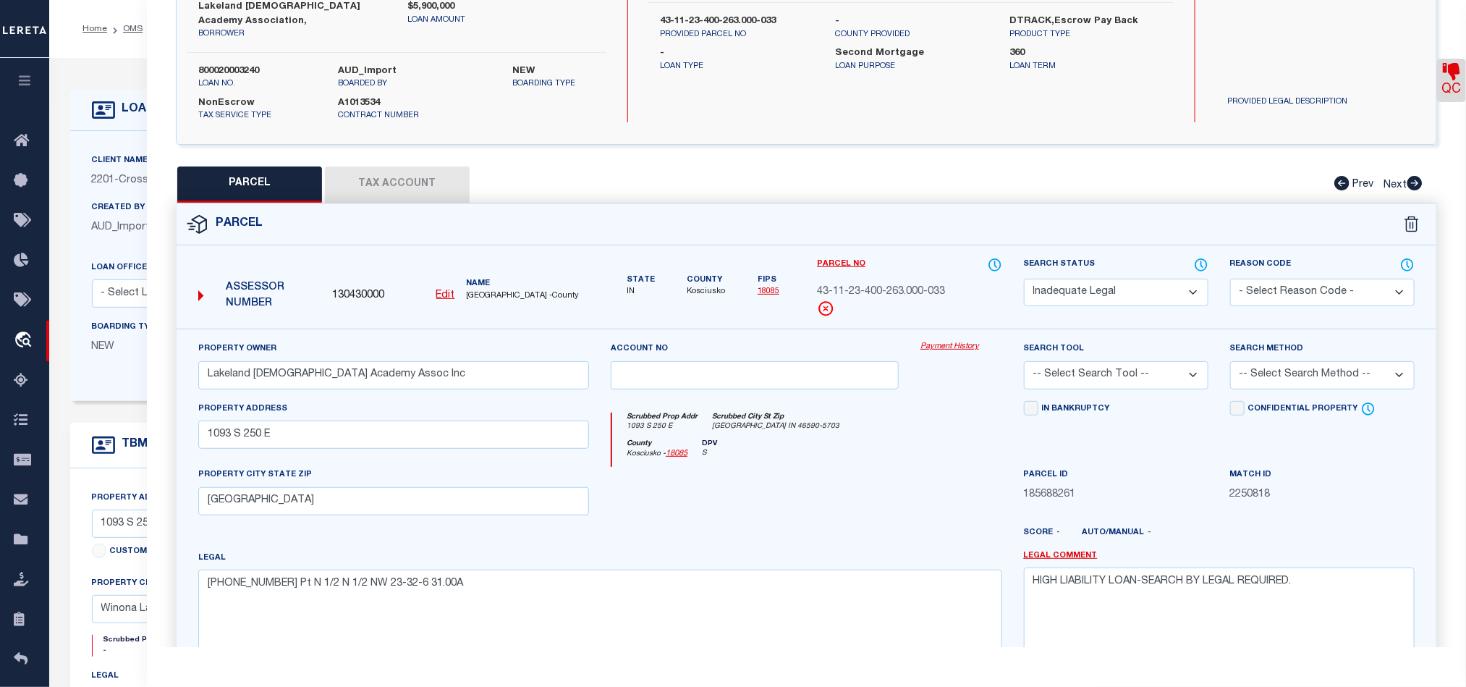
scroll to position [323, 0]
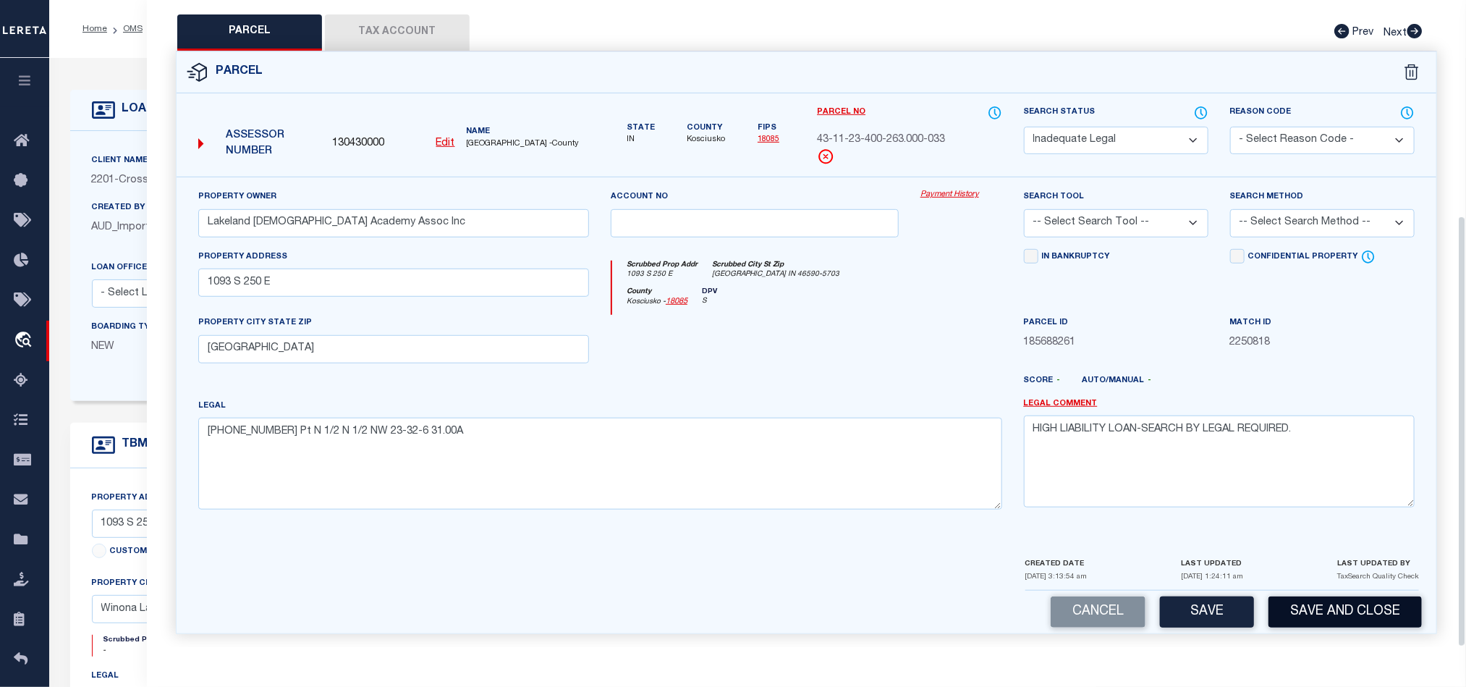
click at [1361, 600] on button "Save and Close" at bounding box center [1345, 611] width 153 height 31
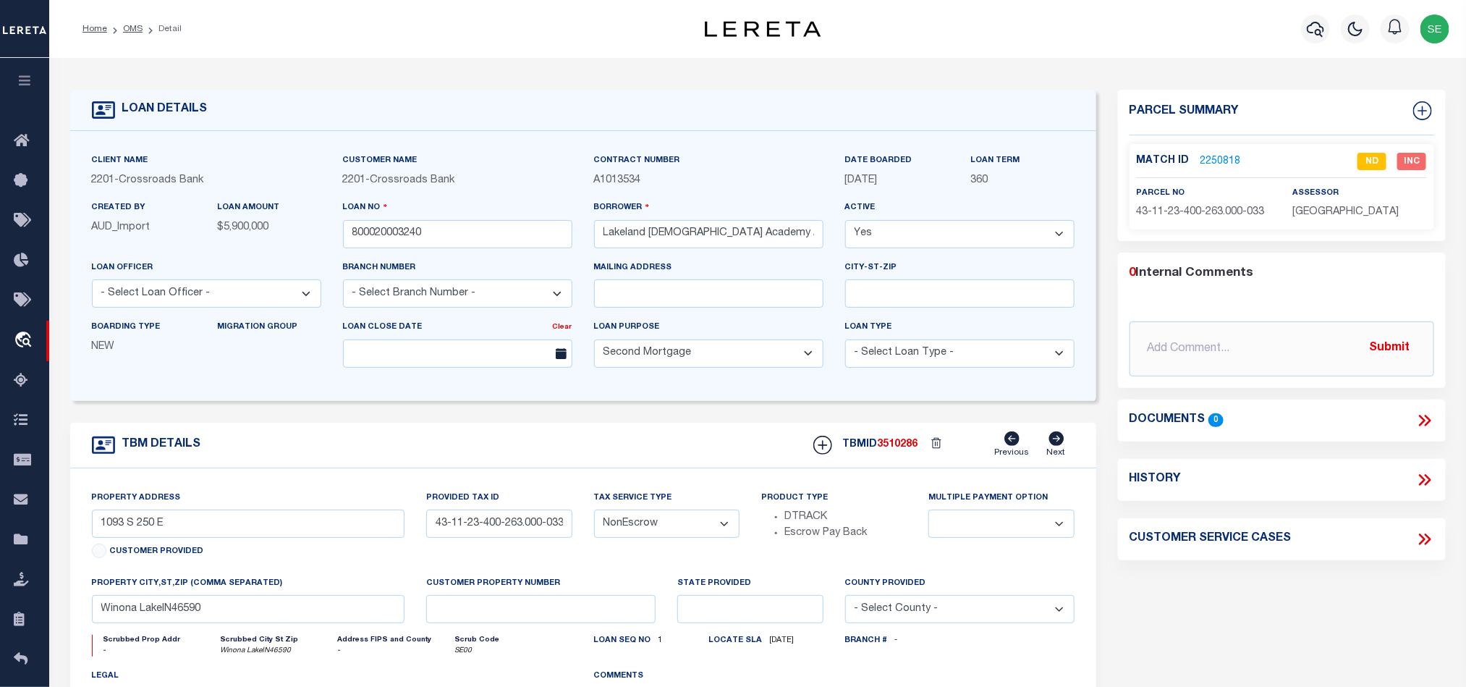
click at [612, 462] on div "TBM DETAILS TBMID 3510286 Previous Next" at bounding box center [583, 446] width 1026 height 46
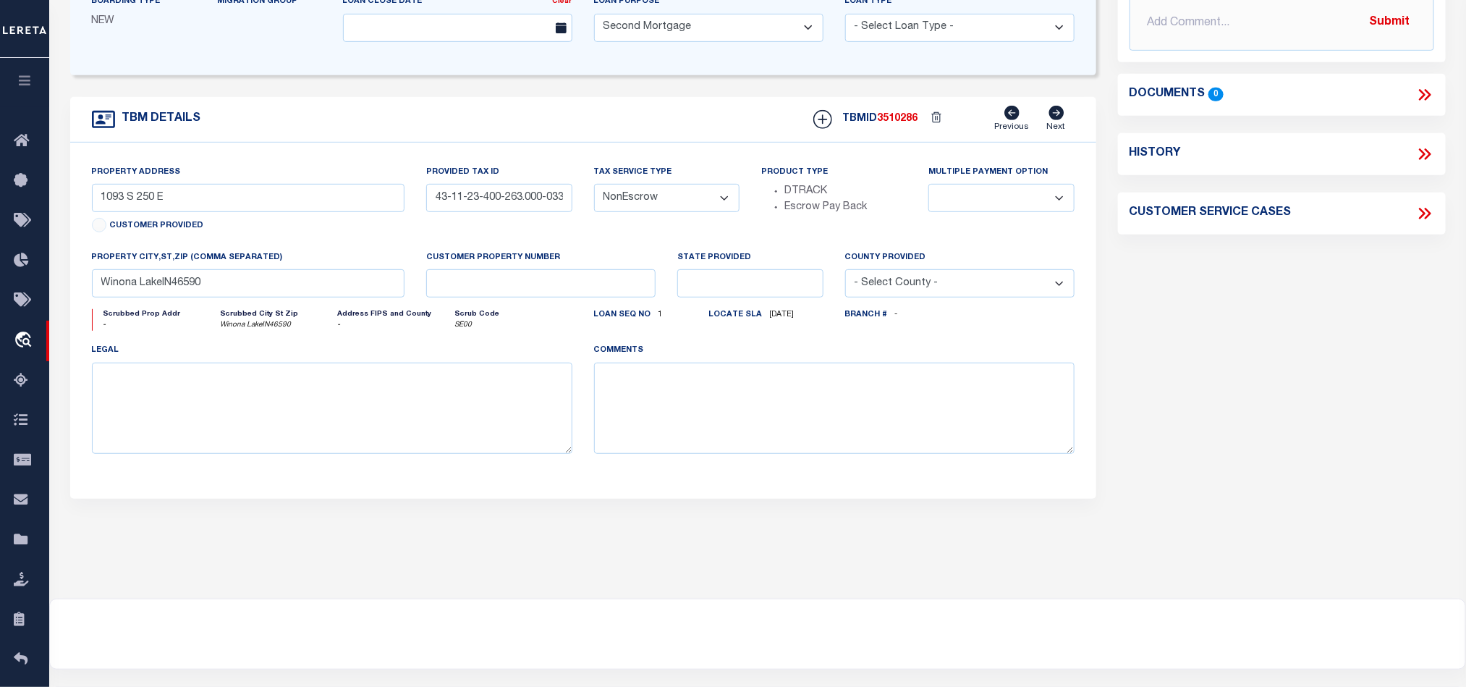
scroll to position [0, 0]
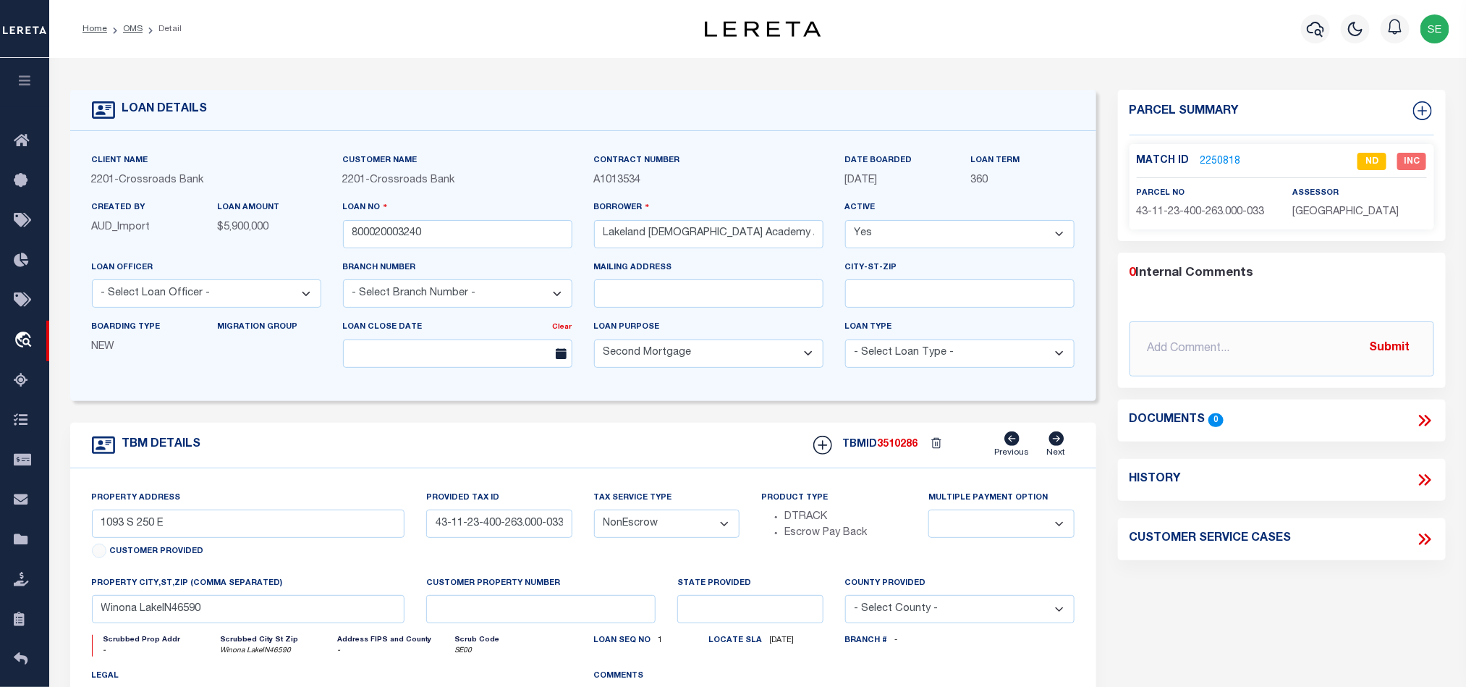
drag, startPoint x: 135, startPoint y: 24, endPoint x: 596, endPoint y: 62, distance: 462.5
click at [135, 25] on link "OMS" at bounding box center [133, 29] width 20 height 9
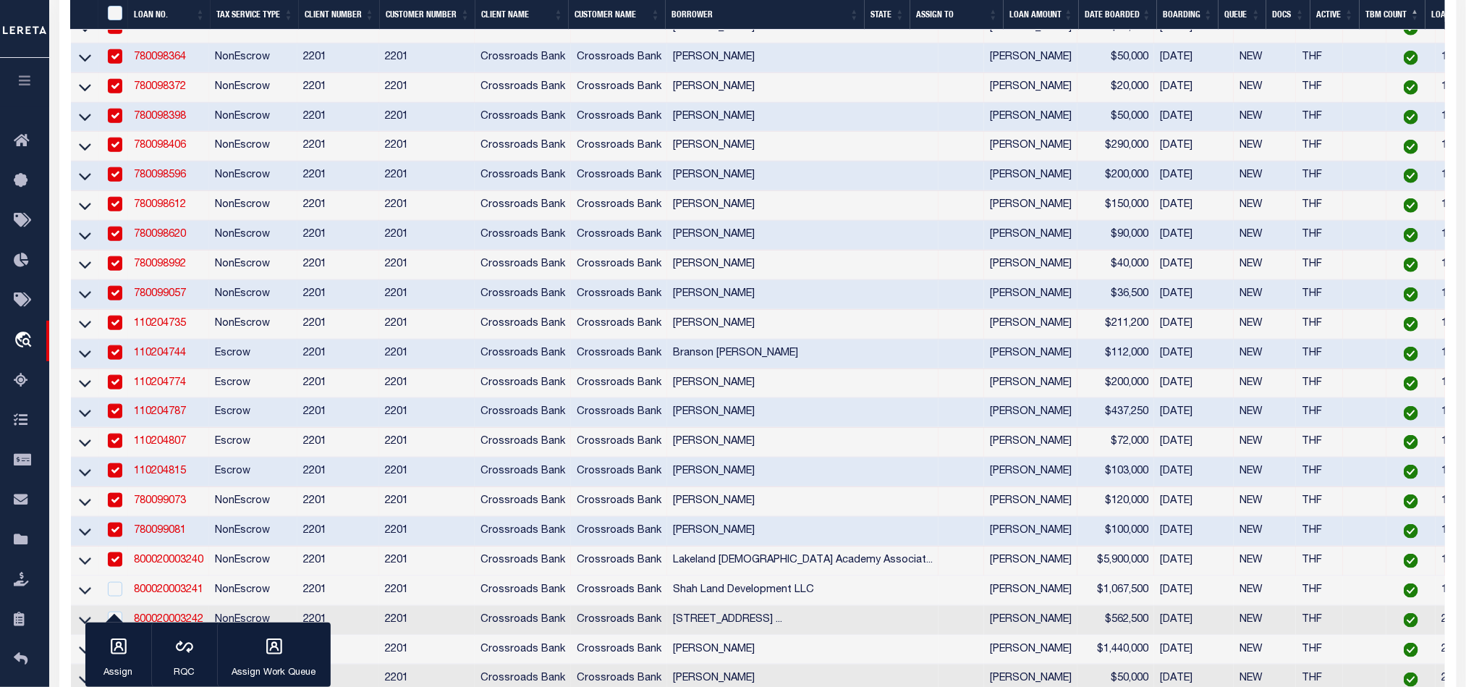
scroll to position [868, 0]
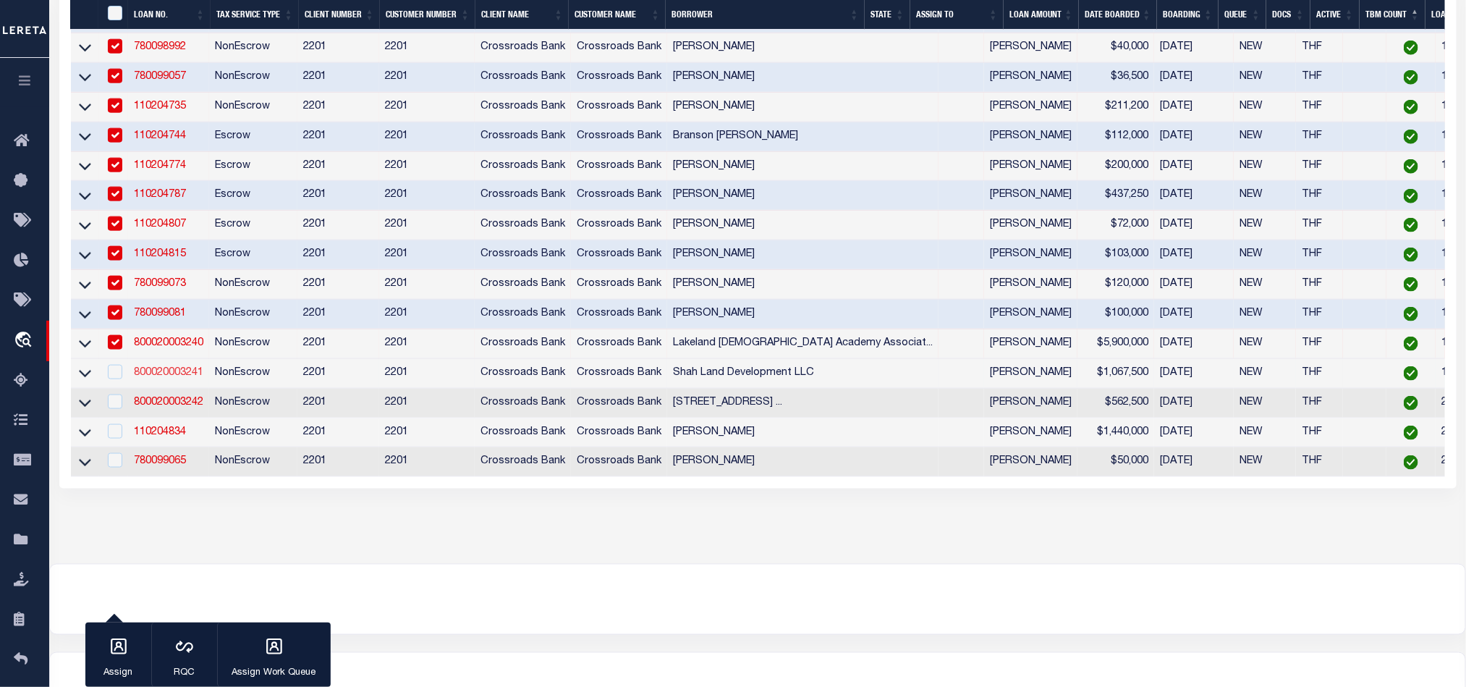
click at [176, 378] on link "800020003241" at bounding box center [168, 373] width 69 height 10
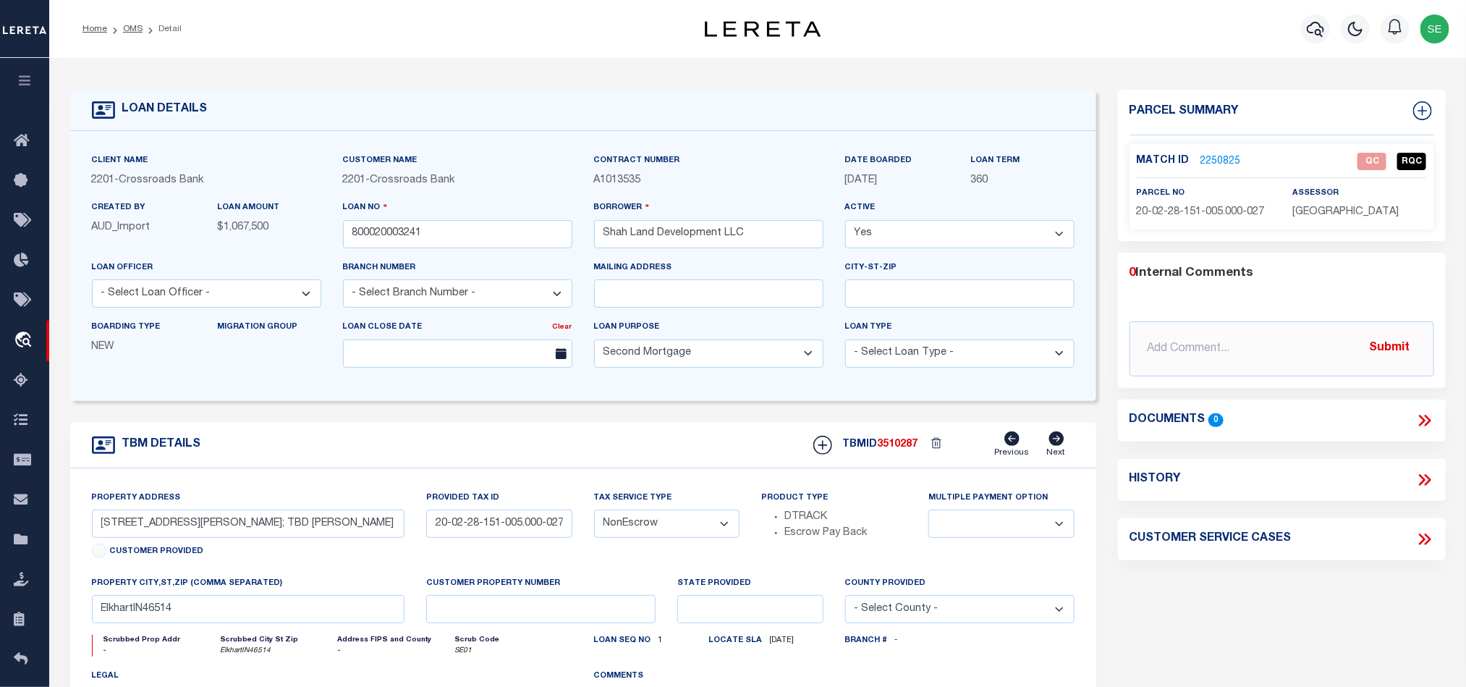
click at [1219, 163] on link "2250825" at bounding box center [1221, 161] width 41 height 15
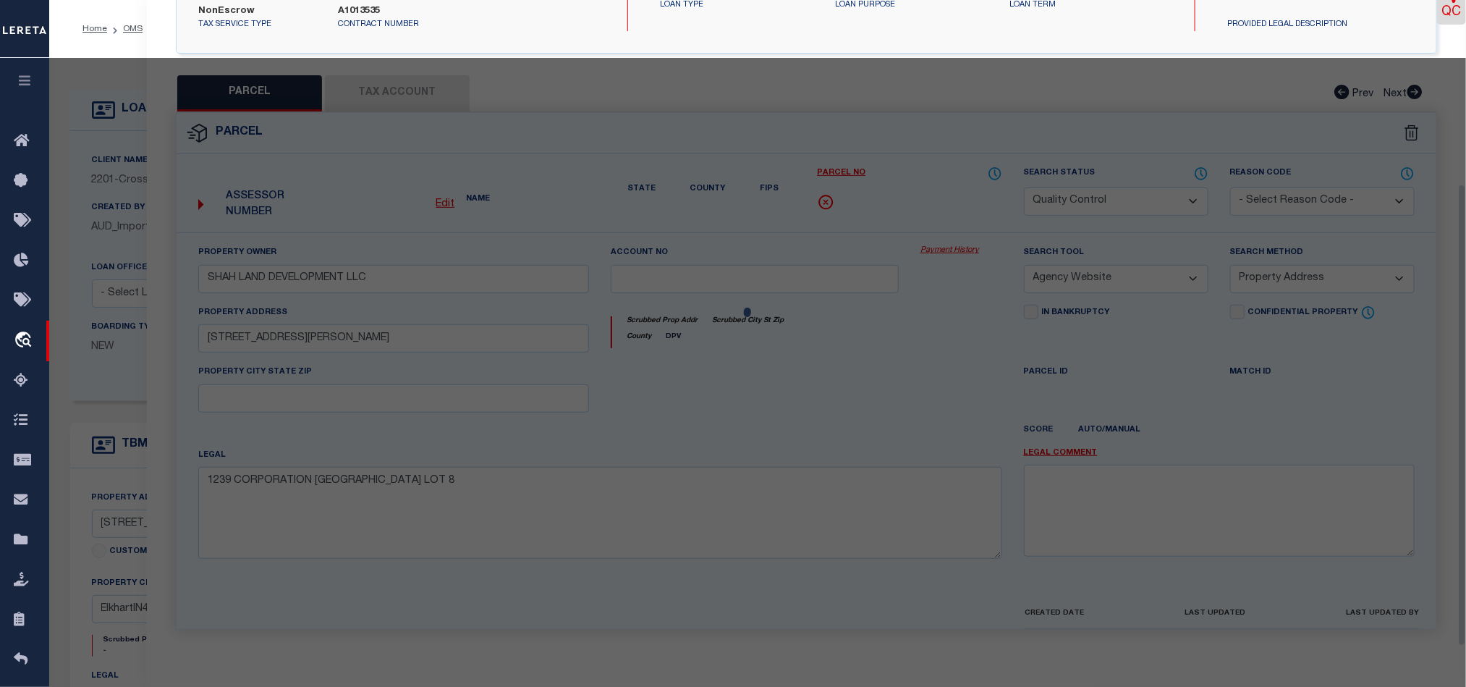
scroll to position [280, 0]
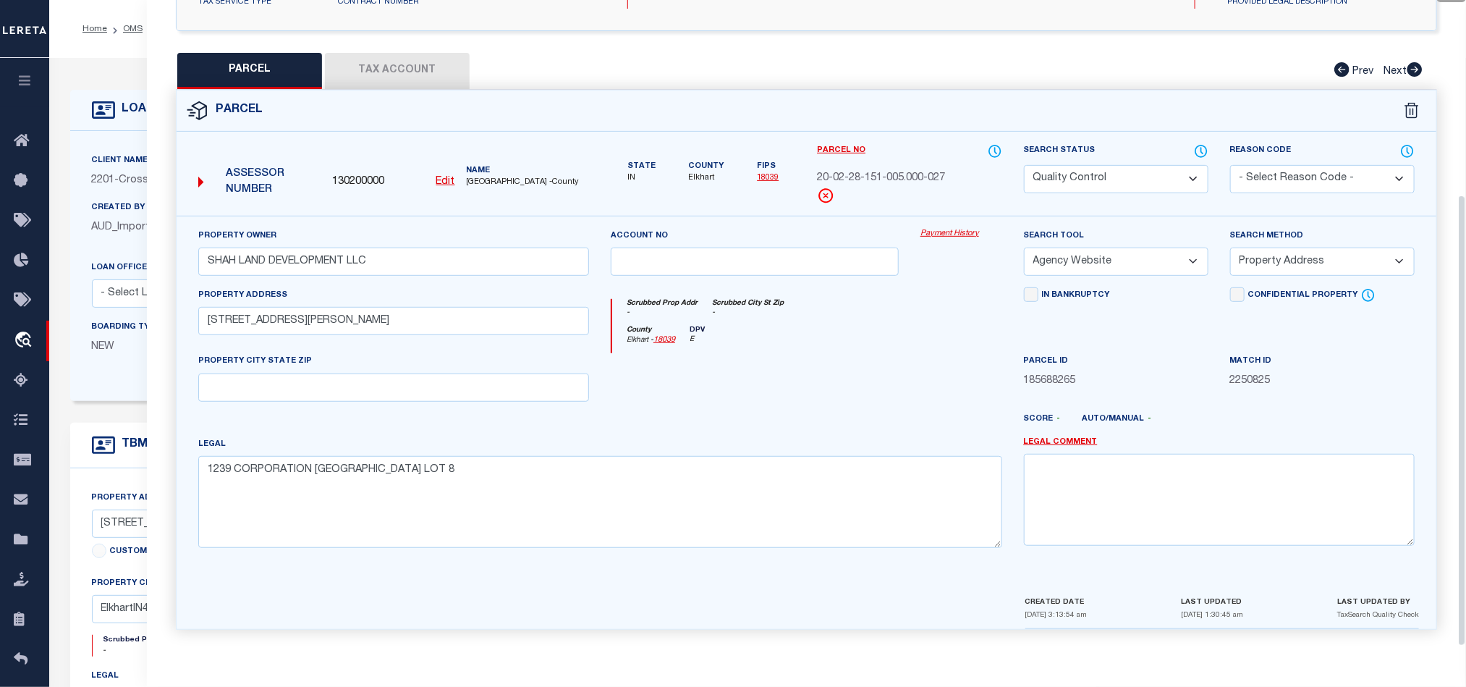
drag, startPoint x: 1270, startPoint y: 261, endPoint x: 1273, endPoint y: 271, distance: 10.5
click at [1270, 261] on select "-- Select Search Method -- Property Address Legal Liability Info Provided" at bounding box center [1322, 261] width 185 height 28
click at [1230, 247] on select "-- Select Search Method -- Property Address Legal Liability Info Provided" at bounding box center [1322, 261] width 185 height 28
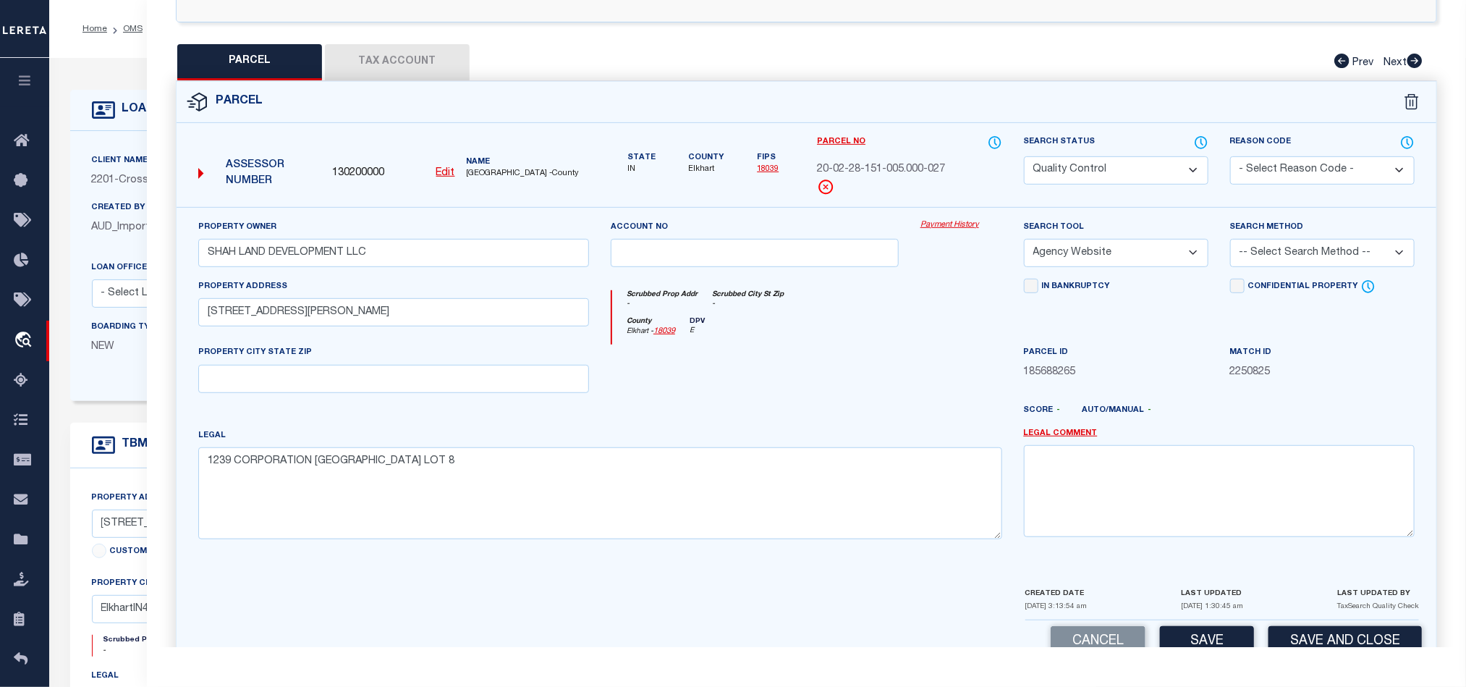
click at [1108, 267] on select "-- Select Search Tool -- 3rd Party Website Agency File Agency Website ATLS CNV-…" at bounding box center [1116, 253] width 185 height 28
click at [1024, 243] on select "-- Select Search Tool -- 3rd Party Website Agency File Agency Website ATLS CNV-…" at bounding box center [1116, 253] width 185 height 28
click at [1107, 259] on select "-- Select Search Tool -- 3rd Party Website Agency File Agency Website ATLS CNV-…" at bounding box center [1116, 253] width 185 height 28
click at [1024, 243] on select "-- Select Search Tool -- 3rd Party Website Agency File Agency Website ATLS CNV-…" at bounding box center [1116, 253] width 185 height 28
click at [1059, 440] on link "Legal Comment" at bounding box center [1061, 434] width 74 height 12
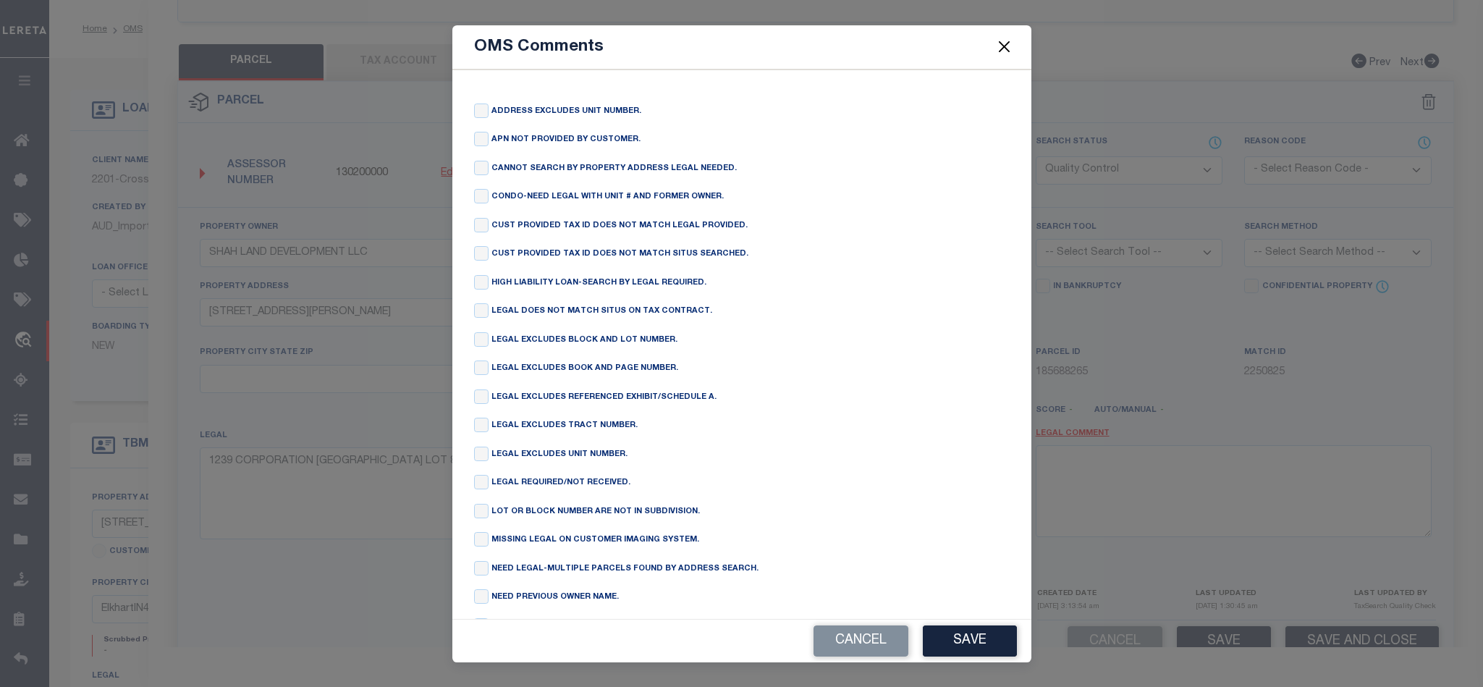
click at [482, 292] on div "HIGH LIABILITY LOAN-SEARCH BY LEGAL REQUIRED." at bounding box center [741, 283] width 535 height 17
click at [478, 289] on input "checkbox" at bounding box center [481, 282] width 14 height 14
click at [967, 630] on button "Save" at bounding box center [970, 640] width 94 height 31
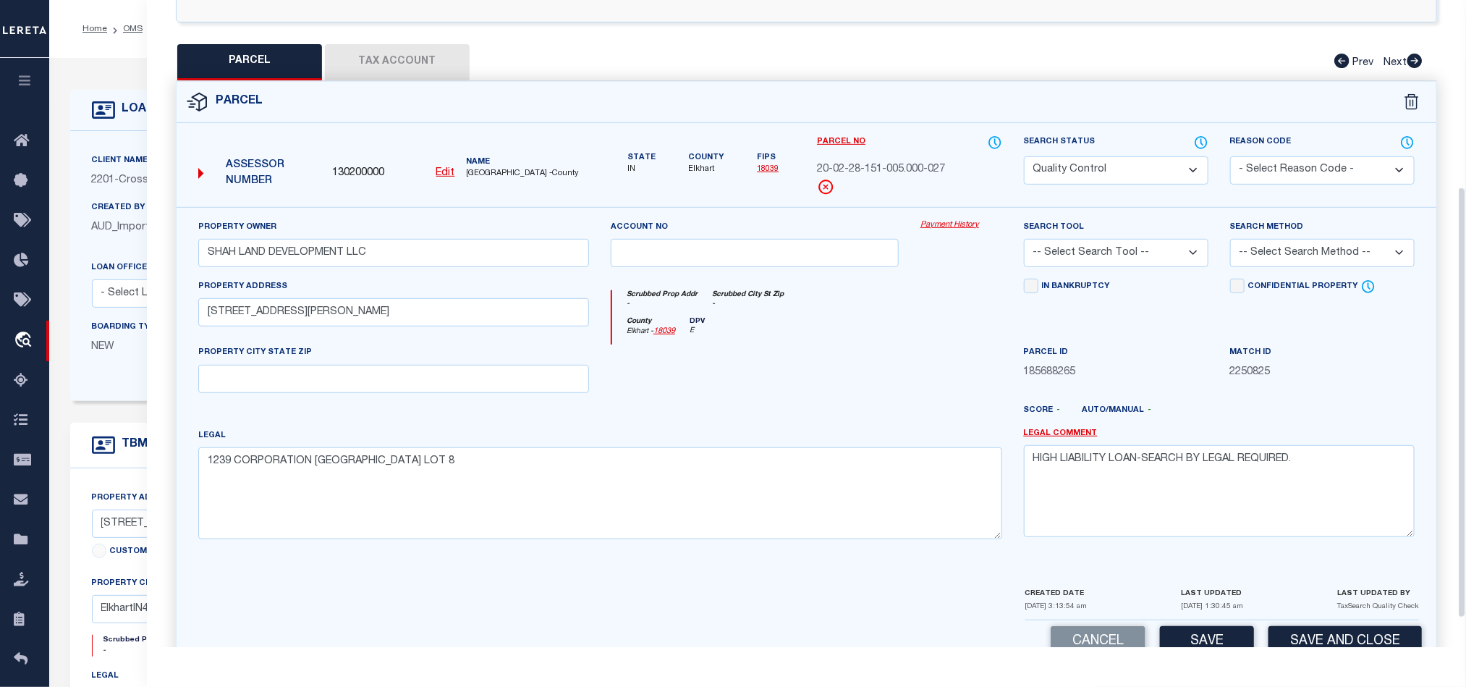
click at [1125, 168] on select "Automated Search Bad Parcel Complete Duplicate Parcel High Dollar Reporting In …" at bounding box center [1116, 170] width 185 height 28
click at [1024, 158] on select "Automated Search Bad Parcel Complete Duplicate Parcel High Dollar Reporting In …" at bounding box center [1116, 170] width 185 height 28
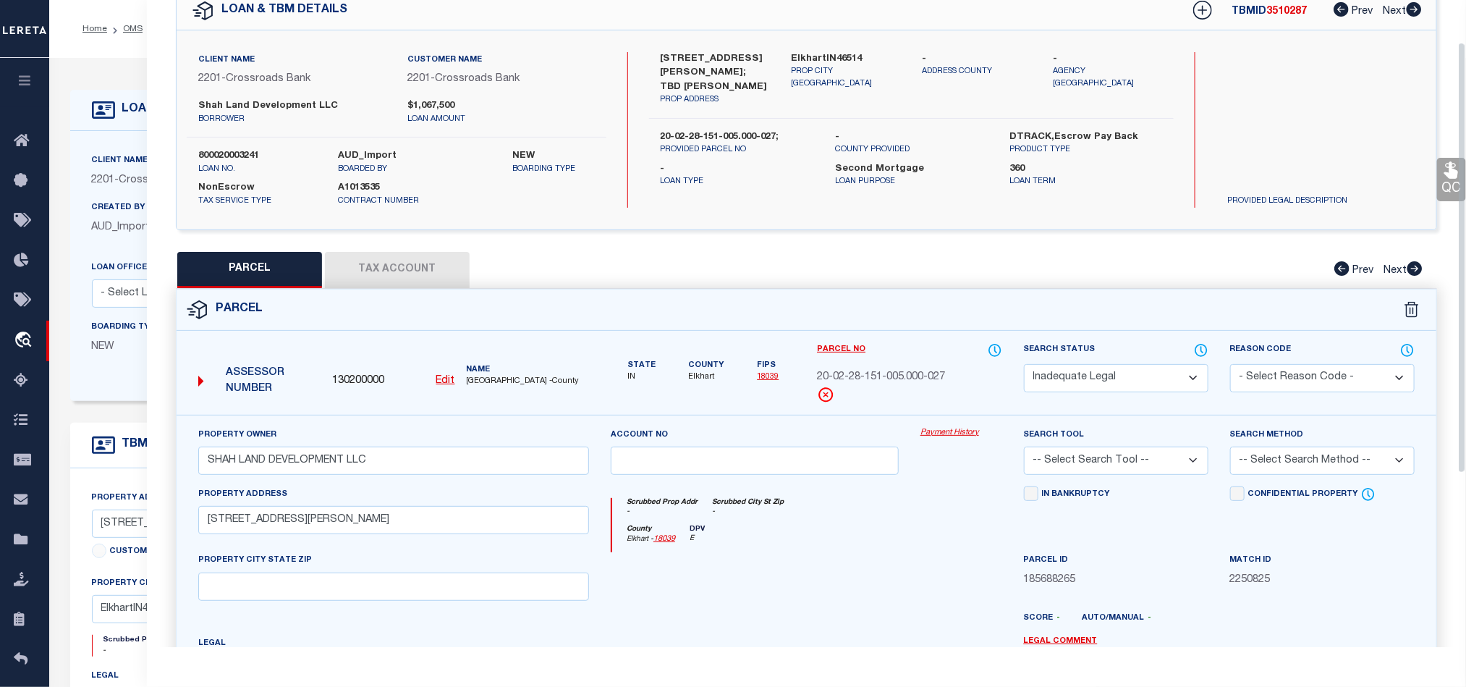
scroll to position [63, 0]
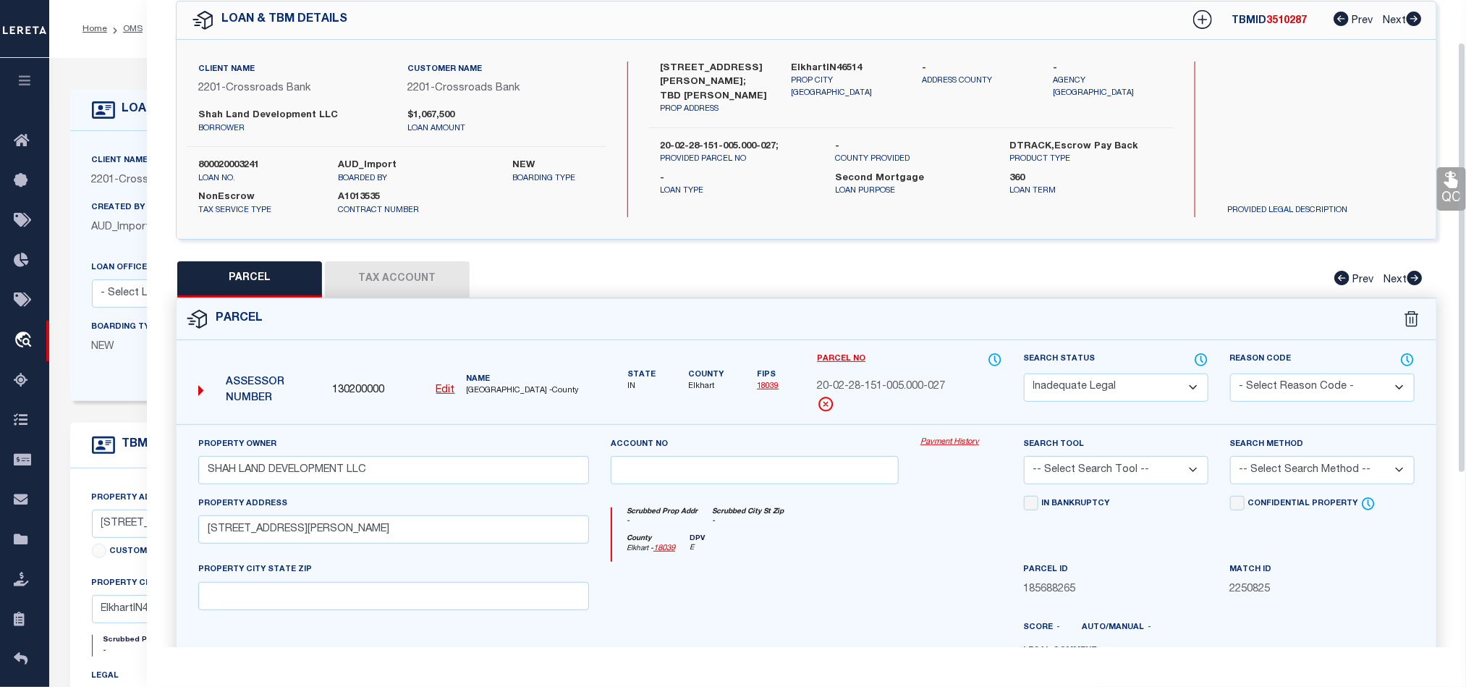
click at [1444, 187] on icon at bounding box center [1451, 179] width 19 height 19
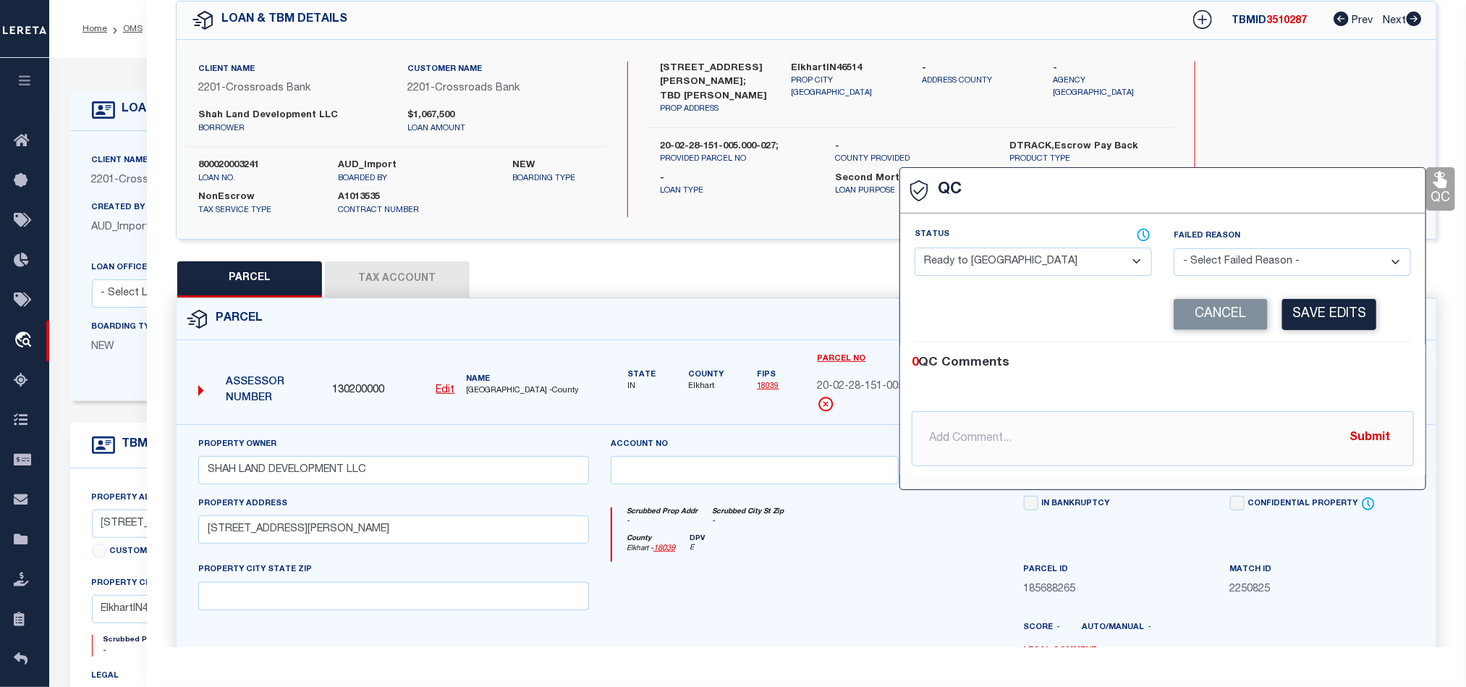
click at [1002, 265] on select "- Select Status - Ready to QC Correct Incorrect" at bounding box center [1033, 261] width 237 height 28
click at [915, 248] on select "- Select Status - Ready to QC Correct Incorrect" at bounding box center [1033, 261] width 237 height 28
click at [1272, 268] on select "- Select Failed Reason - Additional Parcel Located Confidential Property Double…" at bounding box center [1292, 262] width 237 height 28
click at [1174, 250] on select "- Select Failed Reason - Additional Parcel Located Confidential Property Double…" at bounding box center [1292, 262] width 237 height 28
click at [1329, 321] on button "Save Edits" at bounding box center [1329, 314] width 94 height 31
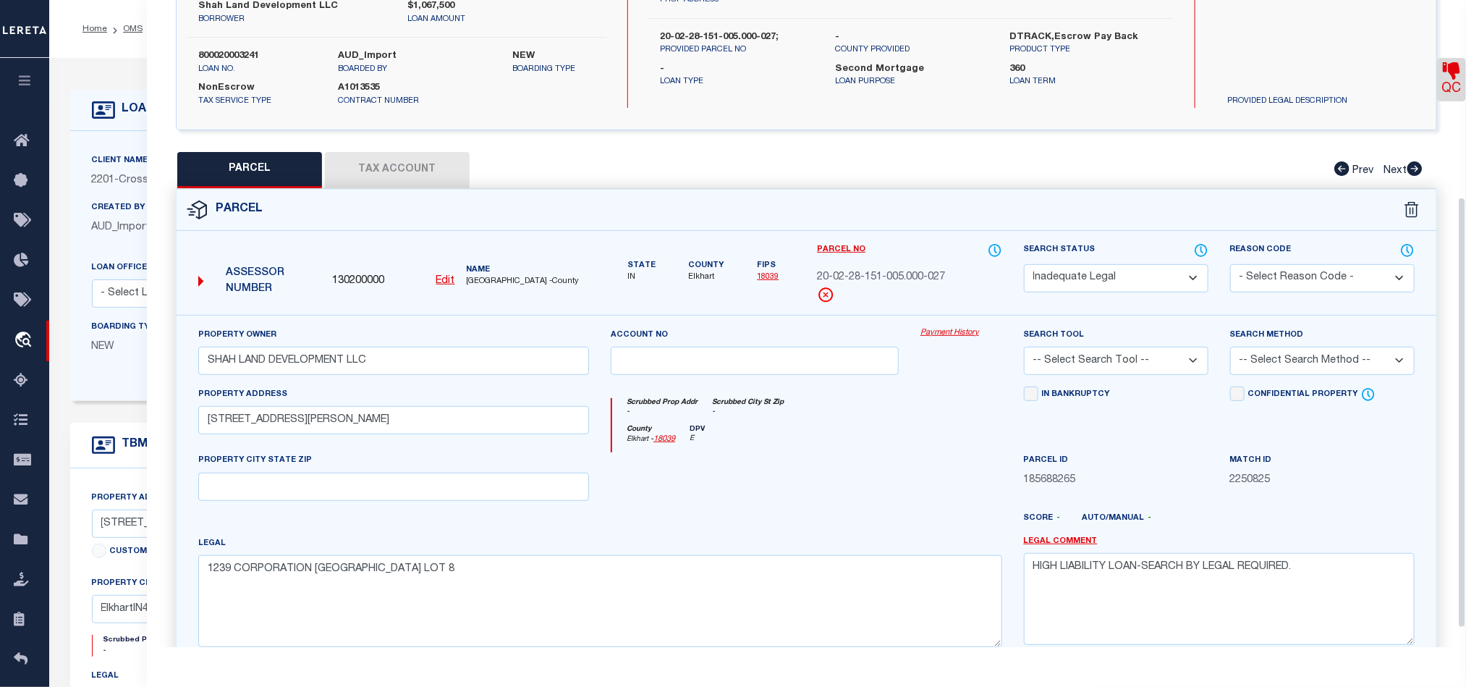
scroll to position [323, 0]
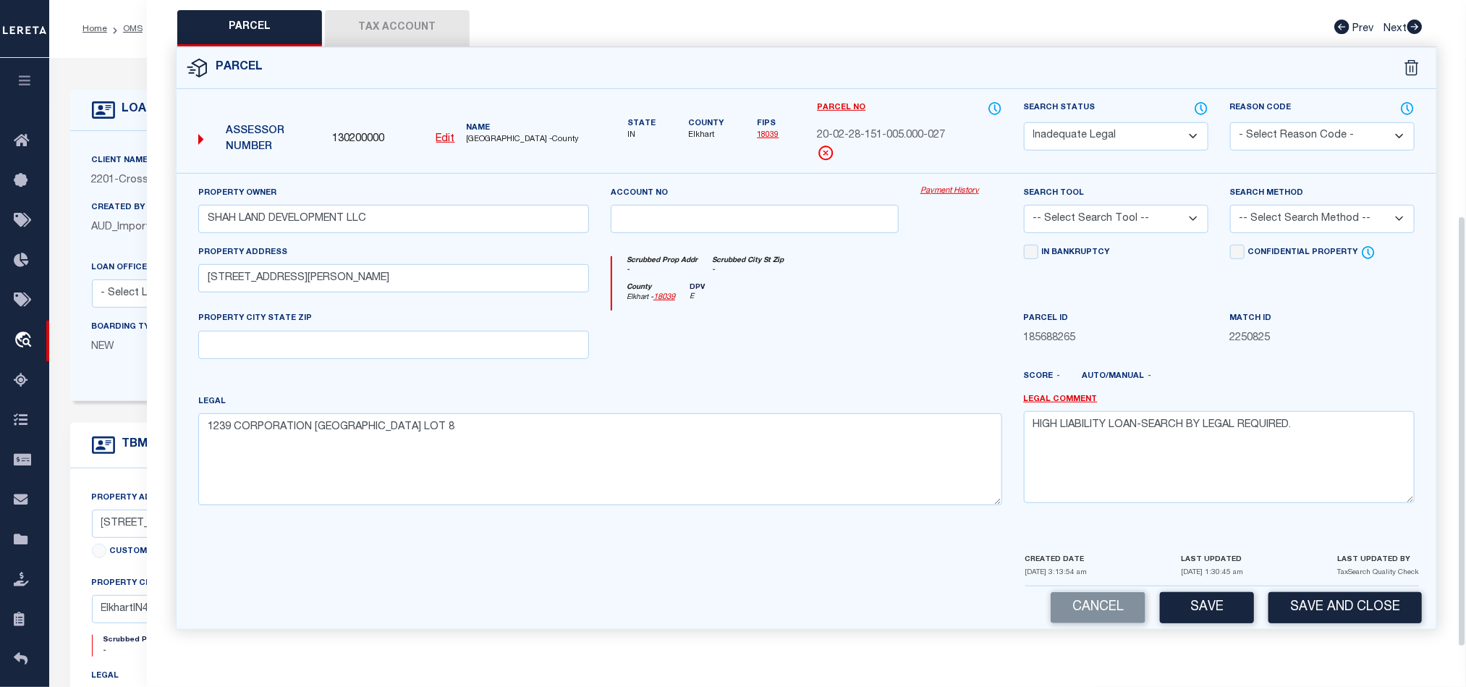
click at [1362, 602] on button "Save and Close" at bounding box center [1345, 607] width 153 height 31
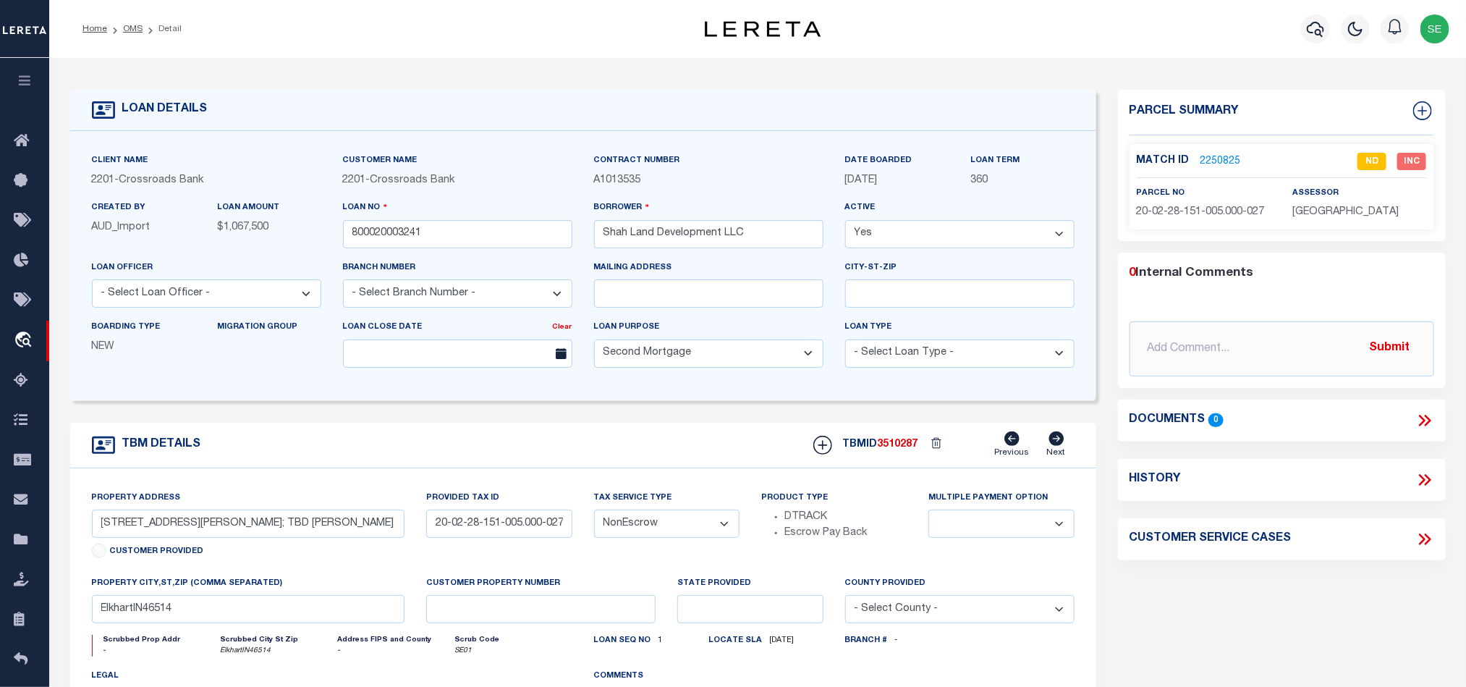
drag, startPoint x: 129, startPoint y: 33, endPoint x: 352, endPoint y: 54, distance: 224.7
click at [129, 33] on link "OMS" at bounding box center [133, 29] width 20 height 9
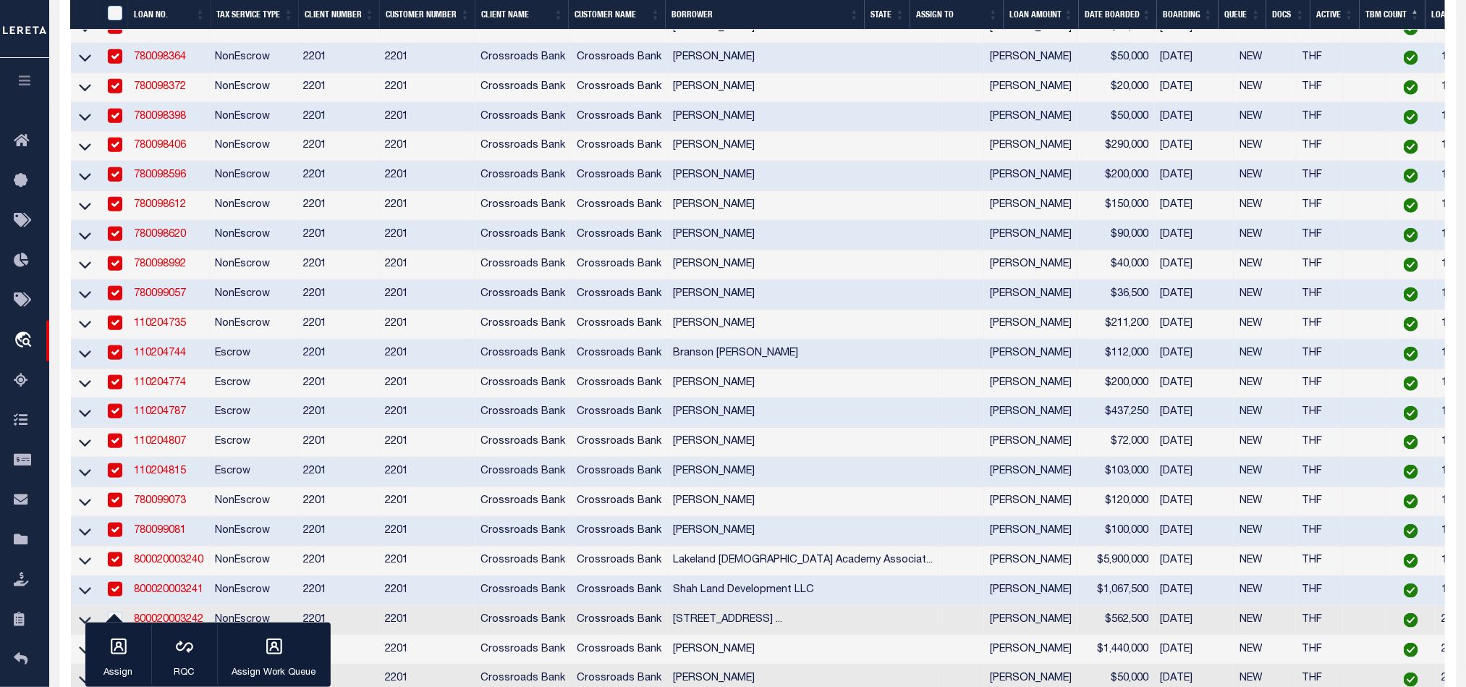
scroll to position [945, 0]
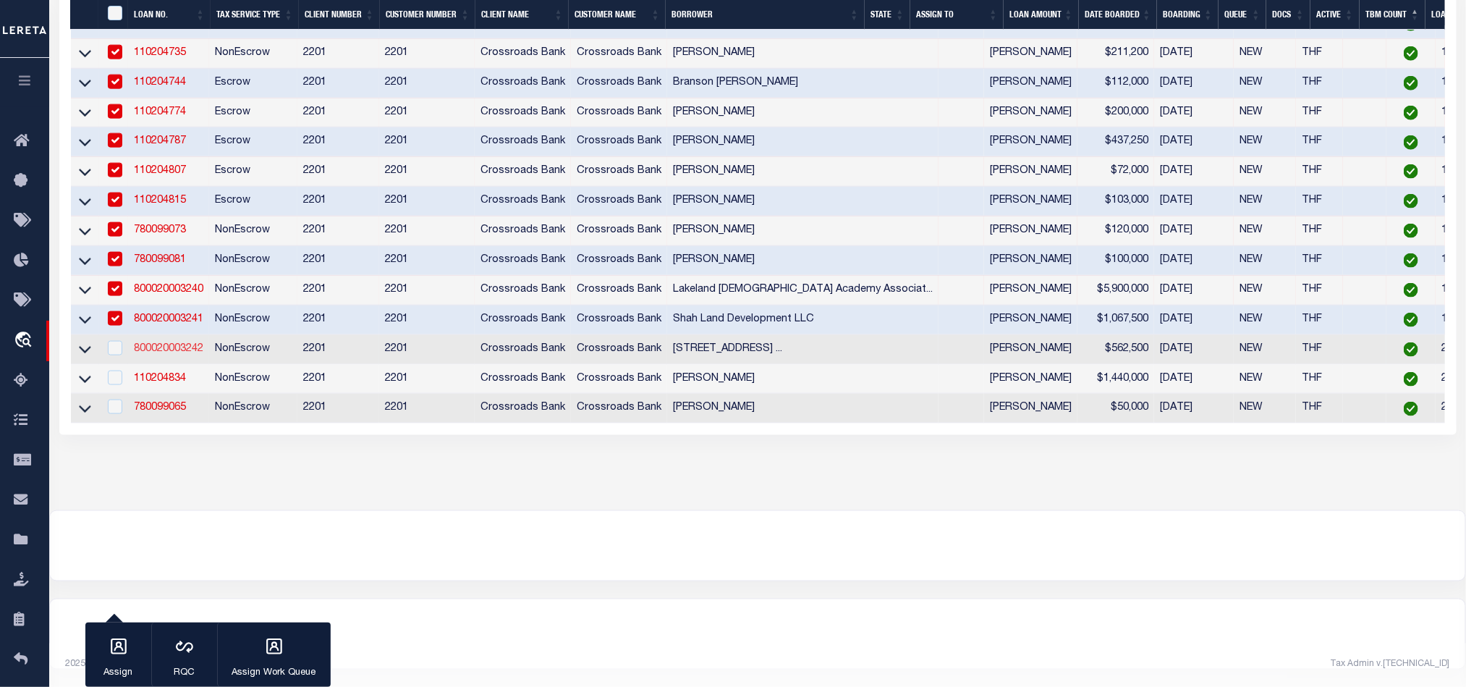
click at [172, 344] on link "800020003242" at bounding box center [168, 349] width 69 height 10
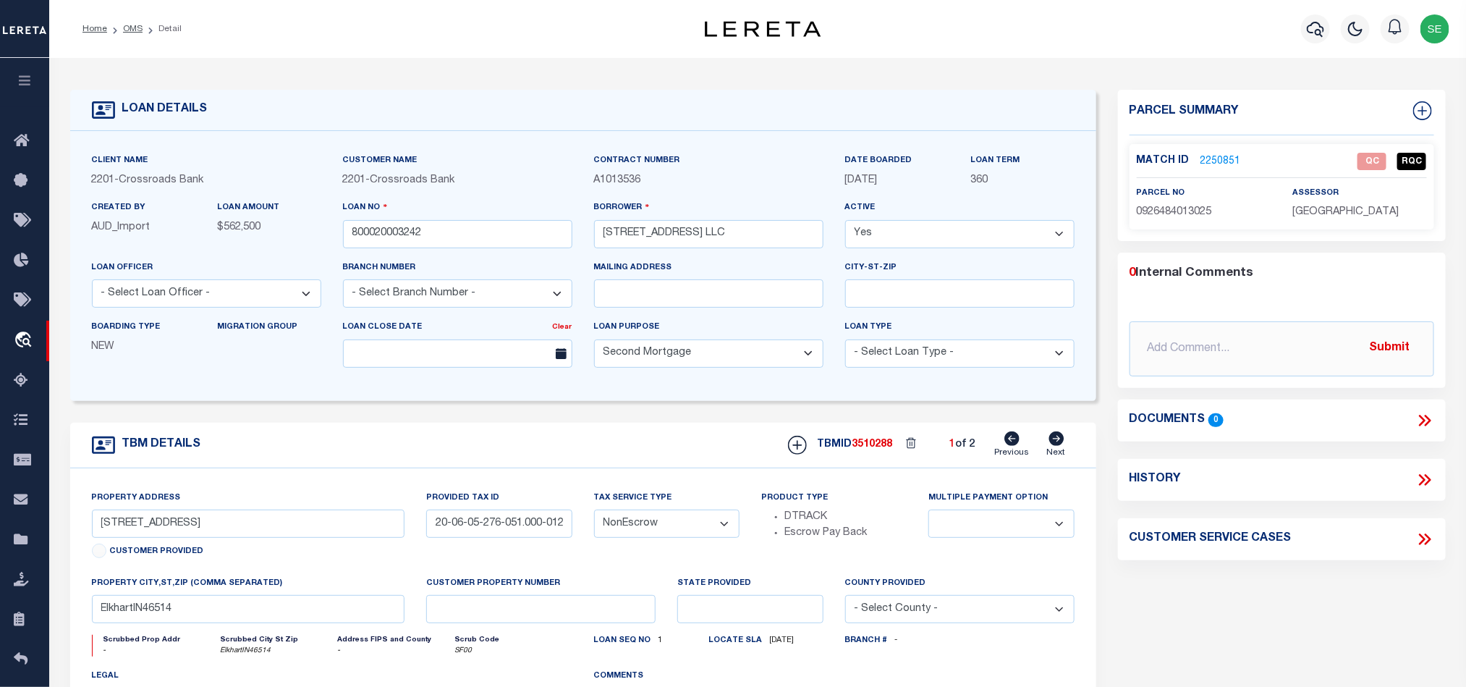
click at [1182, 213] on span "0926484013025" at bounding box center [1174, 212] width 75 height 10
click at [1171, 207] on span "0926484013025" at bounding box center [1174, 212] width 75 height 10
click at [1193, 209] on span "0926484013025" at bounding box center [1174, 212] width 75 height 10
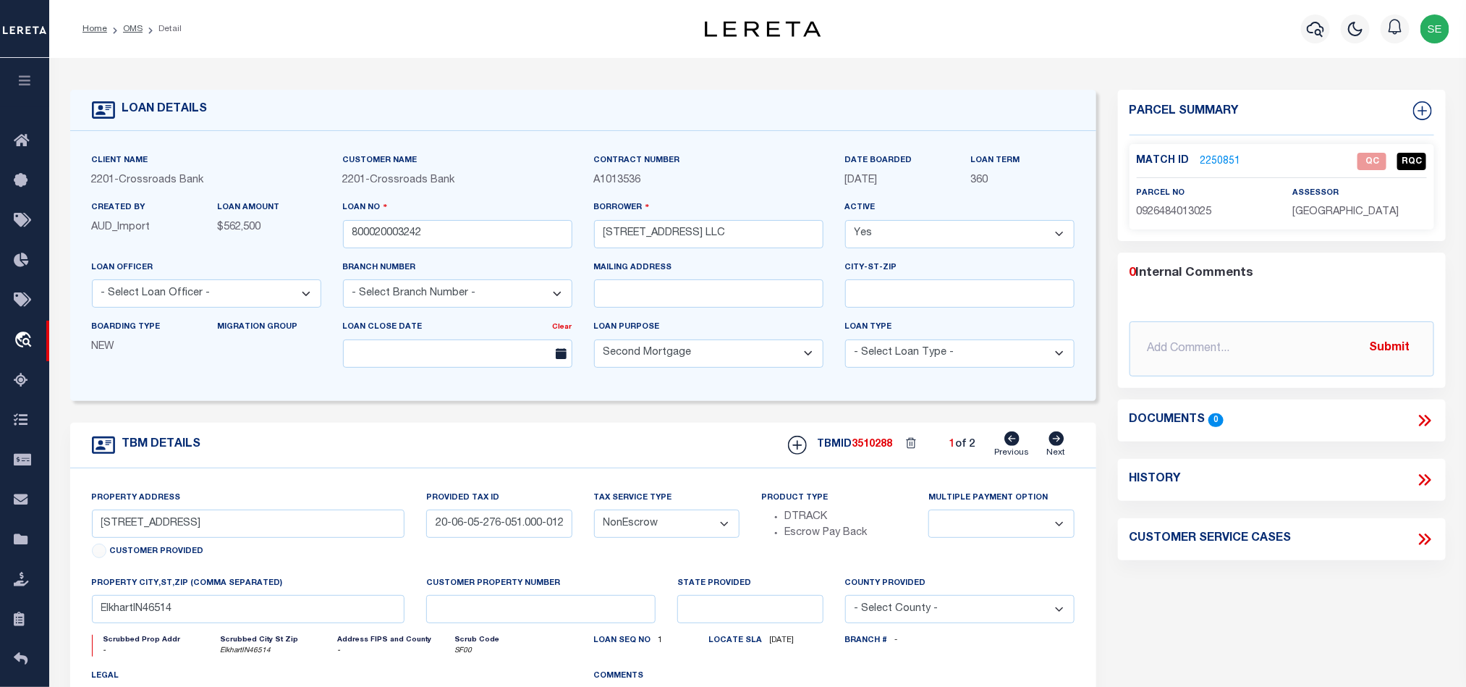
click at [635, 452] on div "TBM DETAILS TBMID 3510288 1 of 2 Next" at bounding box center [583, 446] width 1026 height 46
click at [145, 536] on input "[STREET_ADDRESS]" at bounding box center [248, 523] width 313 height 28
click at [1275, 573] on div "Parcel Summary Match ID 2250851 0" at bounding box center [1282, 485] width 350 height 791
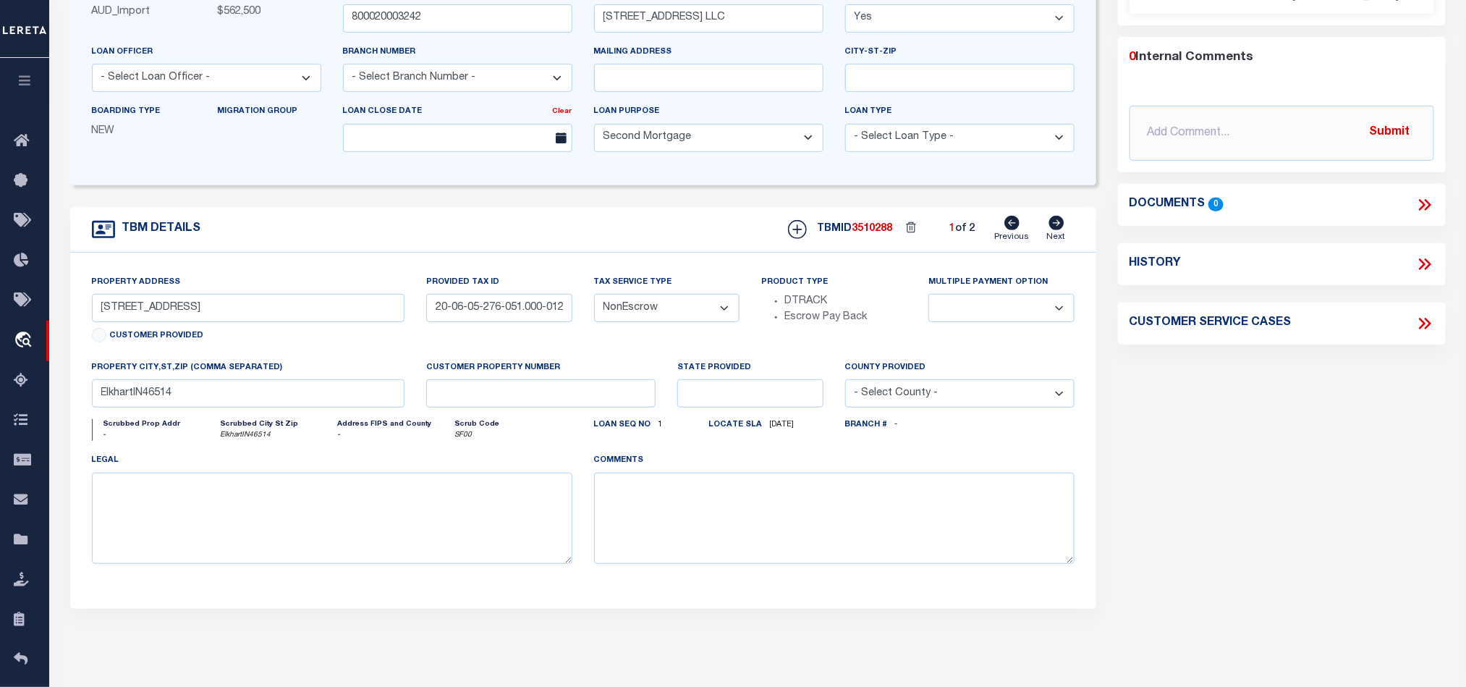
scroll to position [109, 0]
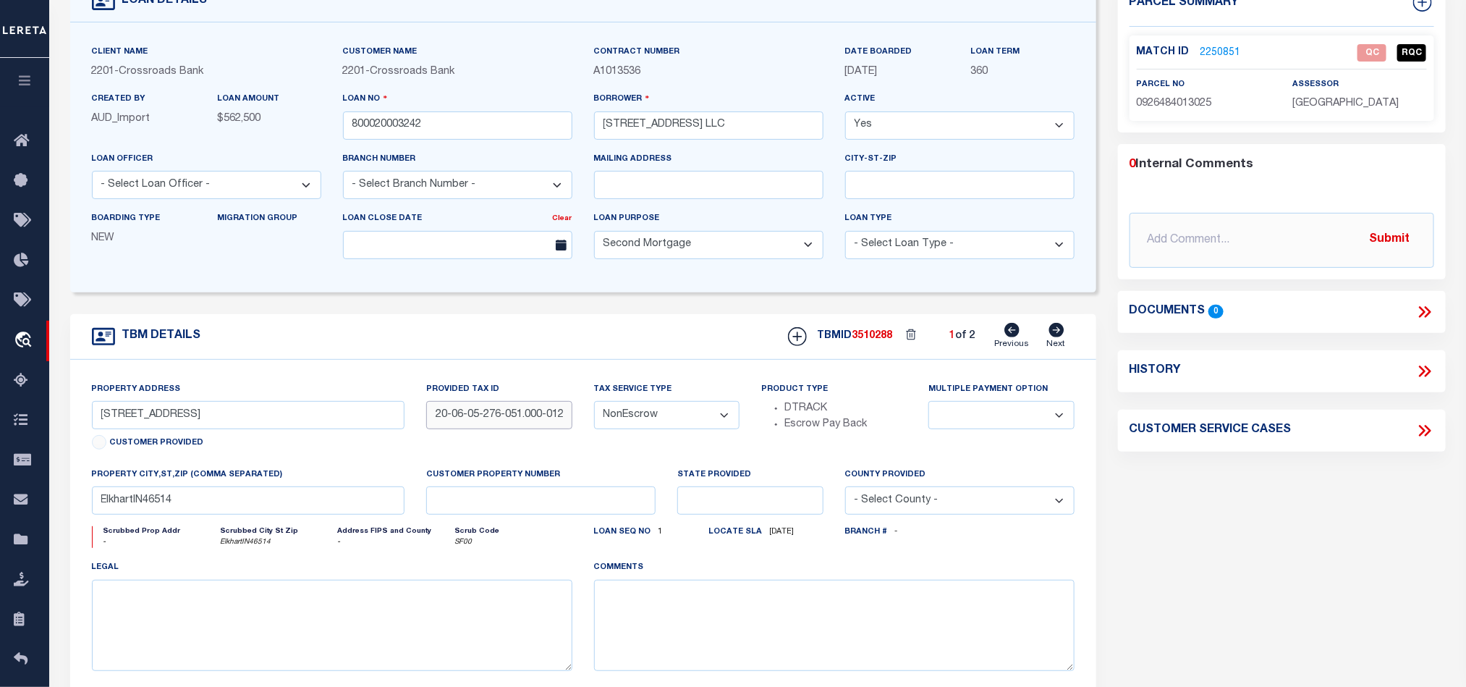
click at [470, 420] on input "20-06-05-276-051.000-012" at bounding box center [498, 415] width 145 height 28
click at [509, 417] on input "20-06-05-276-051.000-012" at bounding box center [498, 415] width 145 height 28
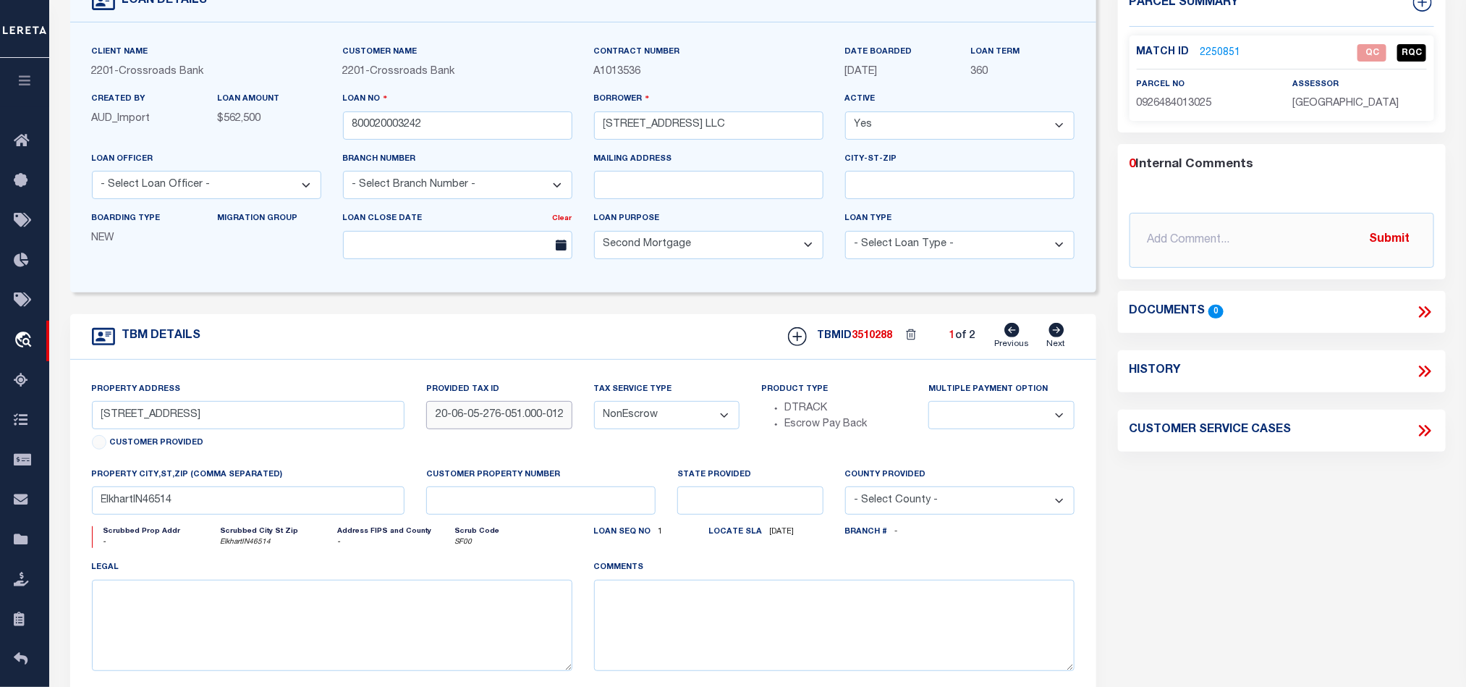
click at [509, 417] on input "20-06-05-276-051.000-012" at bounding box center [498, 415] width 145 height 28
click at [614, 329] on div "TBM DETAILS TBMID 3510288 1 of 2 Next" at bounding box center [583, 337] width 1026 height 46
click at [1240, 486] on div "Parcel Summary Match ID 2250851 0" at bounding box center [1282, 376] width 350 height 791
click at [1234, 498] on div "Parcel Summary Match ID 2250851 0" at bounding box center [1282, 376] width 350 height 791
click at [1237, 497] on div "Parcel Summary Match ID 2250851 0" at bounding box center [1282, 376] width 350 height 791
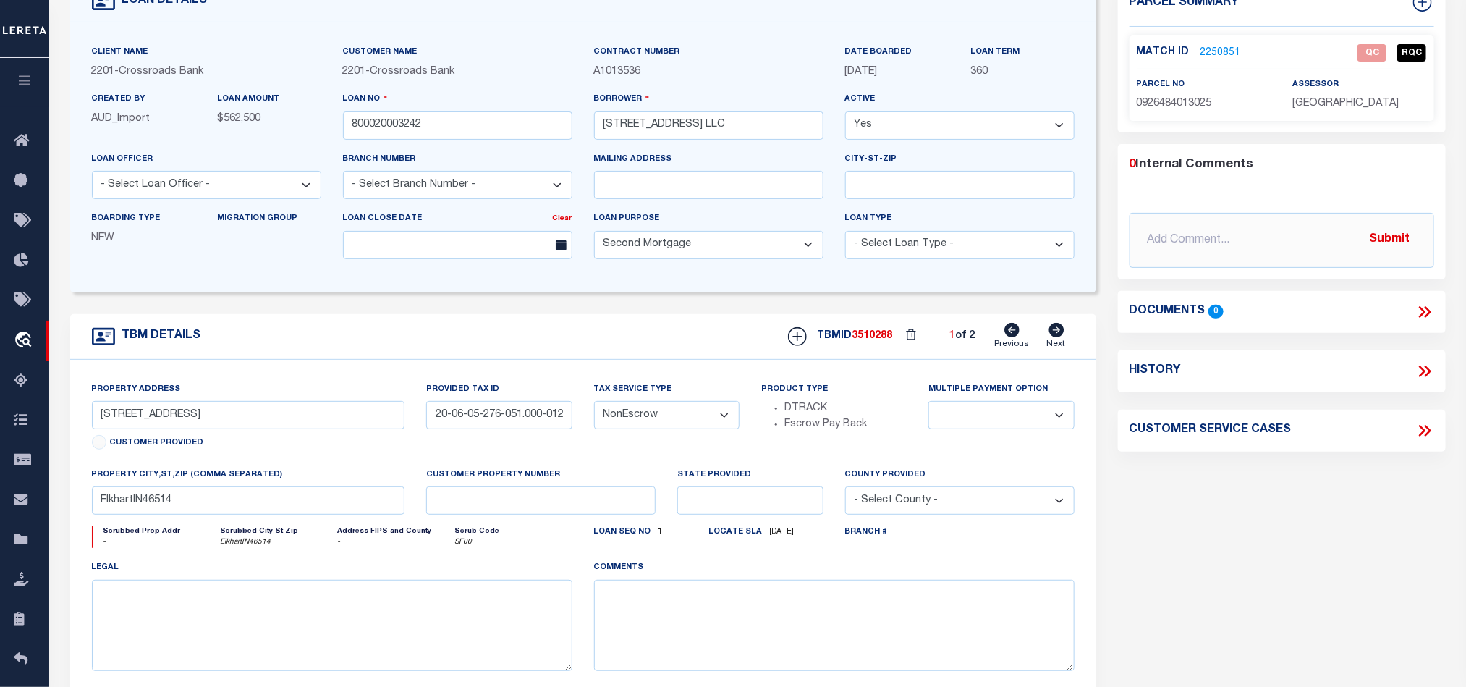
click at [1059, 332] on icon at bounding box center [1056, 330] width 15 height 14
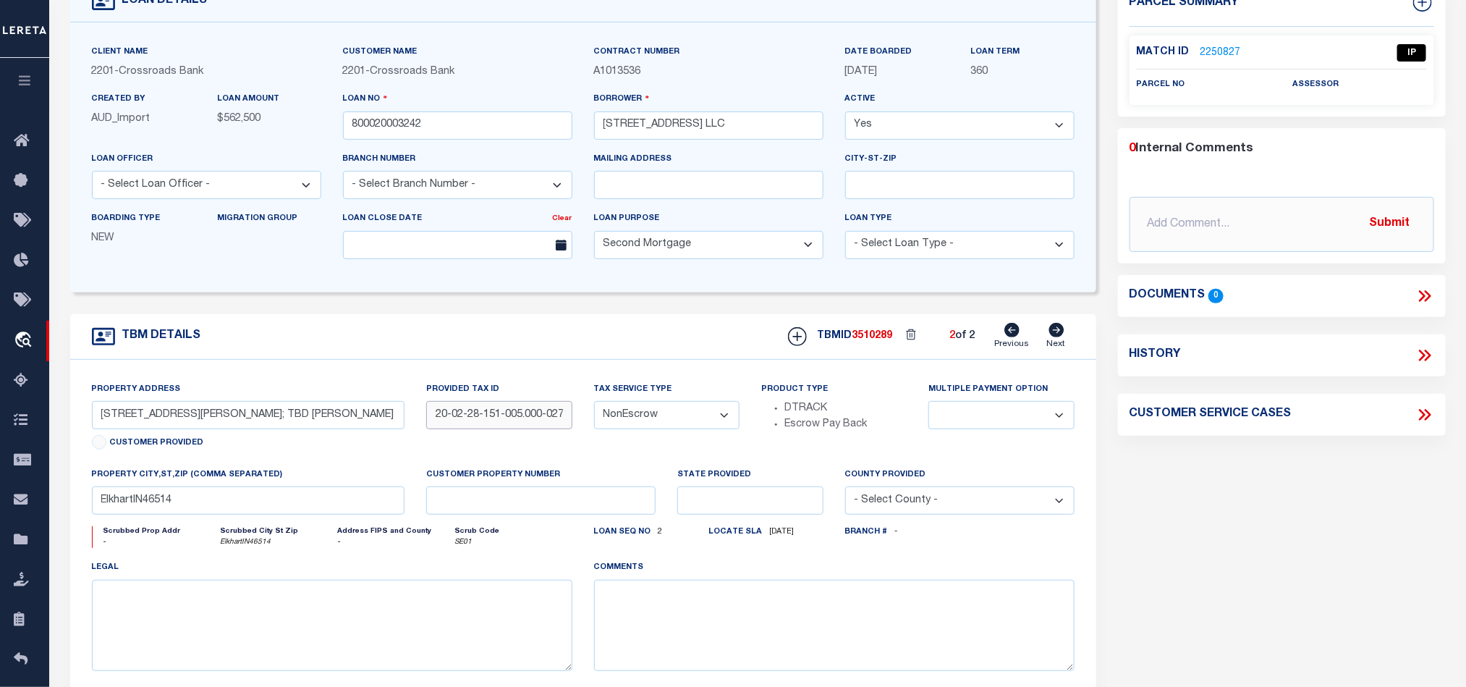
click at [522, 421] on input "20-02-28-151-005.000-027;" at bounding box center [498, 415] width 145 height 28
click at [465, 426] on input "20-02-28-151-005.000-027;" at bounding box center [498, 415] width 145 height 28
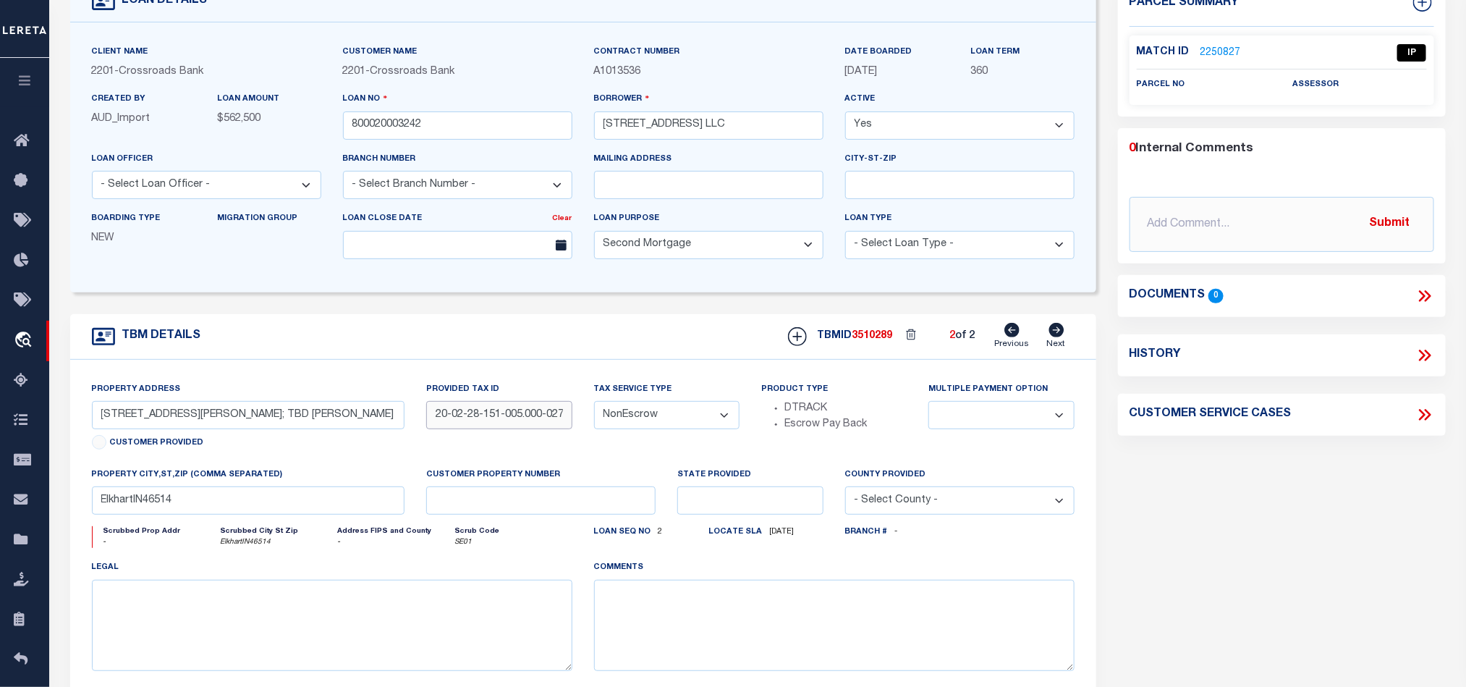
click at [465, 426] on input "20-02-28-151-005.000-027;" at bounding box center [498, 415] width 145 height 28
click at [1220, 504] on div "Parcel Summary Match ID 2250827 0" at bounding box center [1282, 376] width 350 height 791
click at [1261, 480] on div "Parcel Summary Match ID 2250827 0" at bounding box center [1282, 376] width 350 height 791
click at [1015, 335] on icon at bounding box center [1012, 330] width 15 height 14
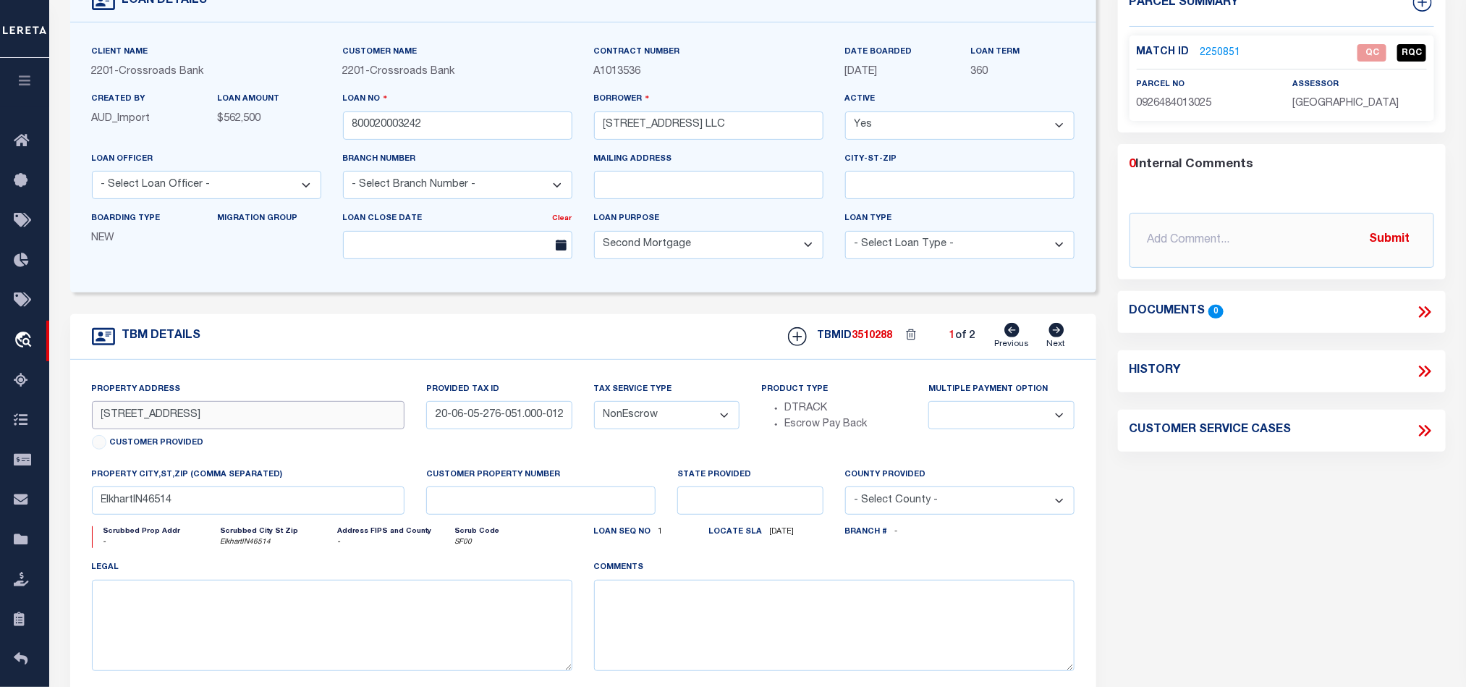
click at [255, 415] on input "[STREET_ADDRESS]" at bounding box center [248, 415] width 313 height 28
click at [1225, 51] on link "2250851" at bounding box center [1221, 53] width 41 height 15
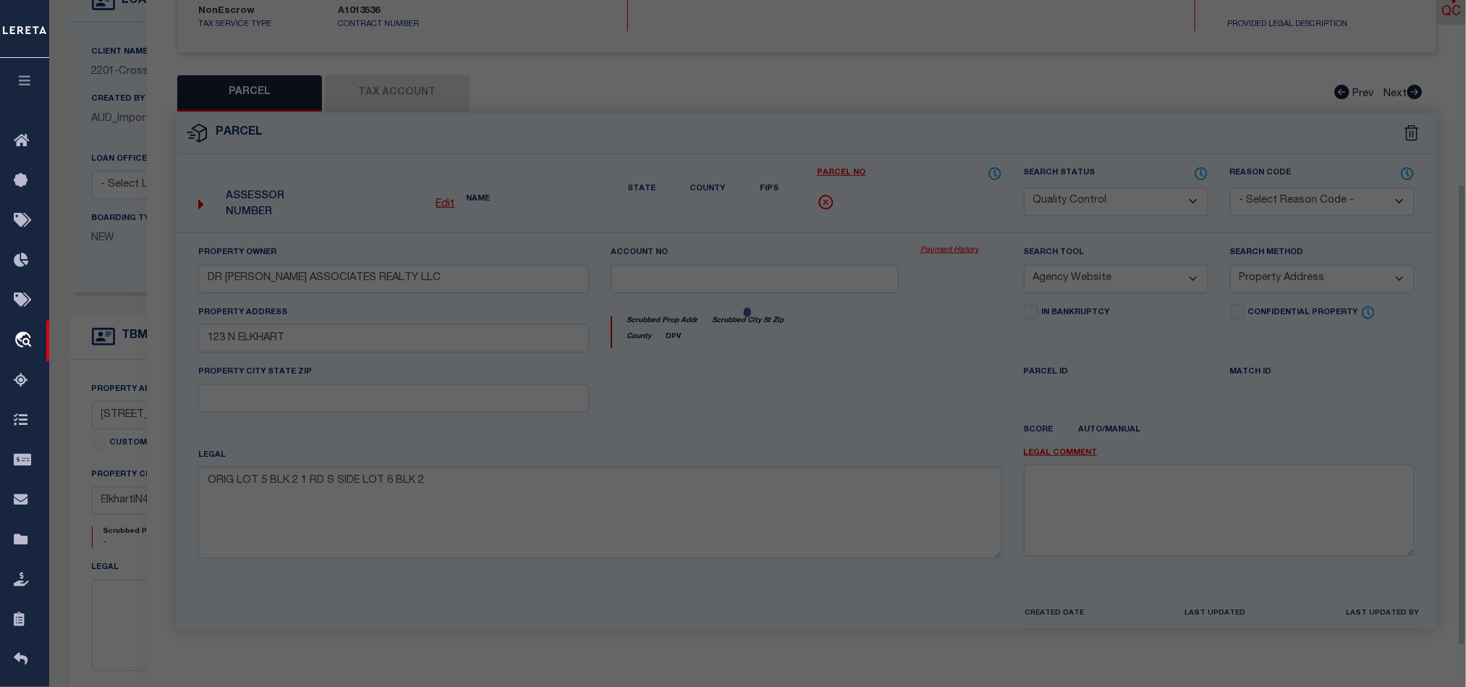
scroll to position [280, 0]
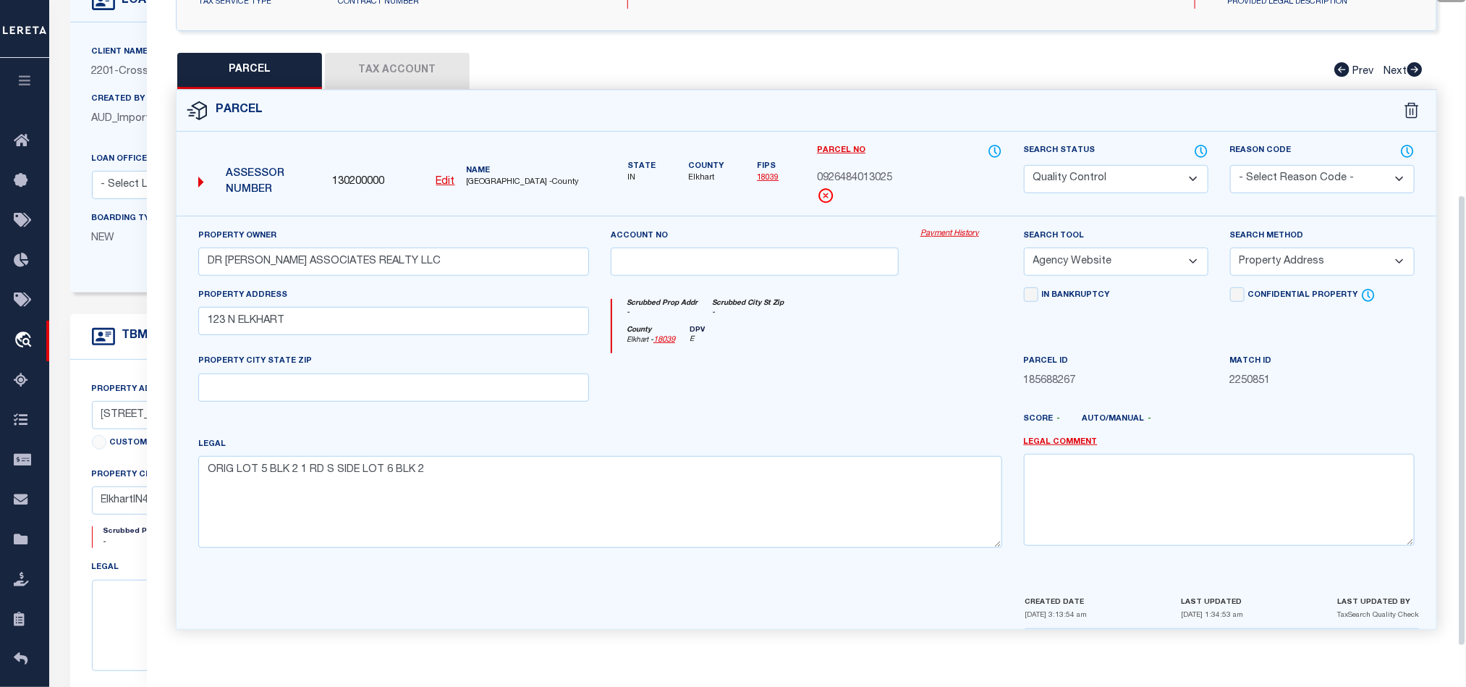
click at [804, 374] on div at bounding box center [755, 382] width 310 height 59
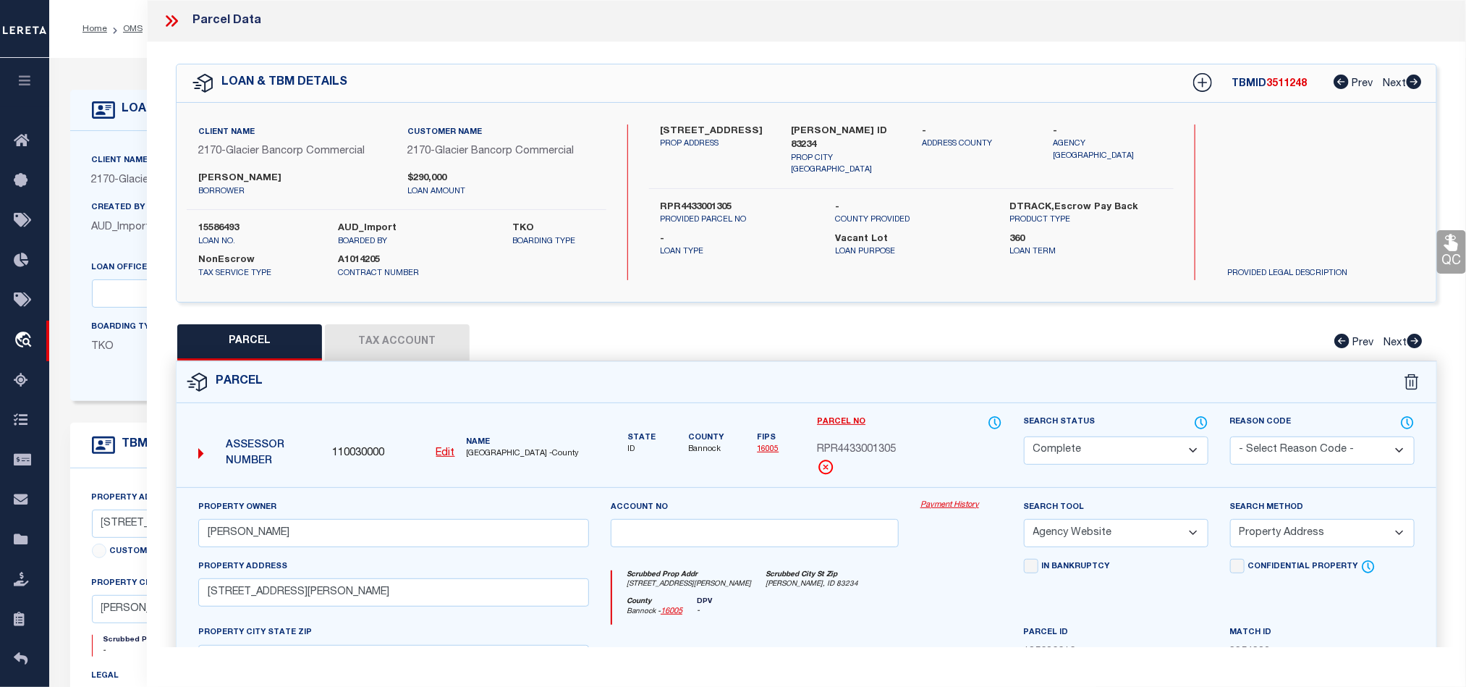
click at [895, 585] on div "Scrubbed Prop Addr 18960 S OLSON RD Scrubbed City St Zip DOWNEY, ID 83234" at bounding box center [806, 583] width 389 height 27
click at [1453, 246] on icon at bounding box center [1451, 242] width 14 height 17
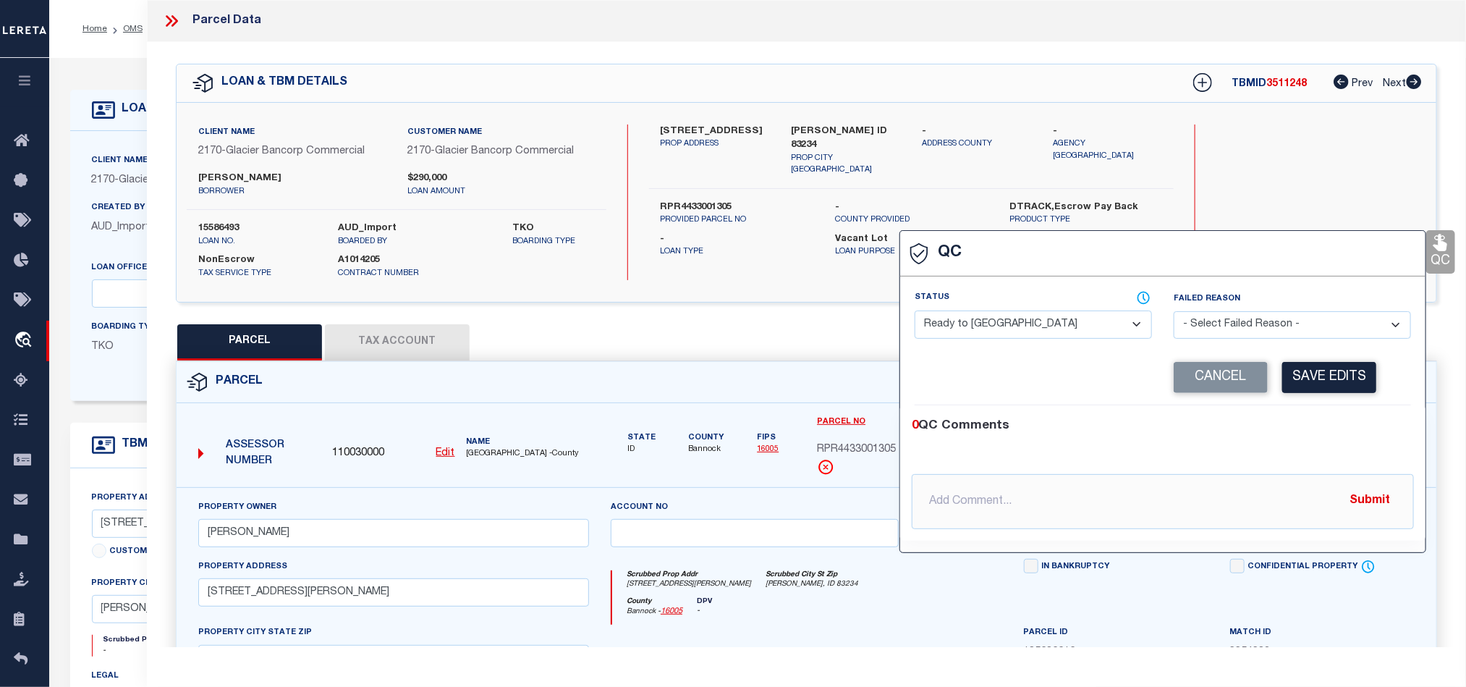
drag, startPoint x: 1032, startPoint y: 313, endPoint x: 1057, endPoint y: 324, distance: 27.6
click at [1032, 313] on select "- Select Status - Ready to QC Correct Incorrect" at bounding box center [1033, 324] width 237 height 28
click at [1333, 436] on div "0 QC Comments" at bounding box center [1160, 426] width 496 height 19
click at [1331, 376] on button "Save Edits" at bounding box center [1329, 377] width 94 height 31
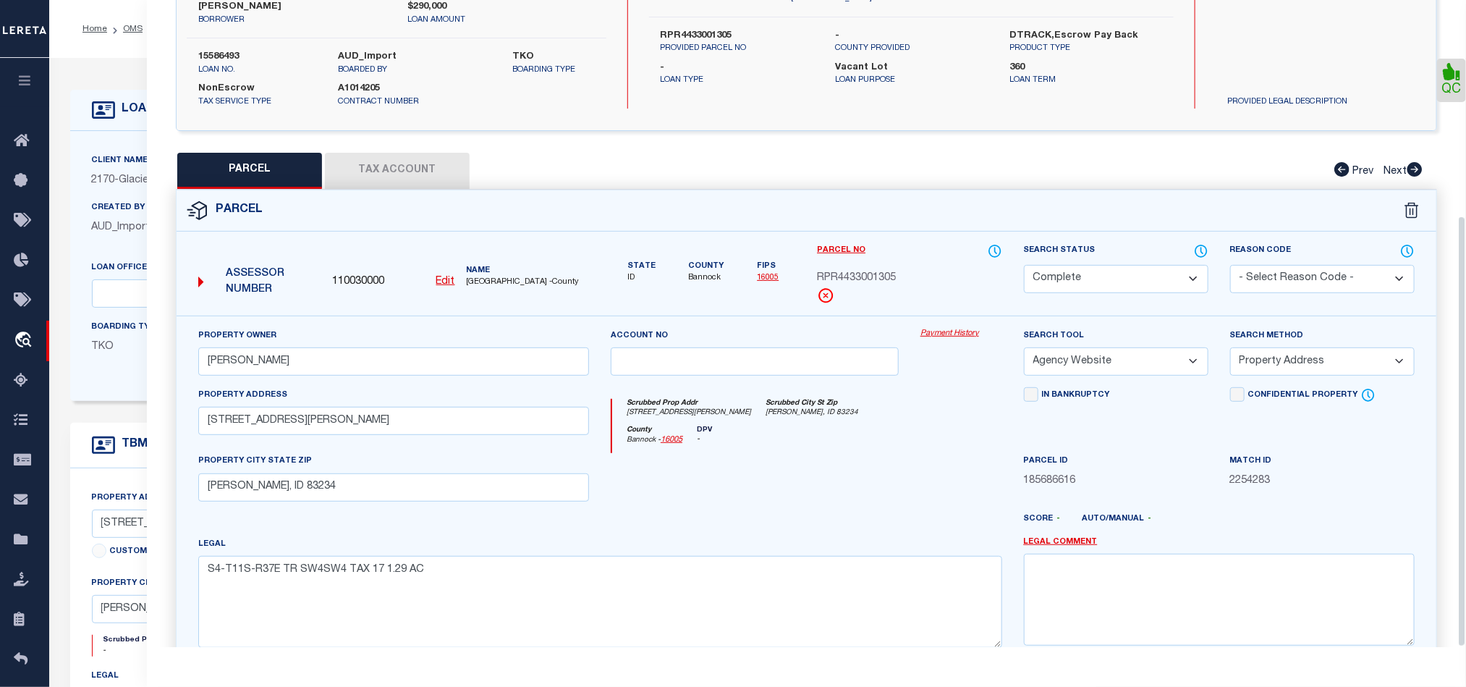
scroll to position [323, 0]
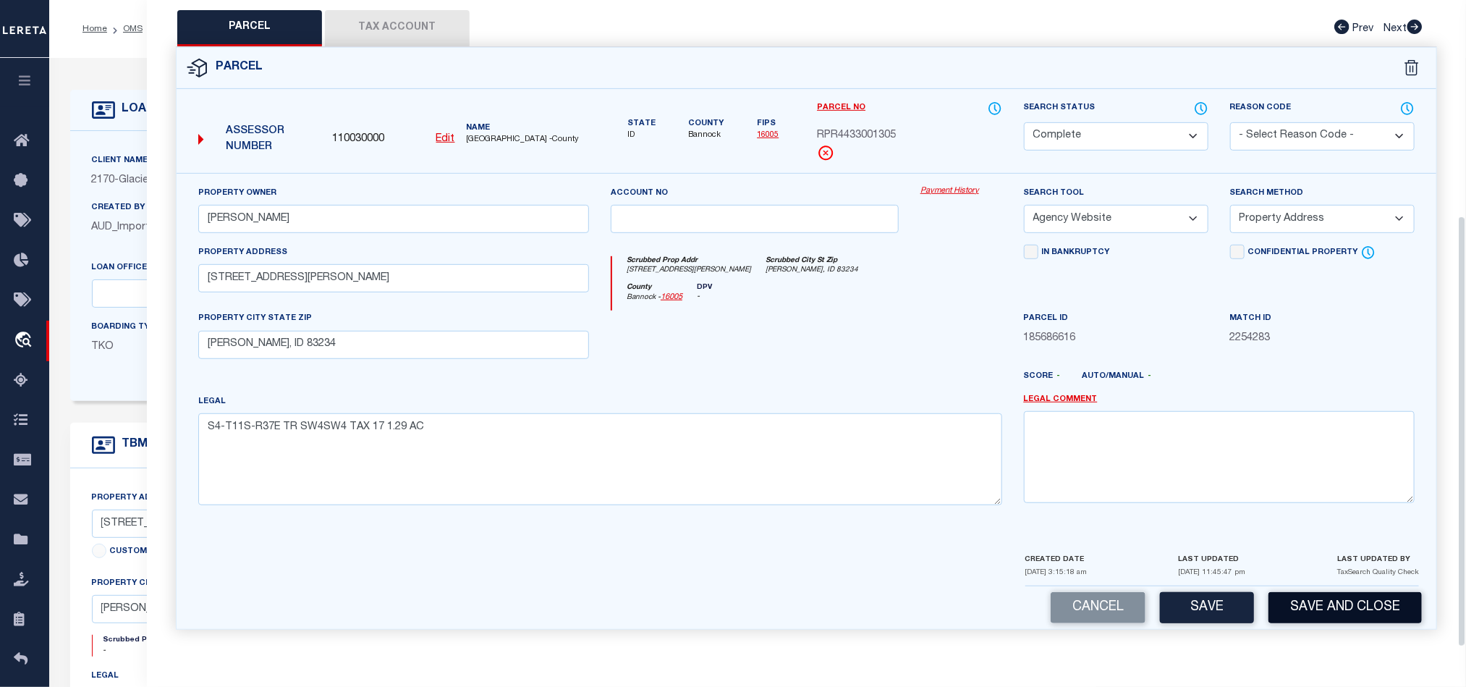
click at [1355, 619] on button "Save and Close" at bounding box center [1345, 607] width 153 height 31
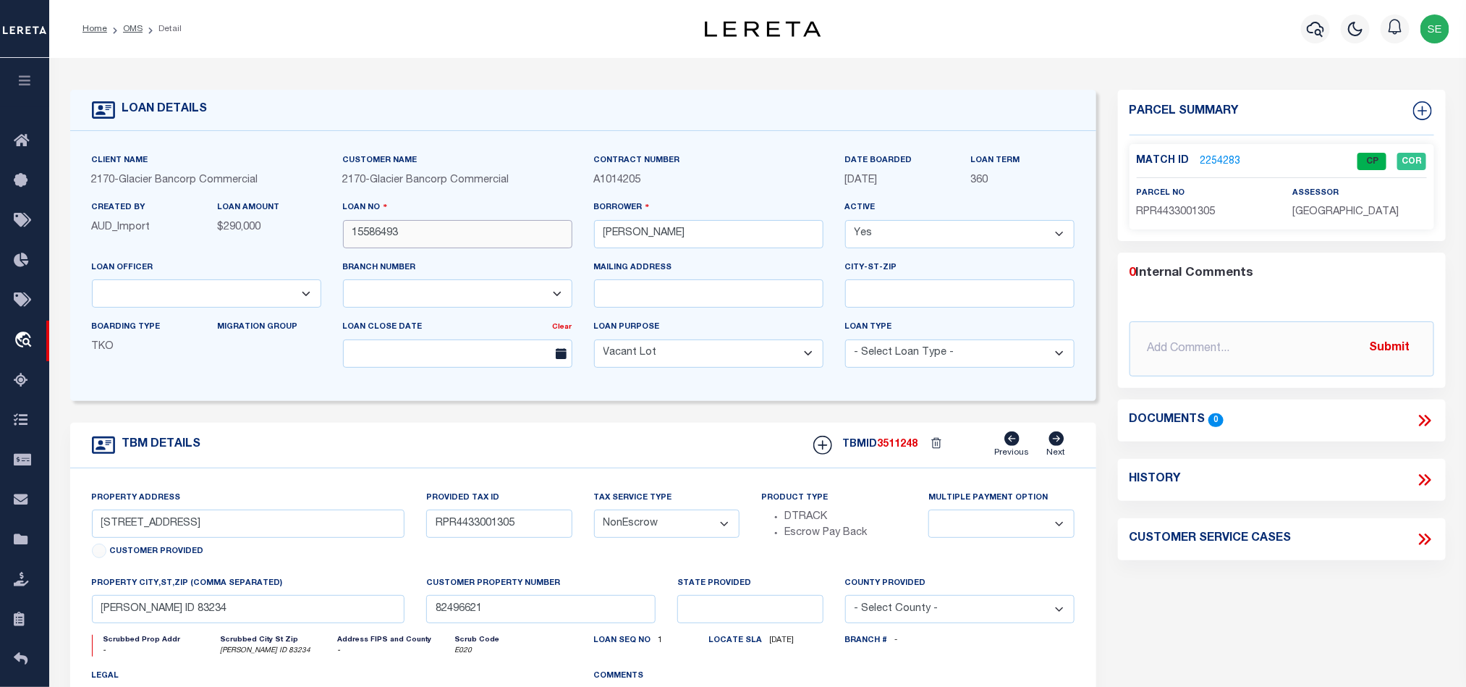
click at [471, 232] on input "15586493" at bounding box center [457, 234] width 229 height 28
click at [910, 449] on span "3511248" at bounding box center [898, 444] width 41 height 10
click at [1313, 211] on span "BANNOCK COUNTY" at bounding box center [1345, 212] width 106 height 10
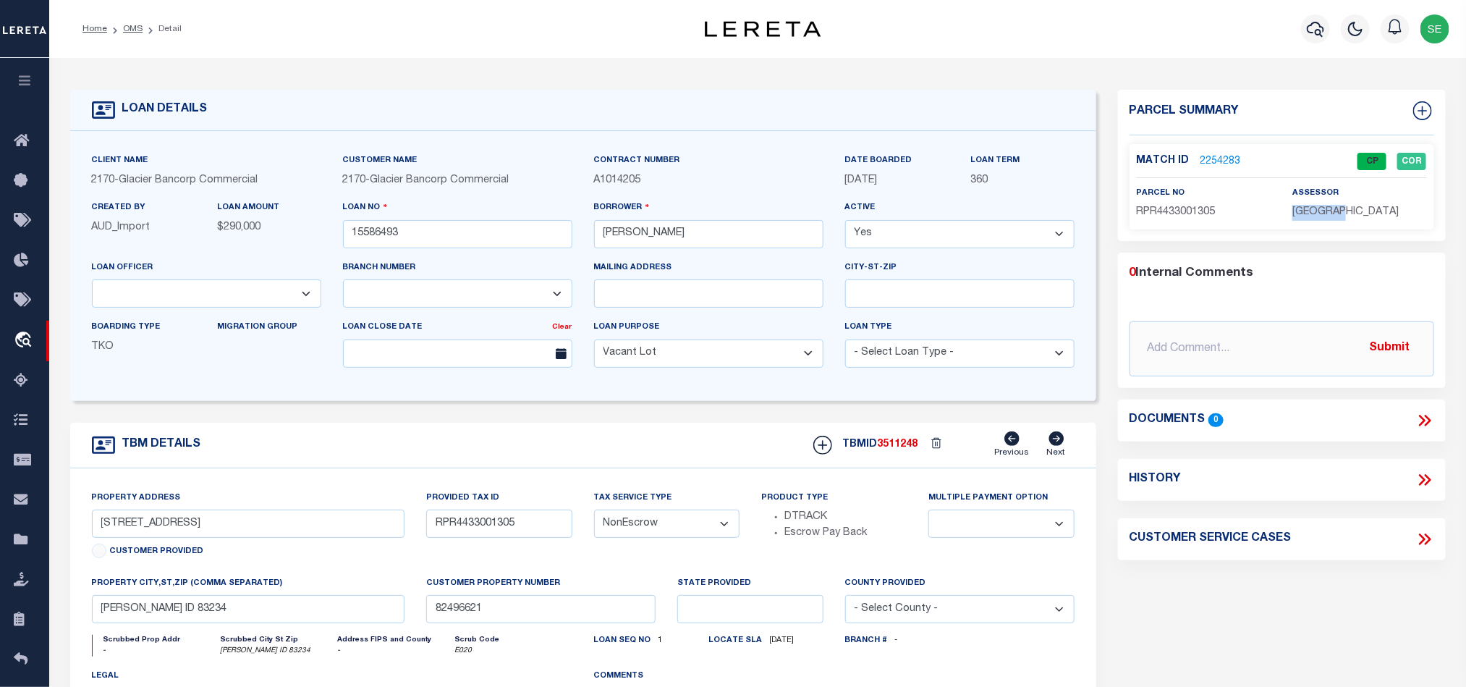
click at [1313, 211] on span "BANNOCK COUNTY" at bounding box center [1345, 212] width 106 height 10
click at [1166, 211] on span "RPR4433001305" at bounding box center [1176, 212] width 79 height 10
drag, startPoint x: 664, startPoint y: 441, endPoint x: 589, endPoint y: 404, distance: 84.1
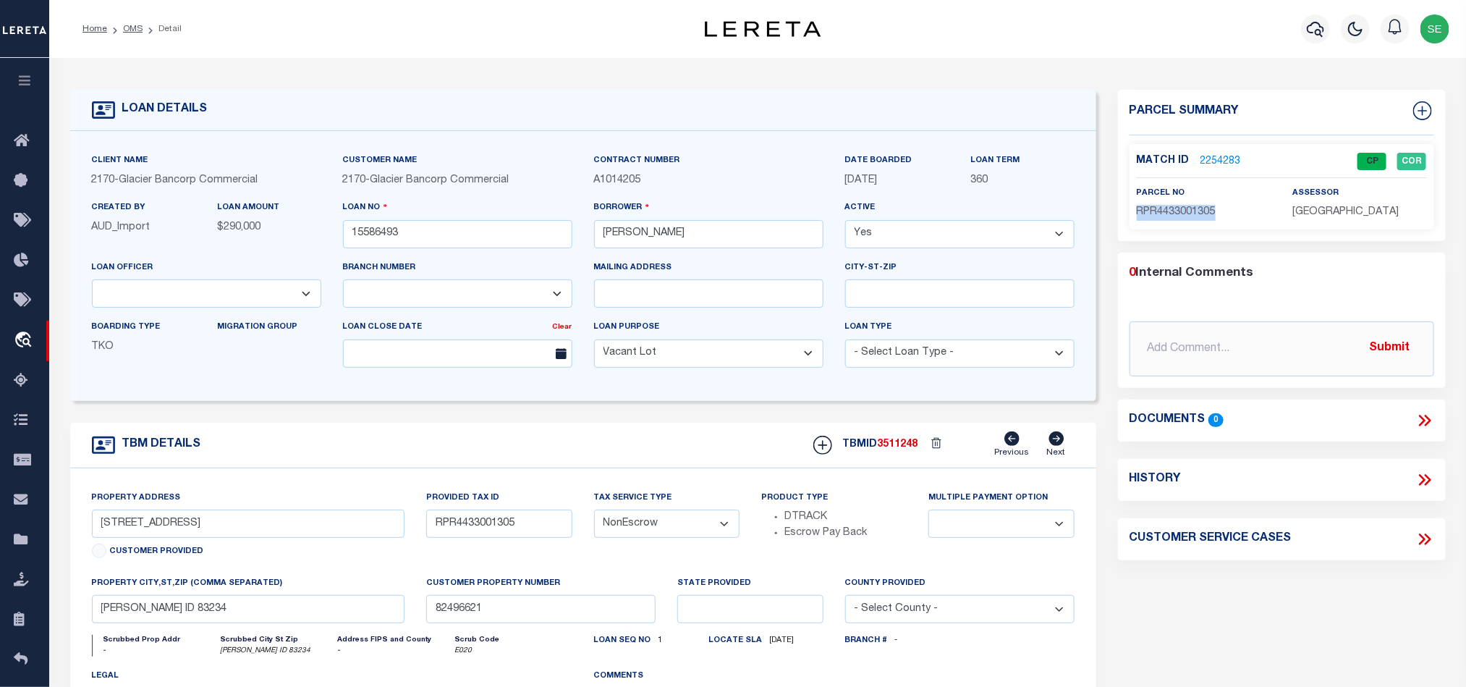
click at [664, 441] on div "TBM DETAILS TBMID 3511248 Previous Next" at bounding box center [583, 446] width 1026 height 46
drag, startPoint x: 129, startPoint y: 30, endPoint x: 671, endPoint y: 256, distance: 587.1
click at [129, 30] on link "OMS" at bounding box center [133, 29] width 20 height 9
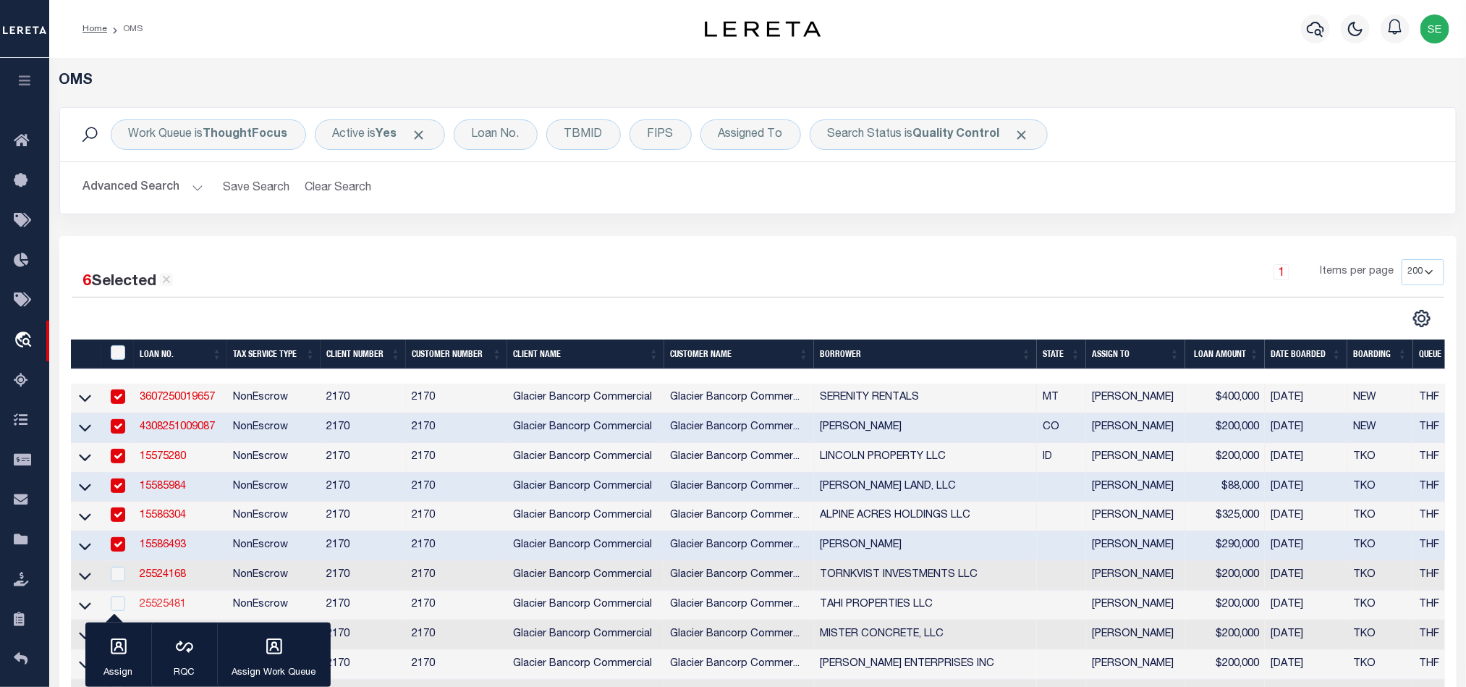
scroll to position [217, 0]
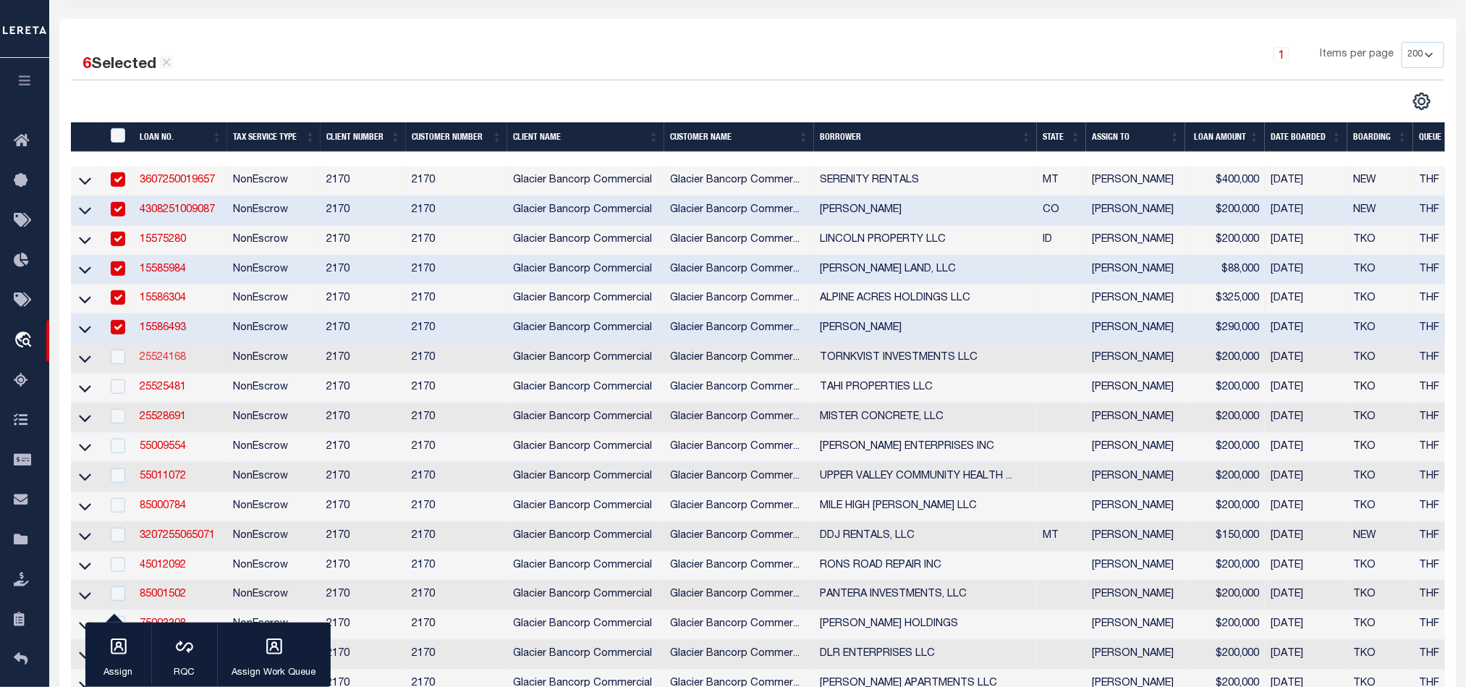
click at [154, 363] on link "25524168" at bounding box center [163, 357] width 46 height 10
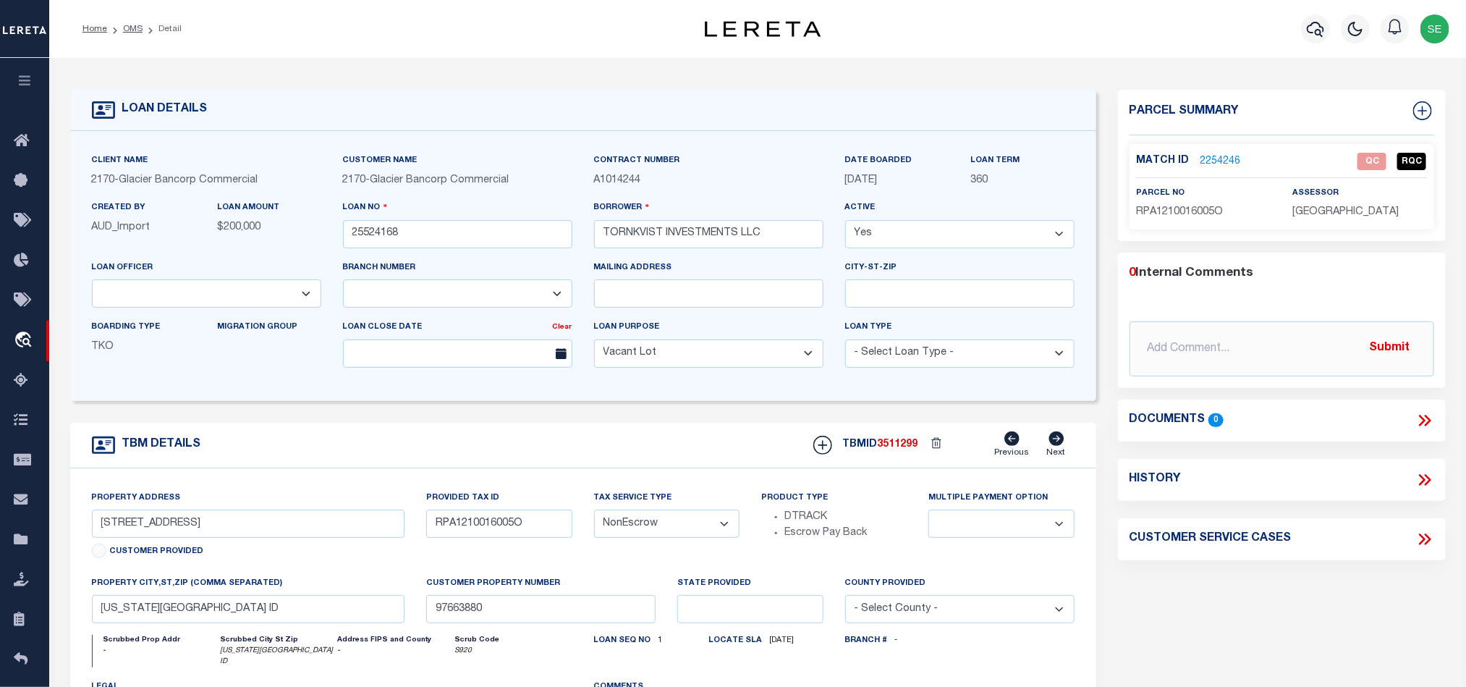
click at [673, 435] on div "TBM DETAILS TBMID 3511299 Previous Next" at bounding box center [583, 446] width 1026 height 46
